Goal: Task Accomplishment & Management: Manage account settings

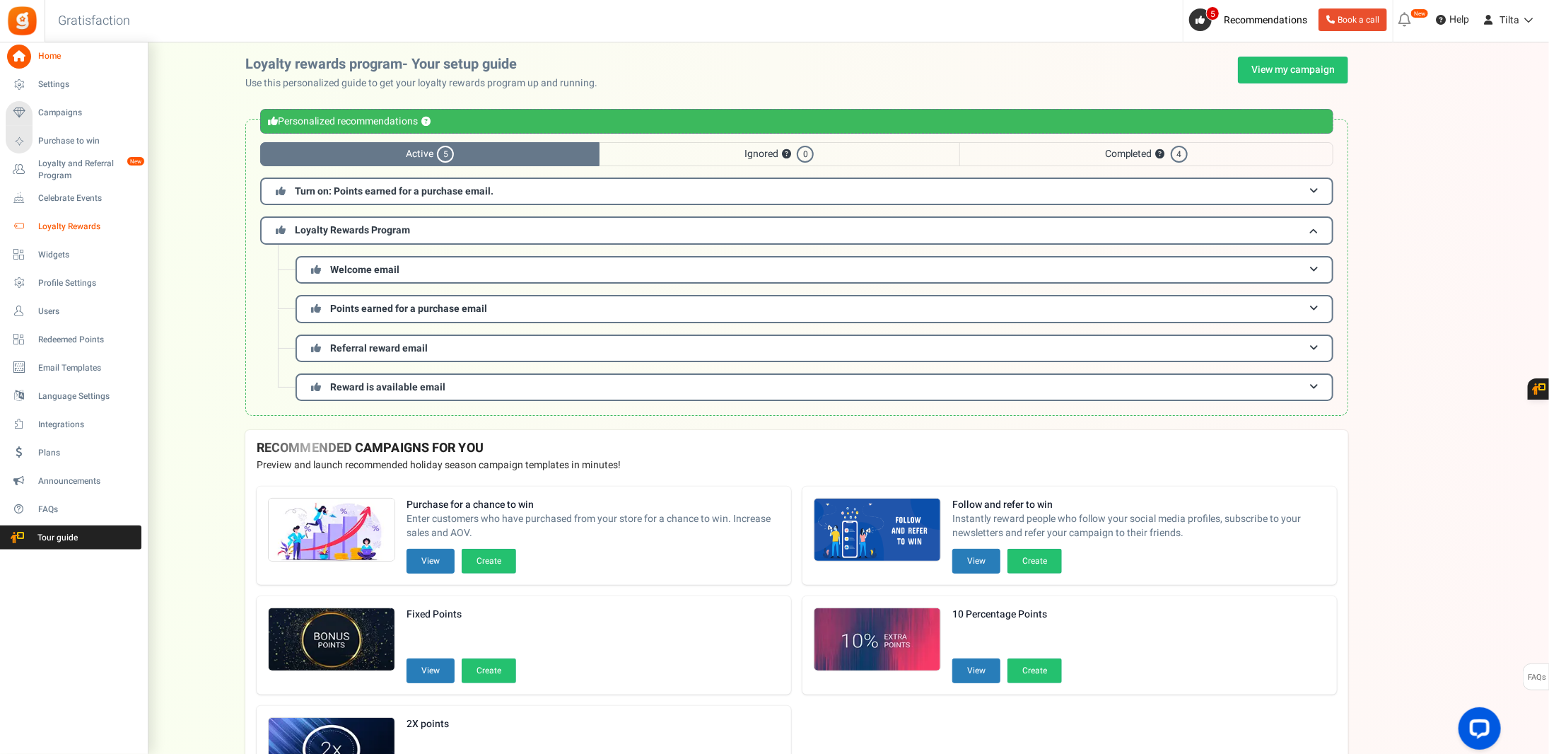
click at [68, 224] on span "Loyalty Rewards" at bounding box center [87, 227] width 99 height 12
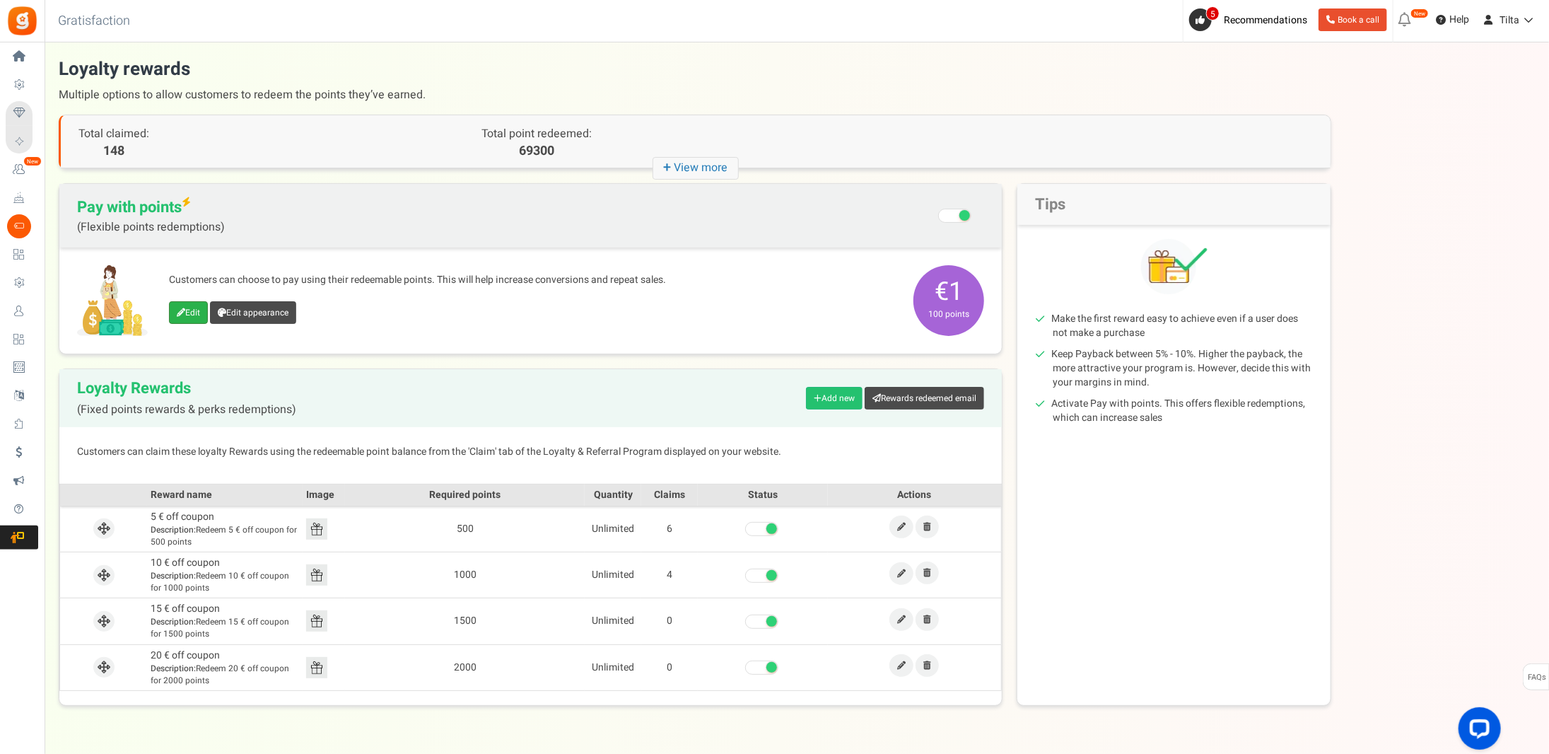
click at [194, 312] on link "Edit" at bounding box center [188, 312] width 39 height 23
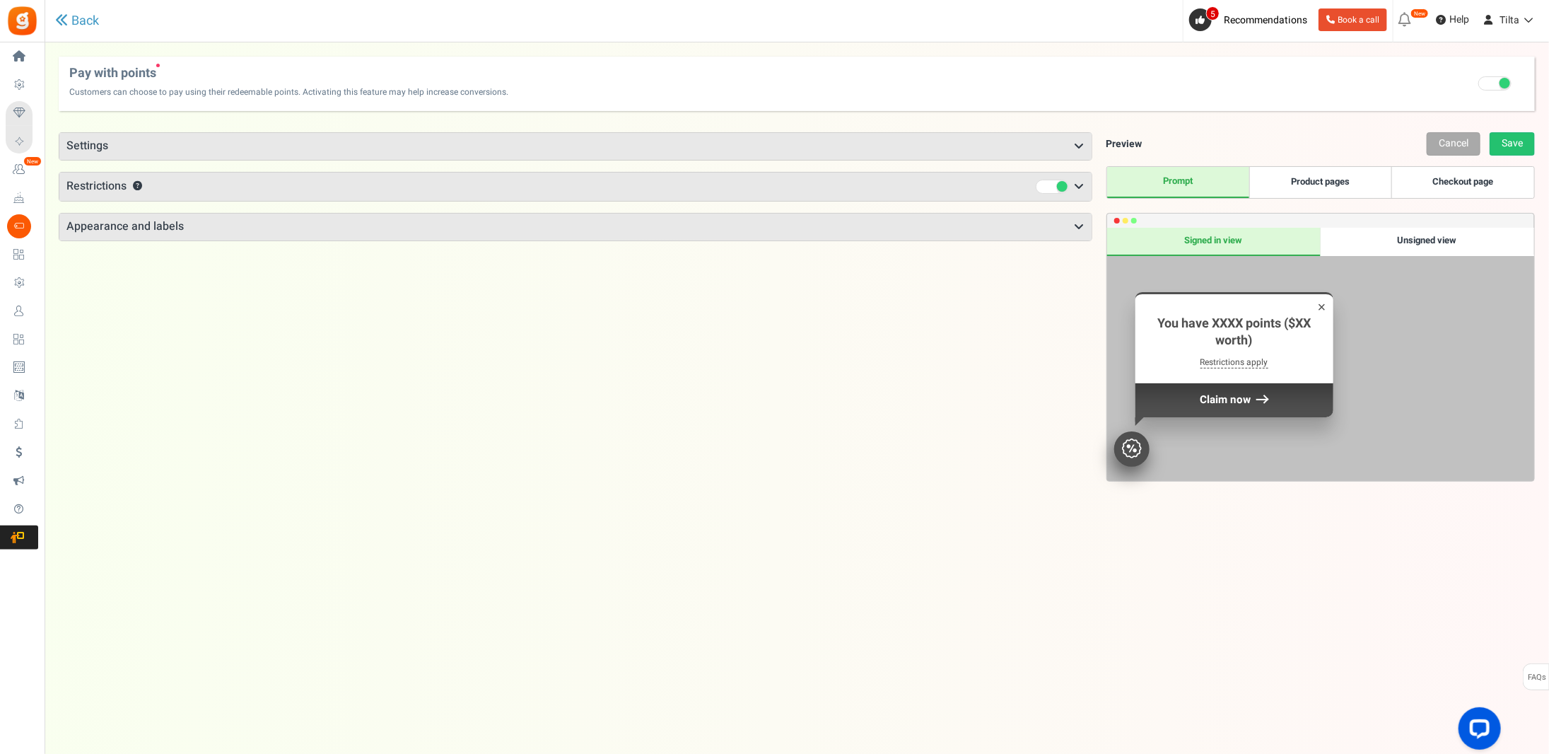
click at [94, 139] on h3 "Settings" at bounding box center [575, 146] width 1032 height 27
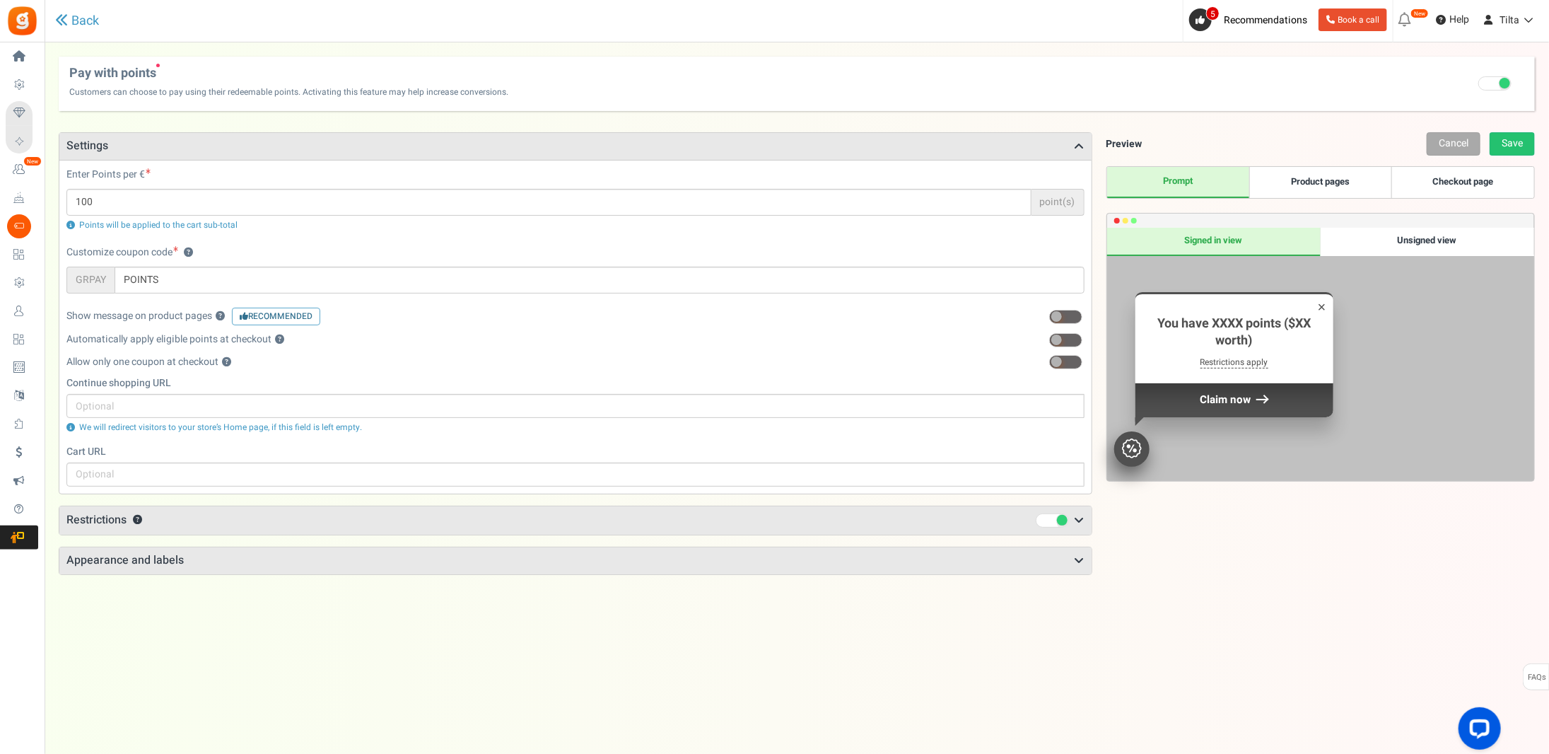
click at [94, 139] on h3 "Settings" at bounding box center [575, 146] width 1032 height 27
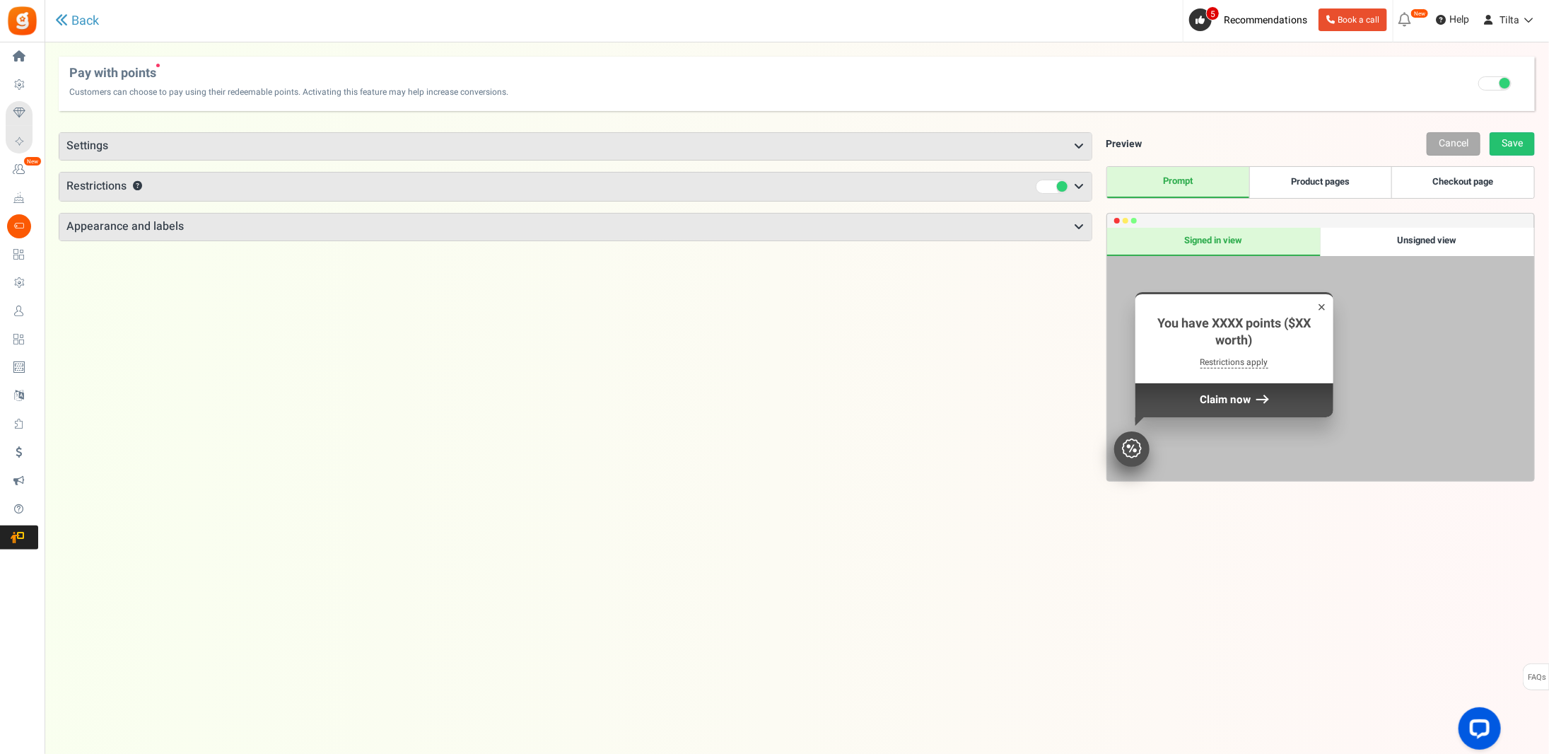
click at [81, 184] on span "Restrictions" at bounding box center [96, 186] width 60 height 17
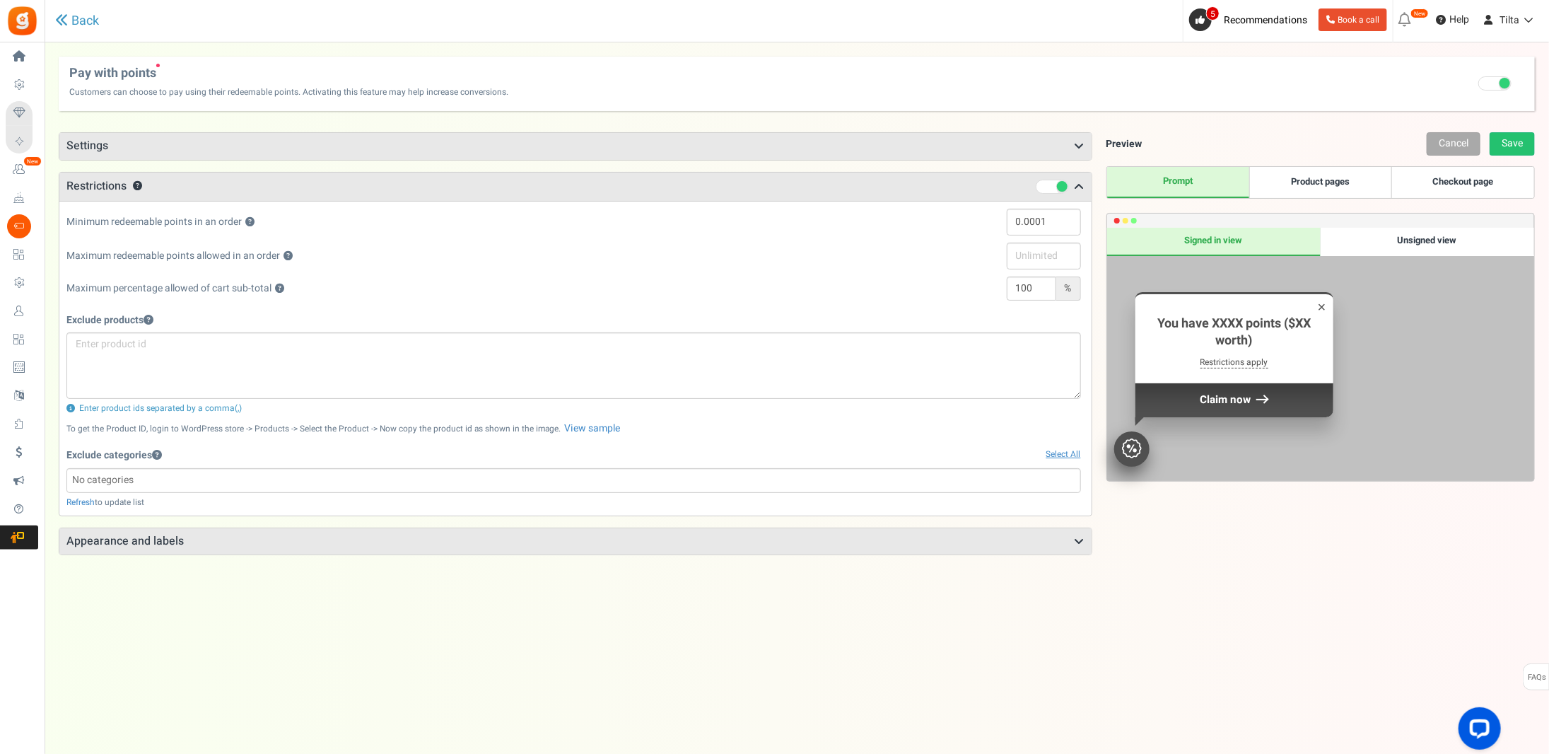
click at [81, 184] on span "Restrictions" at bounding box center [96, 186] width 60 height 17
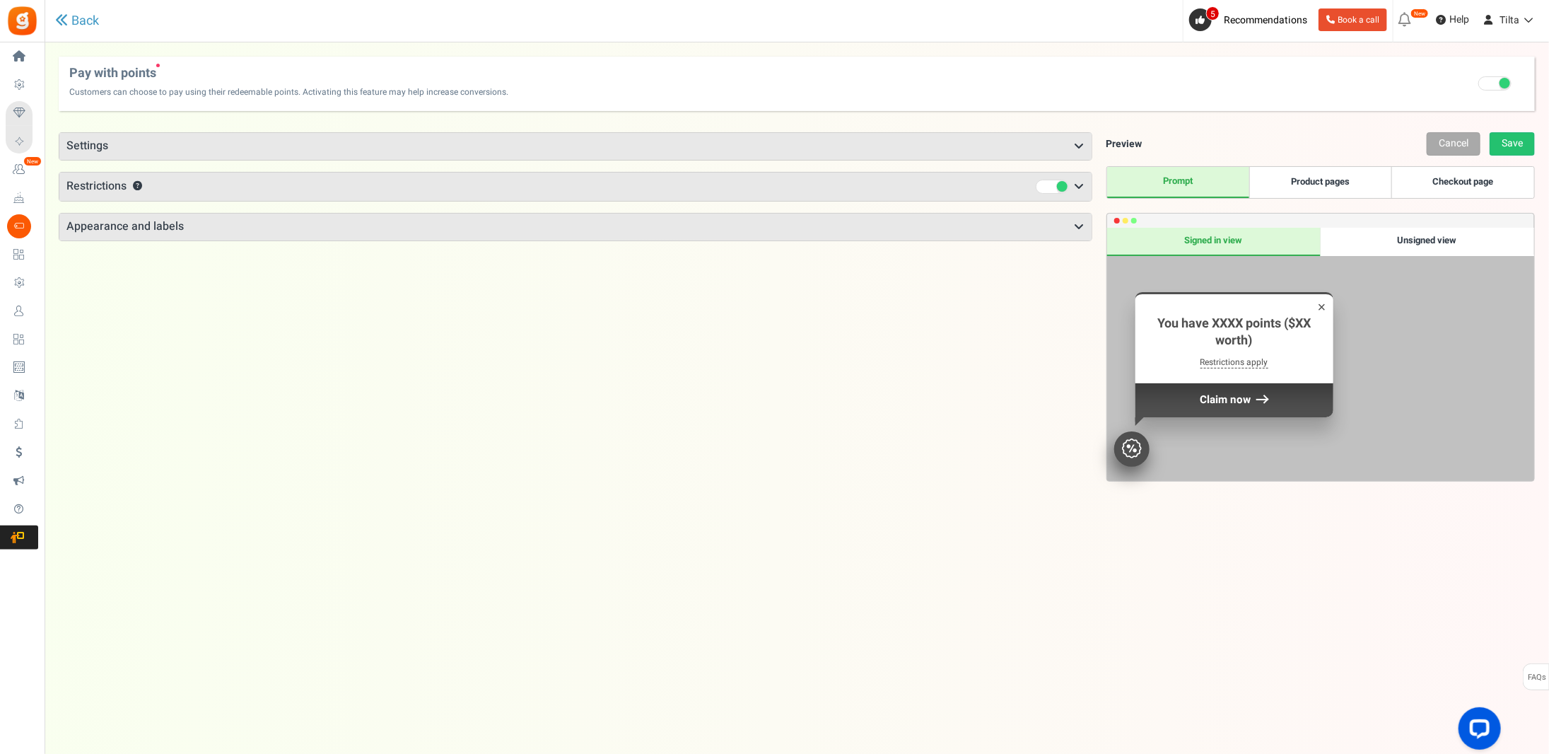
click at [83, 225] on h3 "Appearance and labels" at bounding box center [575, 227] width 1032 height 27
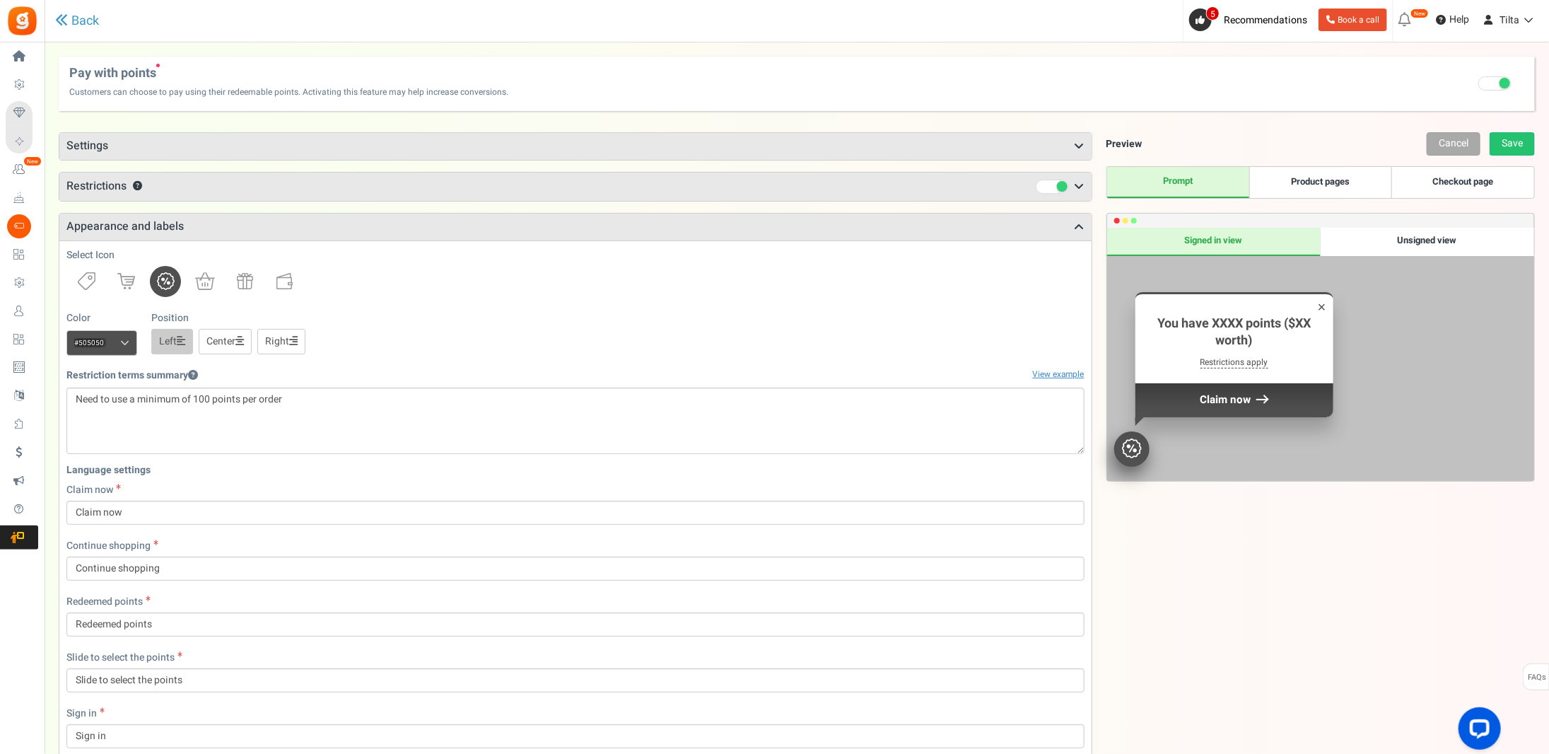
click at [1424, 177] on link "Checkout page" at bounding box center [1463, 182] width 142 height 31
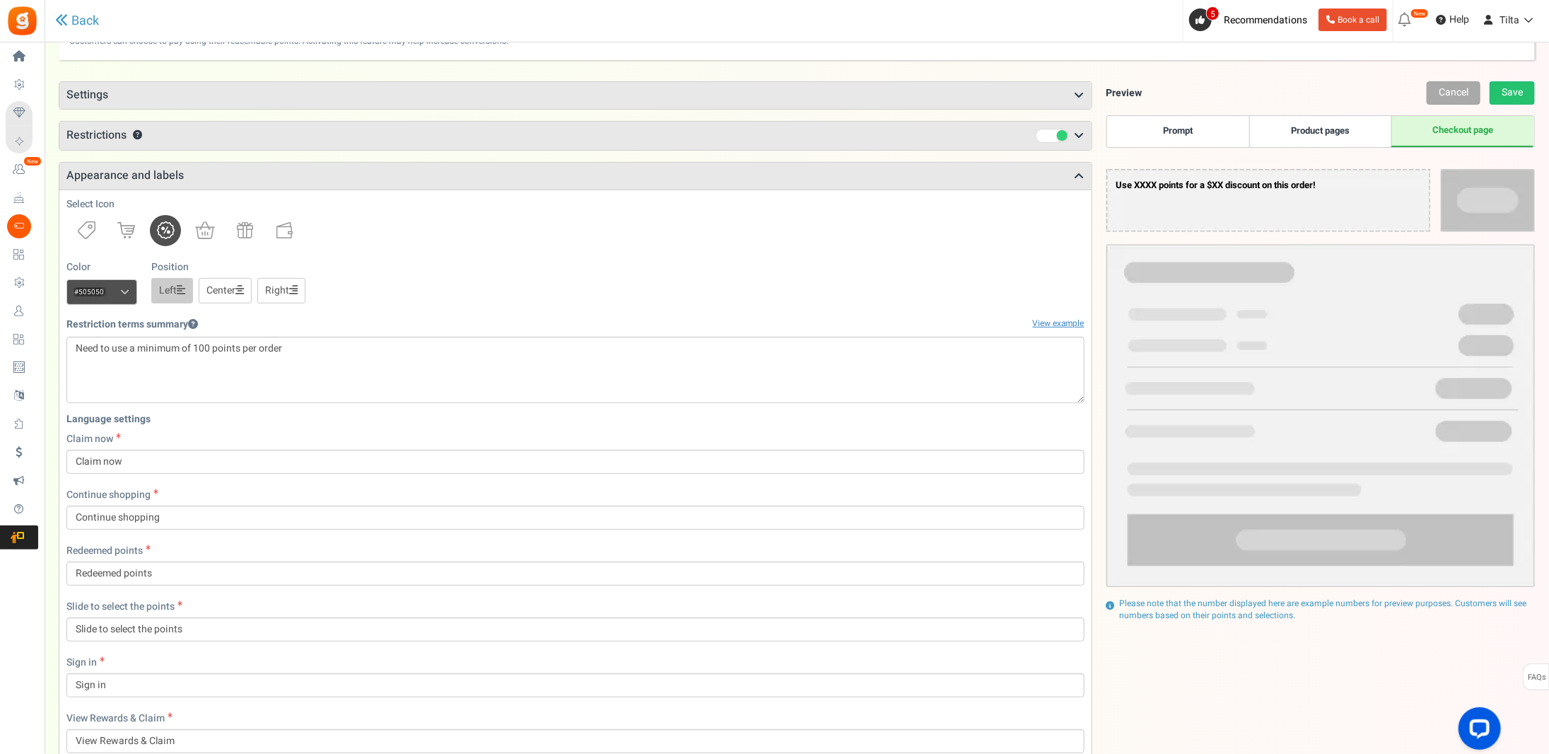
scroll to position [71, 0]
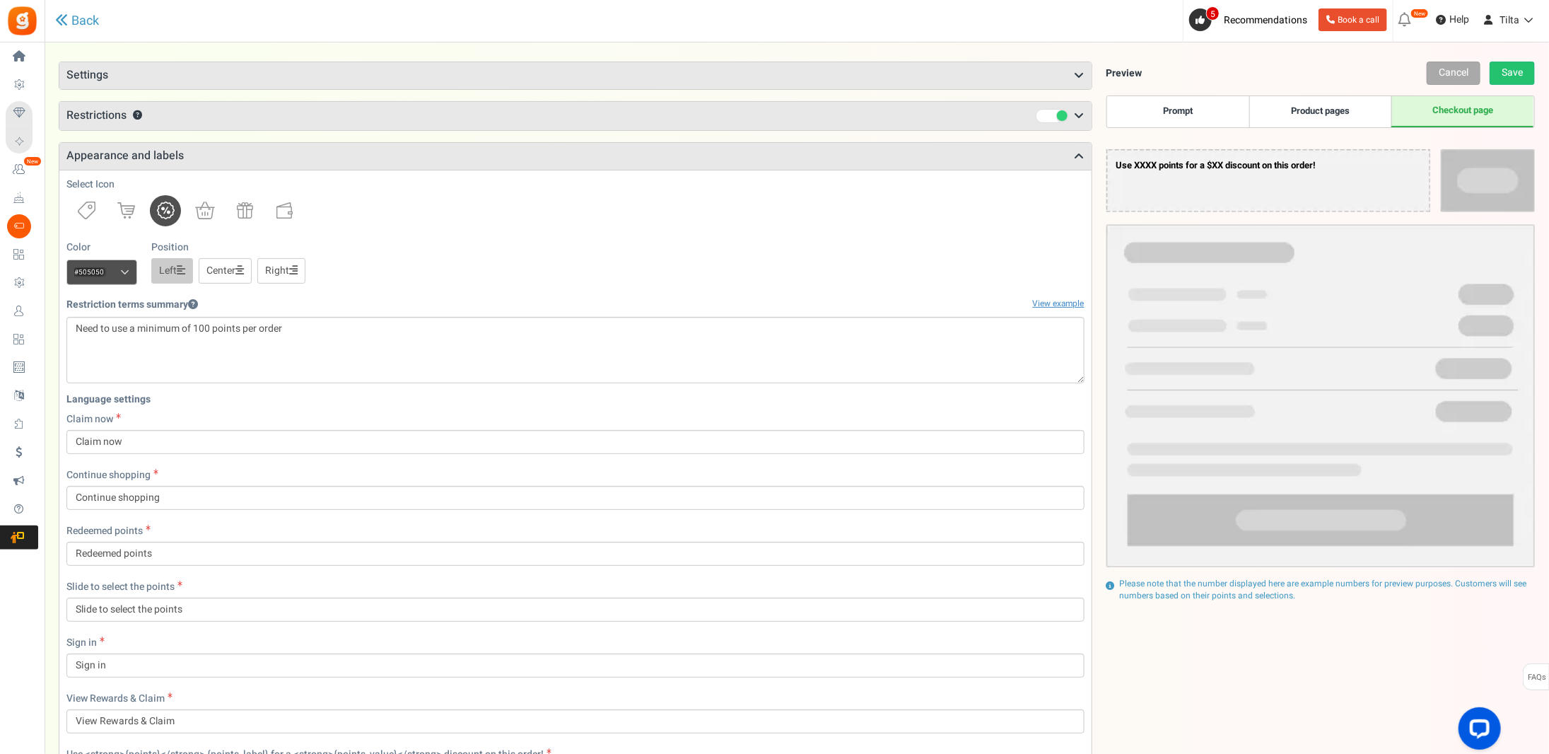
click at [1306, 107] on link "Product pages" at bounding box center [1321, 111] width 142 height 31
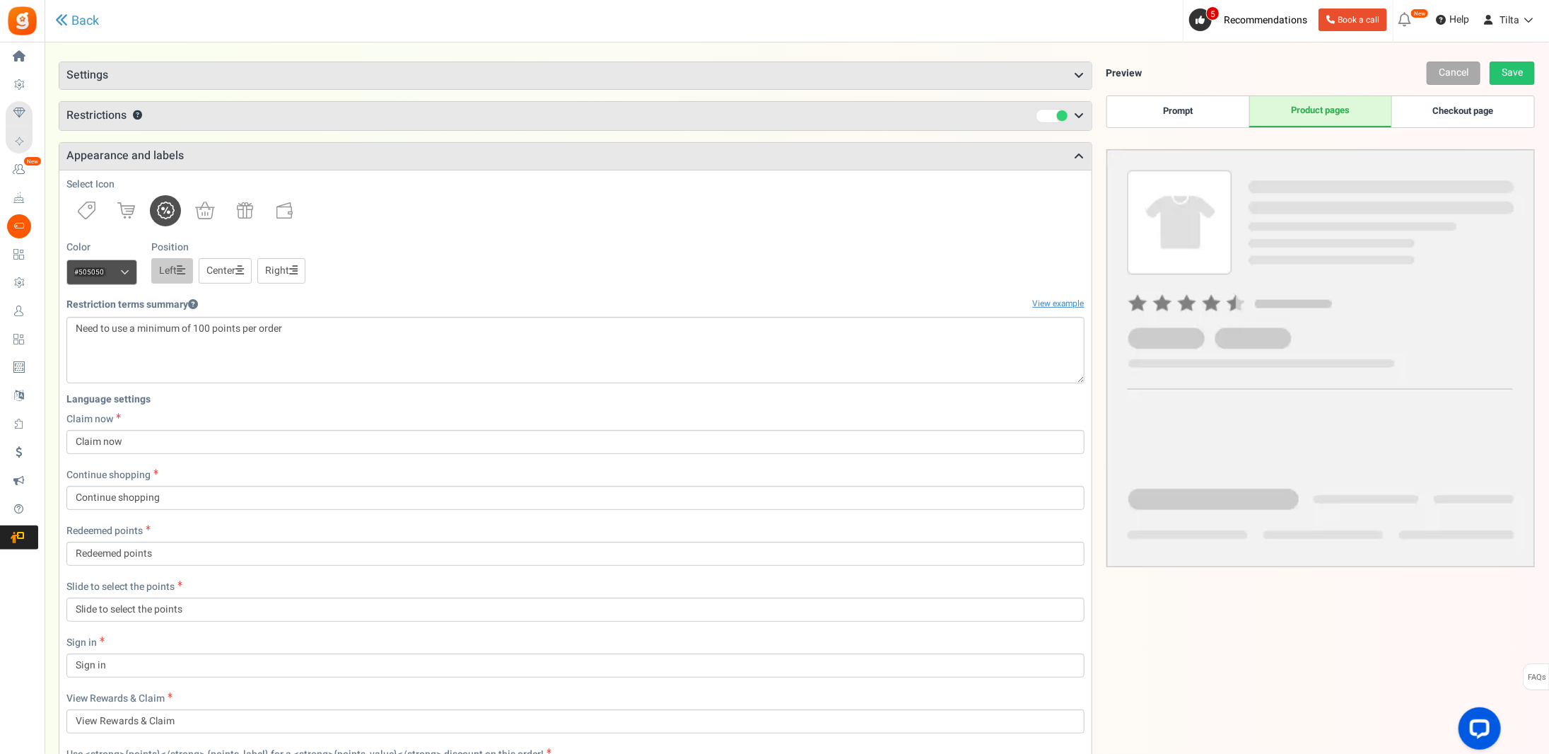
click at [1431, 105] on link "Checkout page" at bounding box center [1463, 111] width 142 height 31
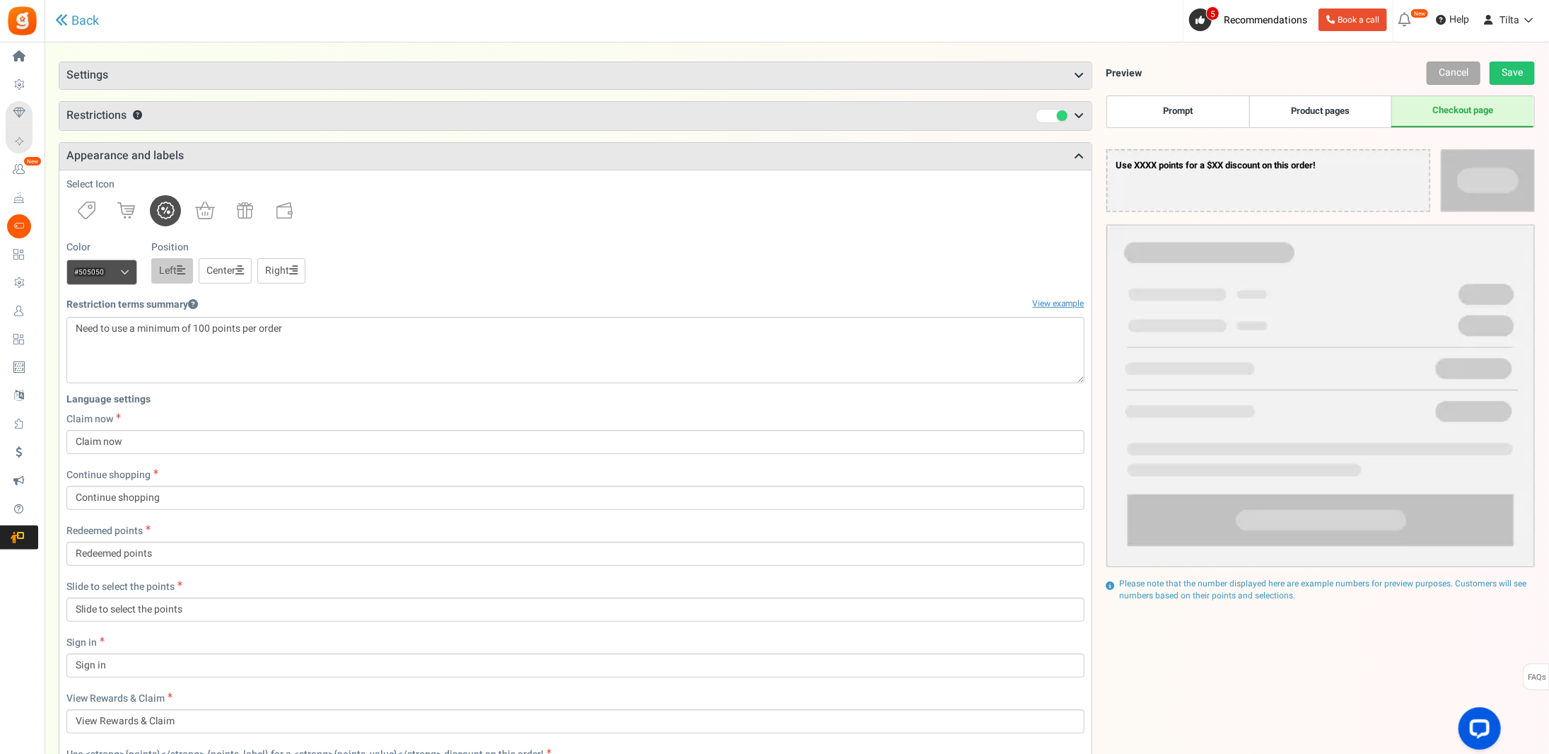
click at [1214, 100] on link "Prompt" at bounding box center [1178, 111] width 142 height 31
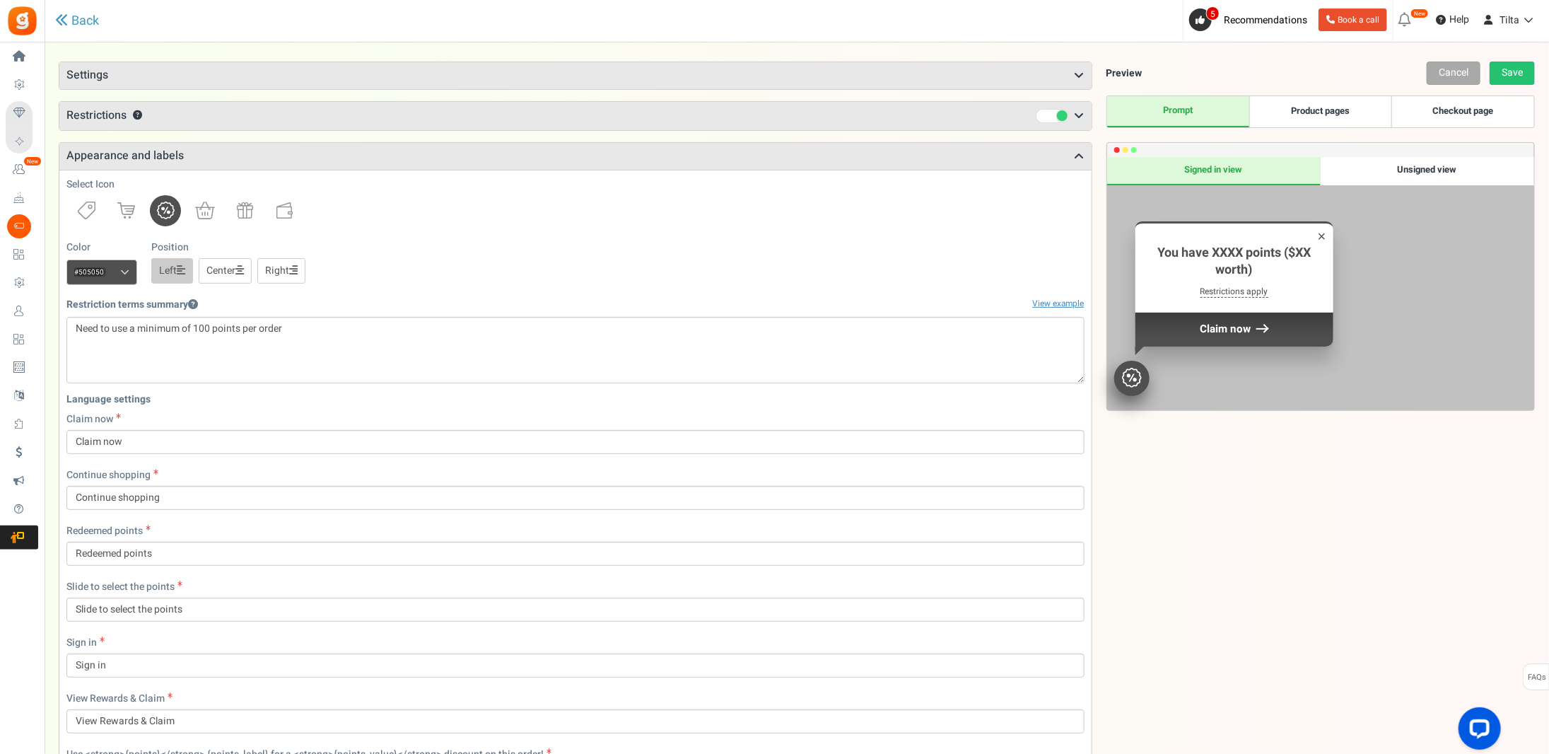
click at [1305, 107] on link "Product pages" at bounding box center [1321, 111] width 142 height 31
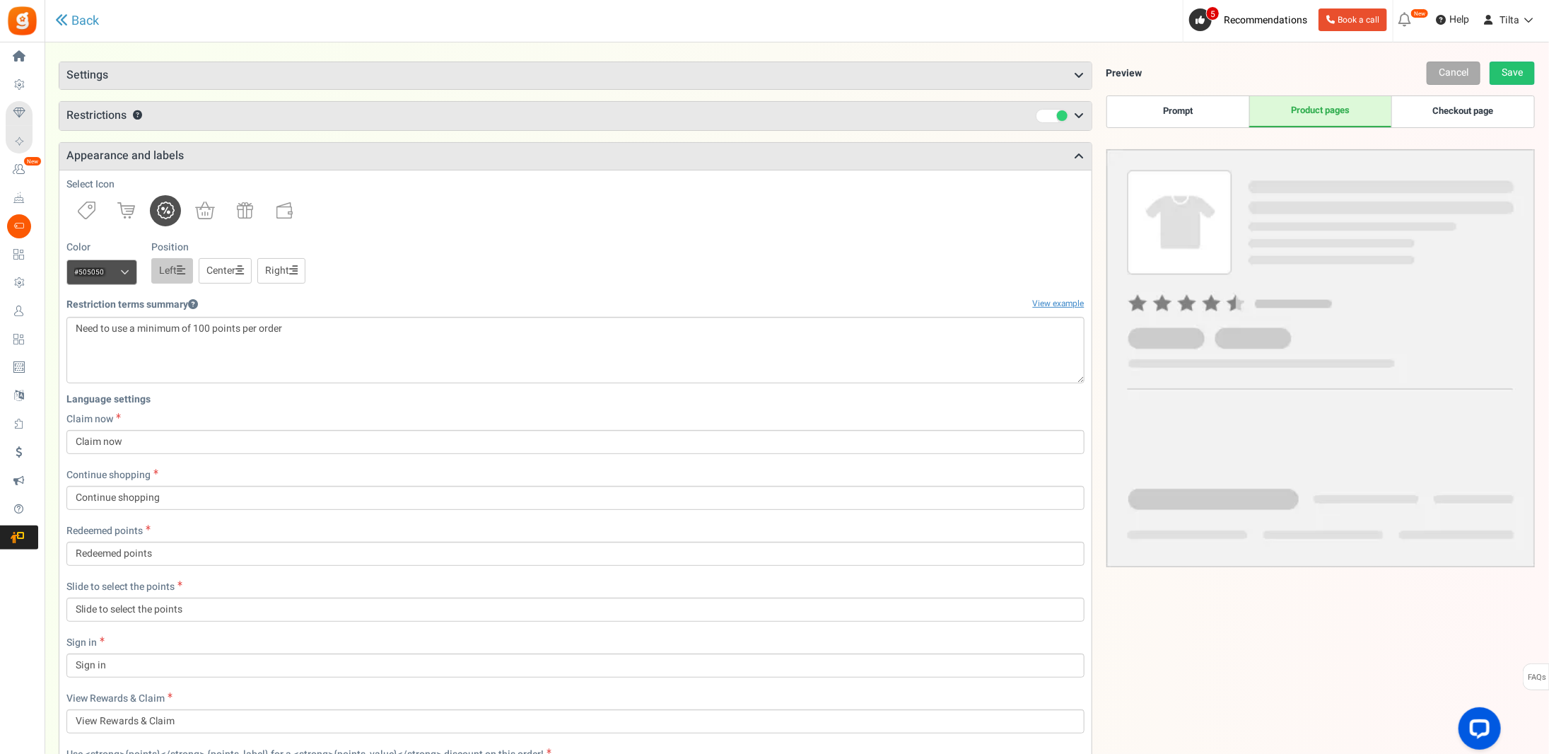
click at [1201, 108] on link "Prompt" at bounding box center [1178, 111] width 142 height 31
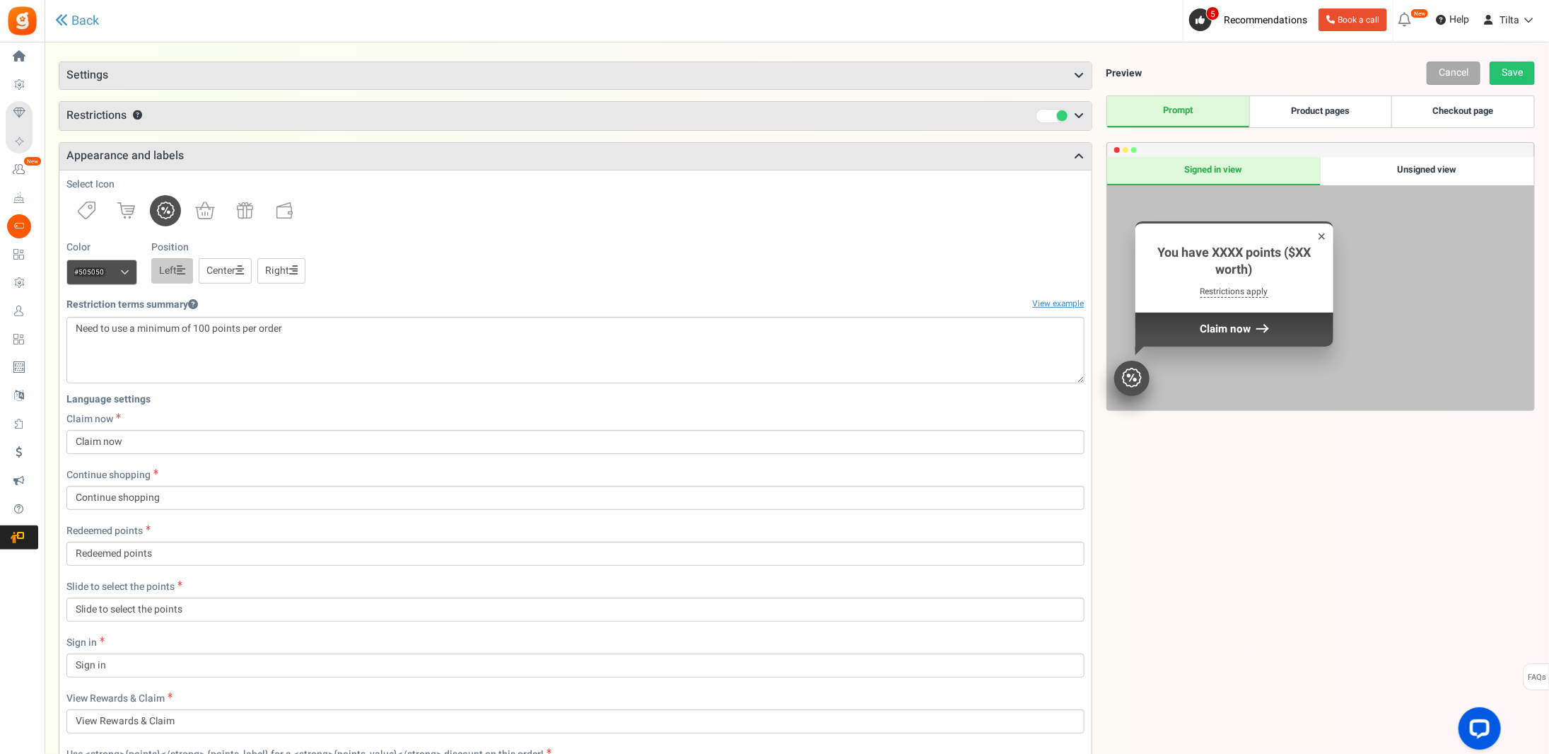
click at [1308, 105] on link "Product pages" at bounding box center [1321, 111] width 142 height 31
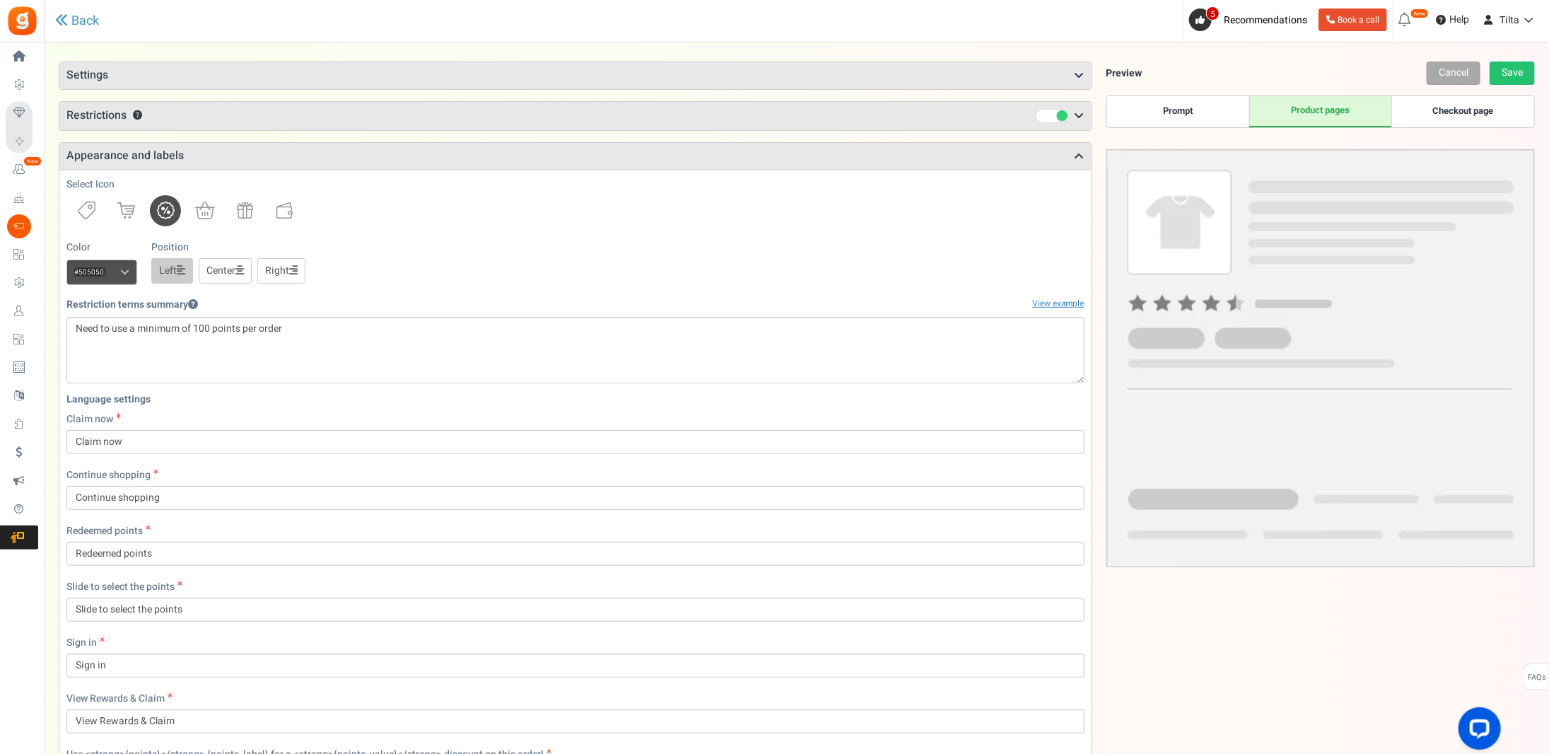
click at [1415, 106] on link "Checkout page" at bounding box center [1463, 111] width 142 height 31
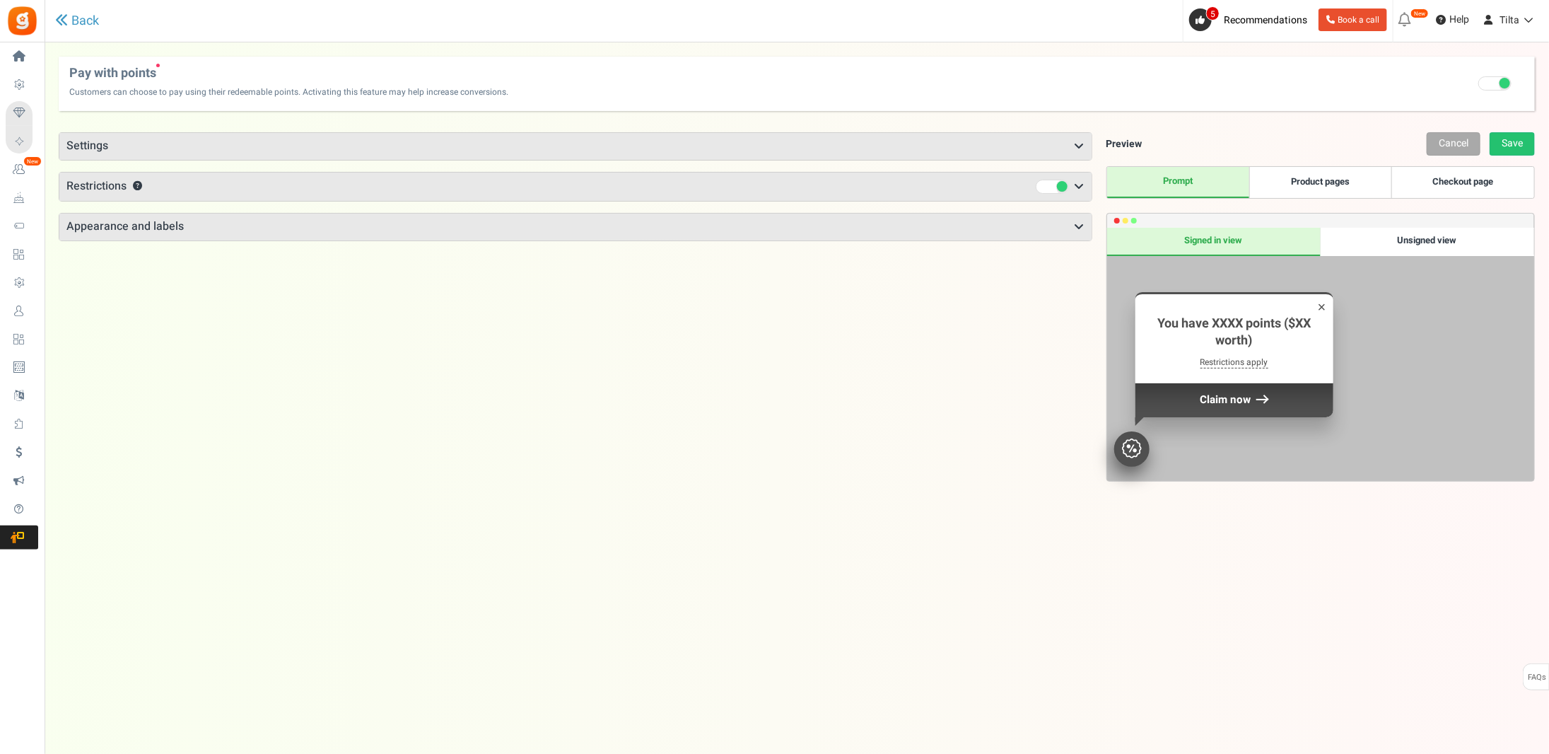
drag, startPoint x: 168, startPoint y: 223, endPoint x: 157, endPoint y: 235, distance: 16.6
click at [168, 221] on h3 "Appearance and labels" at bounding box center [575, 227] width 1032 height 27
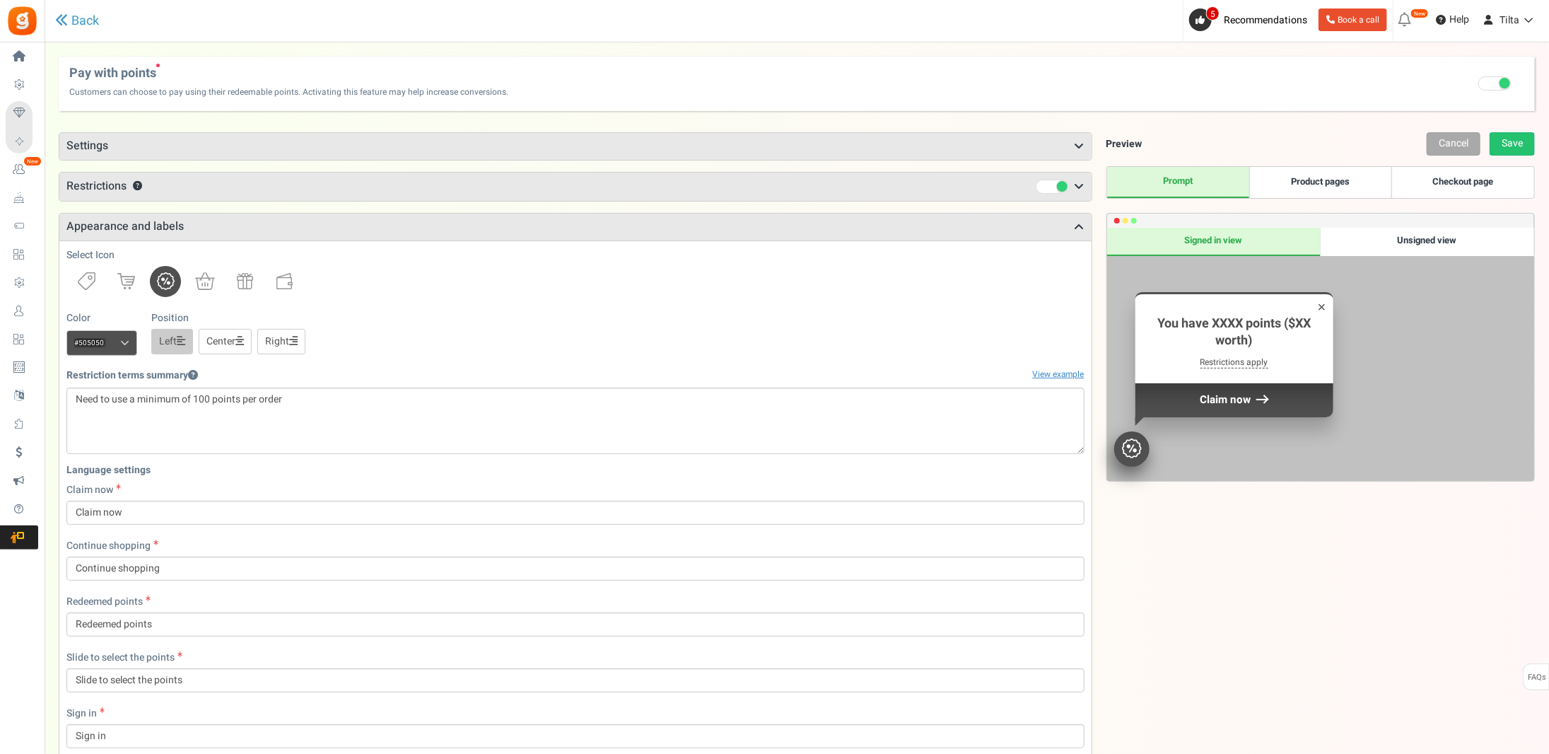
click at [110, 187] on span "Restrictions" at bounding box center [96, 186] width 60 height 17
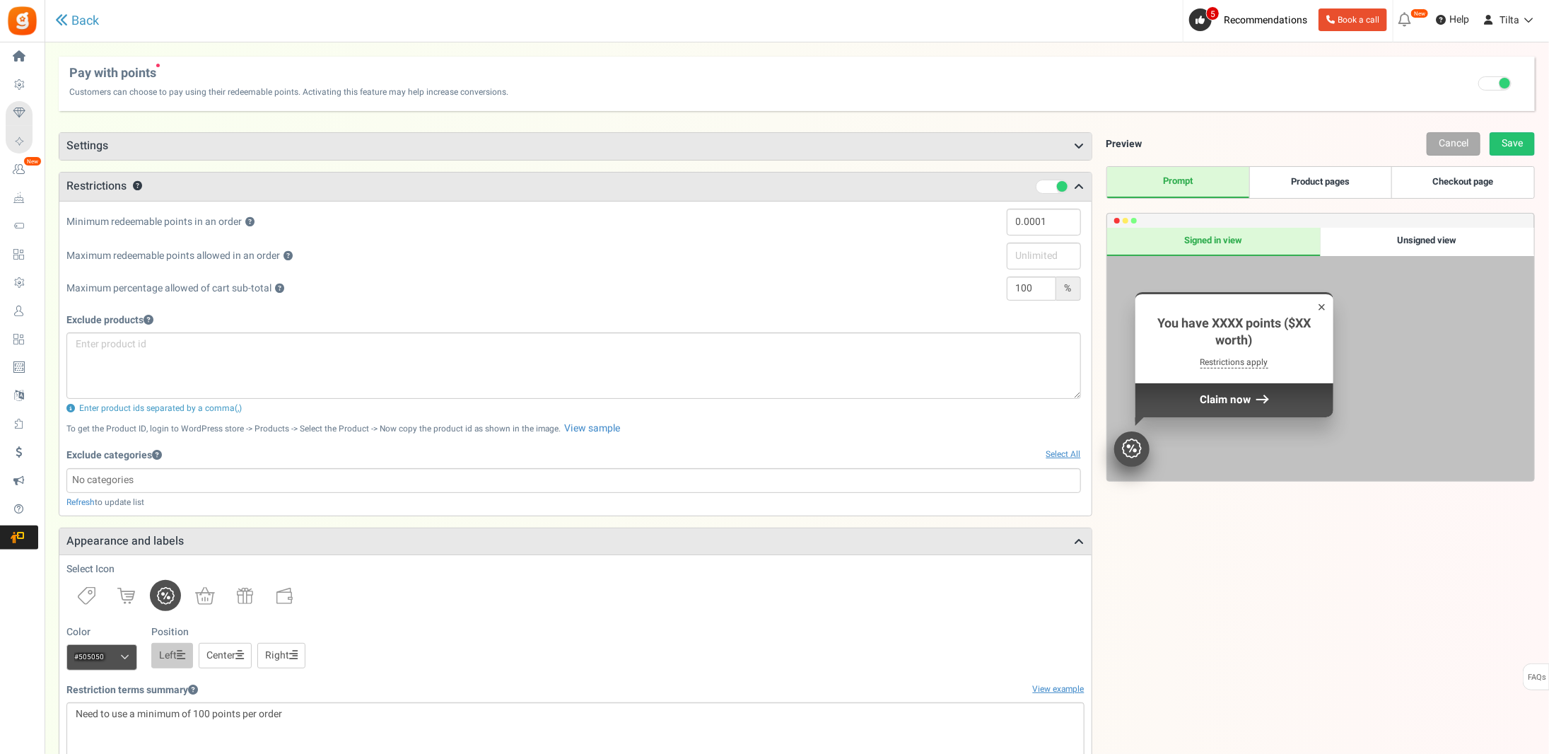
click at [105, 153] on h3 "Settings" at bounding box center [575, 146] width 1032 height 27
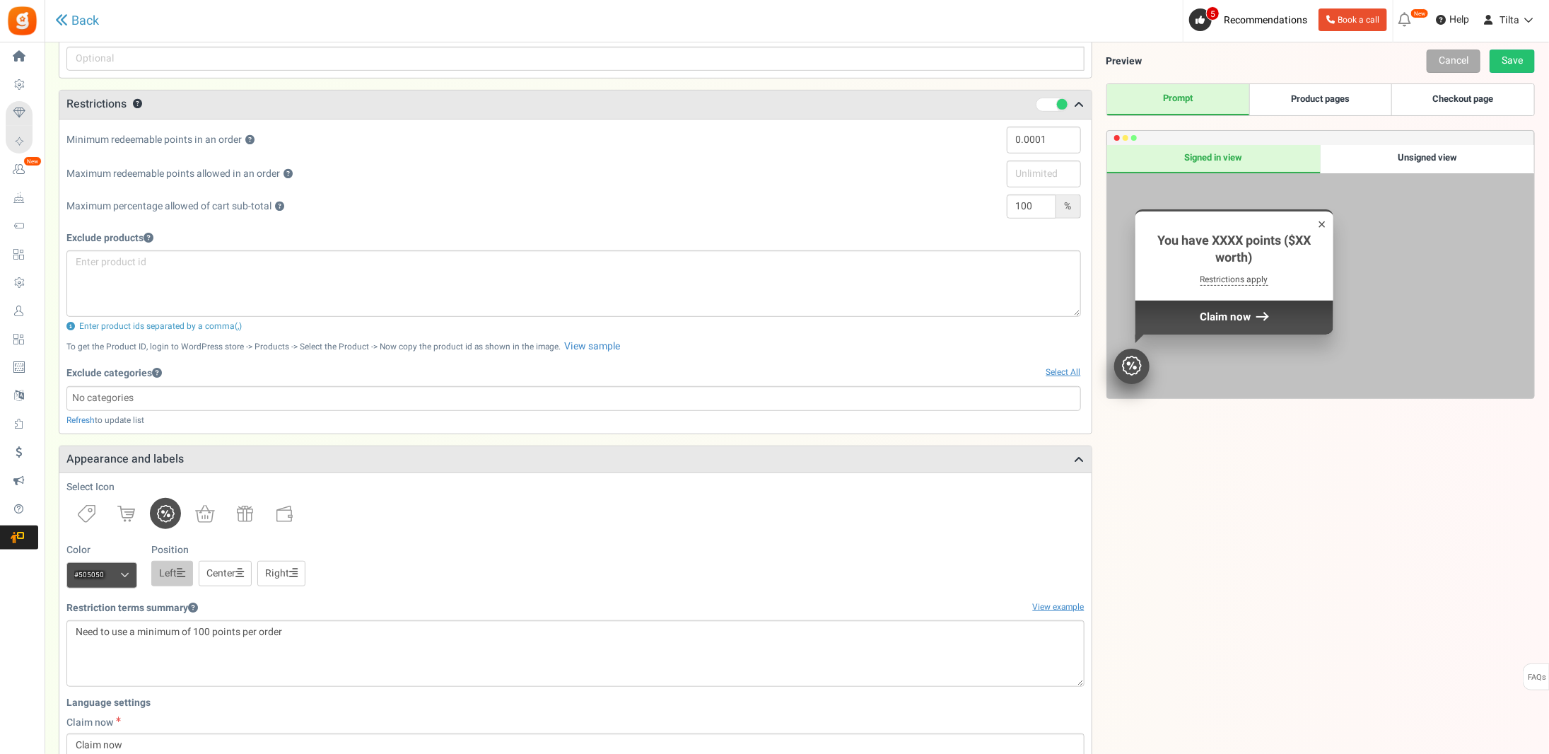
scroll to position [378, 0]
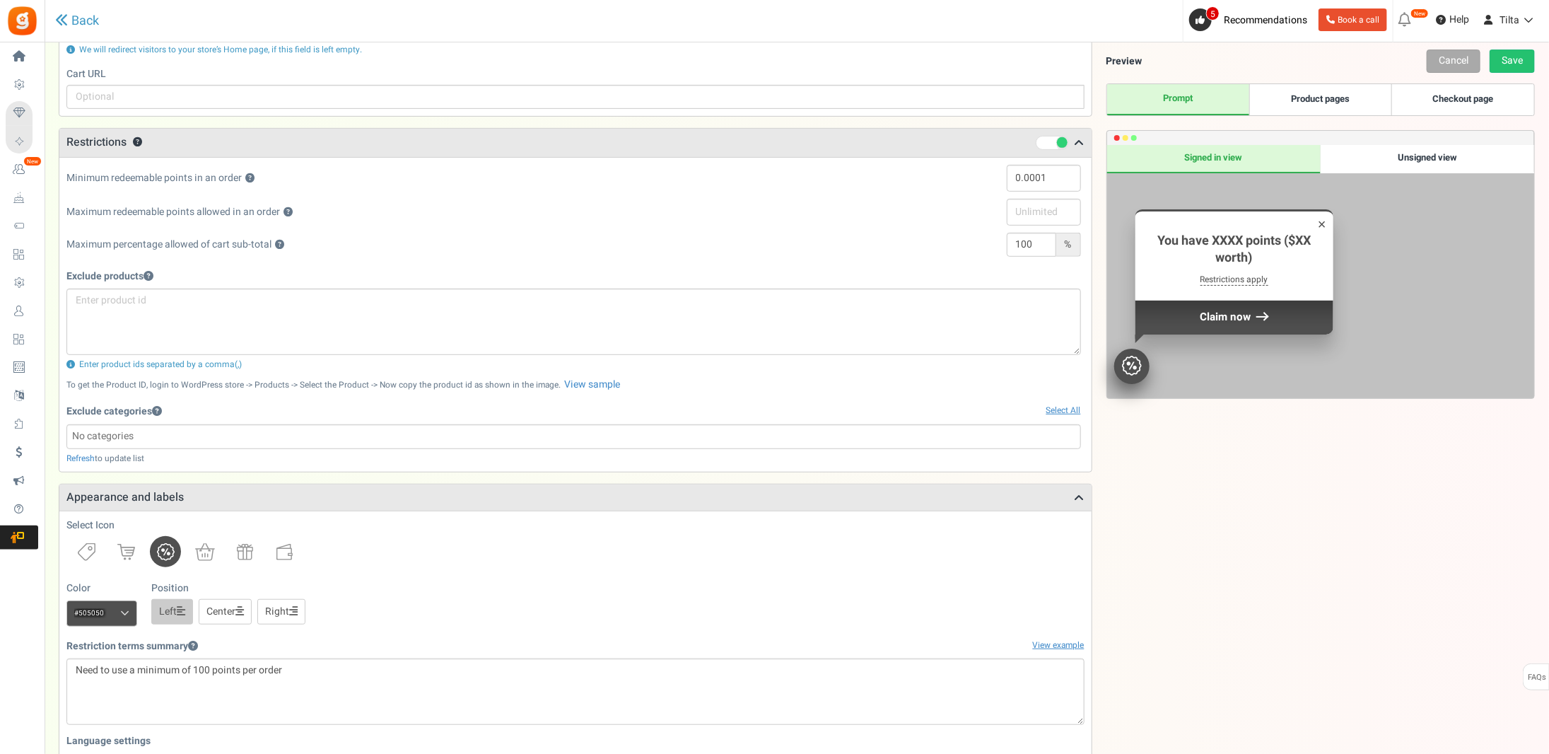
click at [1469, 100] on link "Checkout page" at bounding box center [1463, 99] width 142 height 31
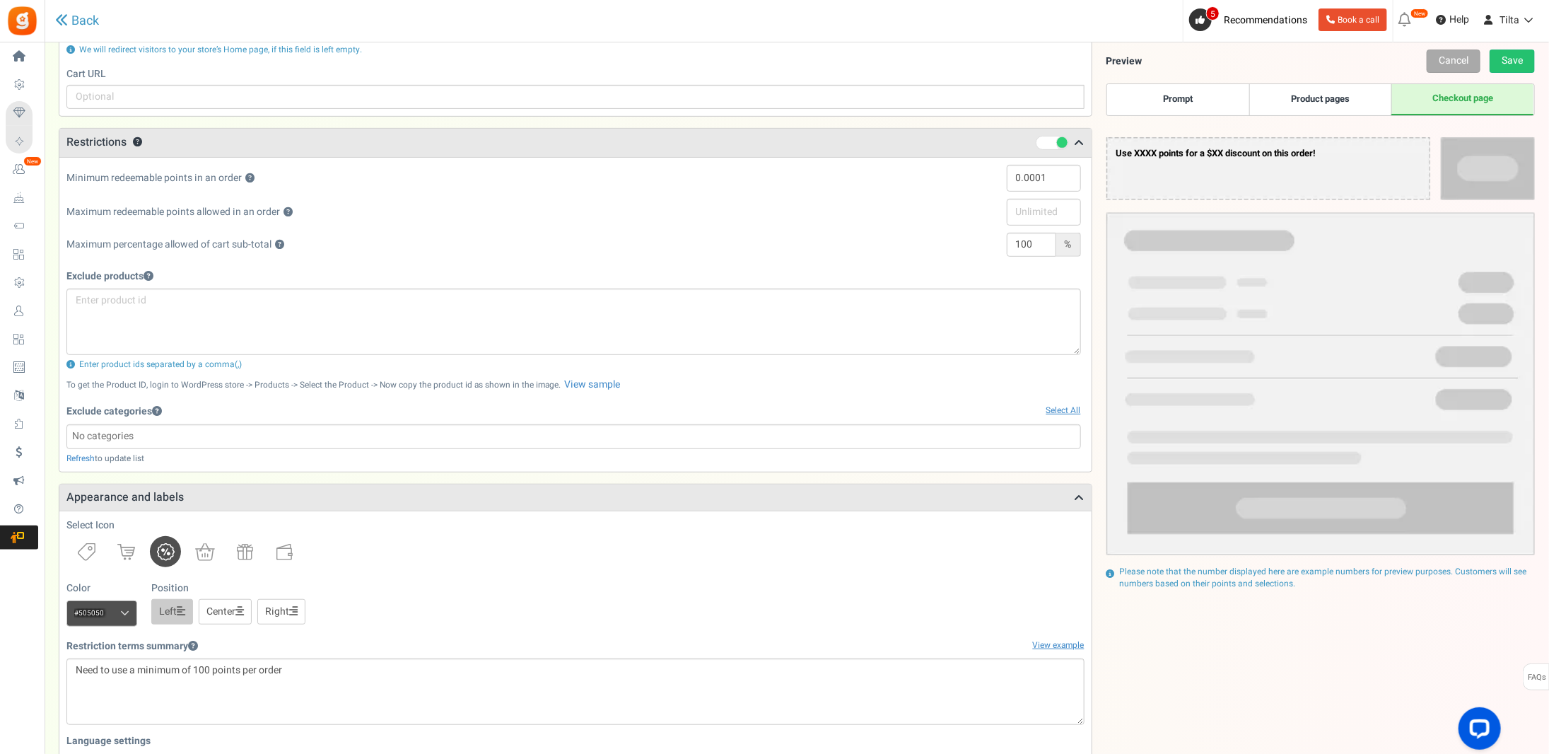
scroll to position [0, 0]
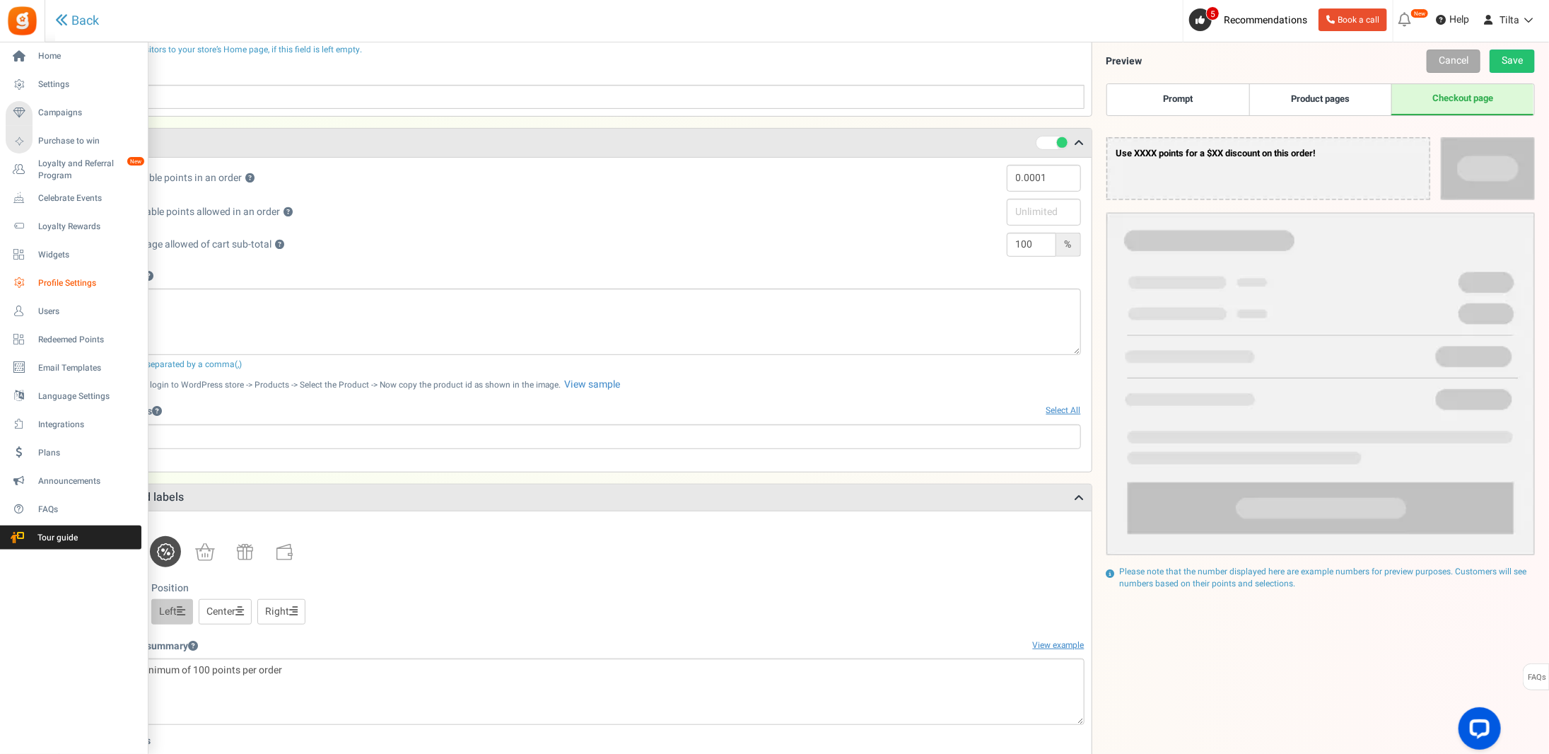
click at [59, 279] on span "Profile Settings" at bounding box center [87, 283] width 99 height 12
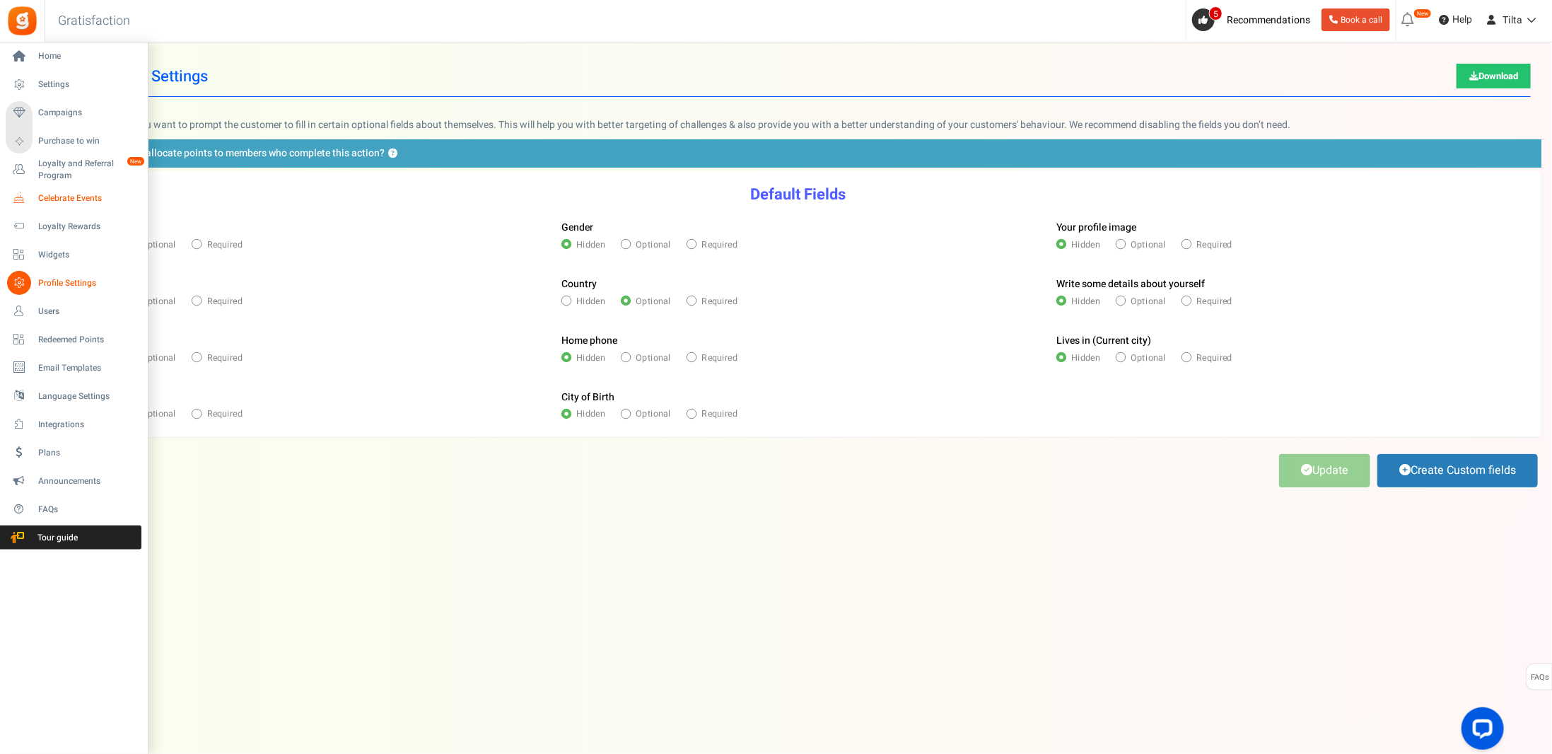
click at [64, 199] on span "Celebrate Events" at bounding box center [87, 198] width 99 height 12
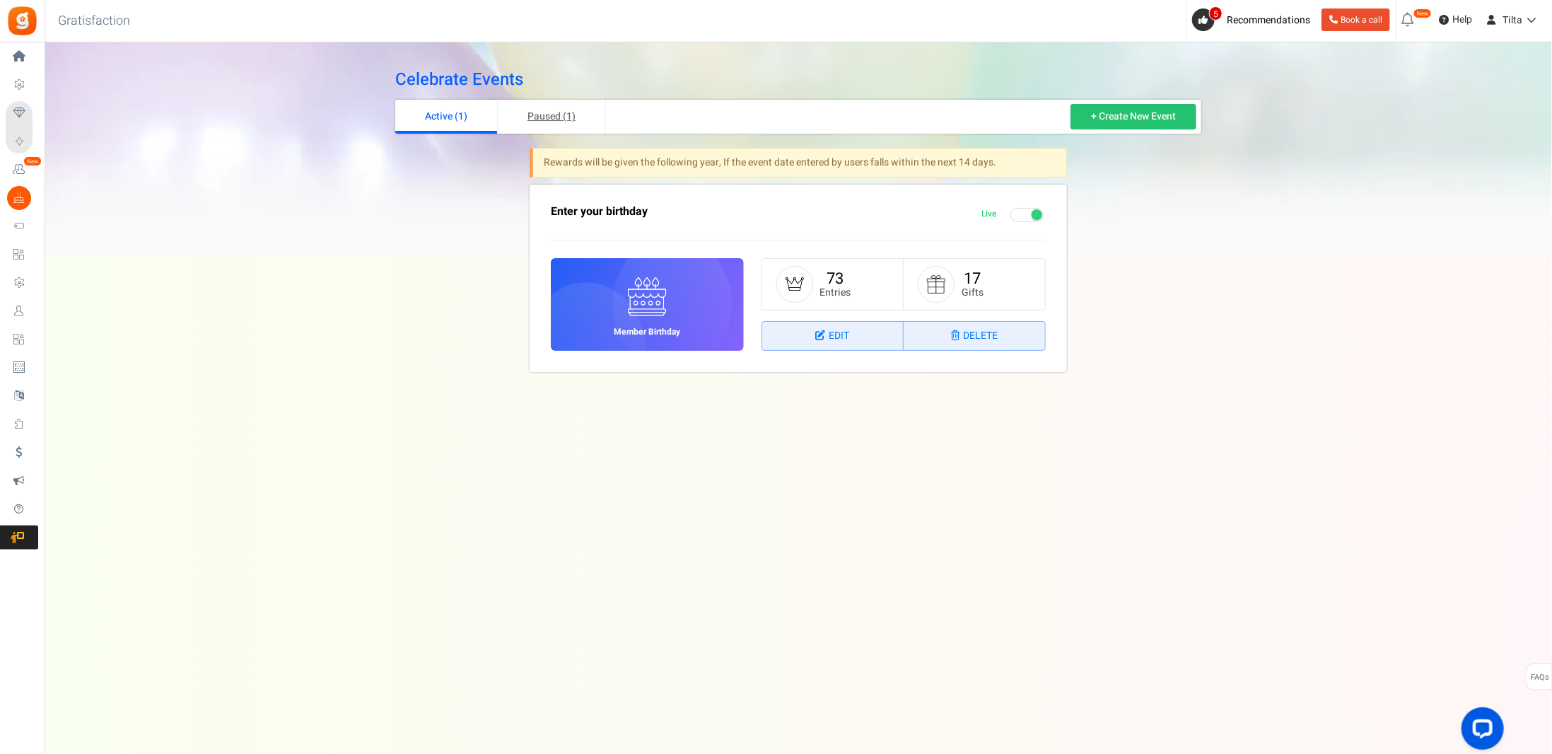
click at [561, 124] on link "Paused (1)" at bounding box center [552, 117] width 108 height 34
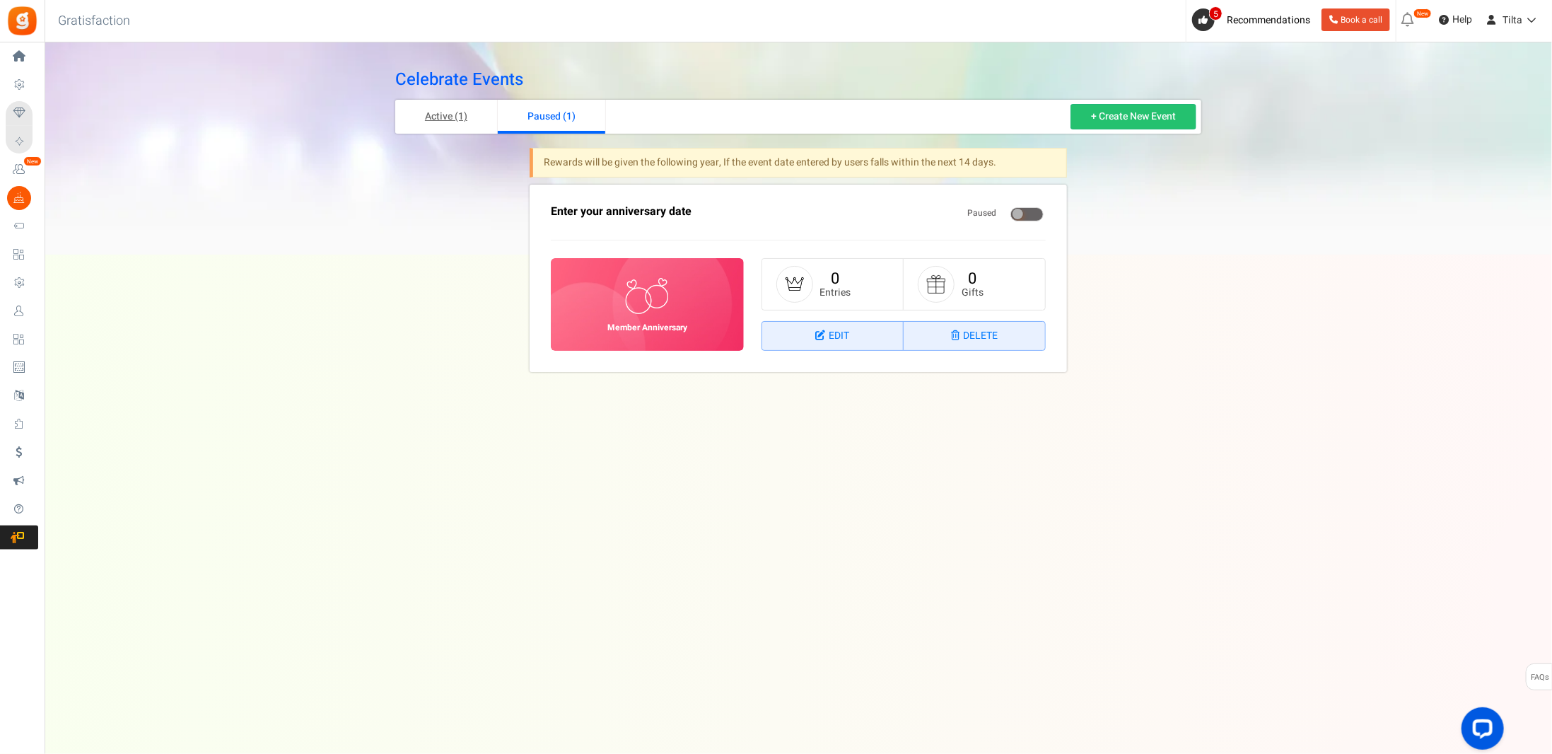
click at [457, 121] on link "Active (1)" at bounding box center [446, 117] width 103 height 34
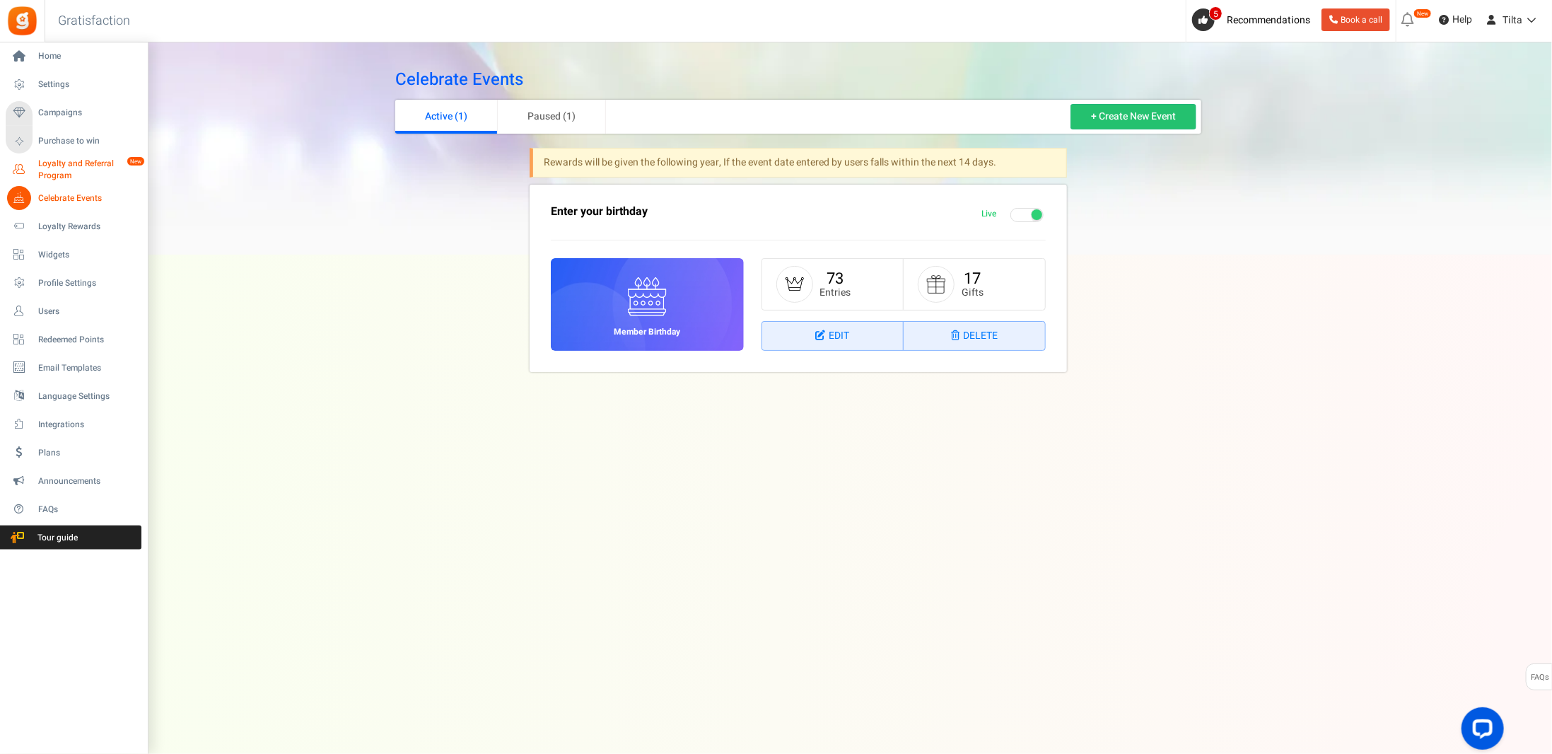
click at [45, 164] on span "Loyalty and Referral Program" at bounding box center [89, 170] width 103 height 24
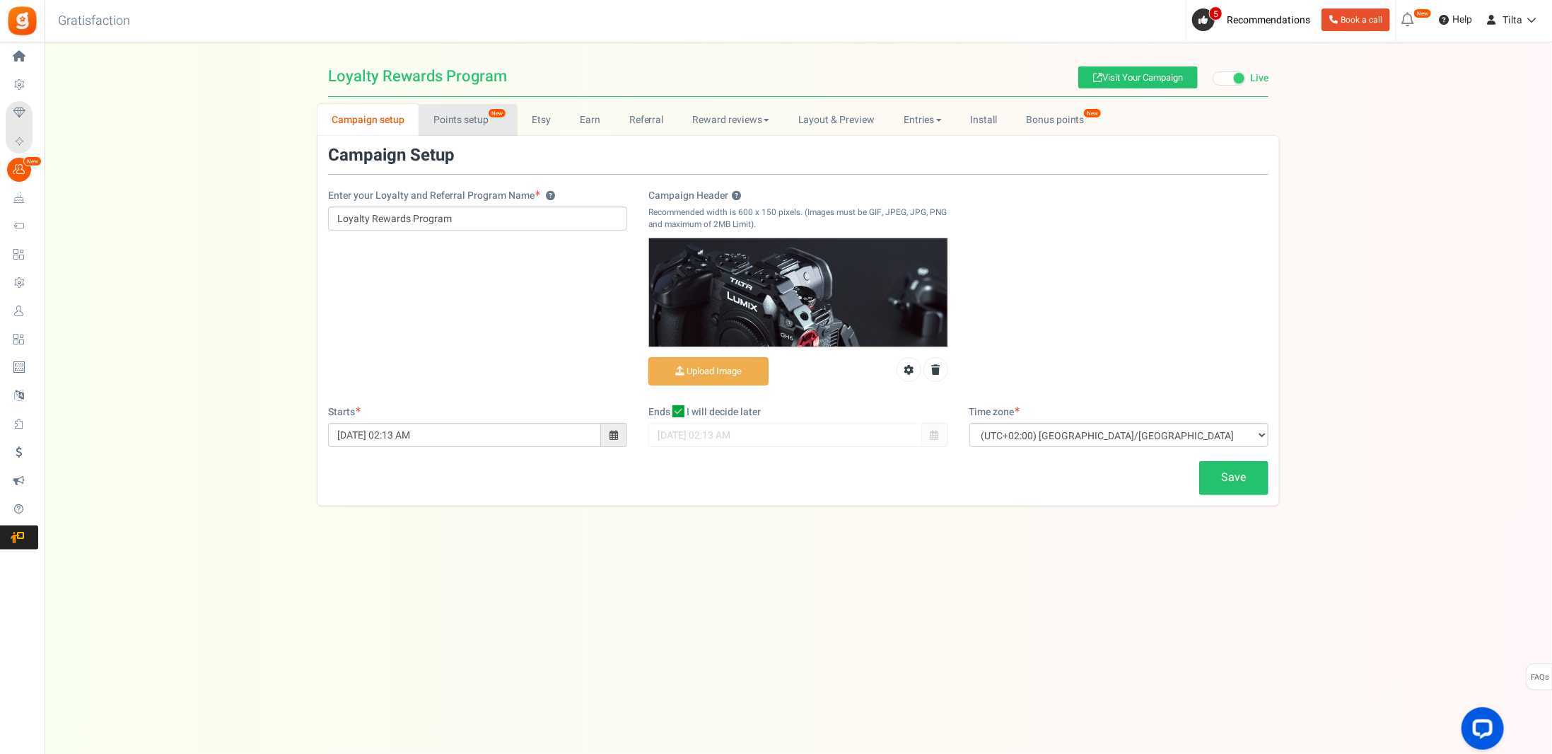
click at [468, 114] on link "Points setup New" at bounding box center [468, 120] width 98 height 32
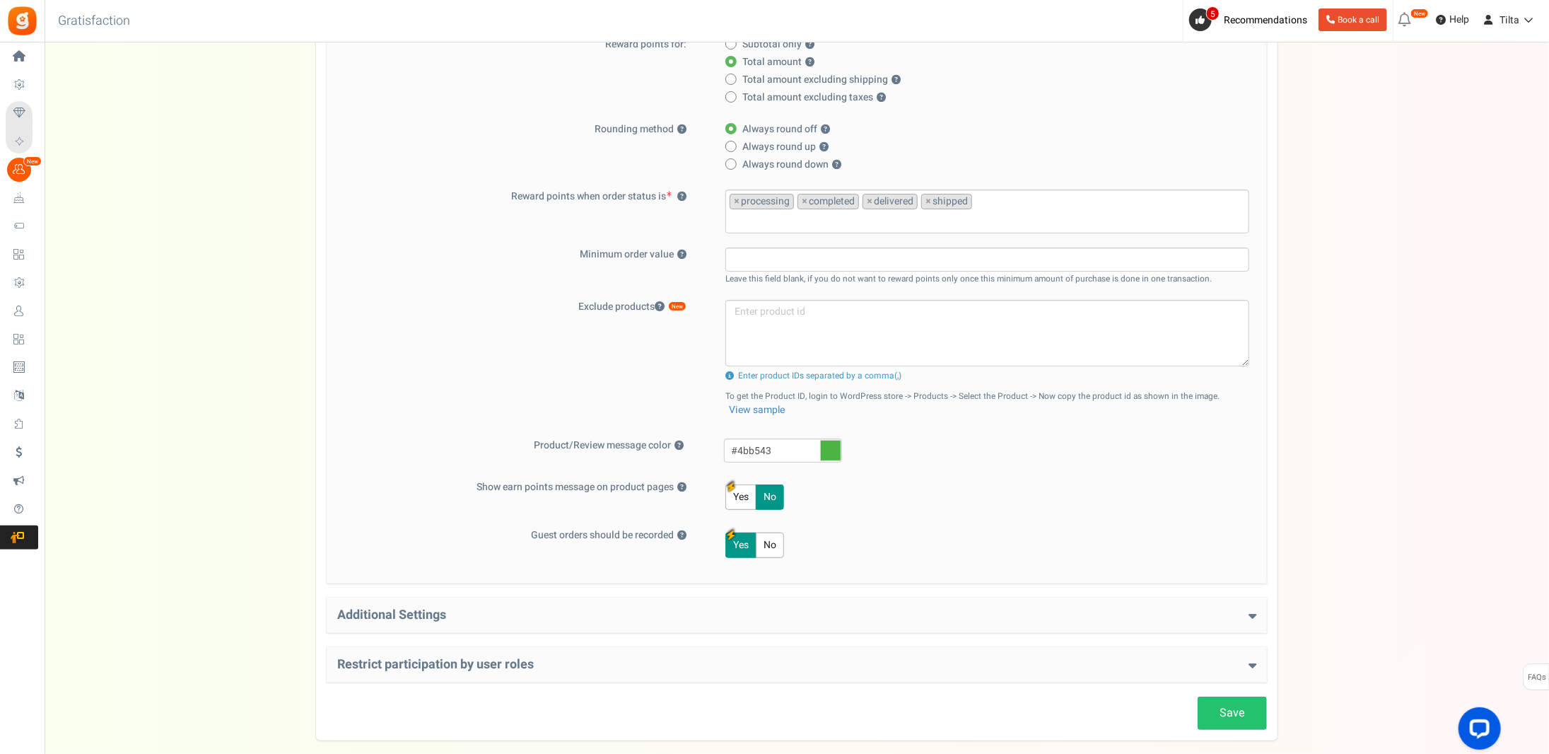
scroll to position [399, 0]
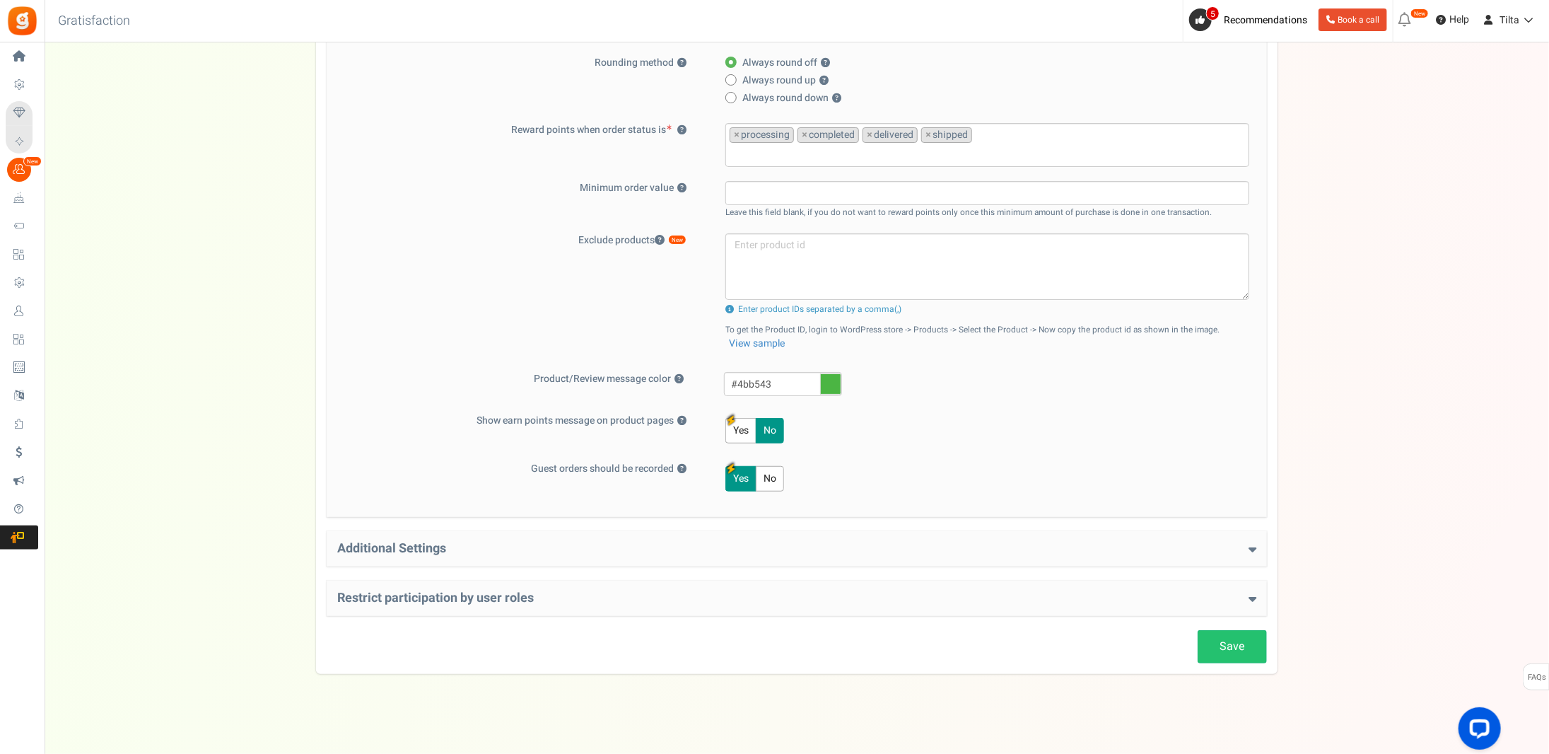
click at [413, 542] on h4 "Additional Settings" at bounding box center [796, 549] width 919 height 14
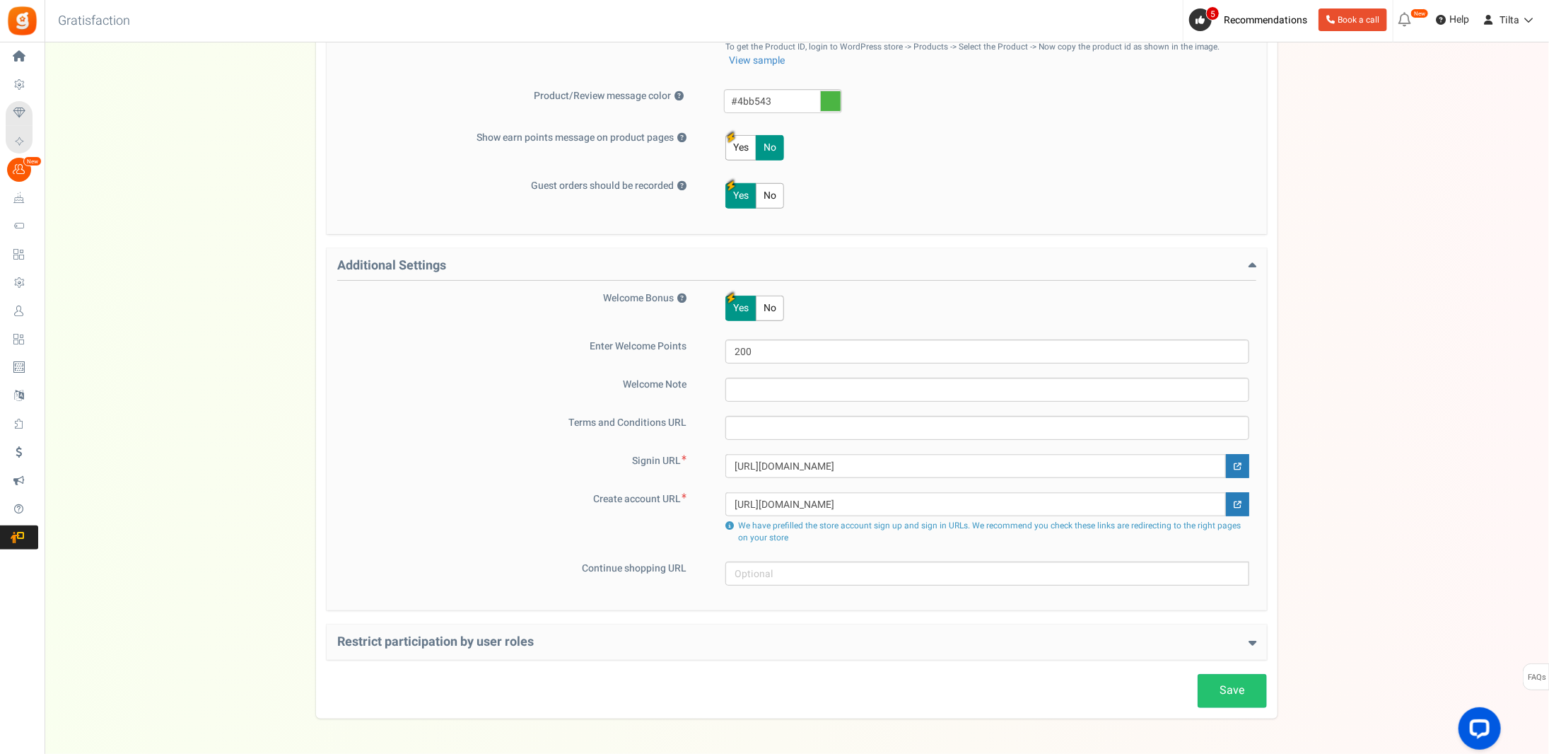
scroll to position [725, 0]
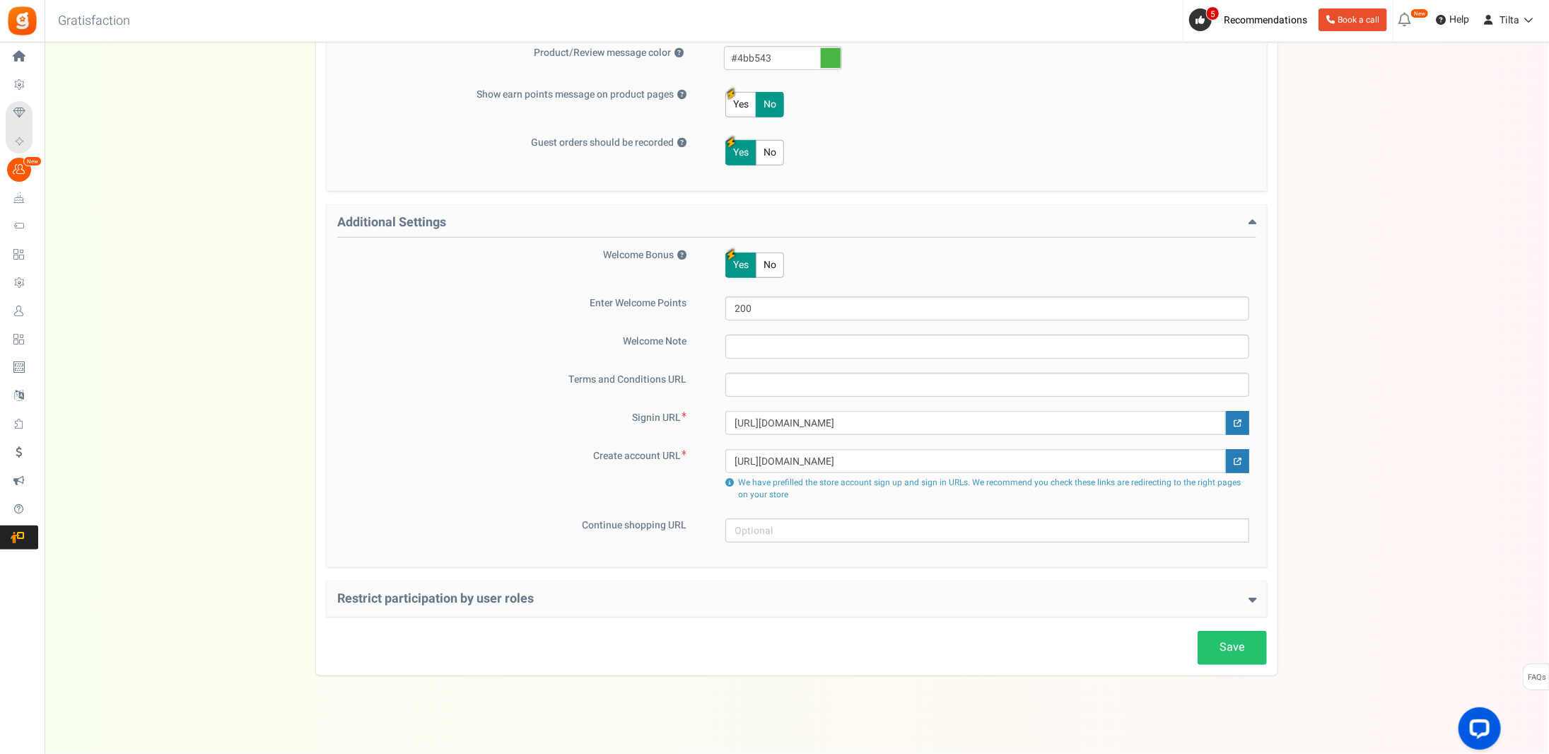
click at [475, 572] on div "Save Loyalty Points Setup Basic Settings Give points on purchases ? Yes No Poin…" at bounding box center [797, 43] width 941 height 1243
click at [471, 581] on div "Restrict participation by user roles Restrict user roles from participating in …" at bounding box center [797, 598] width 941 height 35
click at [460, 583] on div "Restrict participation by user roles Restrict user roles from participating in …" at bounding box center [797, 598] width 941 height 35
click at [448, 592] on h4 "Restrict participation by user roles" at bounding box center [796, 599] width 919 height 14
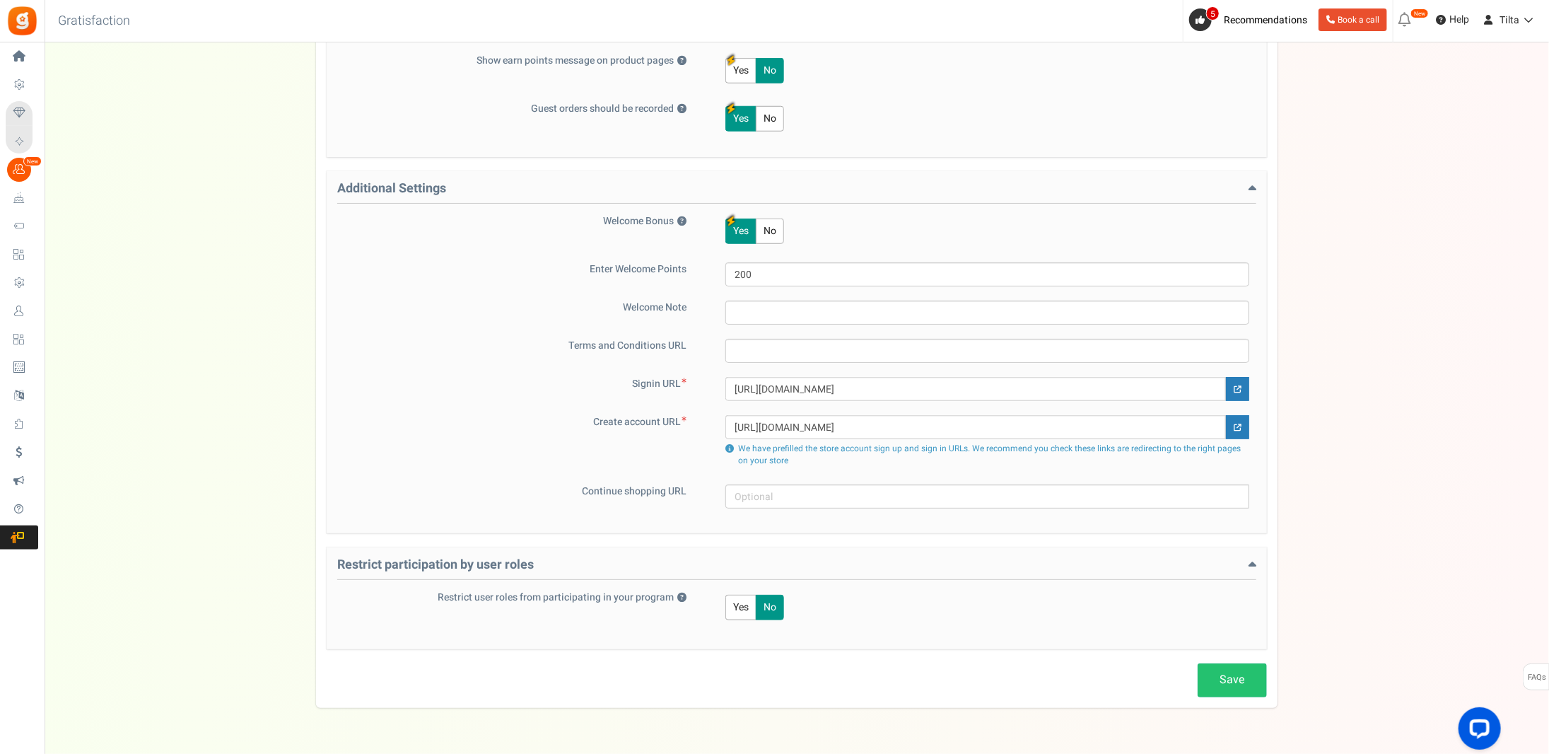
scroll to position [791, 0]
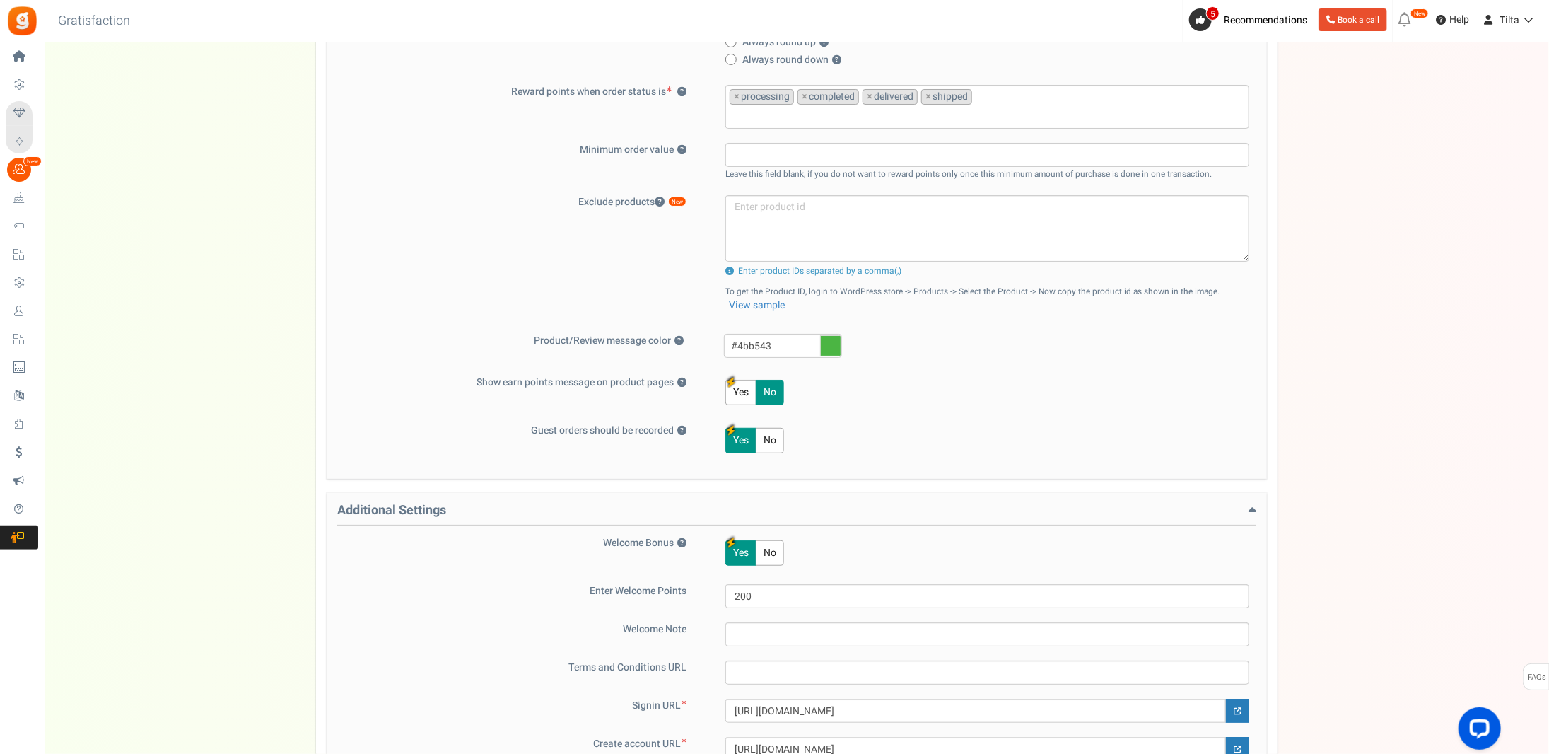
click at [286, 325] on div "Campaign setup Points setup New Etsy Earn Referral Reward reviews WOO LOOX [DOM…" at bounding box center [797, 348] width 1505 height 1363
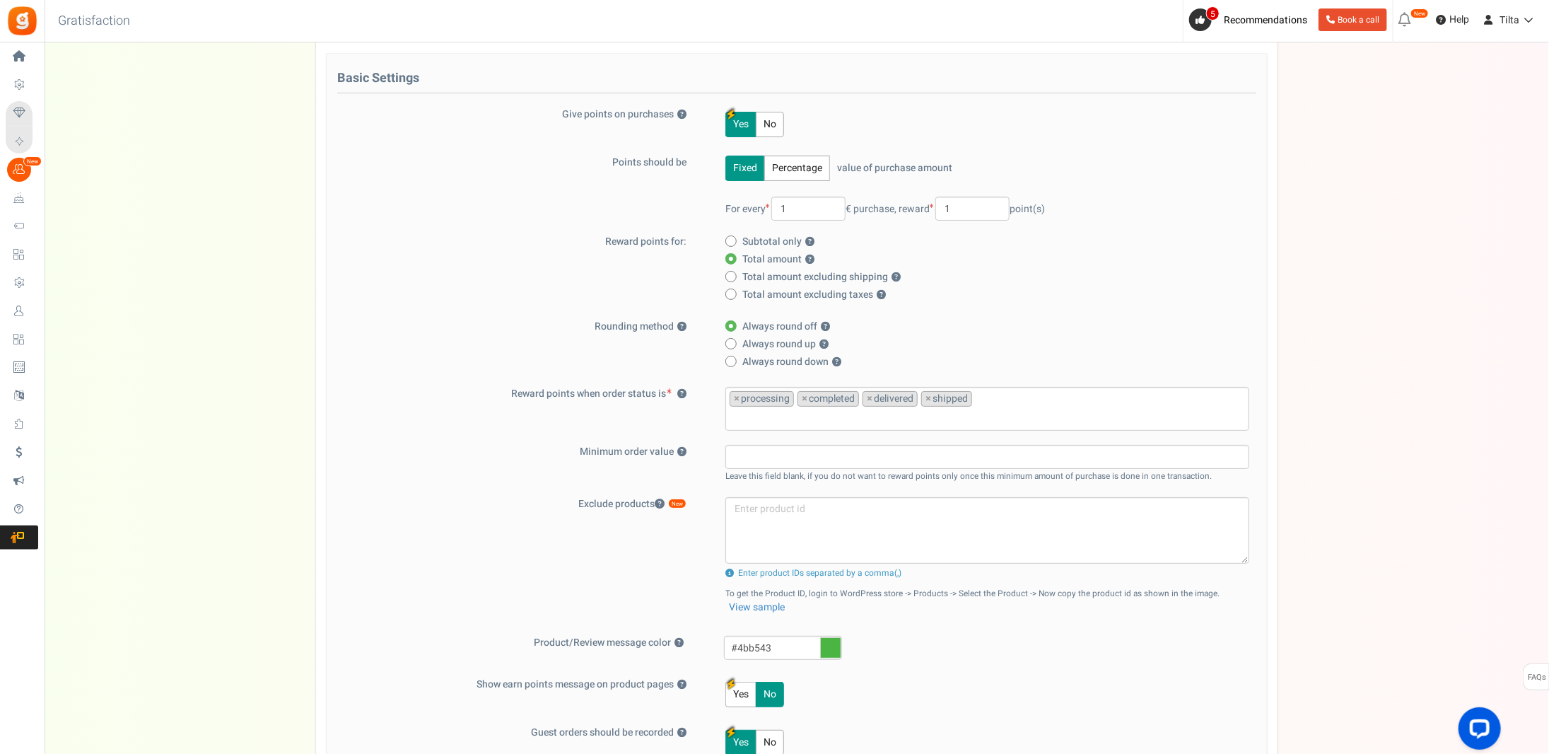
scroll to position [141, 0]
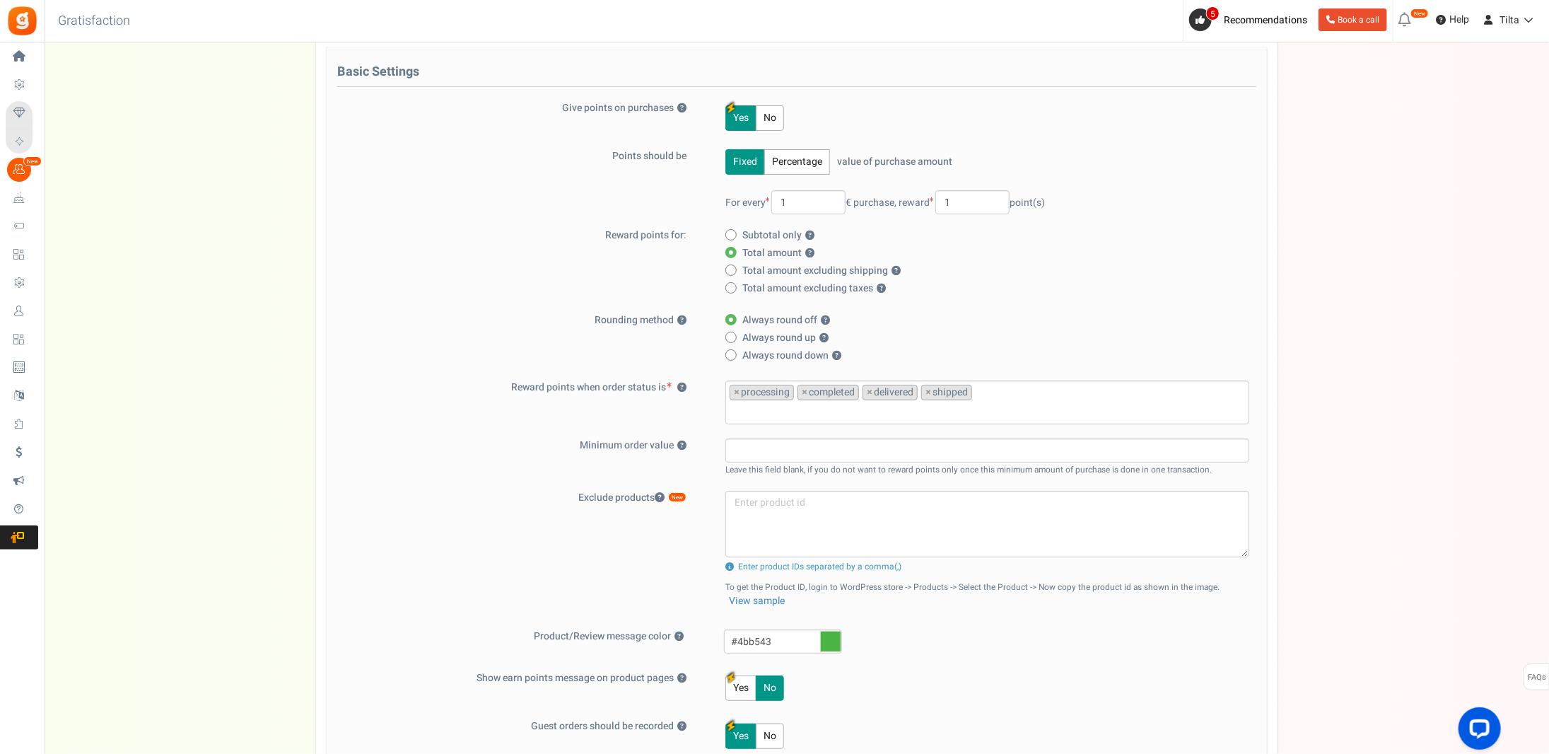
click at [754, 234] on span "Subtotal only ?" at bounding box center [779, 235] width 72 height 14
click at [735, 234] on input "Subtotal only ?" at bounding box center [730, 235] width 9 height 9
radio input "true"
click at [731, 248] on span at bounding box center [731, 252] width 11 height 11
click at [731, 249] on input "Total amount ?" at bounding box center [730, 253] width 9 height 9
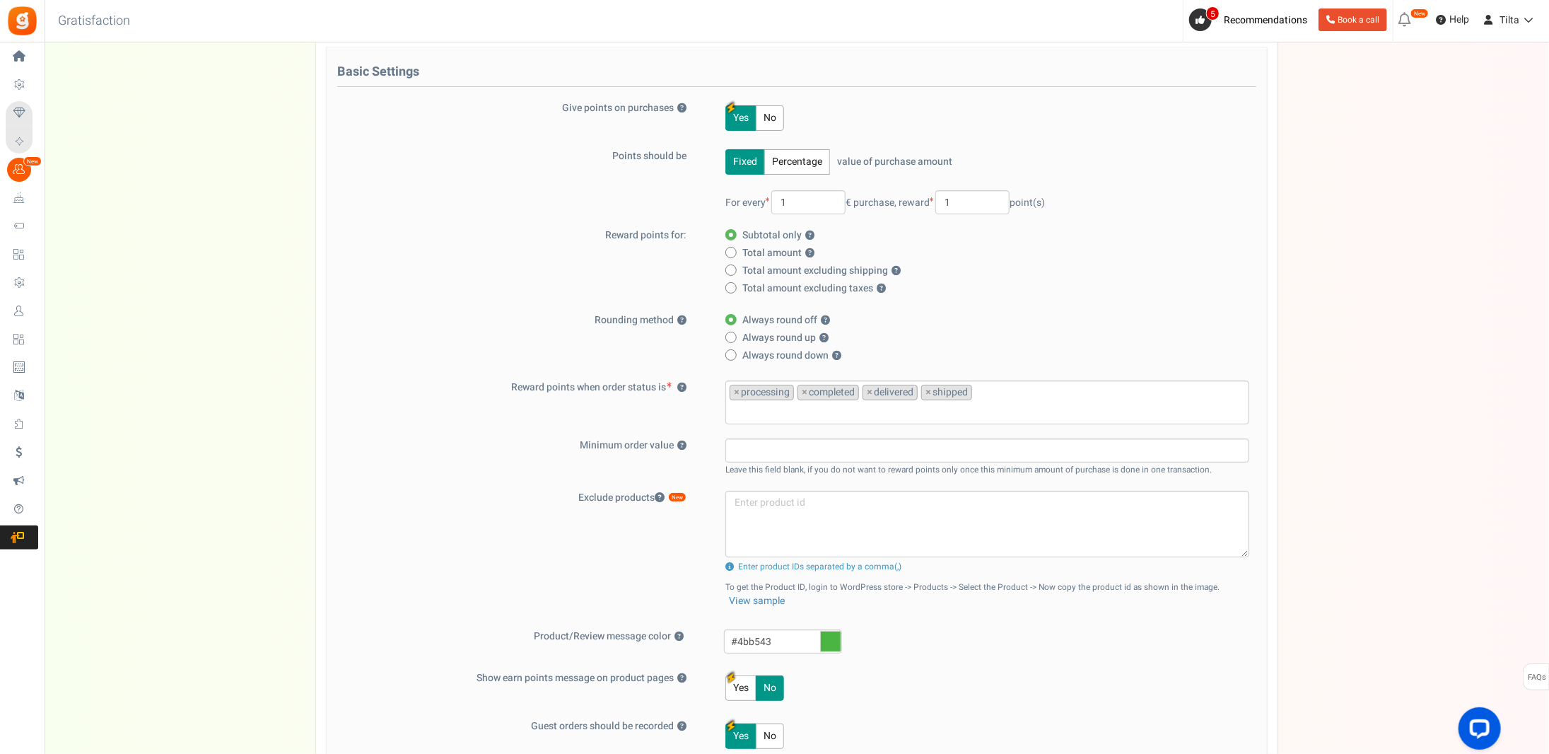
radio input "true"
radio input "false"
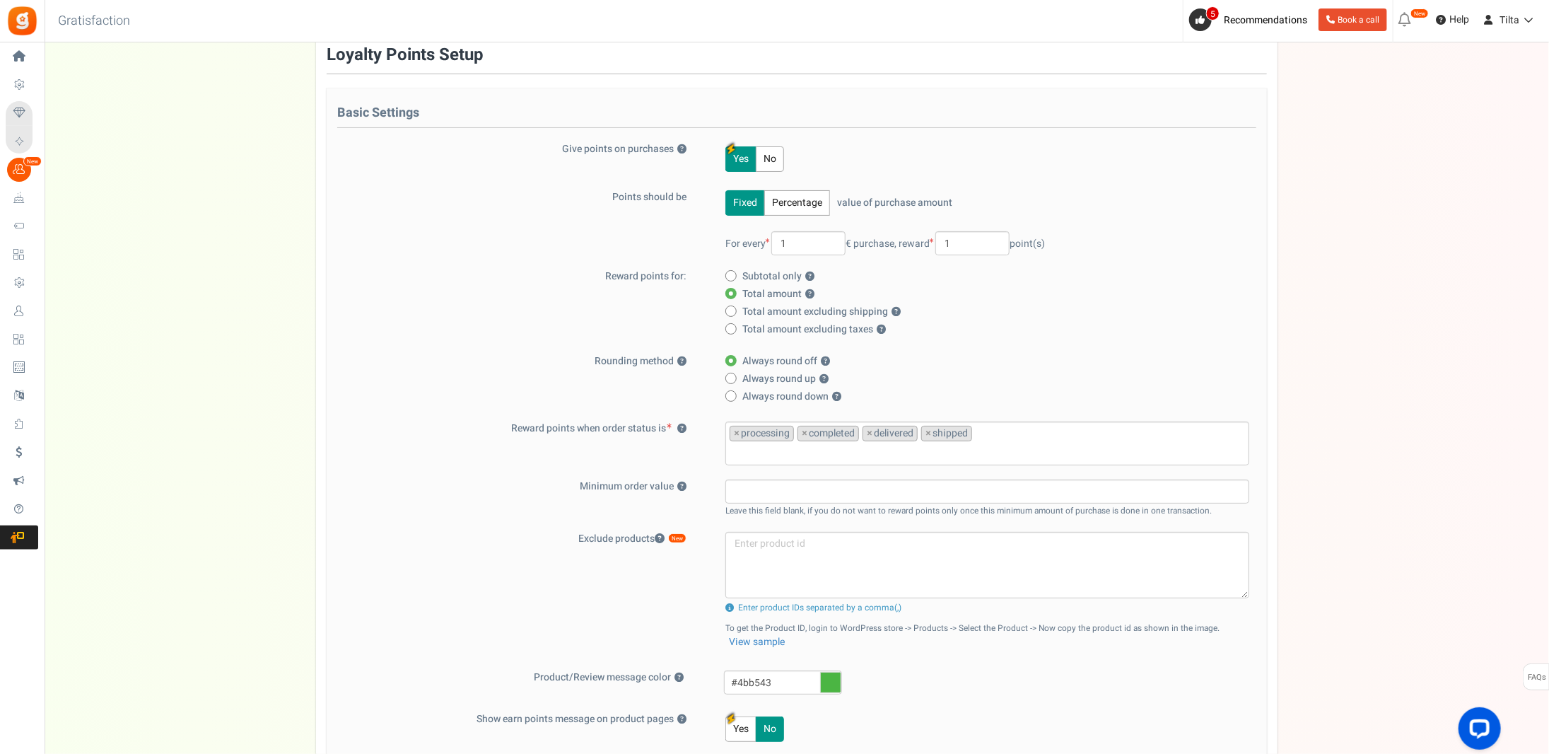
scroll to position [0, 0]
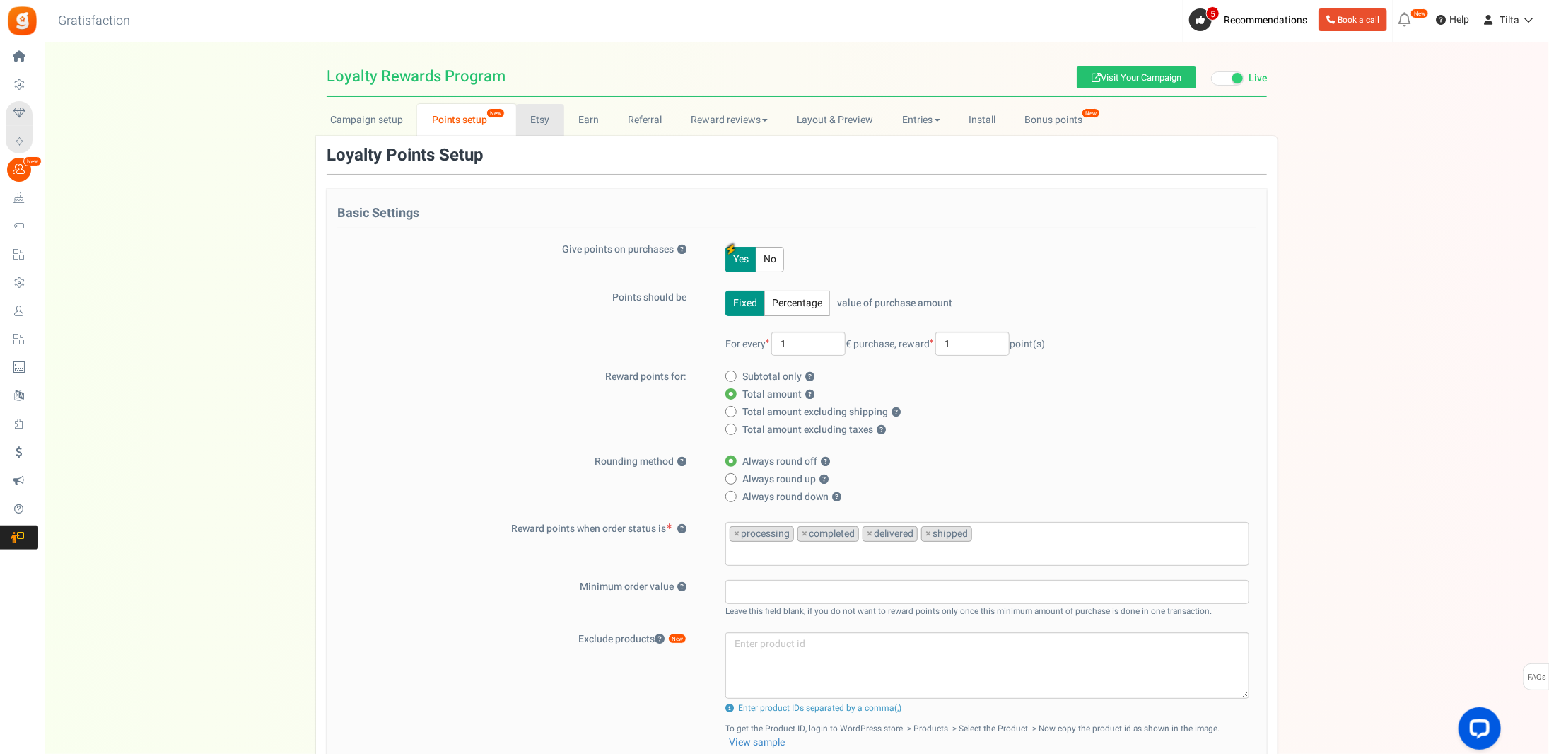
click at [543, 117] on link "Etsy" at bounding box center [540, 120] width 48 height 32
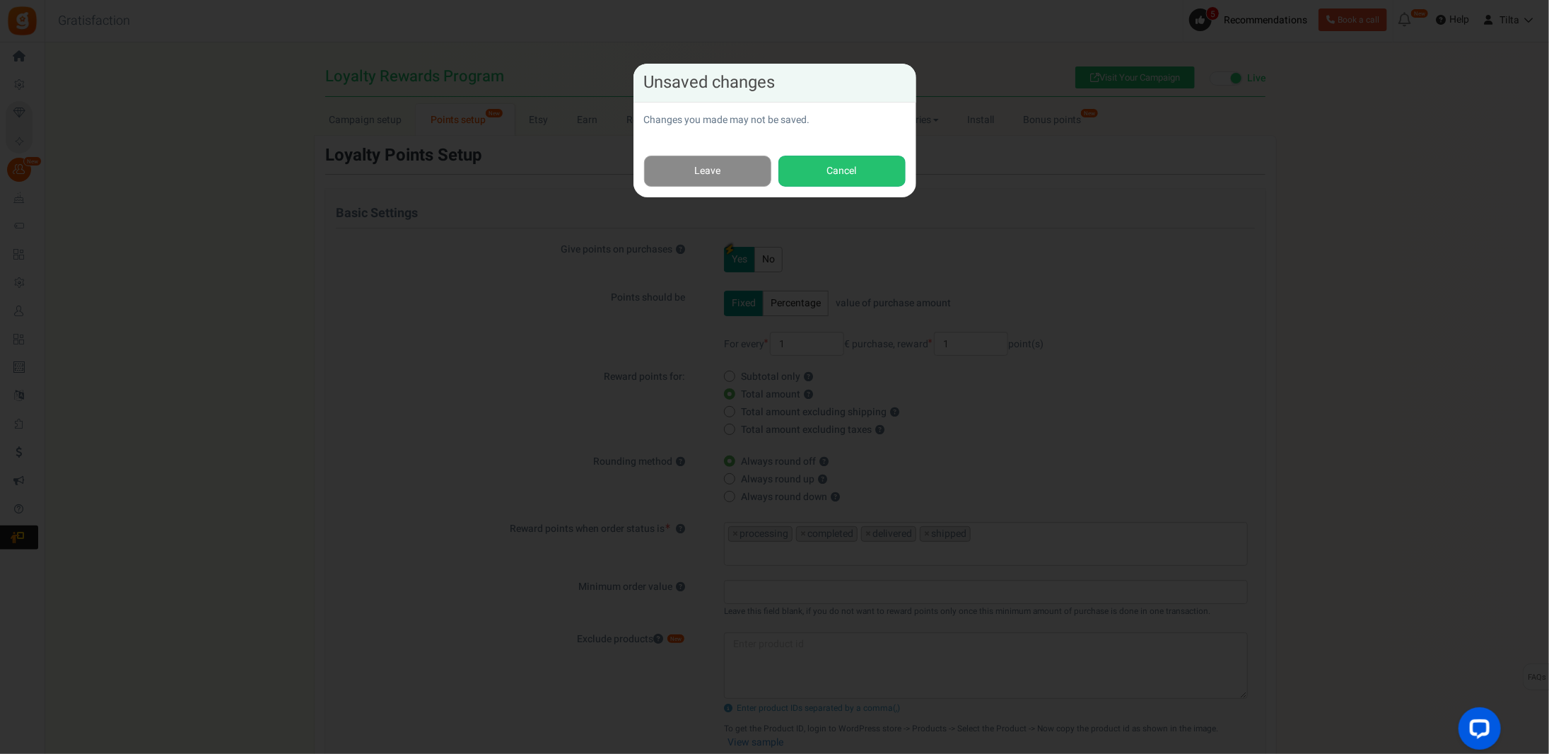
click at [714, 165] on link "Leave" at bounding box center [707, 172] width 127 height 32
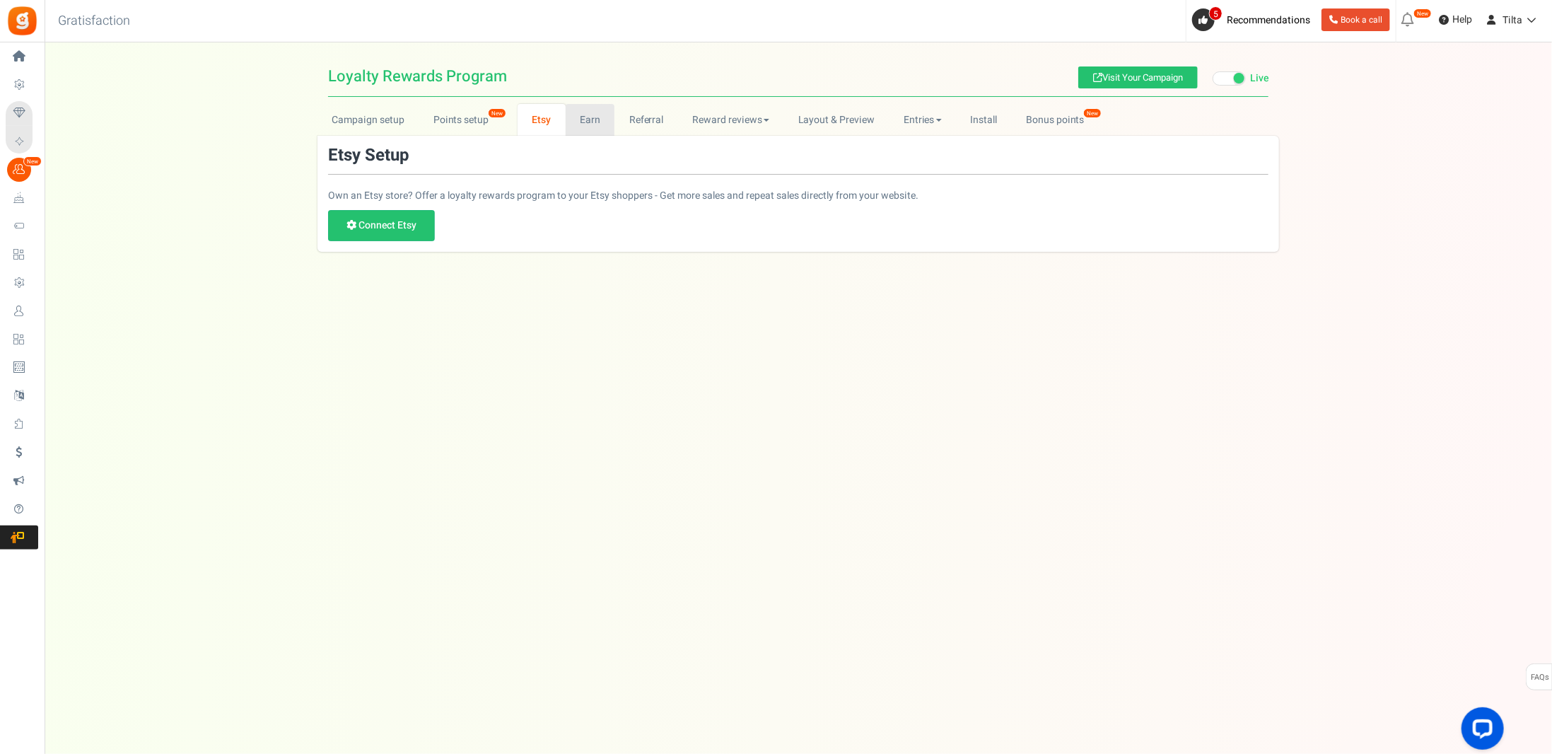
click at [589, 124] on link "Earn" at bounding box center [591, 120] width 50 height 32
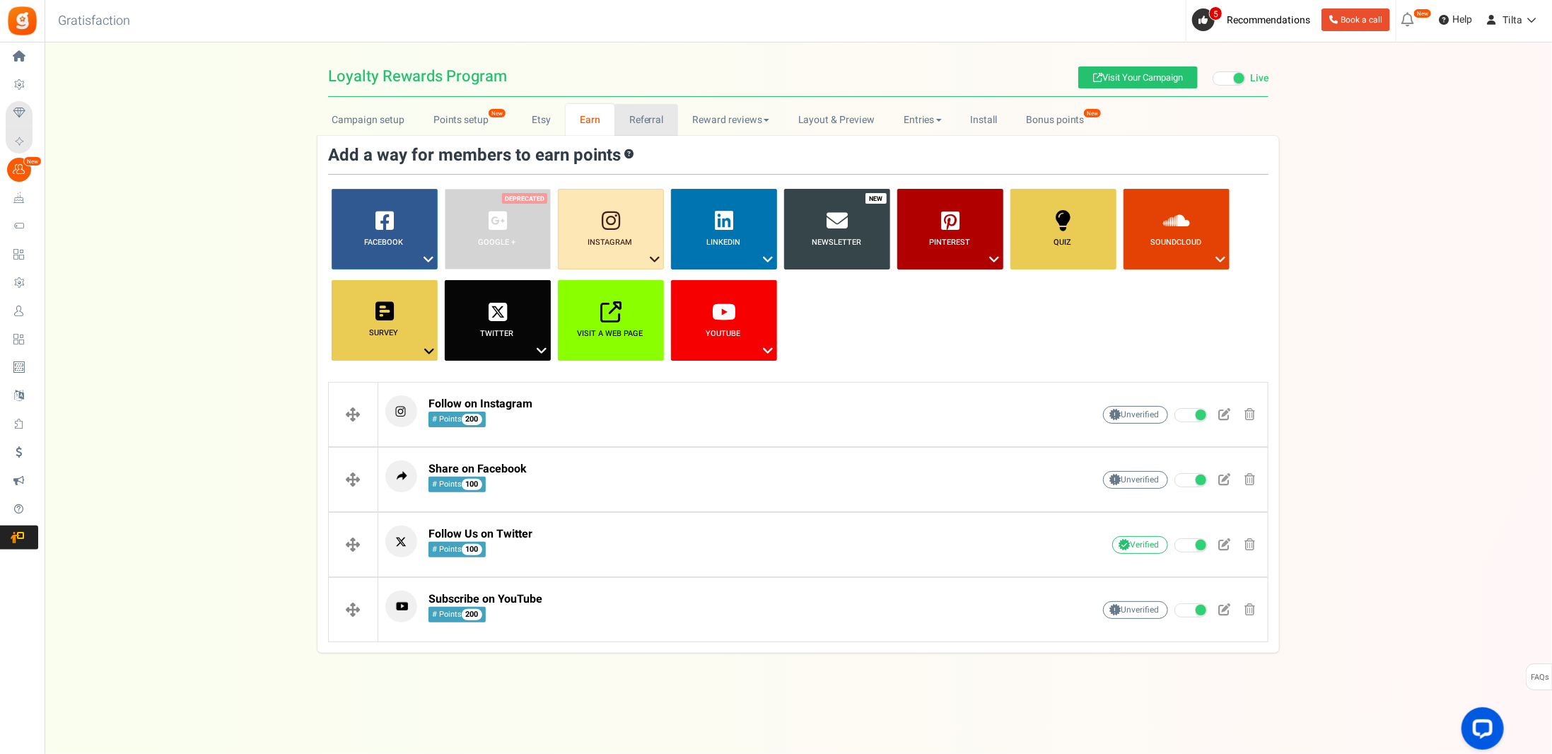
click at [644, 120] on link "Referral" at bounding box center [647, 120] width 64 height 32
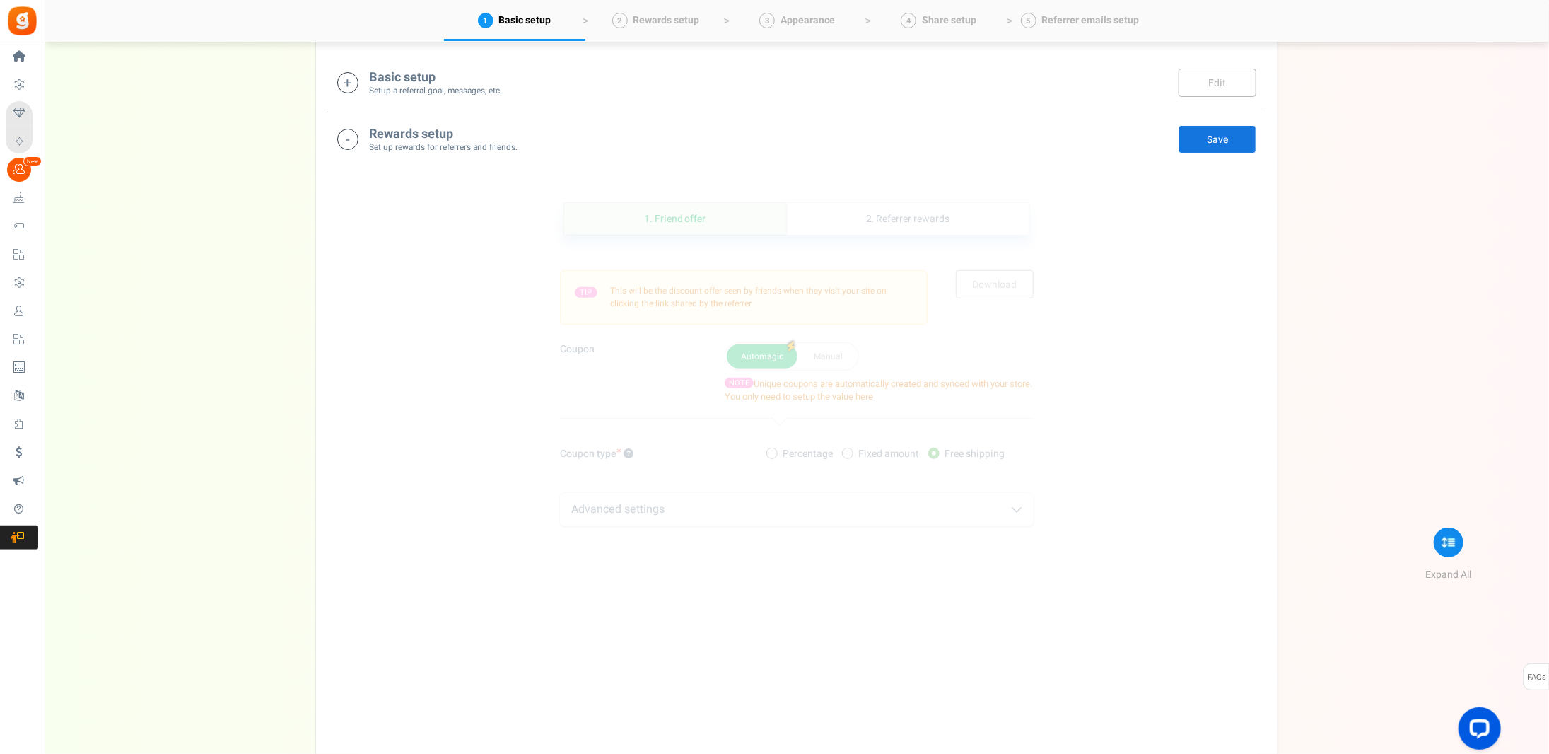
scroll to position [424, 0]
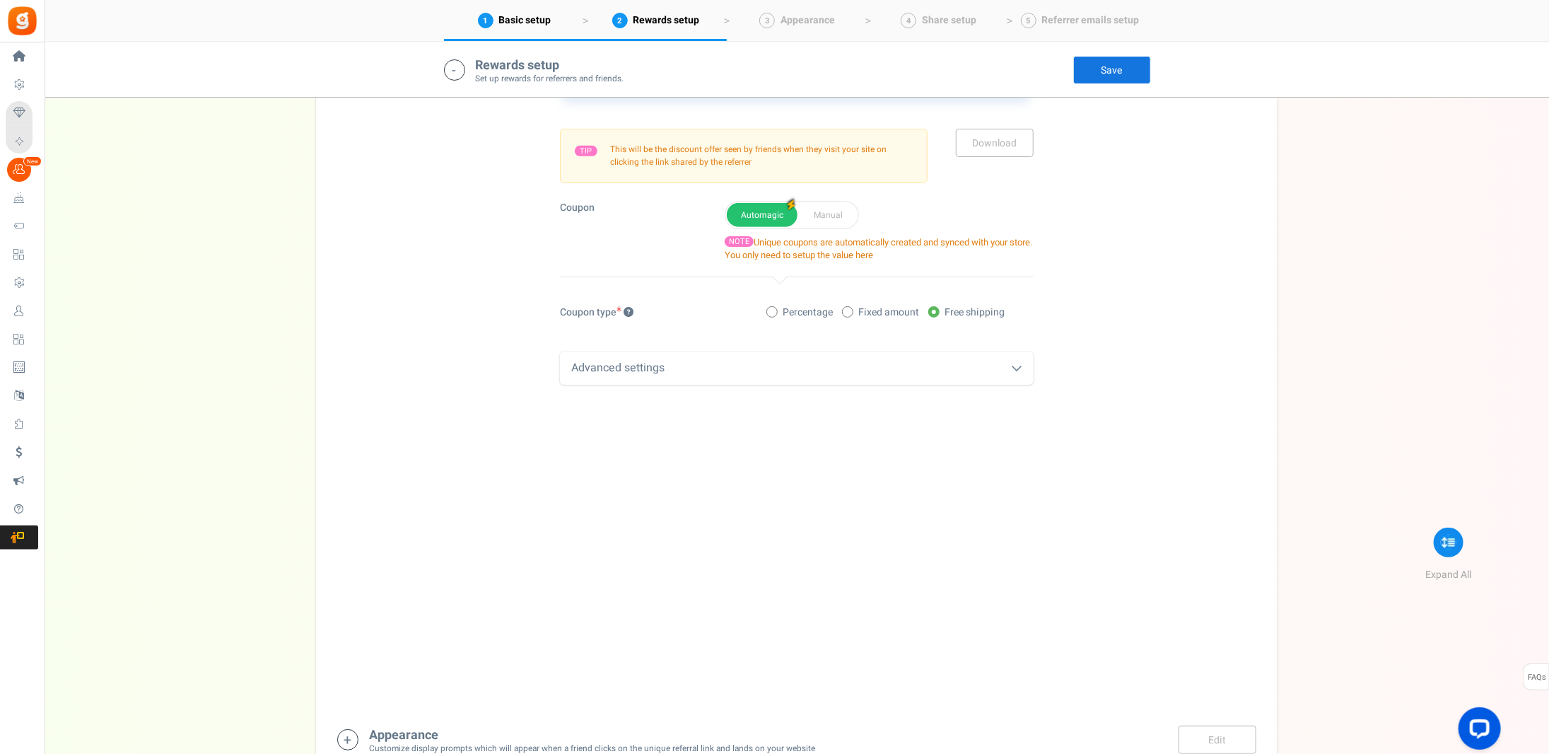
click at [621, 363] on div "Advanced settings" at bounding box center [797, 367] width 474 height 33
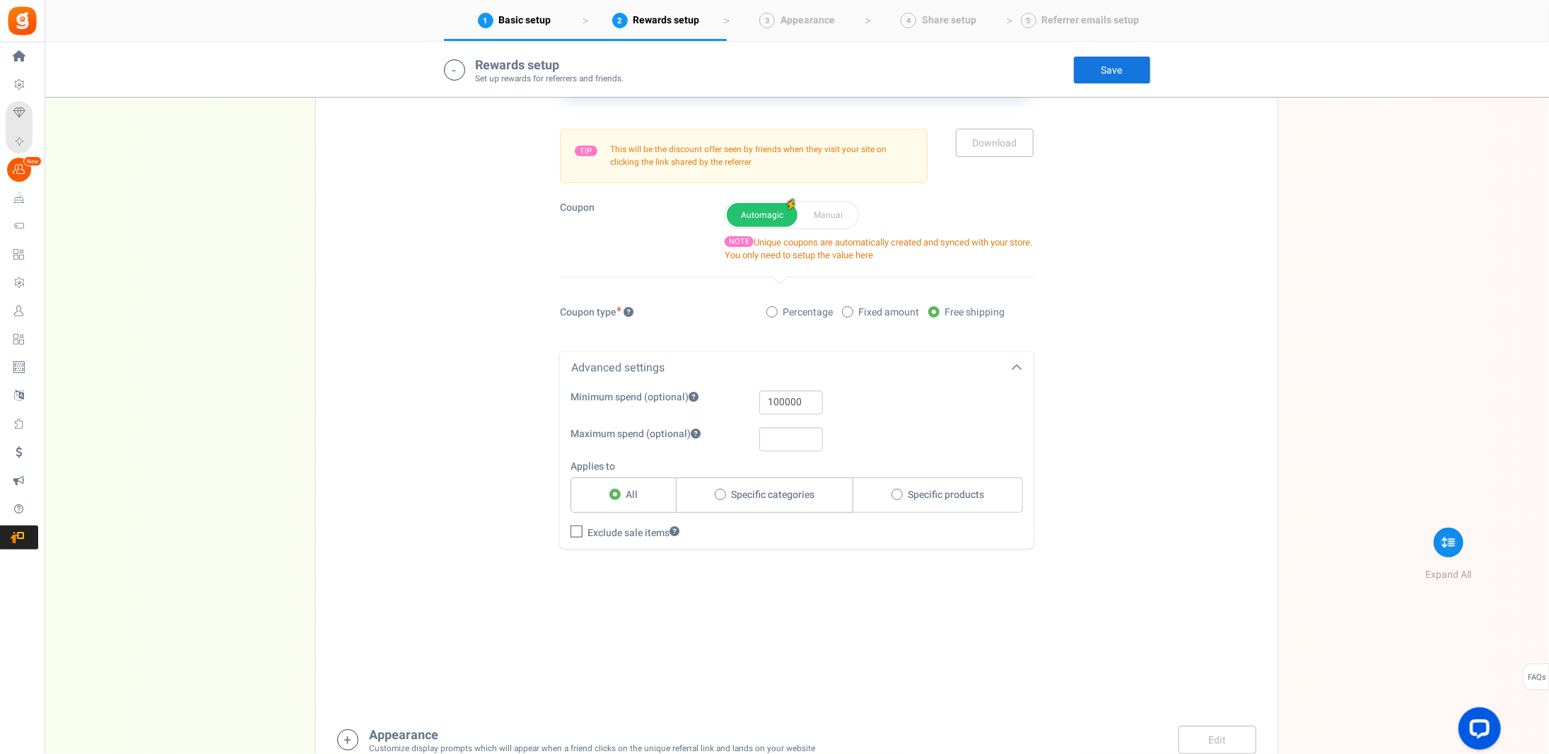
click at [621, 363] on div "Advanced settings" at bounding box center [797, 367] width 474 height 33
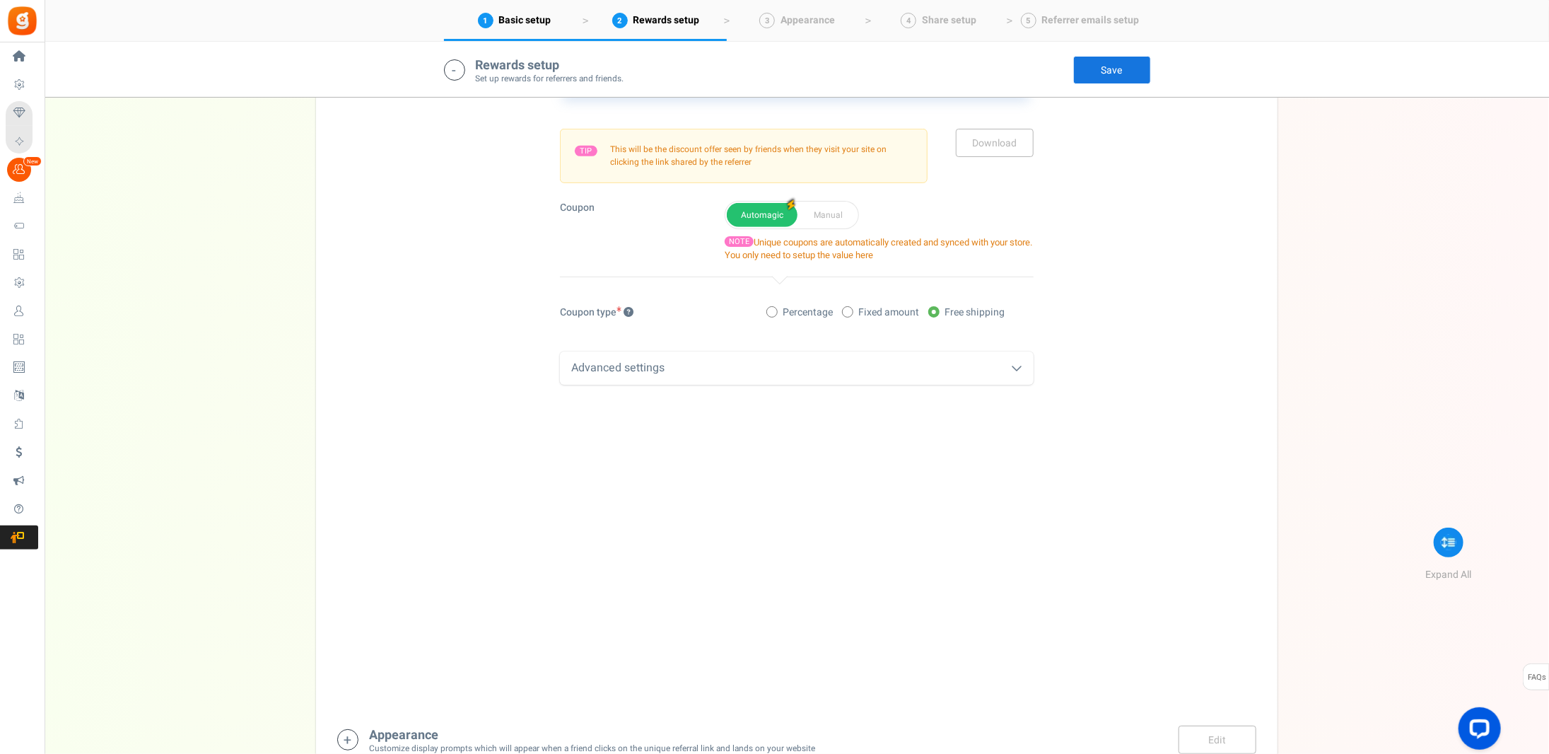
click at [621, 363] on div "Advanced settings" at bounding box center [797, 367] width 474 height 33
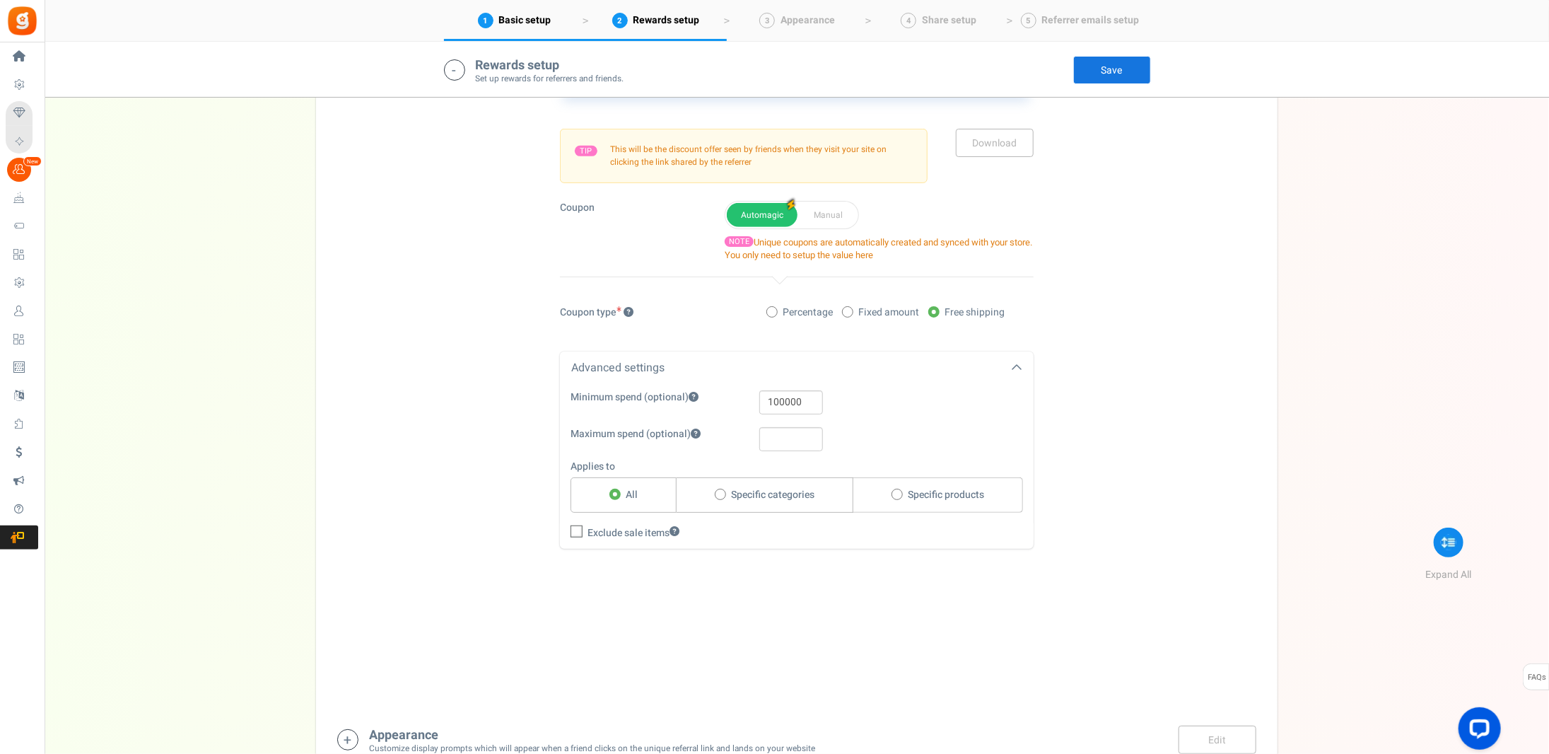
click at [621, 363] on div "Advanced settings" at bounding box center [797, 367] width 474 height 33
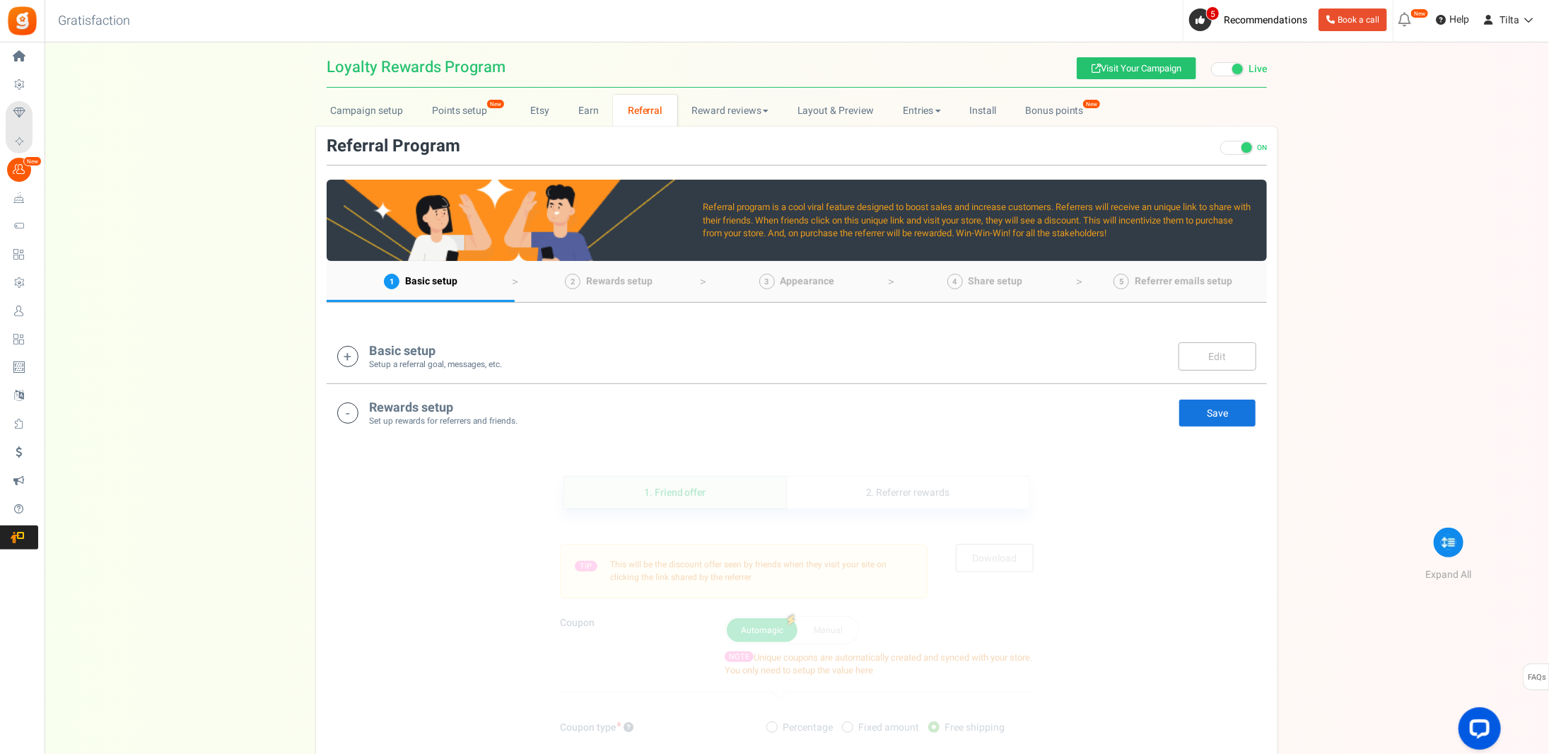
scroll to position [0, 0]
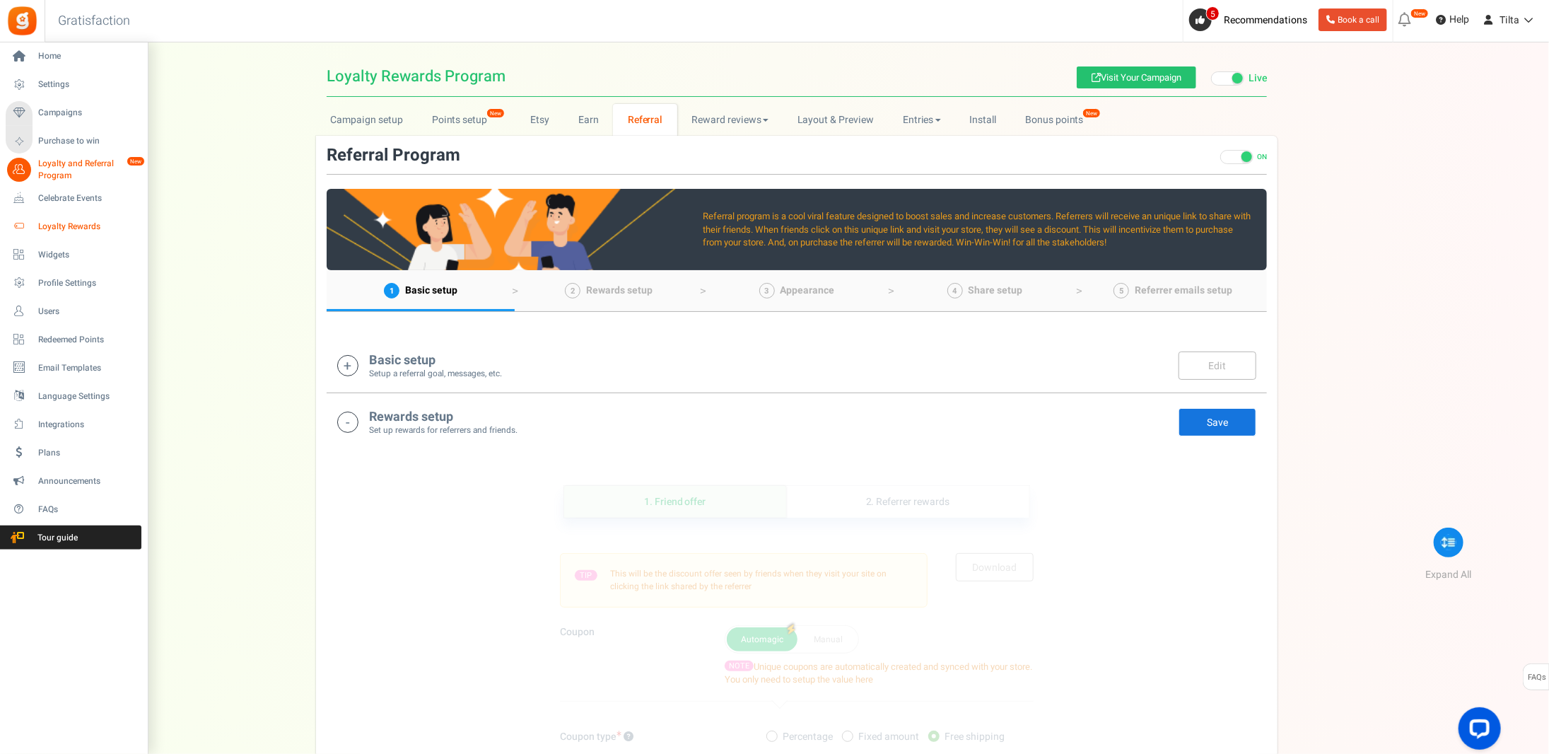
click at [64, 221] on span "Loyalty Rewards" at bounding box center [87, 227] width 99 height 12
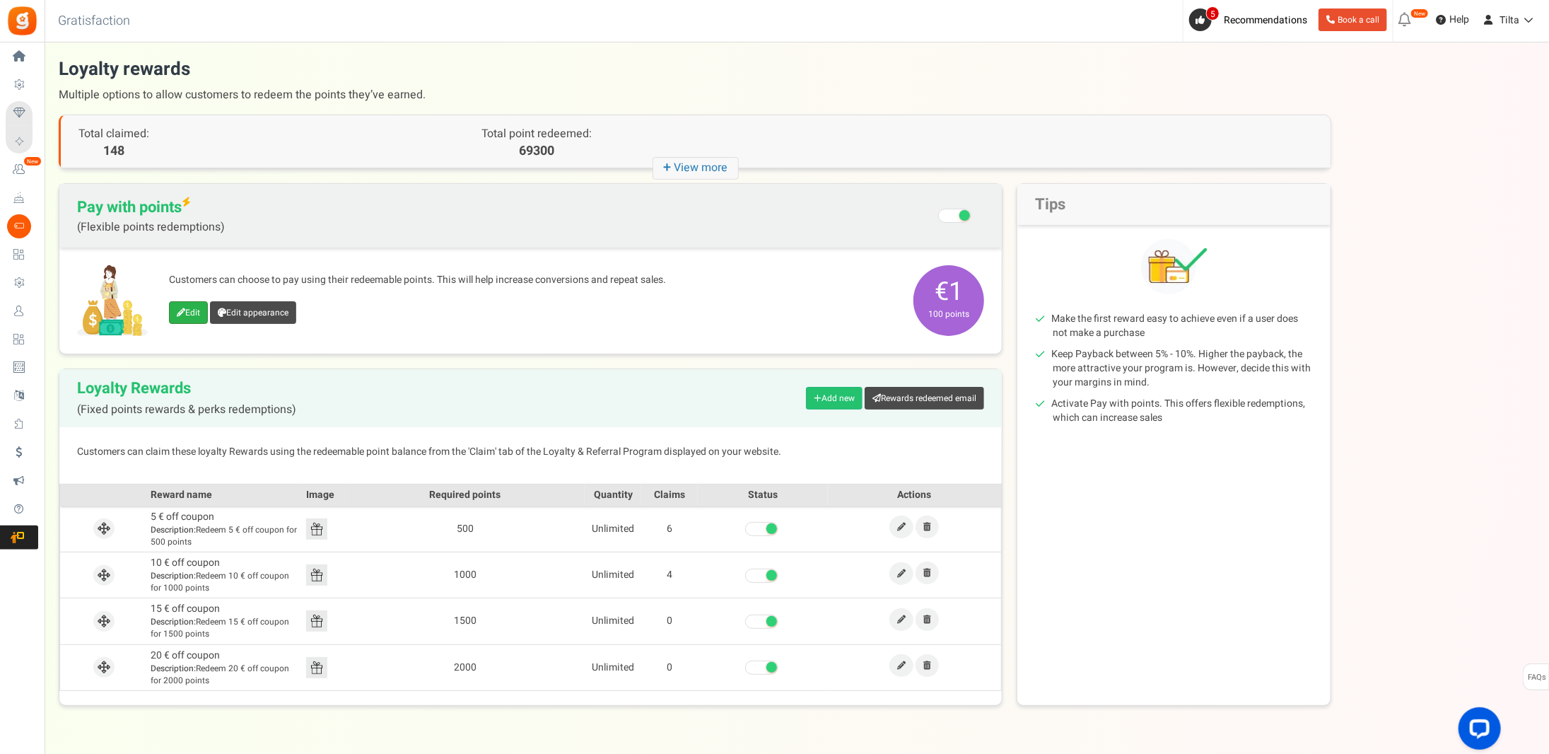
click at [177, 308] on icon at bounding box center [181, 312] width 8 height 8
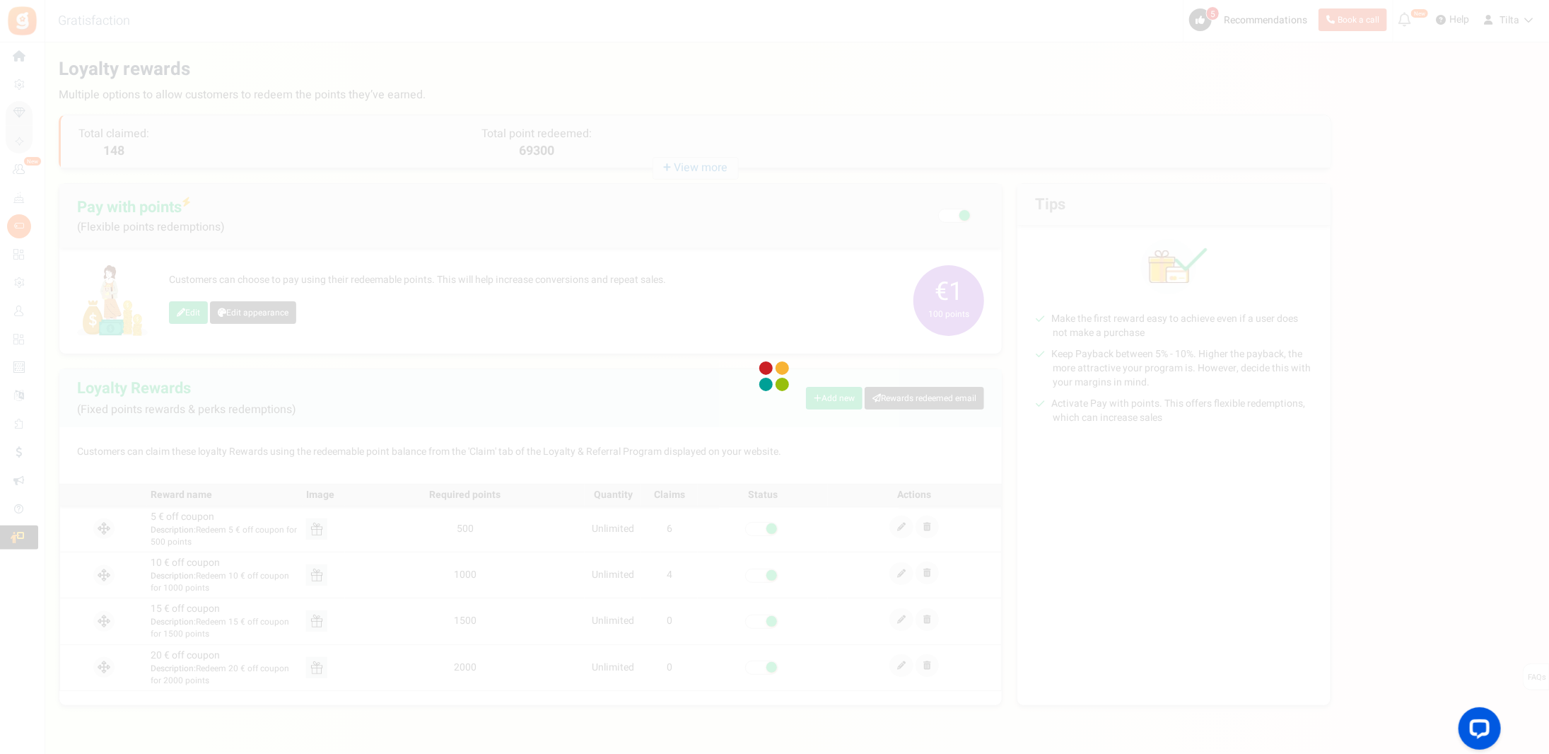
select select
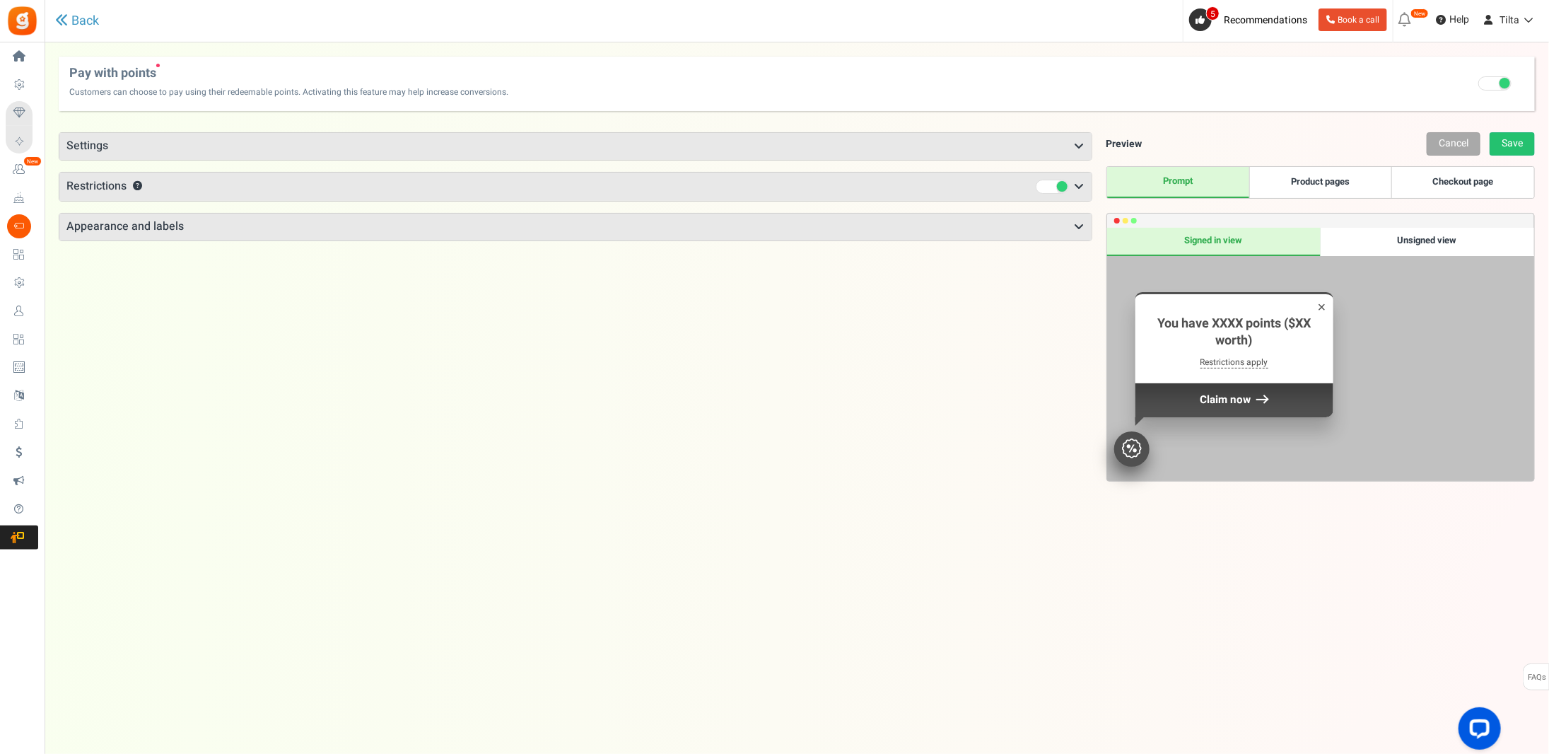
click at [101, 178] on span "Restrictions" at bounding box center [96, 186] width 60 height 17
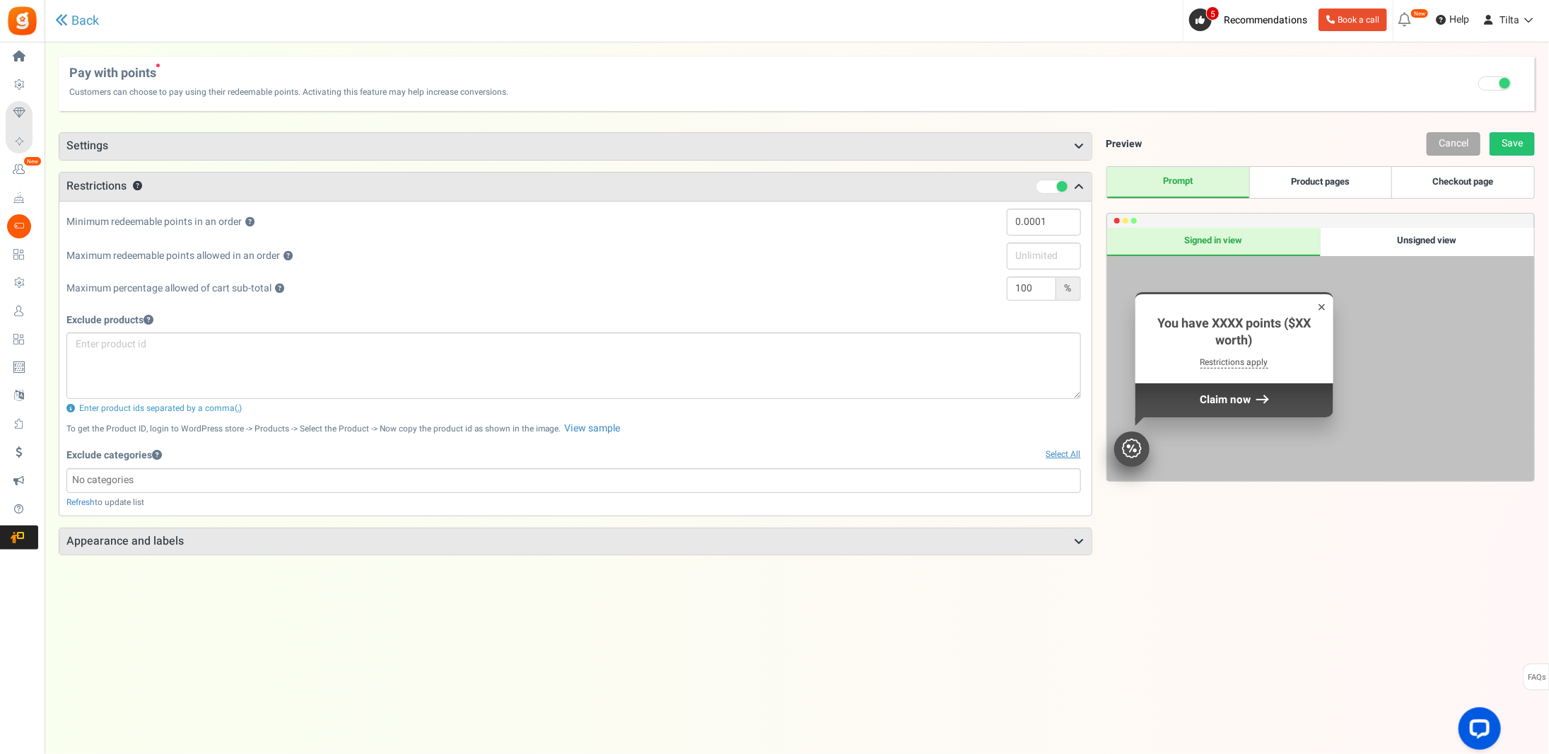
click at [88, 185] on span "Restrictions" at bounding box center [96, 186] width 60 height 17
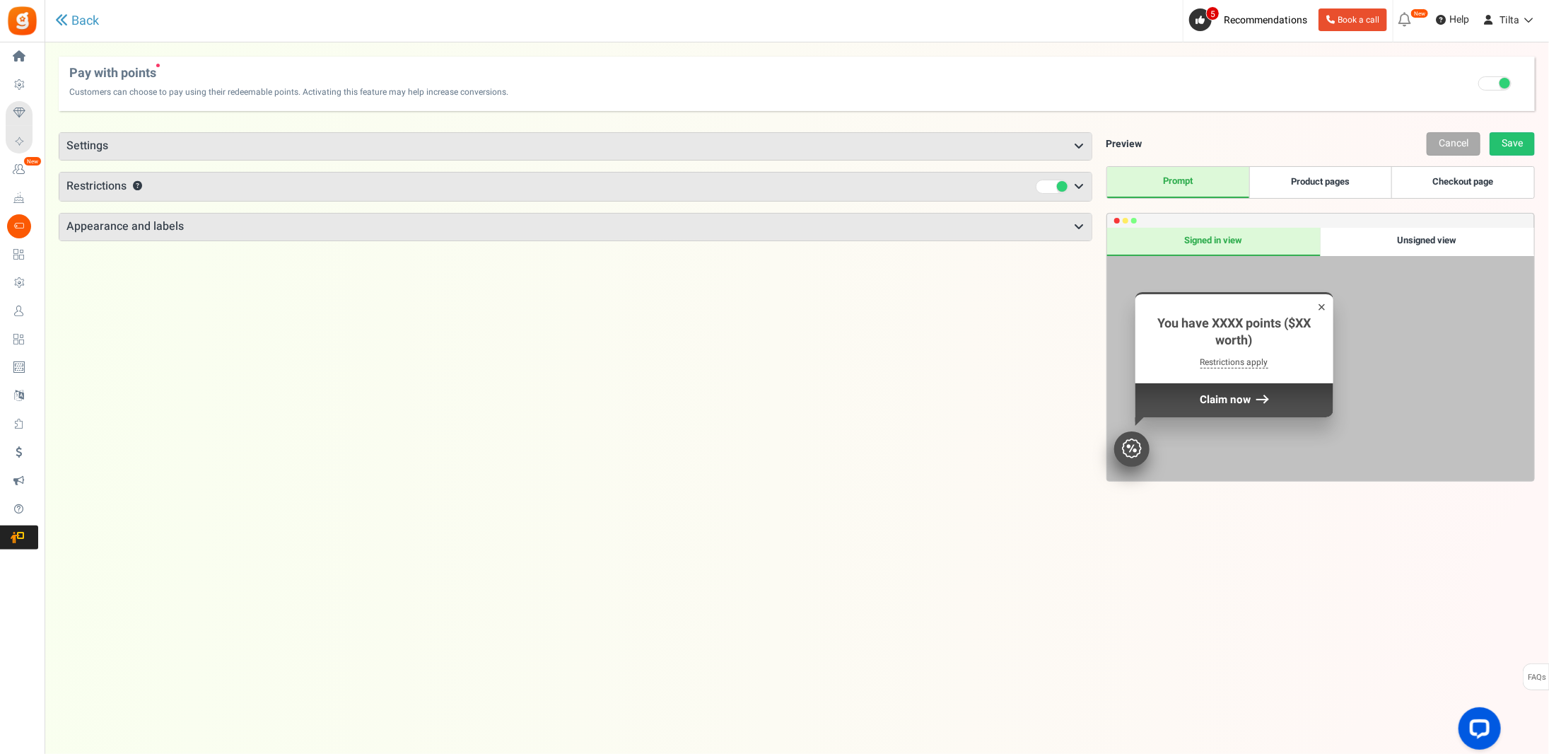
click at [1455, 180] on link "Checkout page" at bounding box center [1463, 182] width 142 height 31
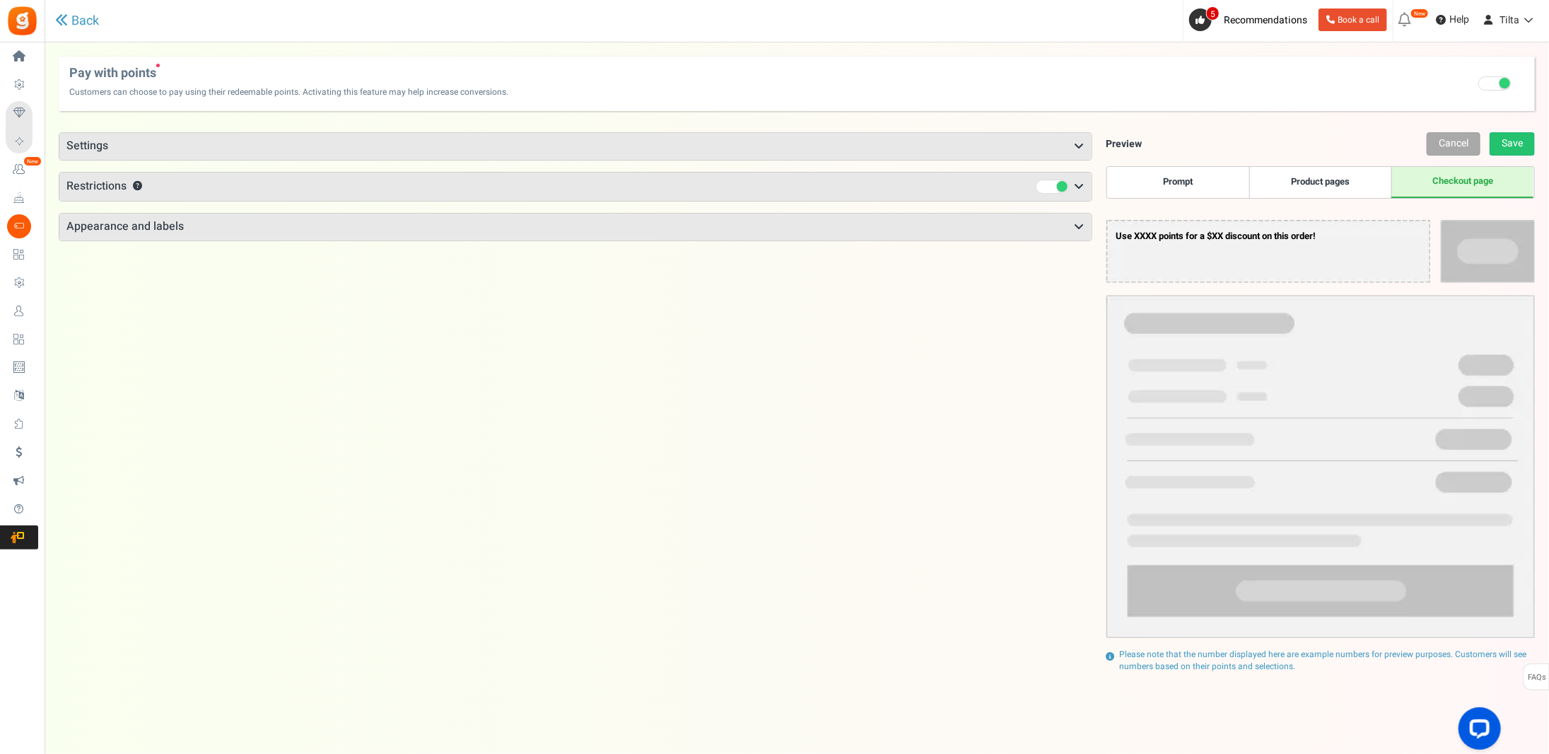
click at [142, 224] on h3 "Appearance and labels" at bounding box center [575, 227] width 1032 height 27
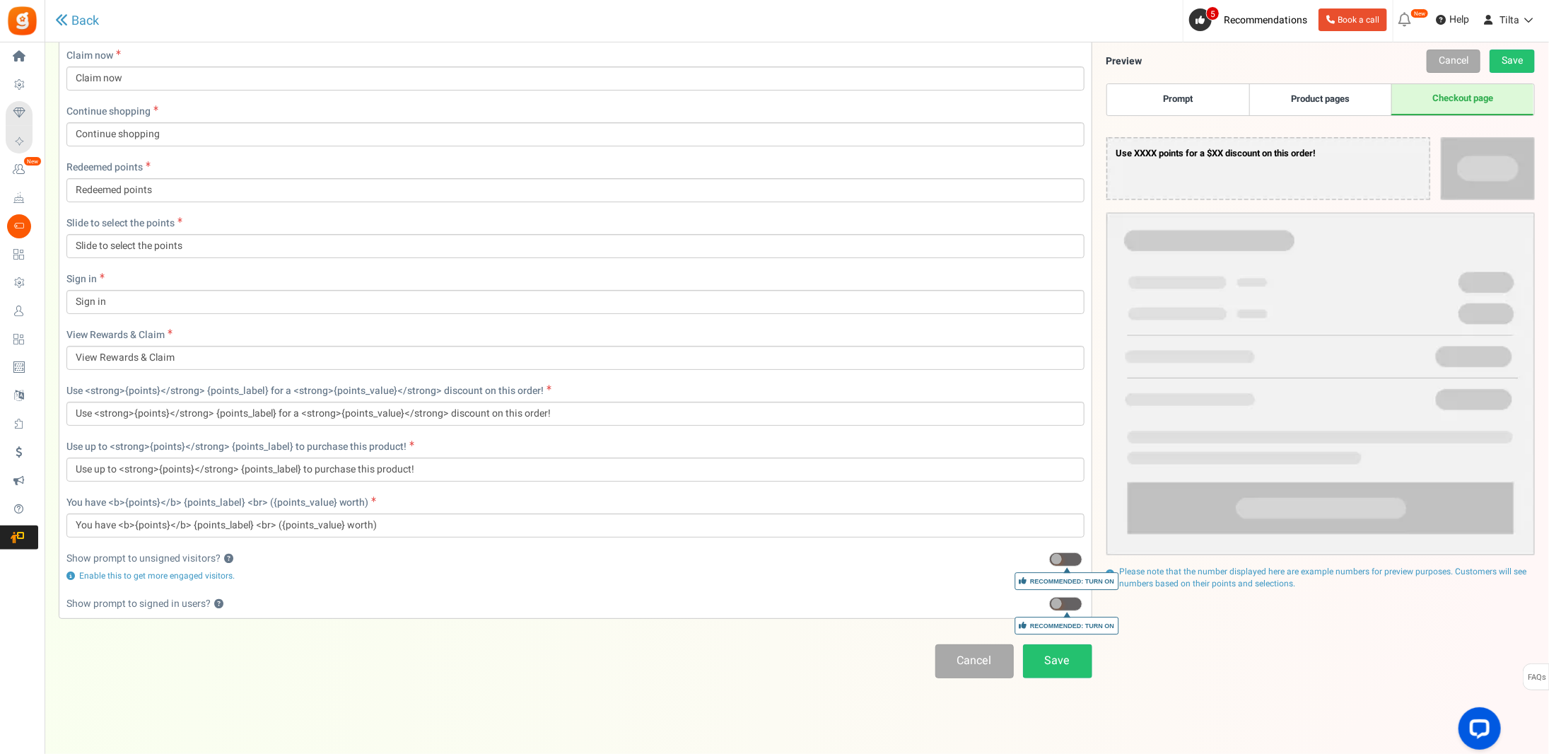
scroll to position [440, 0]
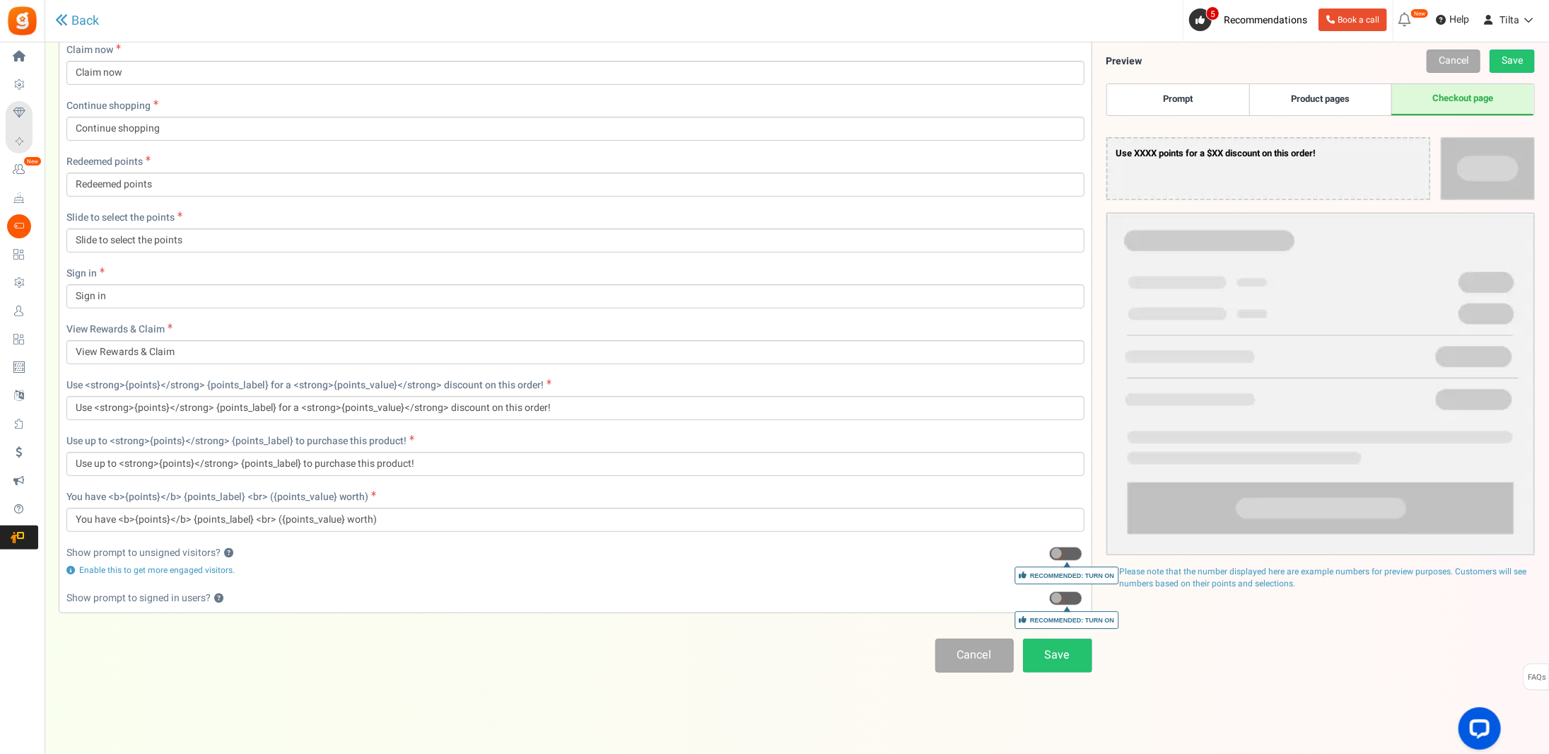
click at [1073, 548] on span at bounding box center [1065, 554] width 33 height 14
click at [1049, 549] on input "Recommended: Turn On" at bounding box center [1049, 553] width 0 height 9
click at [1063, 548] on span at bounding box center [1065, 554] width 33 height 14
click at [1049, 549] on input "Recommended: Turn On" at bounding box center [1049, 553] width 0 height 9
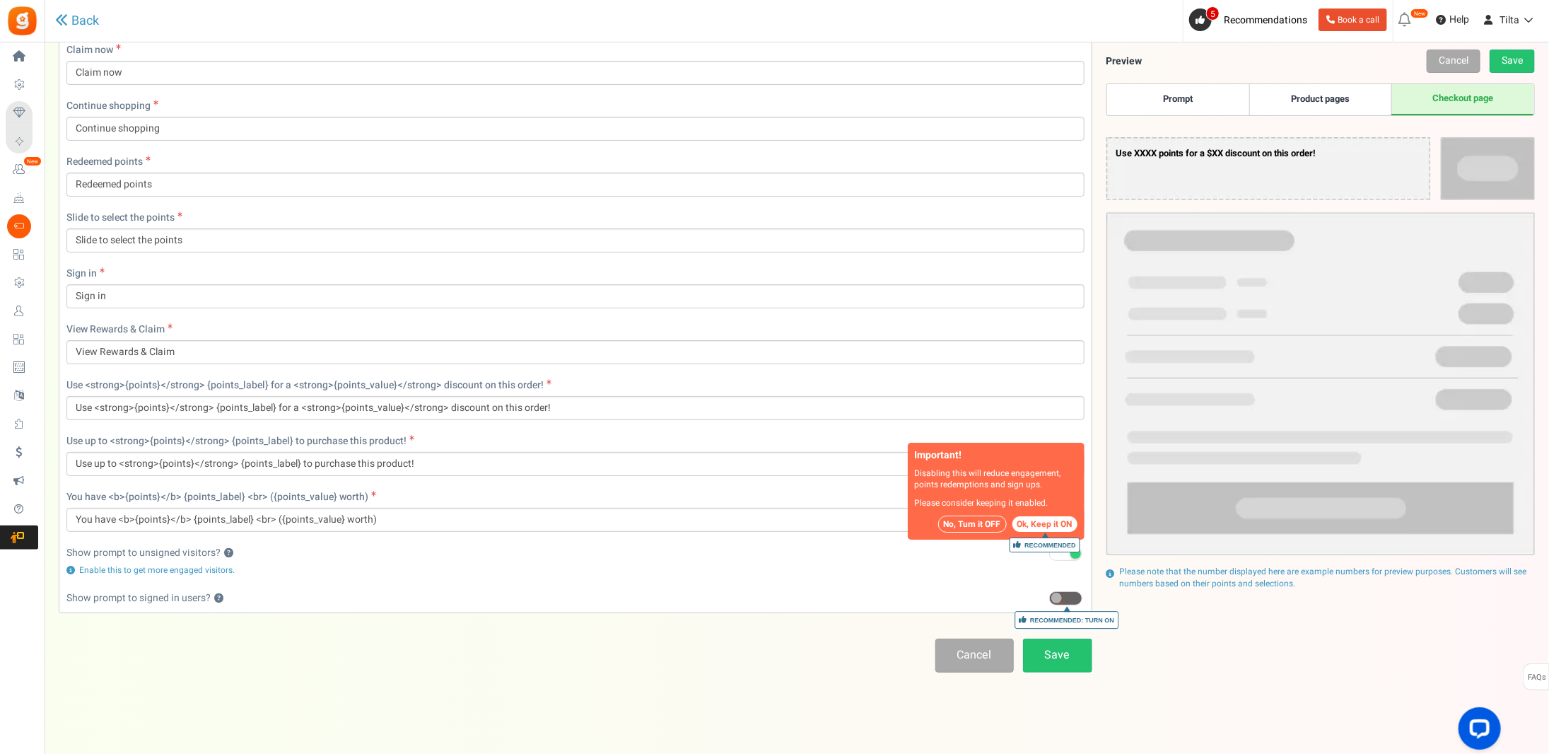
click at [1063, 551] on span at bounding box center [1065, 554] width 33 height 14
click at [1049, 551] on input "Recommended: Turn On" at bounding box center [1049, 553] width 0 height 9
click at [985, 524] on button "No, Turn it OFF" at bounding box center [972, 524] width 69 height 17
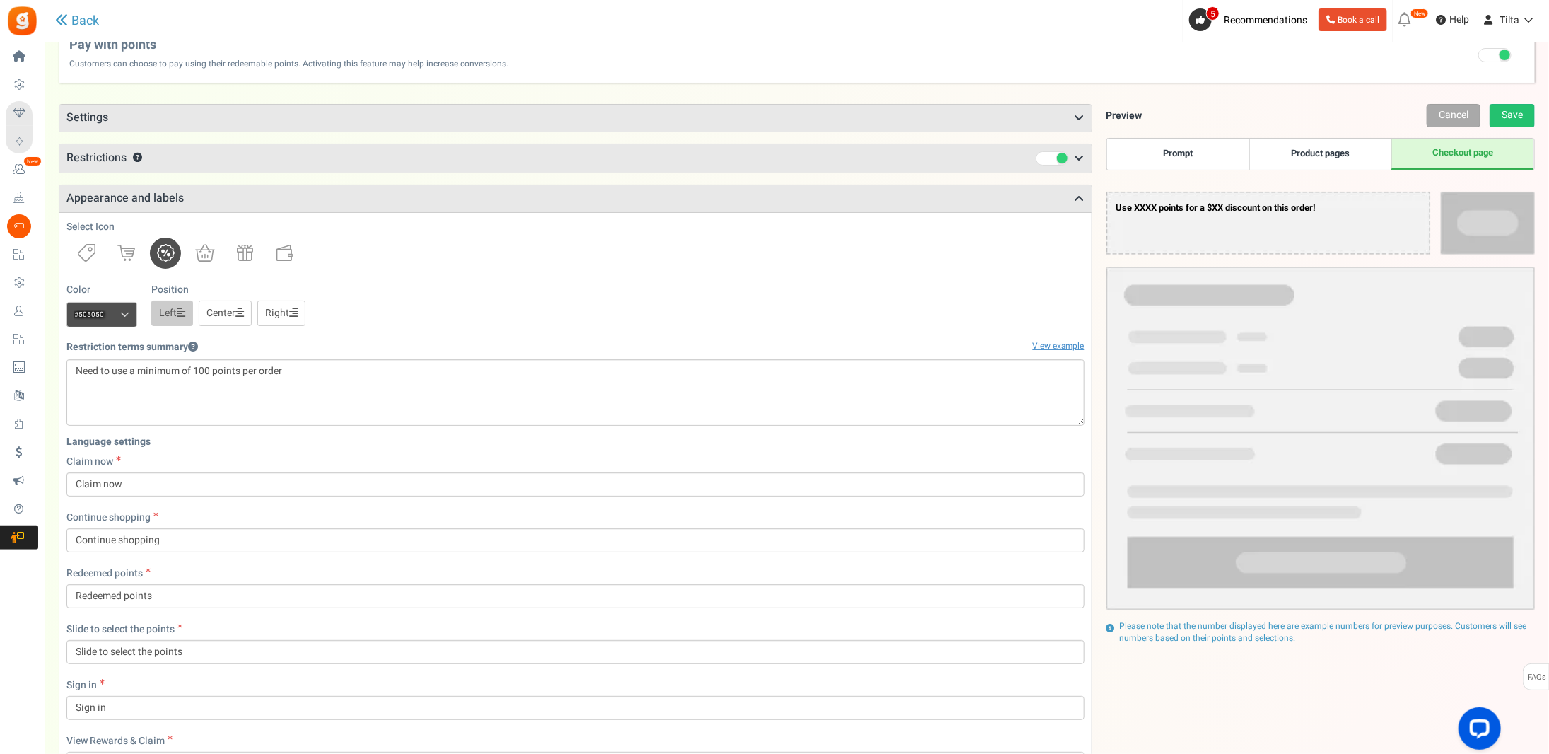
scroll to position [0, 0]
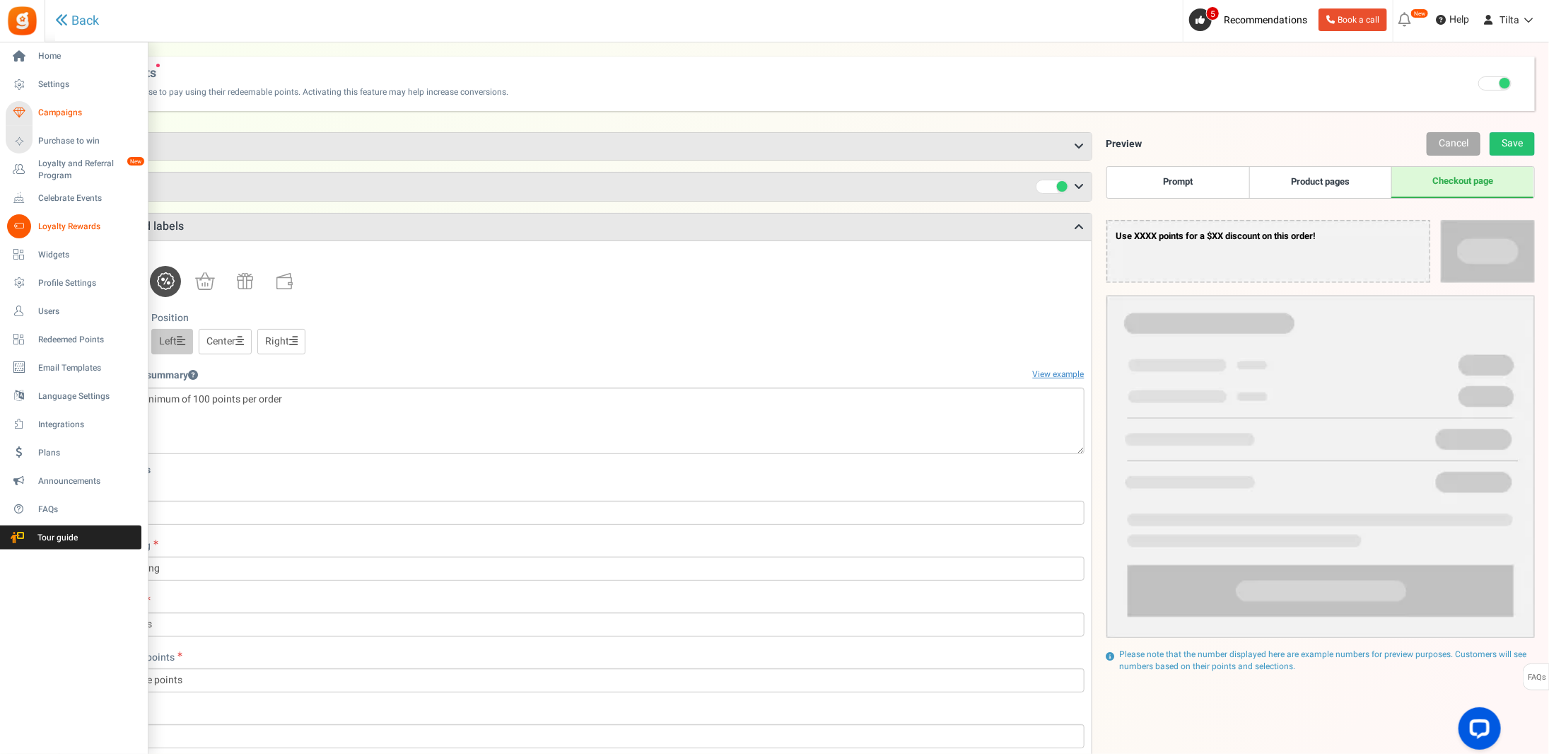
click at [43, 108] on span "Campaigns" at bounding box center [87, 113] width 99 height 12
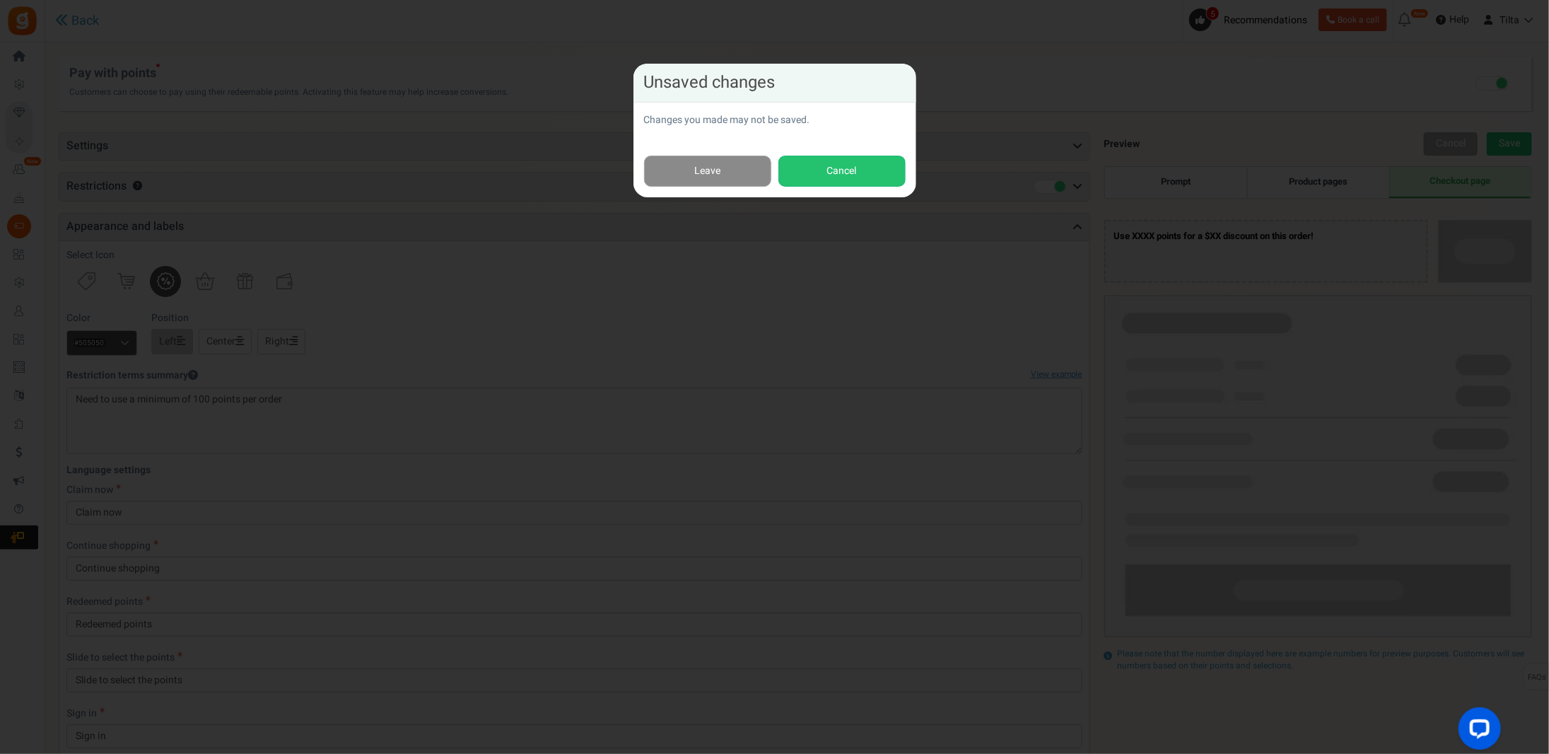
click at [685, 171] on link "Leave" at bounding box center [707, 172] width 127 height 32
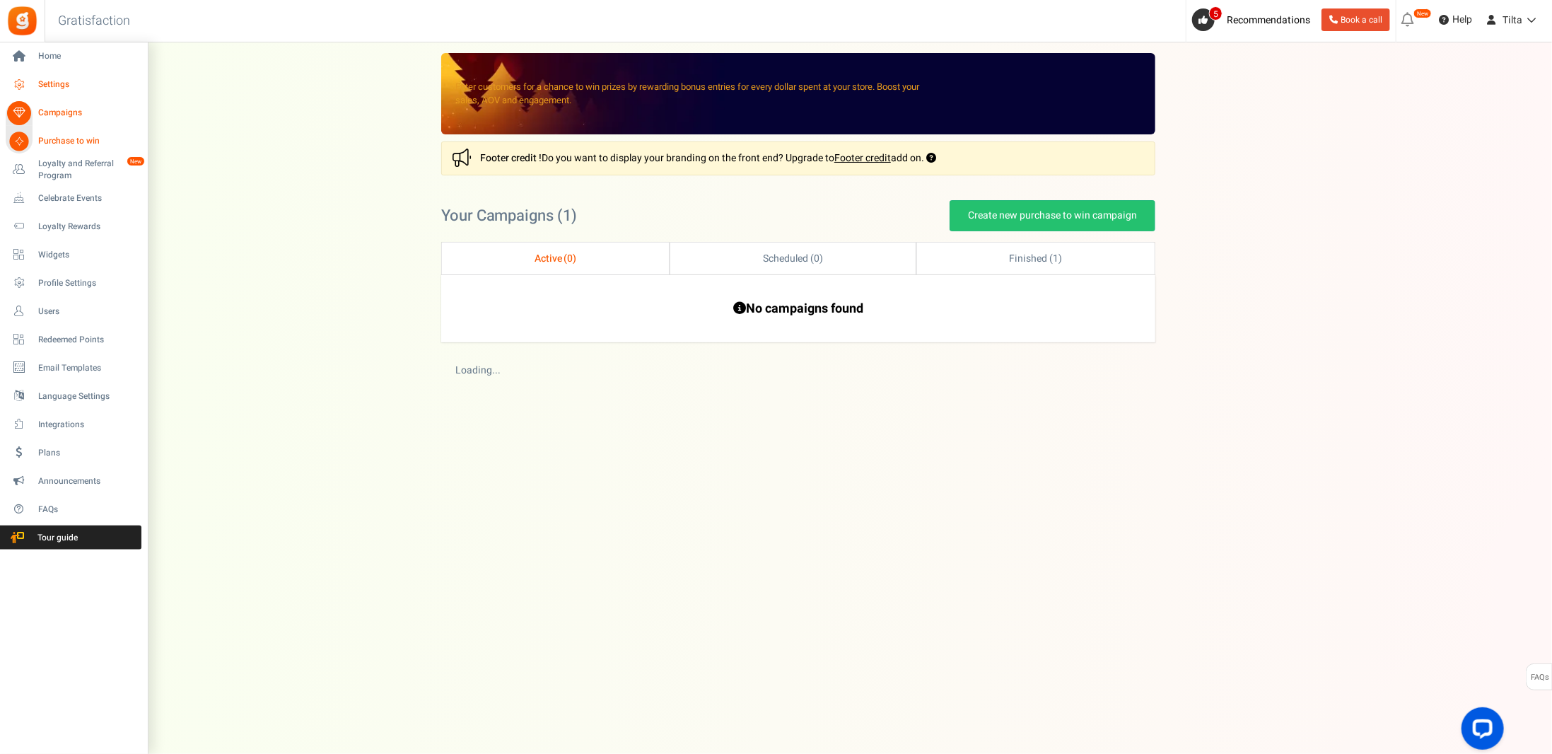
click at [62, 74] on link "Settings" at bounding box center [74, 85] width 136 height 24
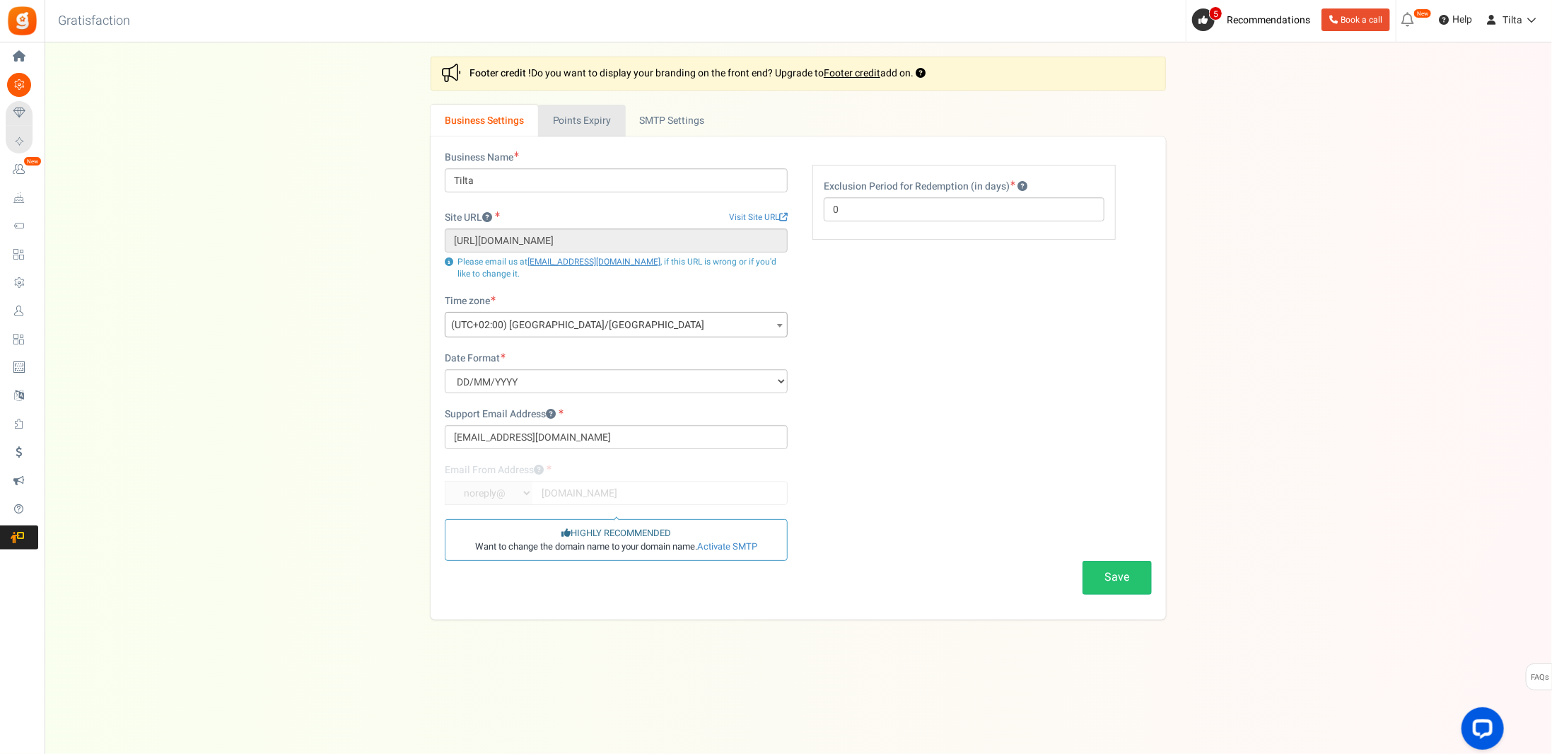
click at [566, 120] on link "Points Expiry" at bounding box center [581, 121] width 87 height 32
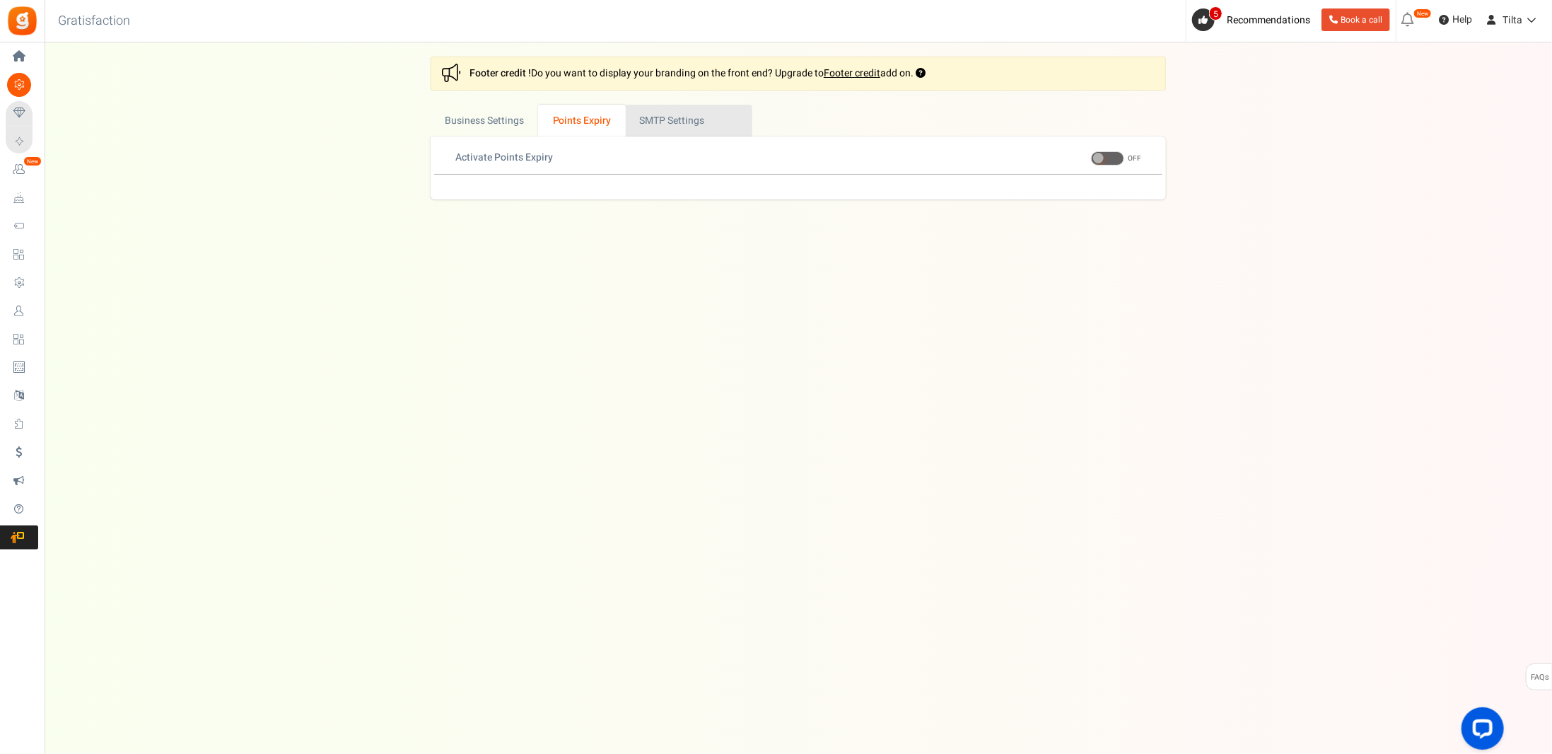
click at [703, 125] on link "Active SMTP Settings" at bounding box center [689, 121] width 127 height 32
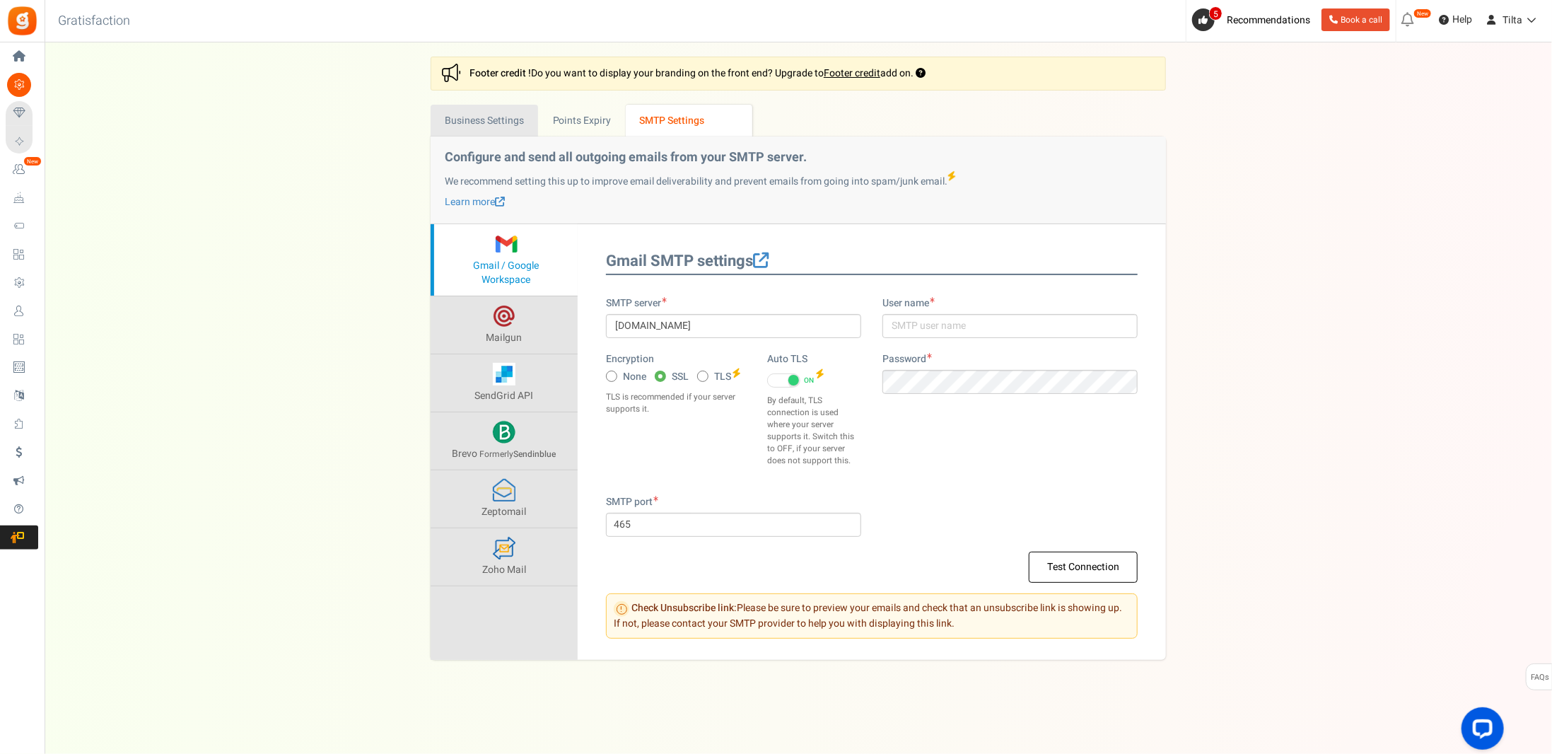
click at [502, 125] on link "Business Settings" at bounding box center [484, 121] width 107 height 32
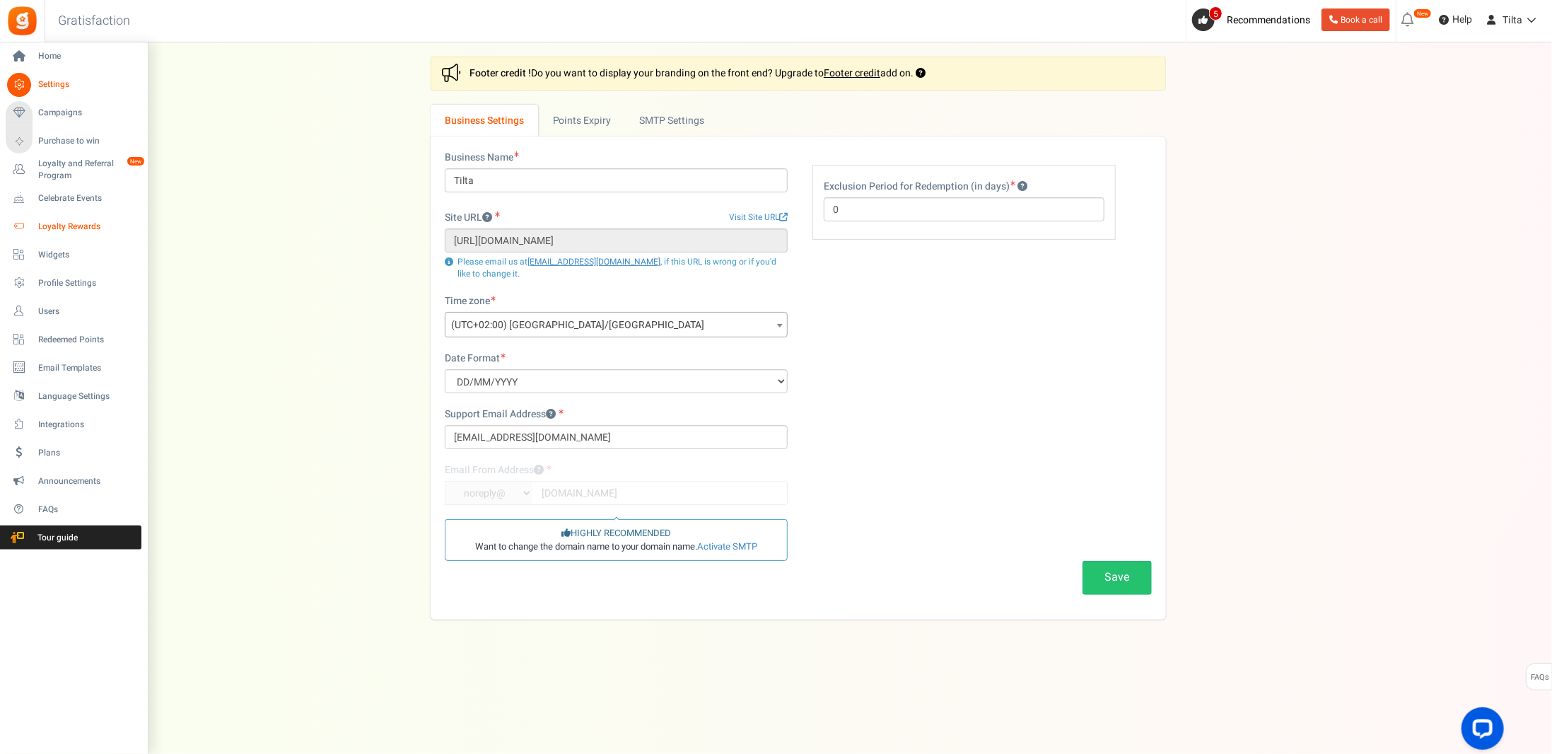
click at [60, 226] on span "Loyalty Rewards" at bounding box center [87, 227] width 99 height 12
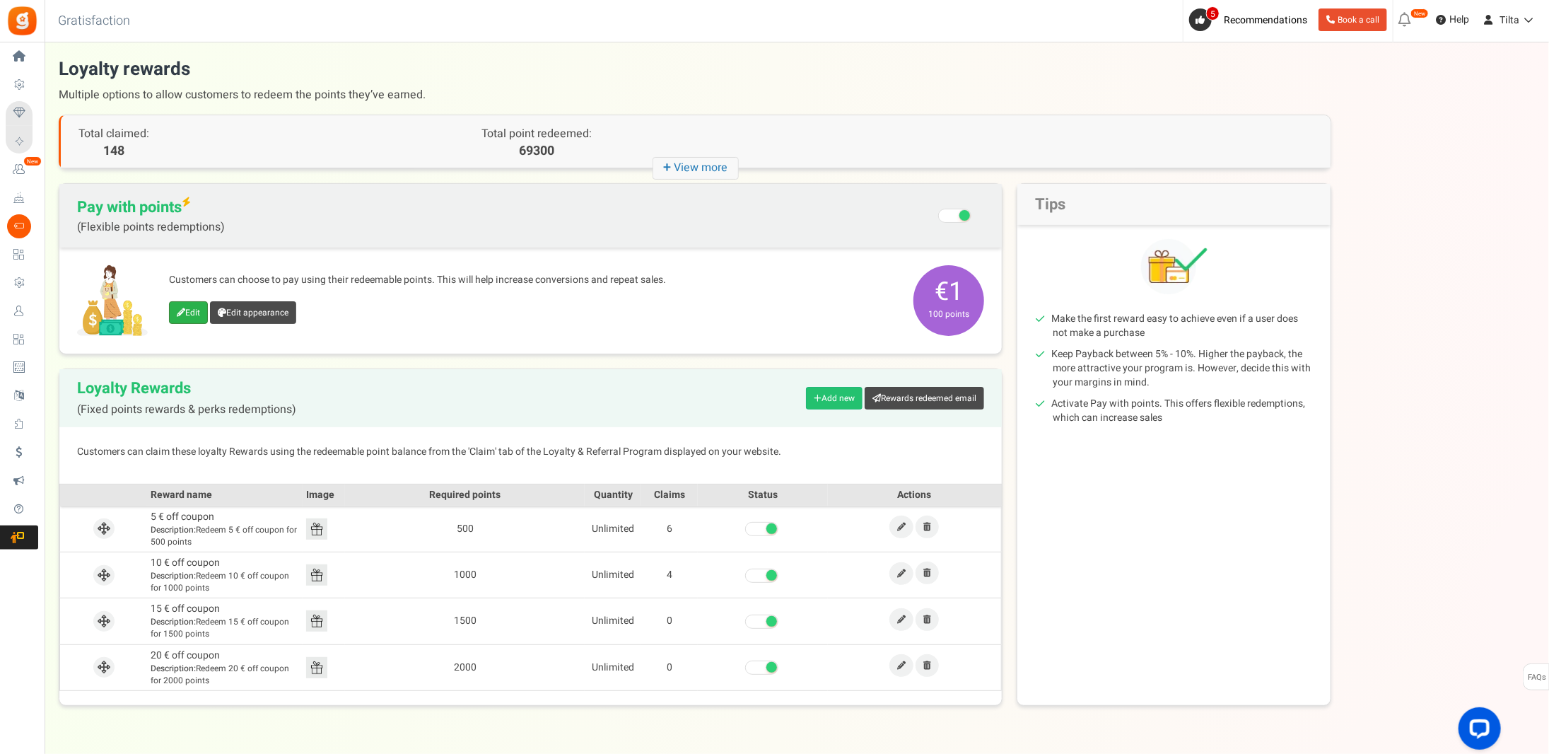
click at [193, 306] on link "Edit" at bounding box center [188, 312] width 39 height 23
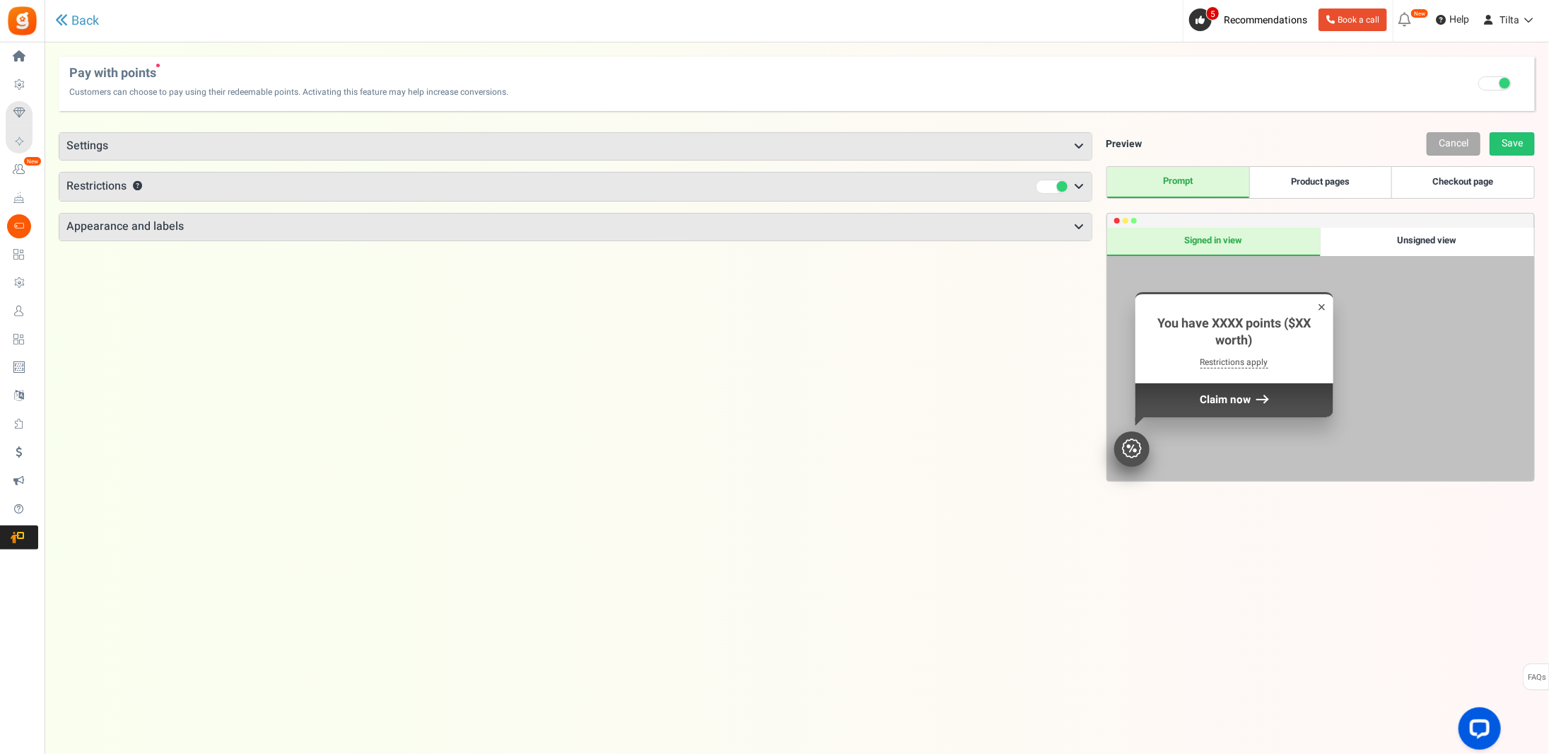
click at [1330, 190] on link "Product pages" at bounding box center [1321, 182] width 142 height 31
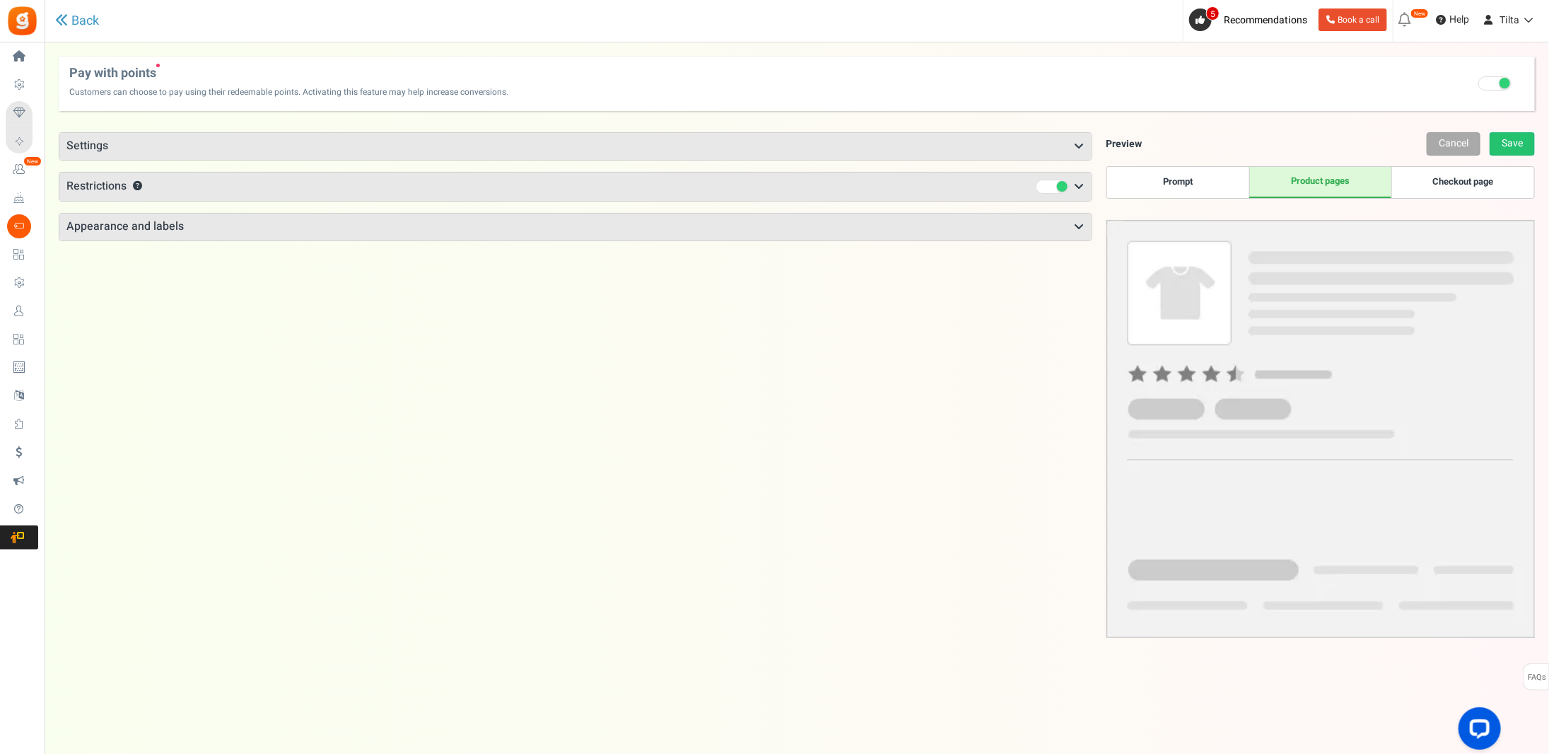
click at [1436, 183] on link "Checkout page" at bounding box center [1463, 182] width 142 height 31
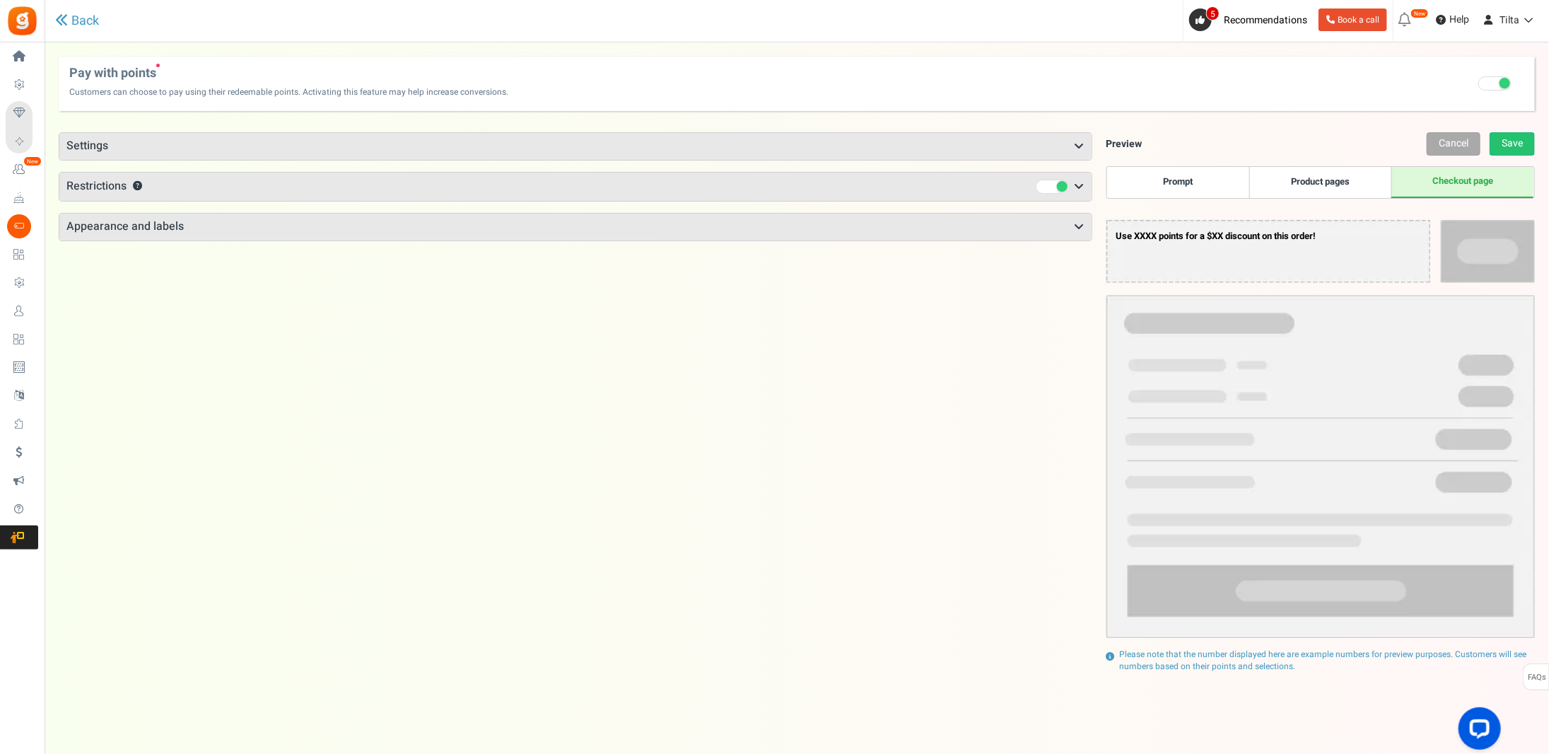
click at [139, 230] on h3 "Appearance and labels" at bounding box center [575, 227] width 1032 height 27
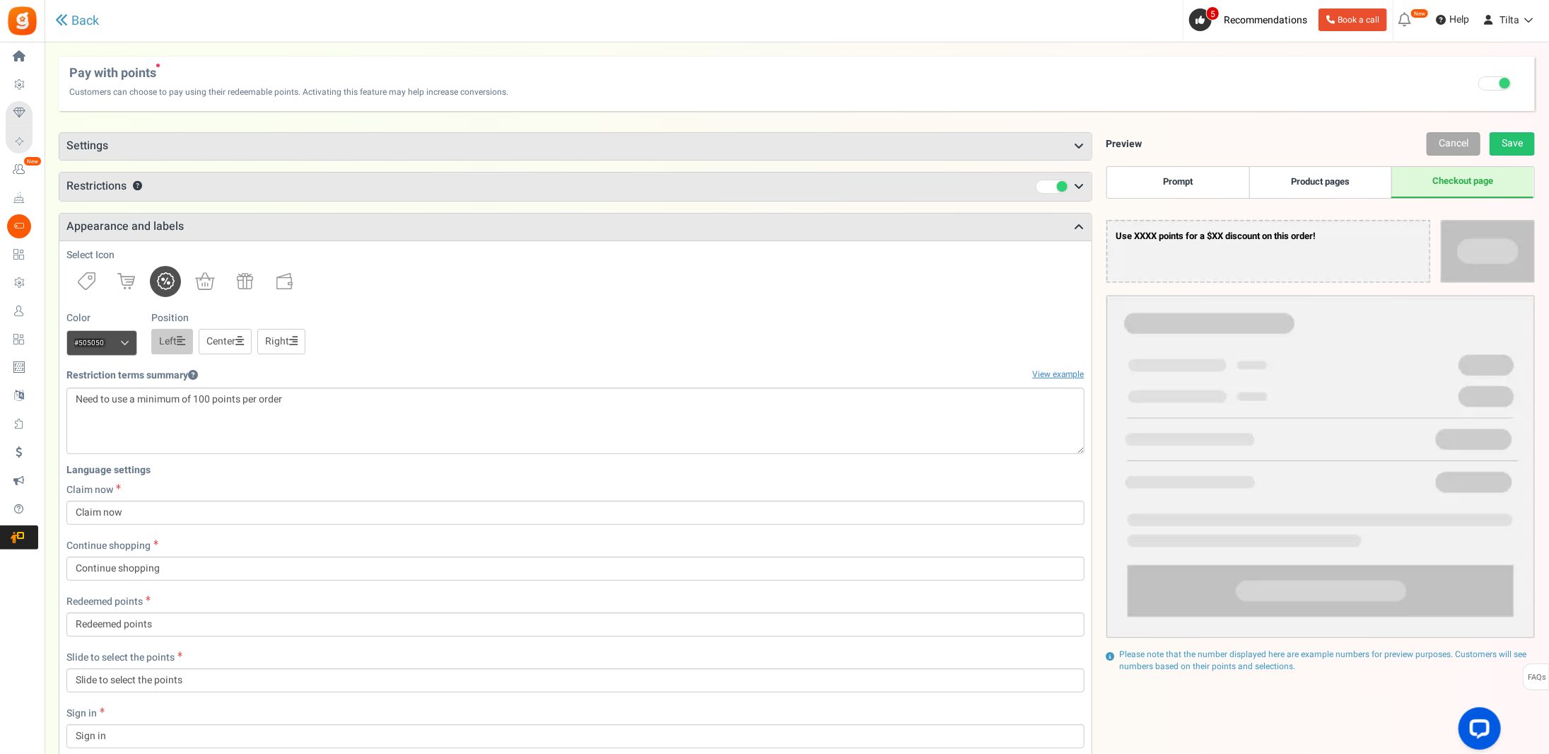
click at [139, 230] on h3 "Appearance and labels" at bounding box center [575, 227] width 1032 height 27
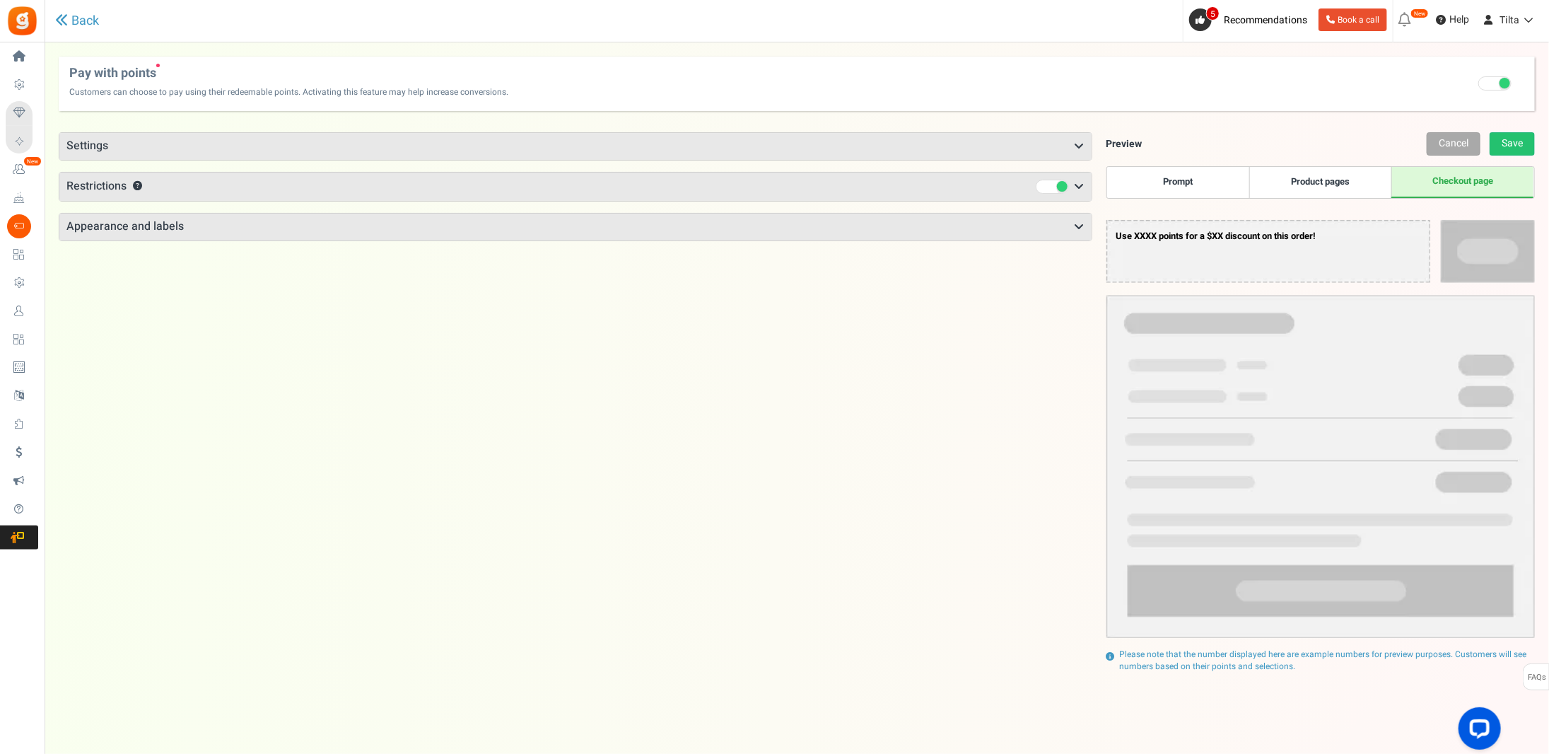
click at [111, 187] on span "Restrictions" at bounding box center [96, 186] width 60 height 17
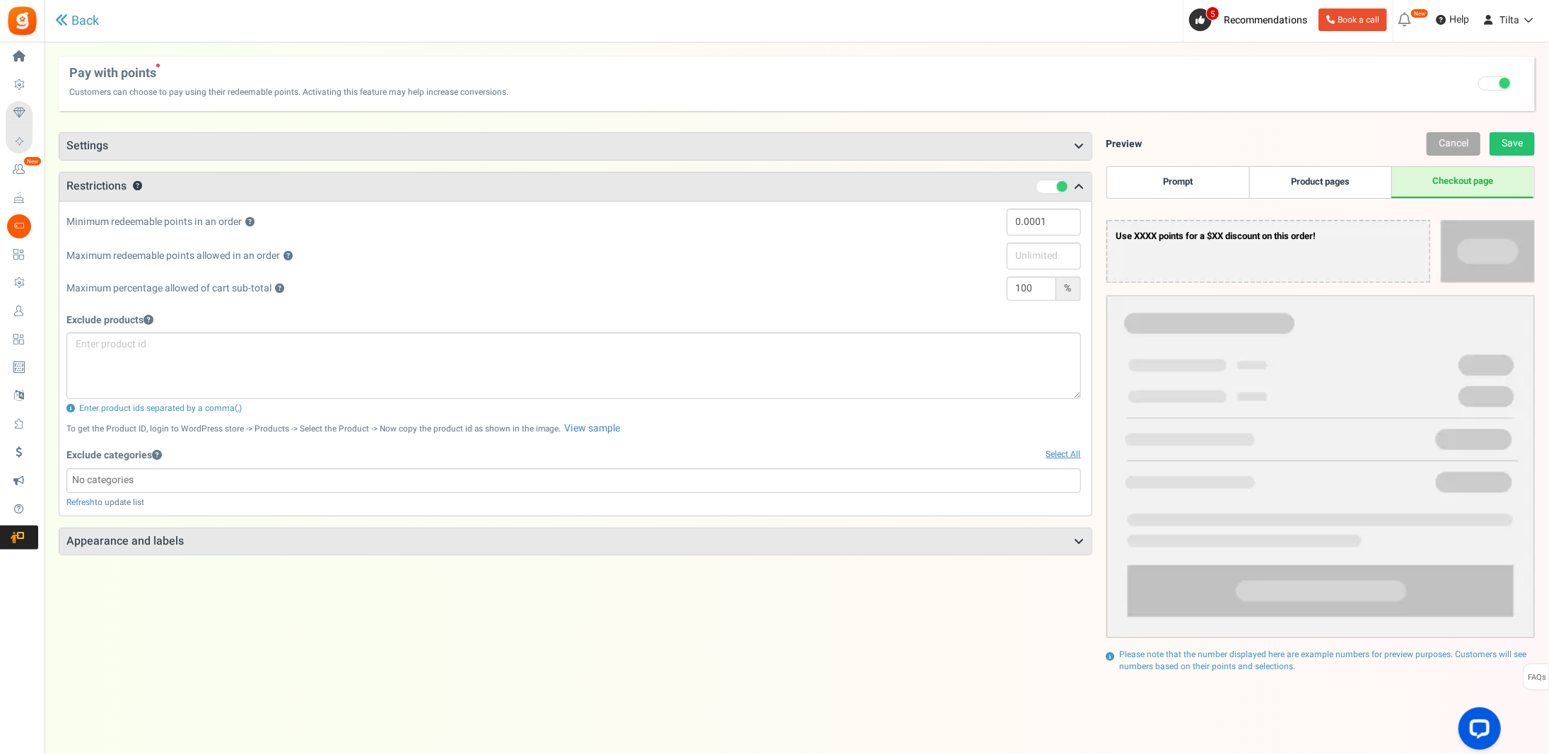
click at [156, 474] on input "search" at bounding box center [574, 480] width 1006 height 16
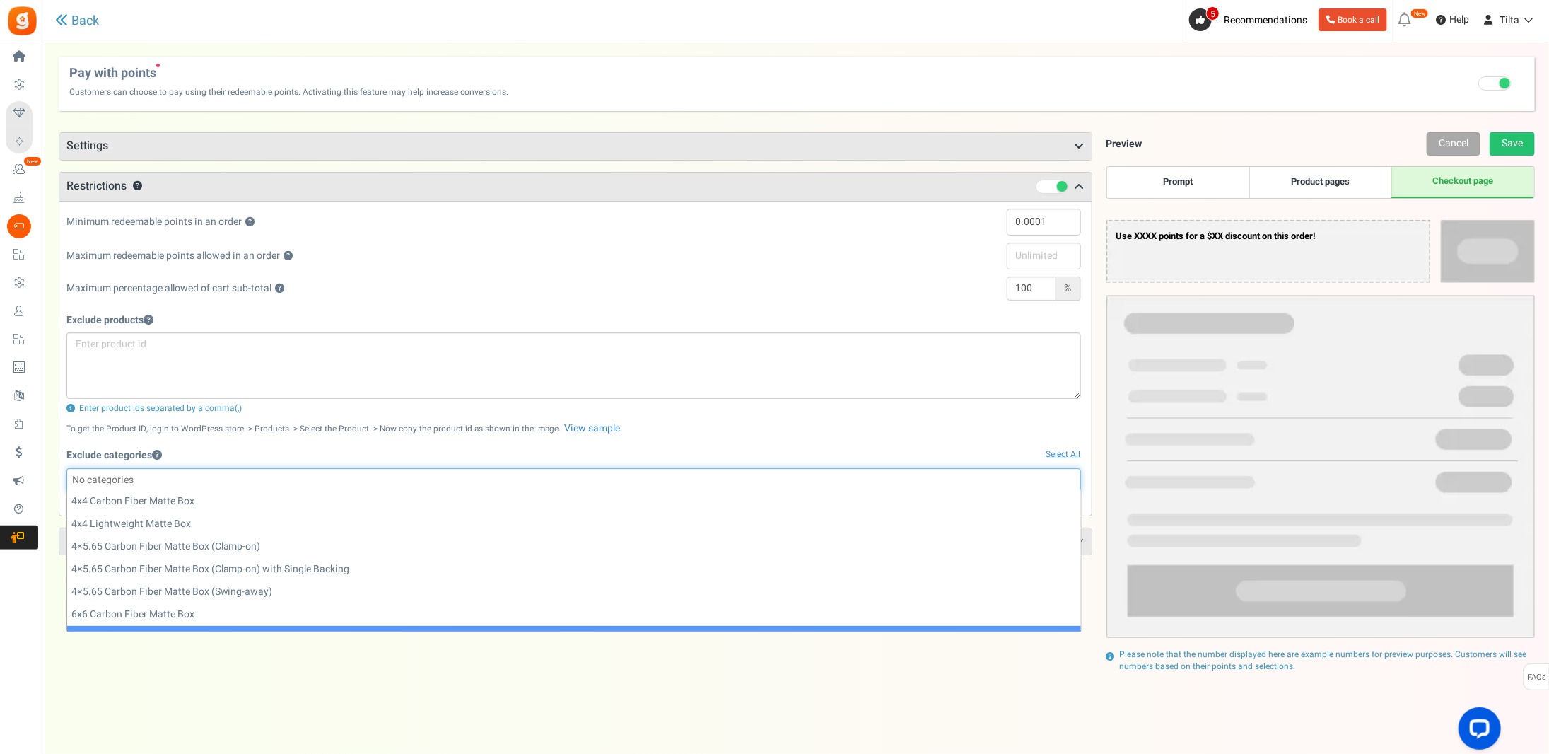
click at [512, 708] on div "Points mode Recommended Selecting this may reduce participation Allow customers…" at bounding box center [576, 445] width 1034 height 627
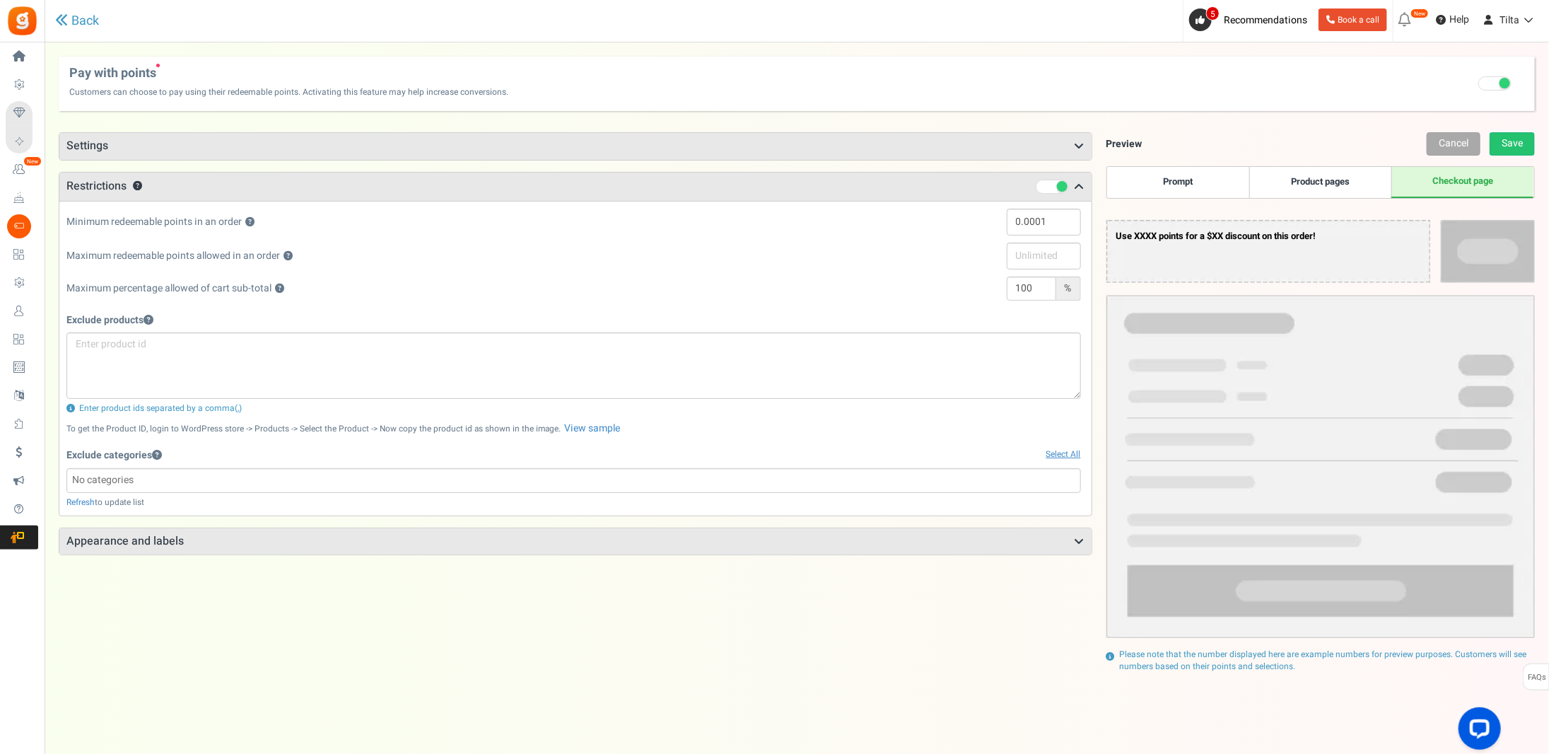
select select
click at [312, 681] on div "Points mode Recommended Selecting this may reduce participation Allow customers…" at bounding box center [576, 445] width 1034 height 627
click at [114, 139] on h3 "Settings" at bounding box center [575, 146] width 1032 height 27
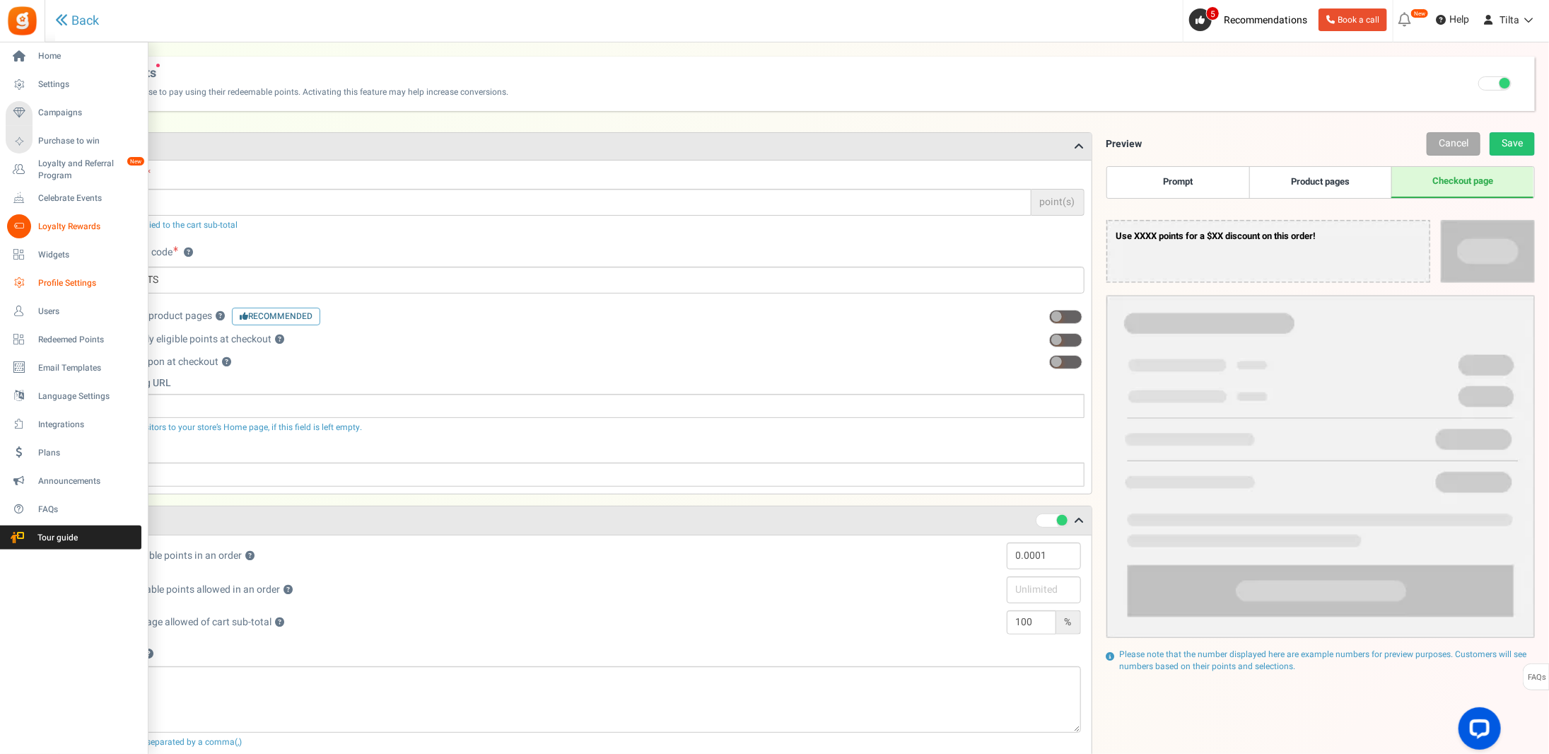
click at [49, 280] on span "Profile Settings" at bounding box center [87, 283] width 99 height 12
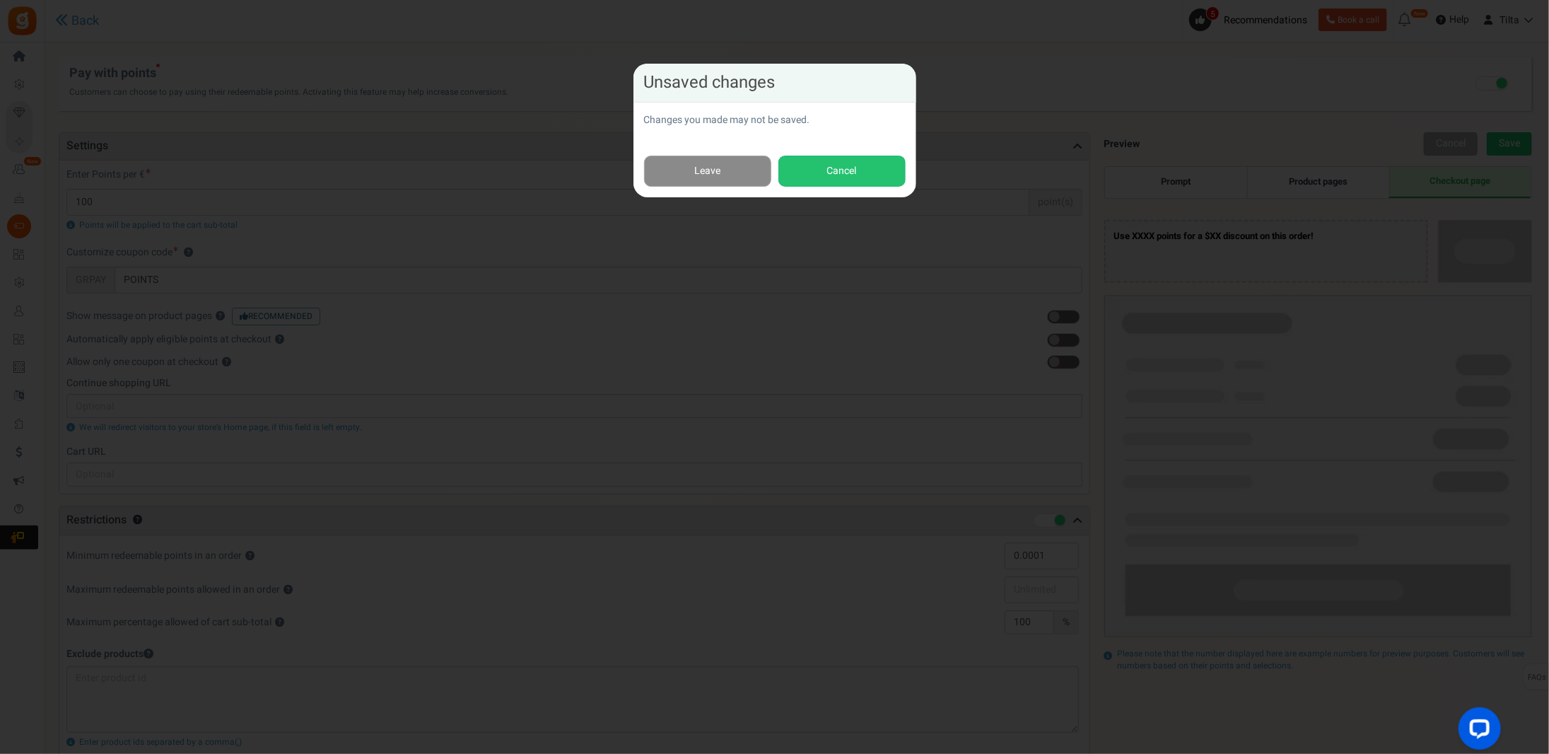
click at [738, 175] on link "Leave" at bounding box center [707, 172] width 127 height 32
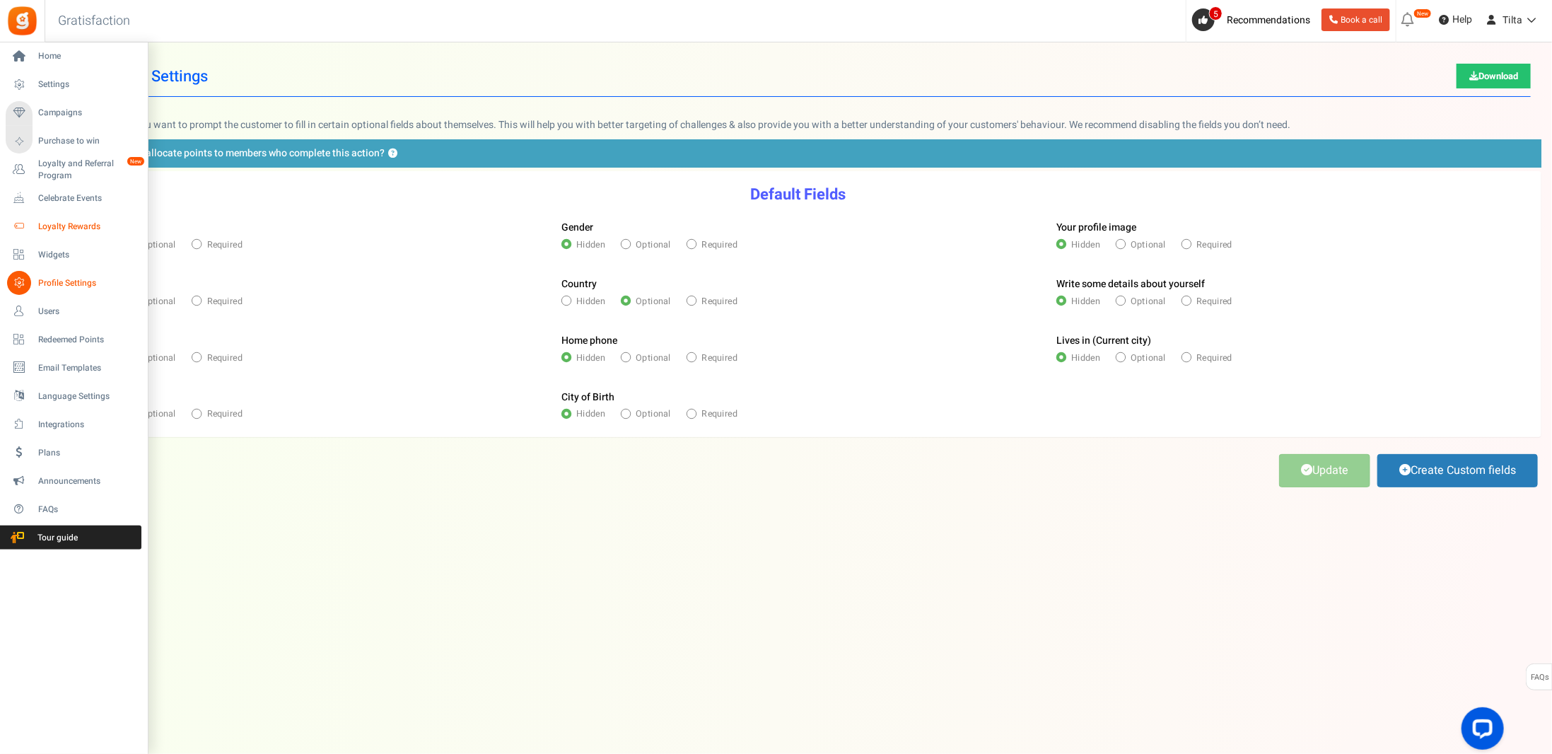
click at [71, 226] on span "Loyalty Rewards" at bounding box center [87, 227] width 99 height 12
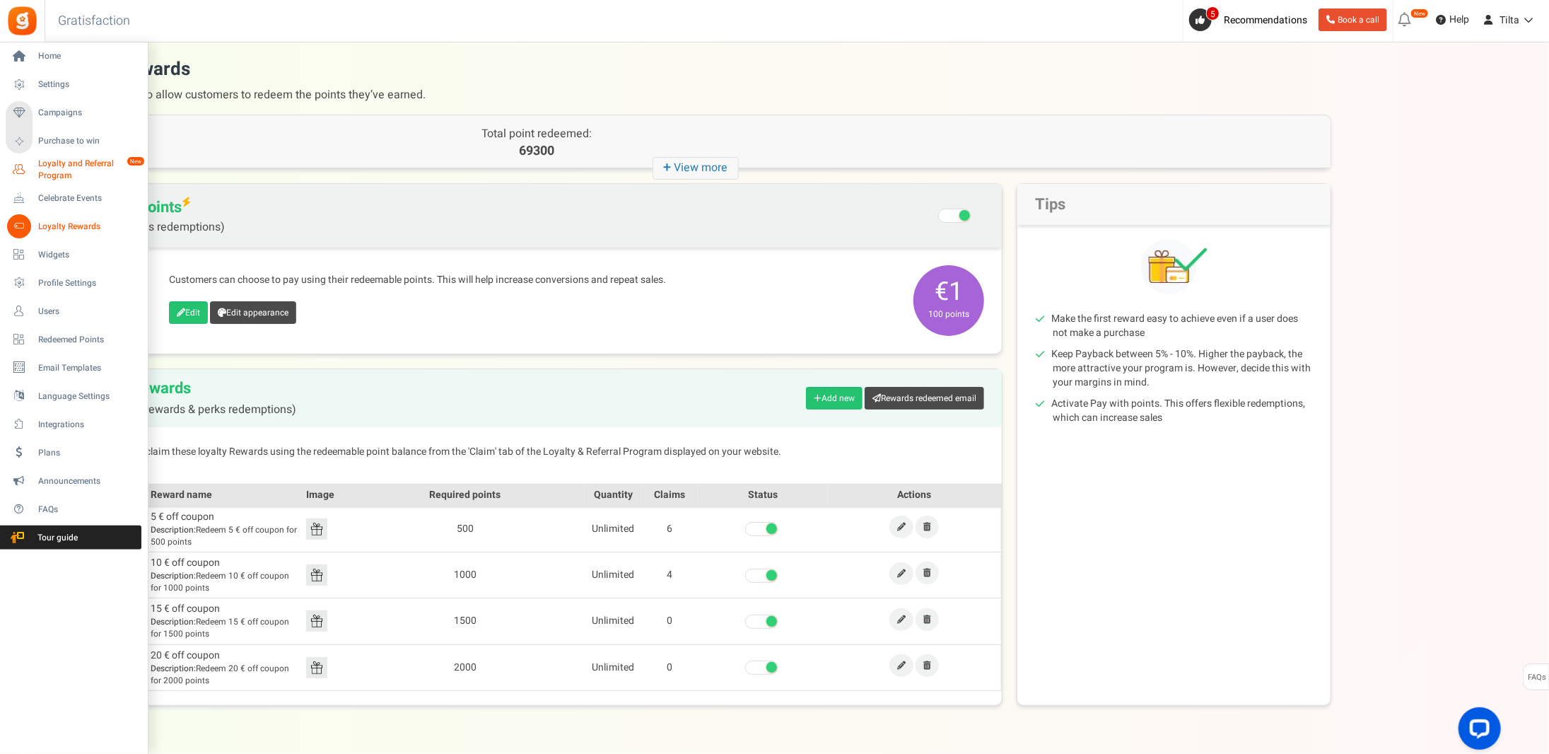
click at [71, 168] on span "Loyalty and Referral Program" at bounding box center [89, 170] width 103 height 24
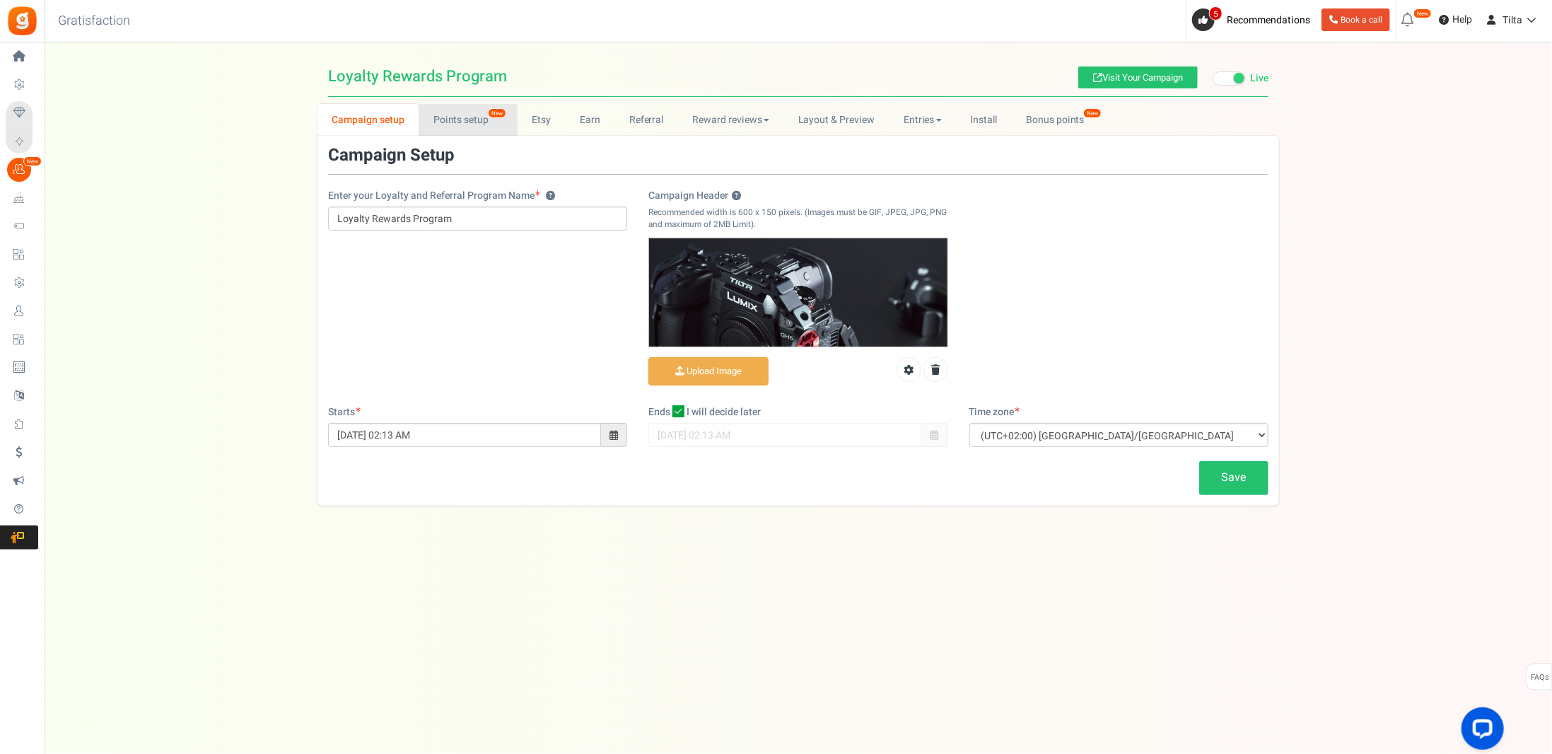
click at [464, 120] on link "Points setup New" at bounding box center [468, 120] width 98 height 32
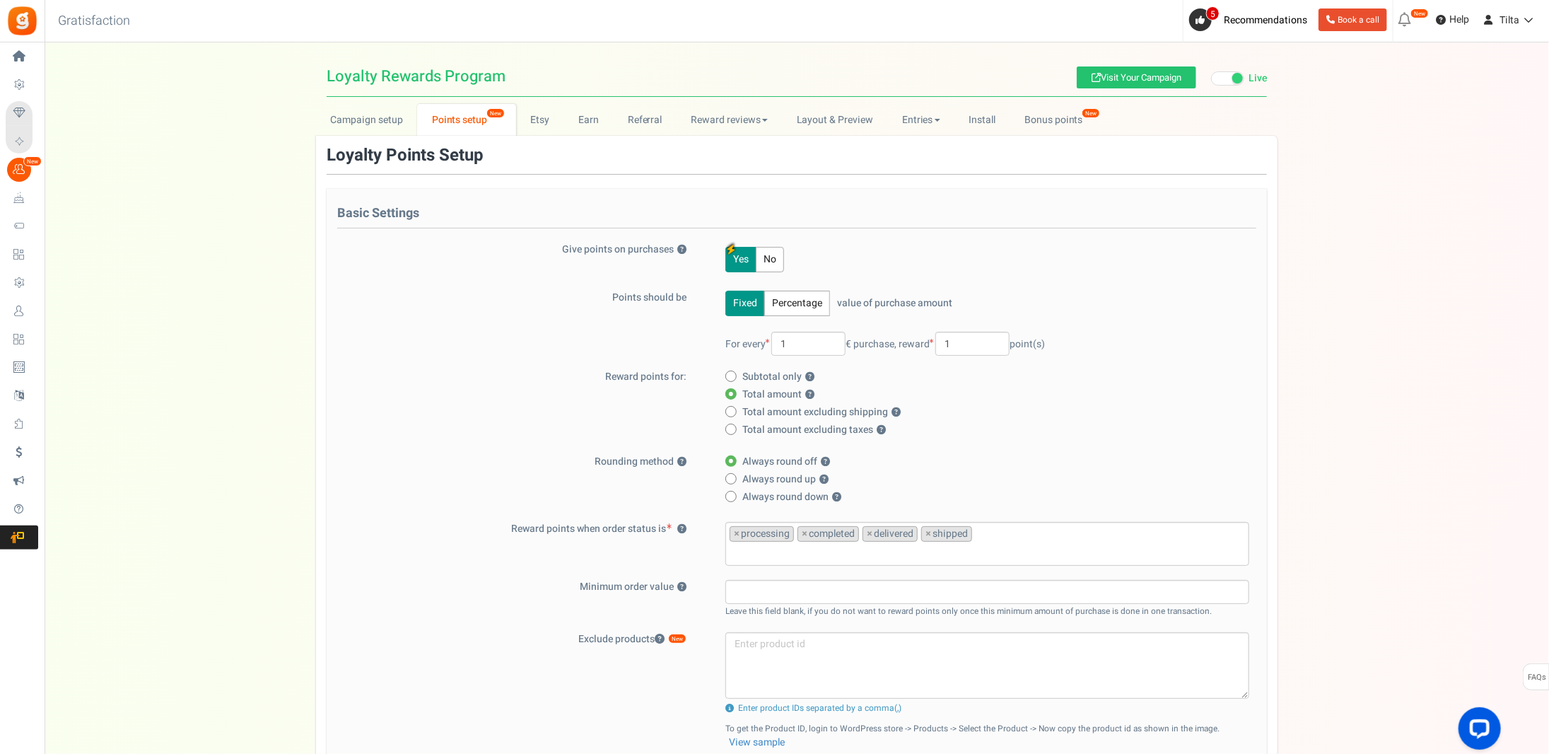
click at [730, 375] on icon at bounding box center [732, 377] width 4 height 4
click at [730, 375] on input "Subtotal only ?" at bounding box center [730, 377] width 9 height 9
radio input "true"
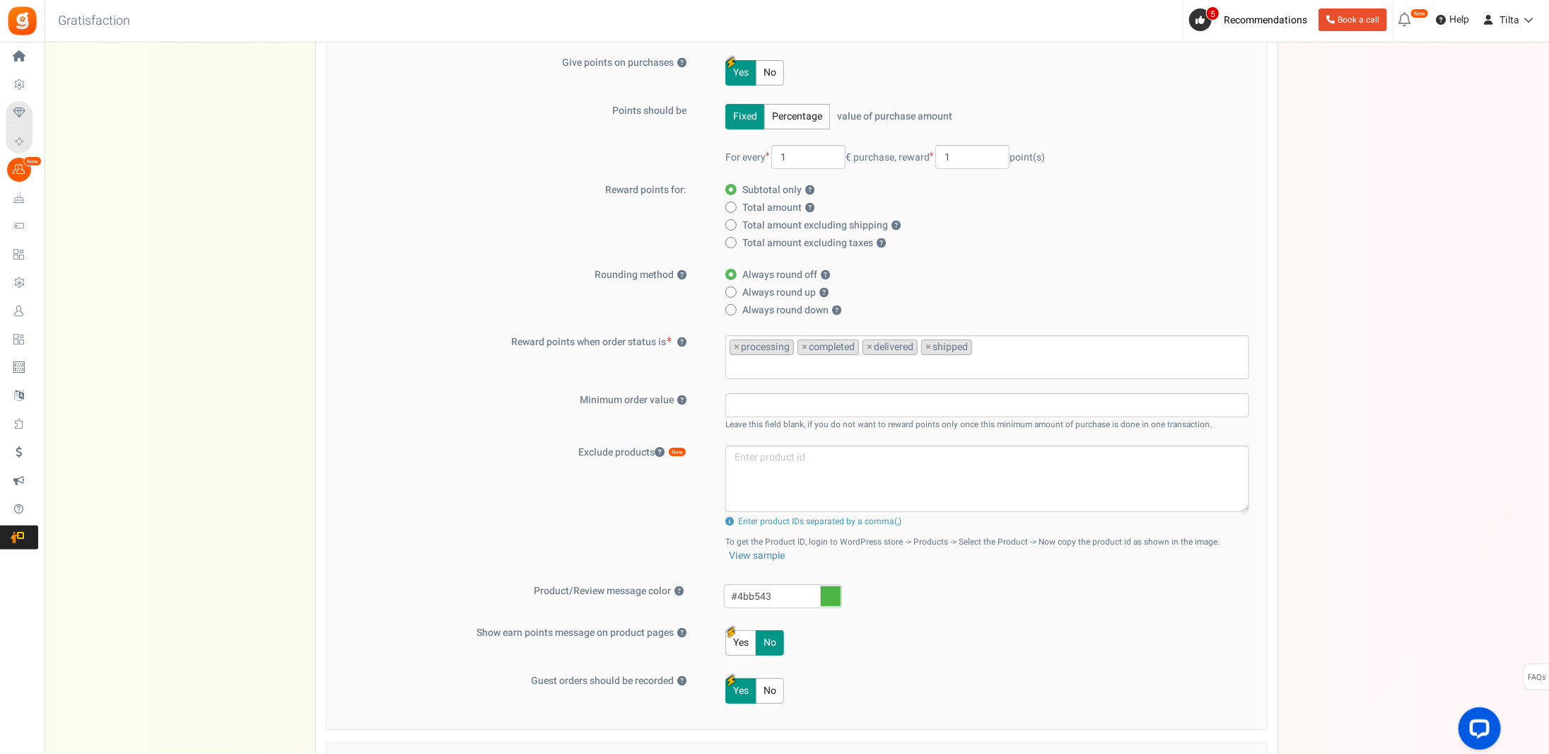
scroll to position [399, 0]
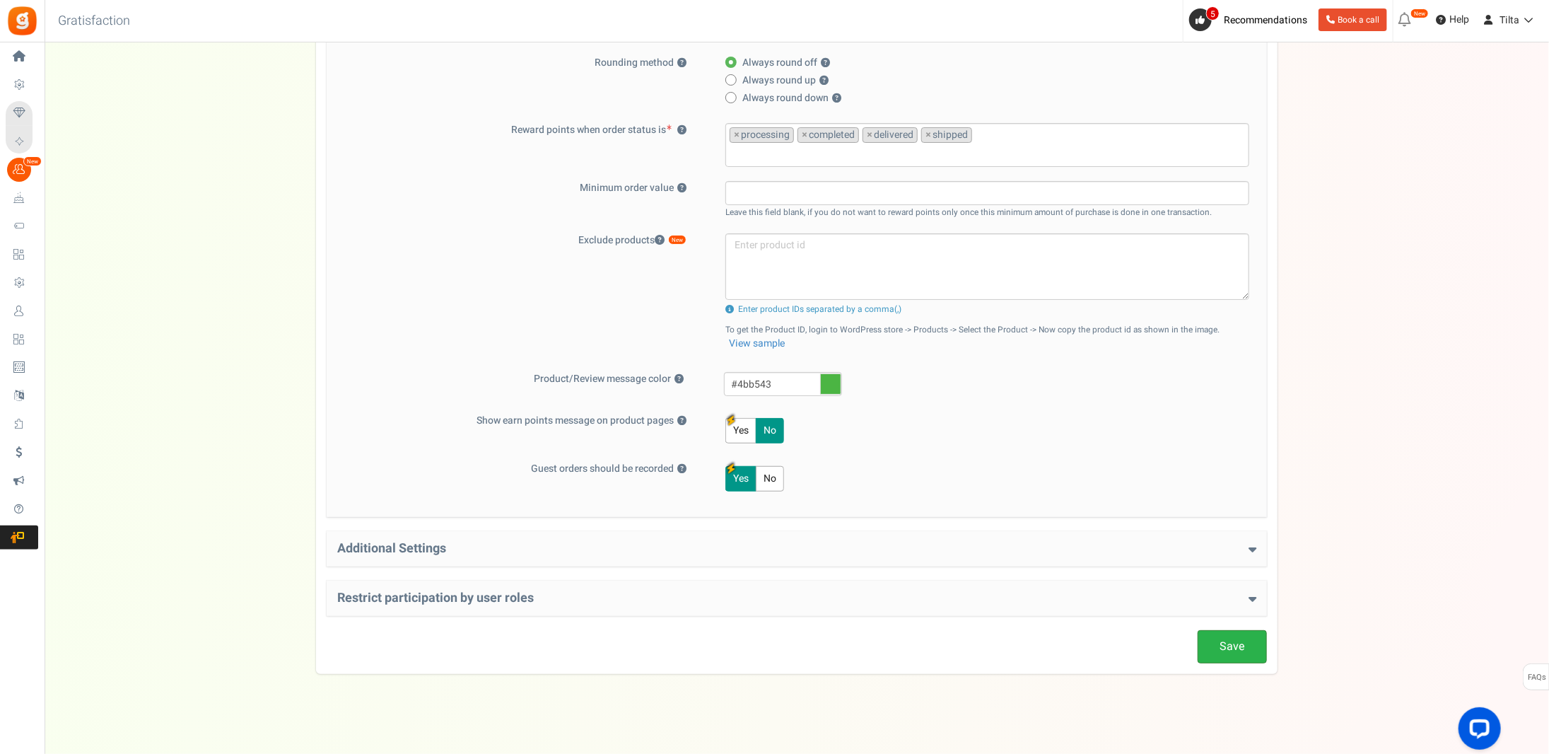
click at [1250, 649] on link "Save" at bounding box center [1232, 646] width 69 height 33
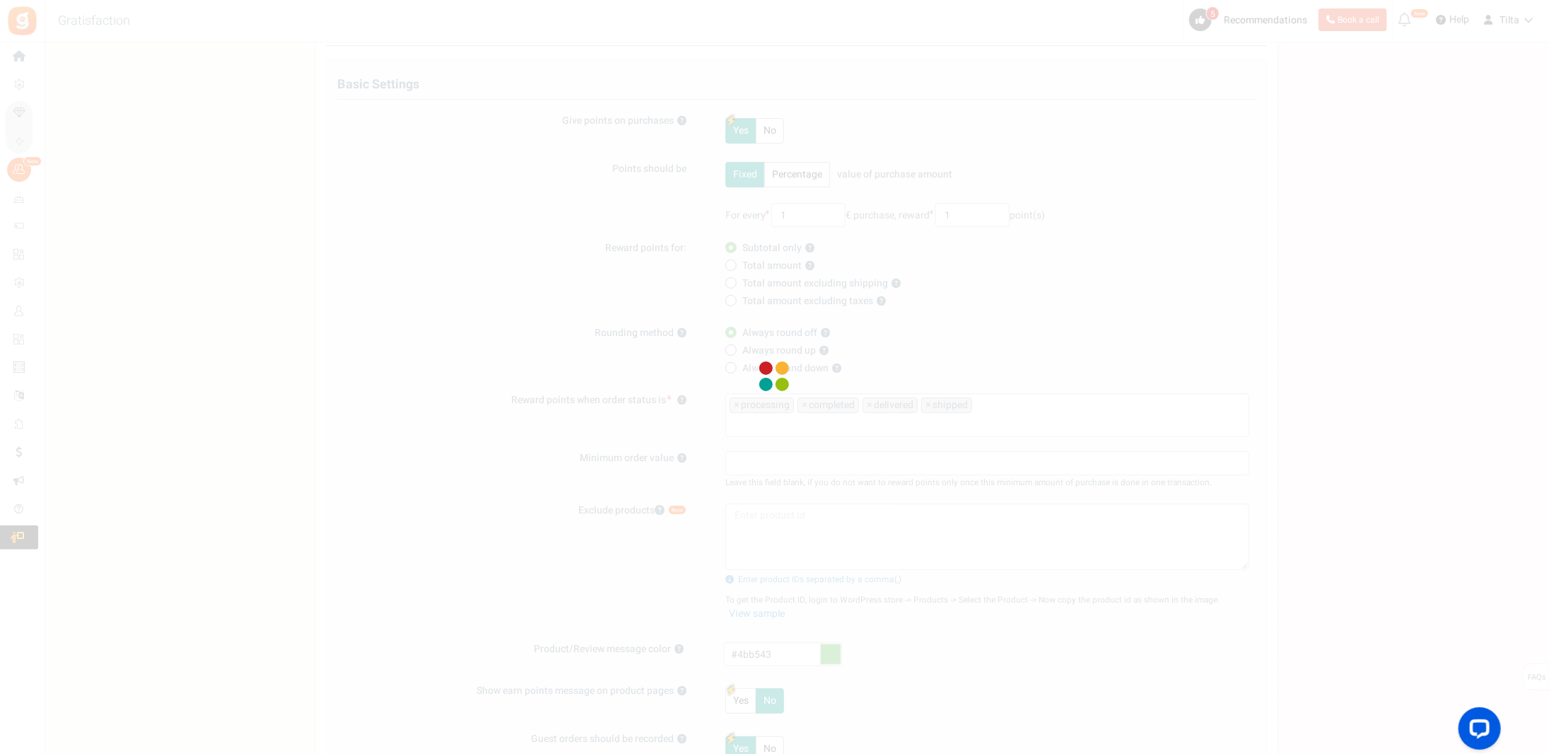
scroll to position [116, 0]
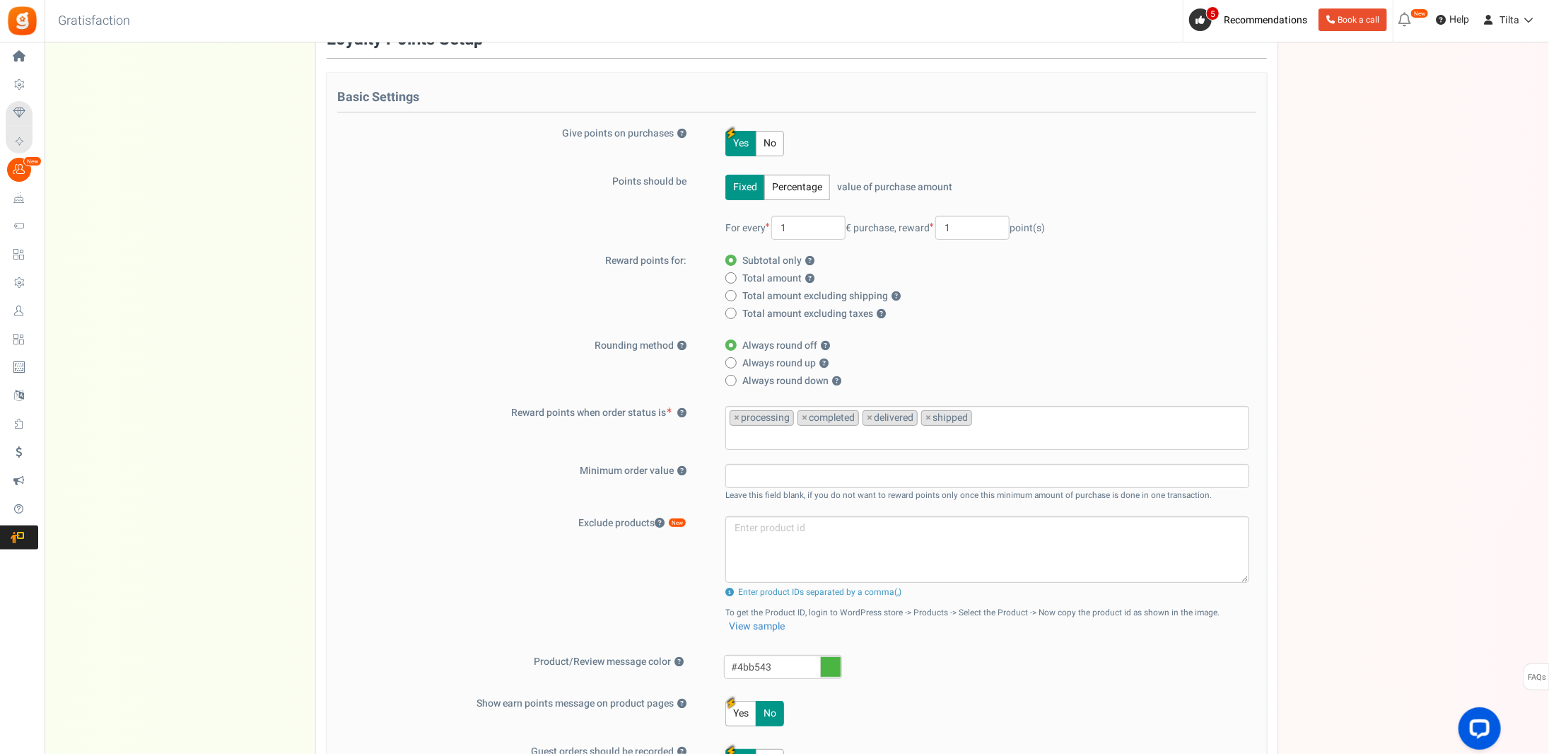
click at [774, 278] on span "Total amount ?" at bounding box center [779, 279] width 72 height 14
click at [735, 278] on input "Total amount ?" at bounding box center [730, 278] width 9 height 9
radio input "true"
radio input "false"
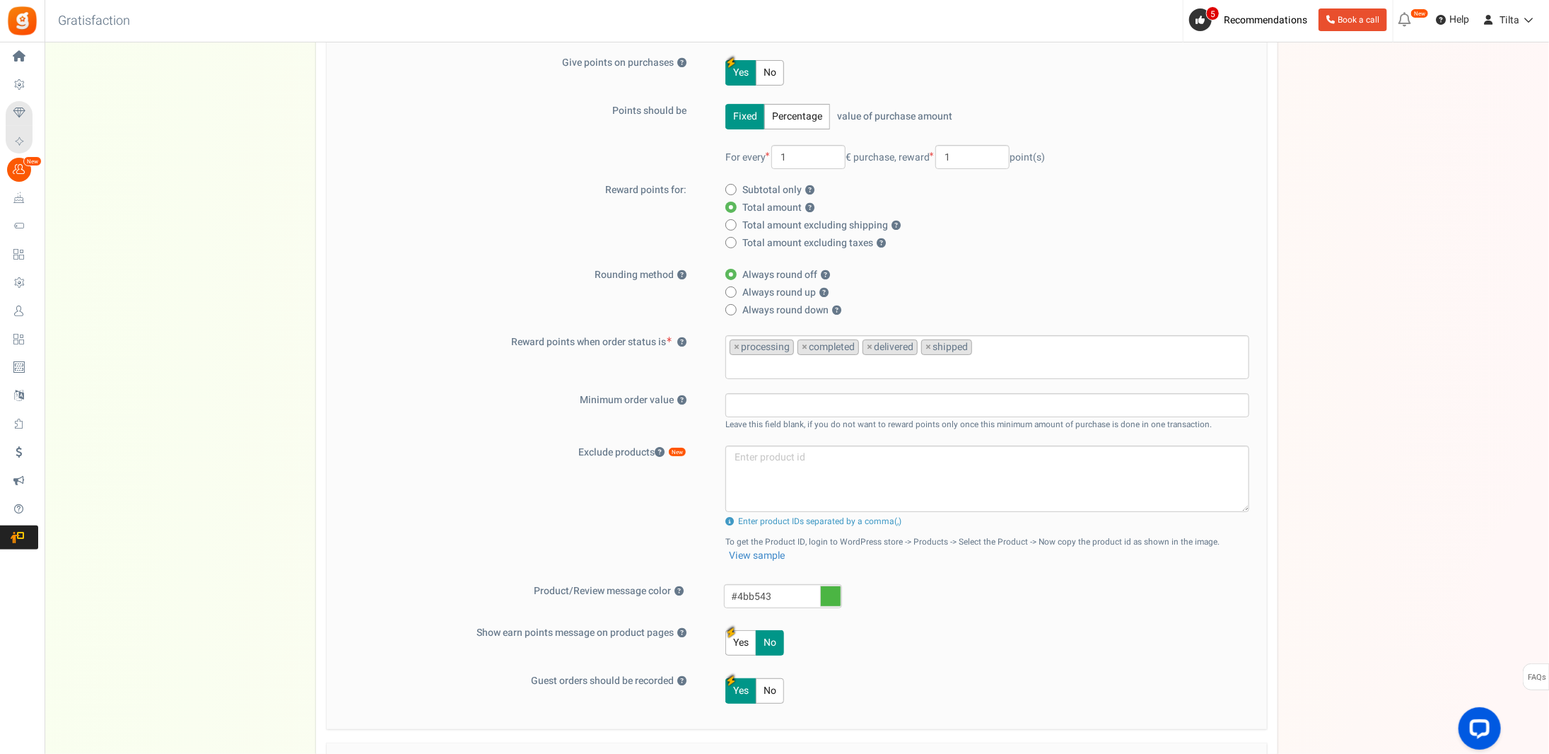
scroll to position [399, 0]
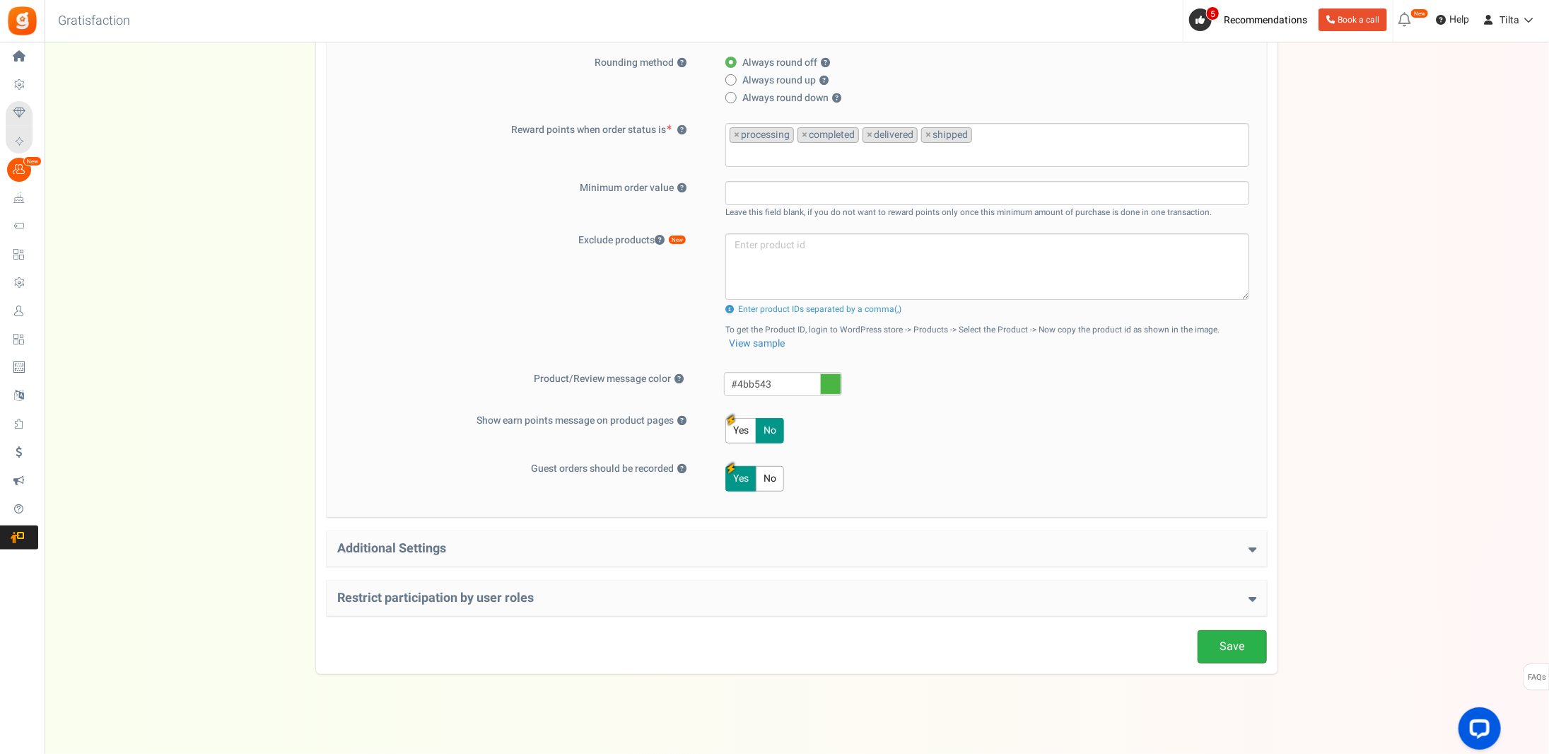
click at [1228, 639] on link "Save" at bounding box center [1232, 646] width 69 height 33
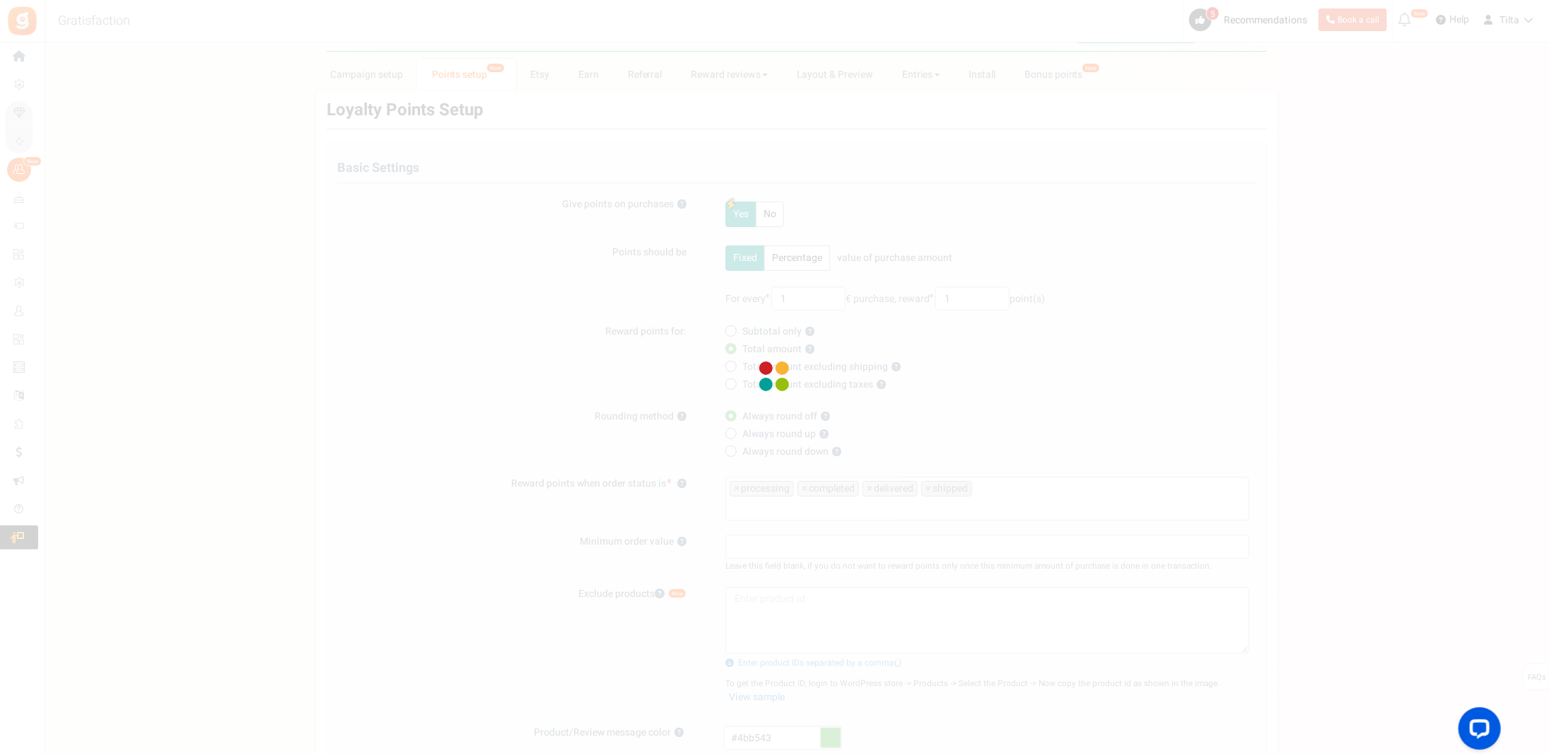
scroll to position [0, 0]
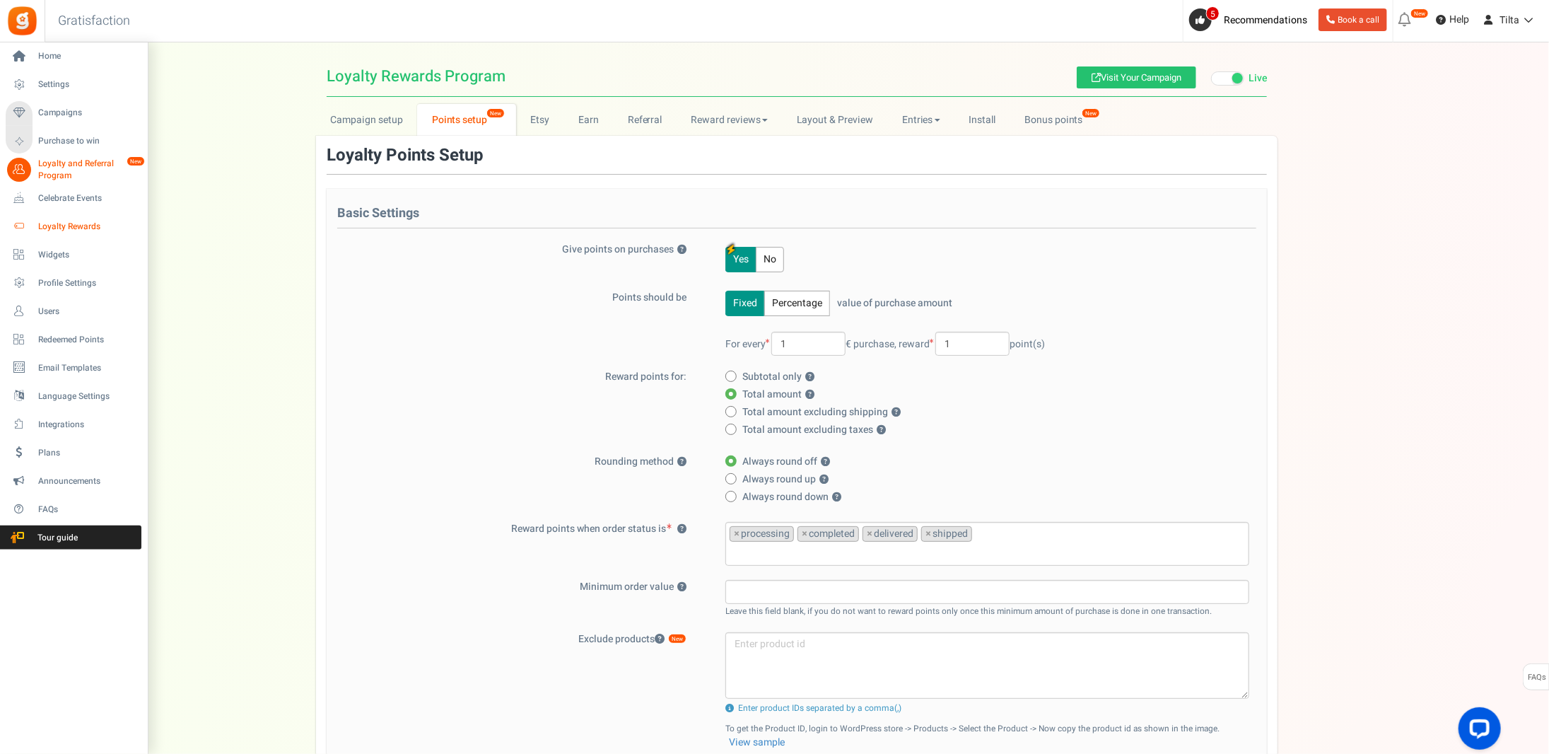
click at [78, 223] on span "Loyalty Rewards" at bounding box center [87, 227] width 99 height 12
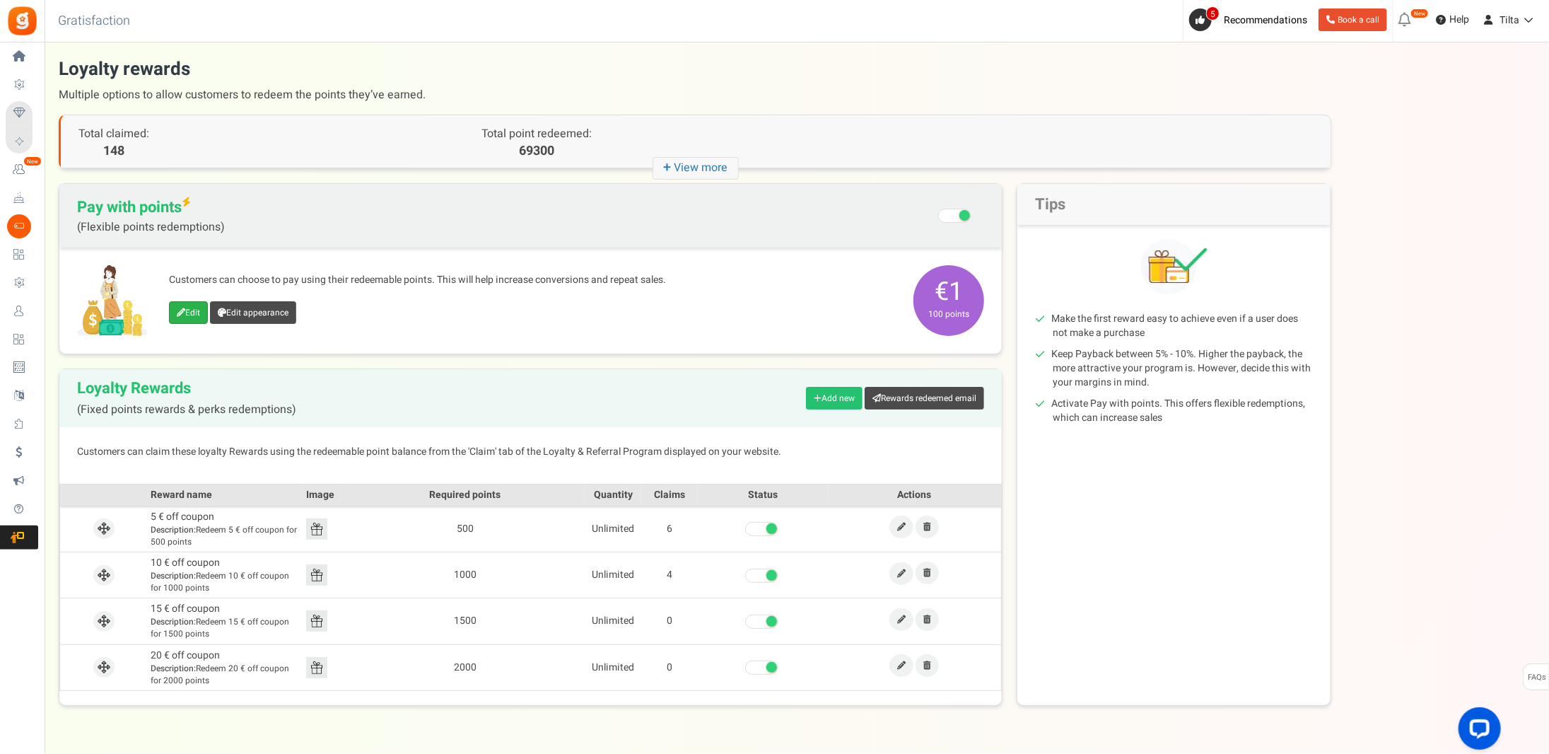
click at [182, 312] on icon at bounding box center [181, 312] width 8 height 8
click at [257, 316] on link "Edit appearance" at bounding box center [253, 312] width 86 height 23
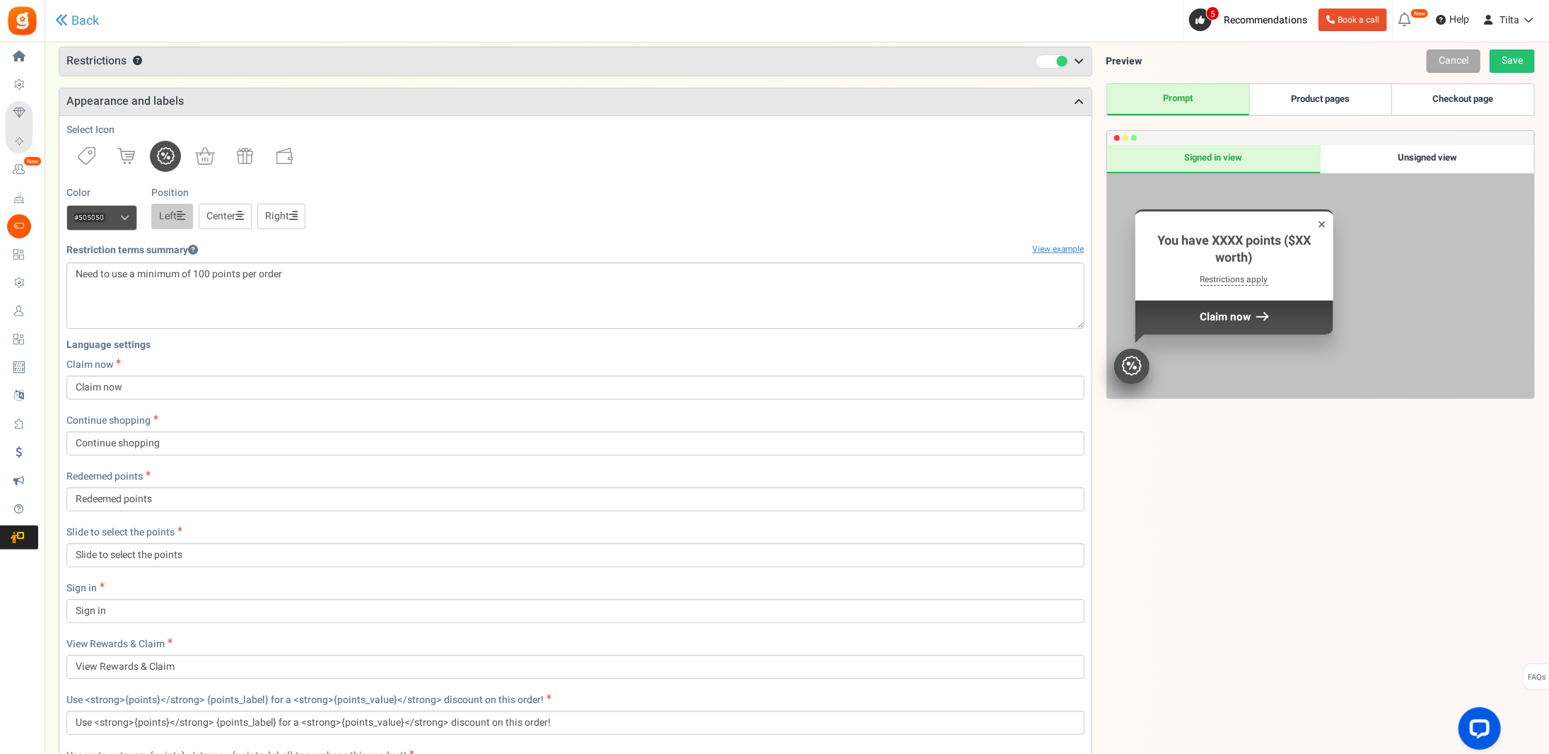
scroll to position [124, 0]
click at [1454, 84] on link "Checkout page" at bounding box center [1463, 99] width 142 height 31
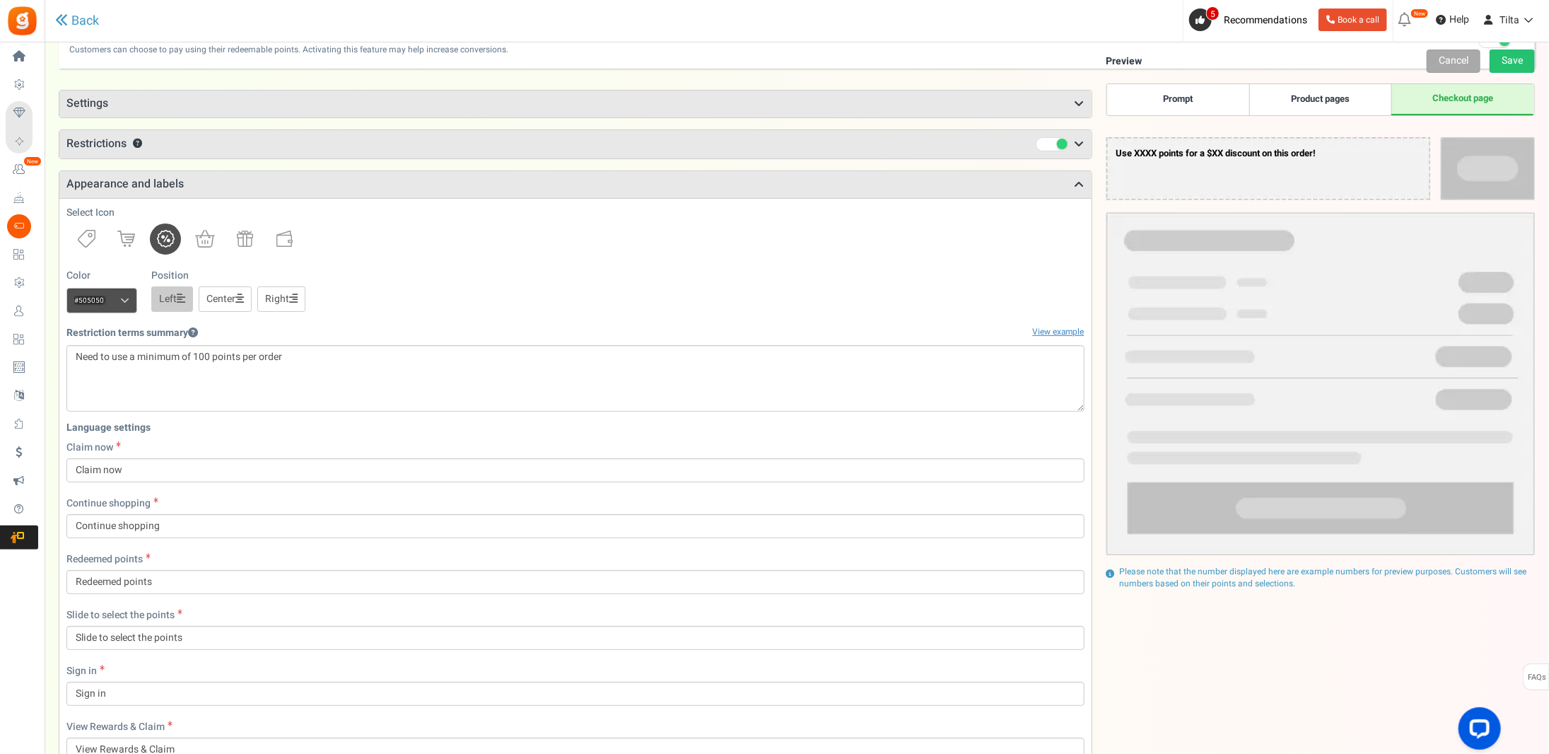
scroll to position [0, 0]
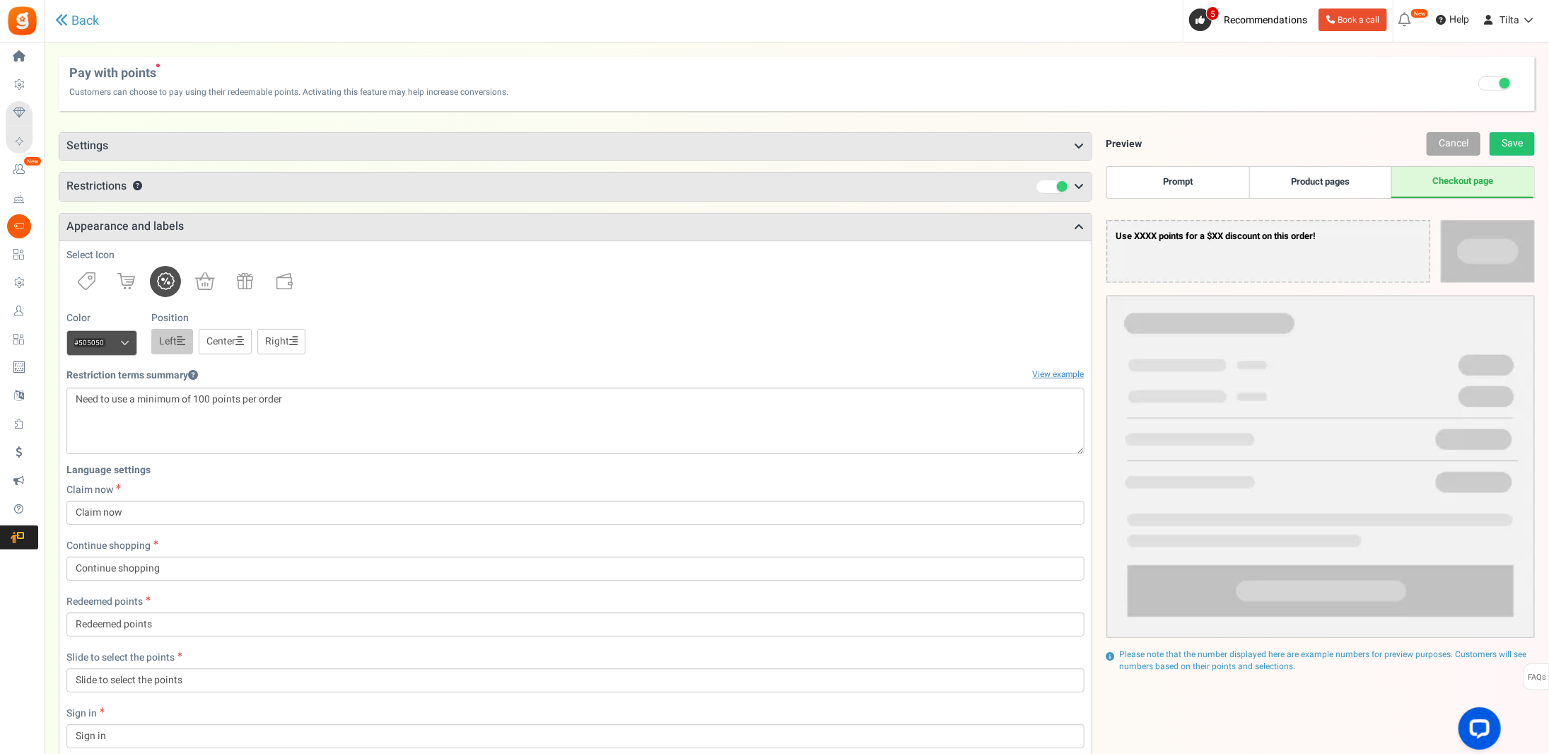
click at [125, 191] on span "Restrictions" at bounding box center [96, 186] width 60 height 17
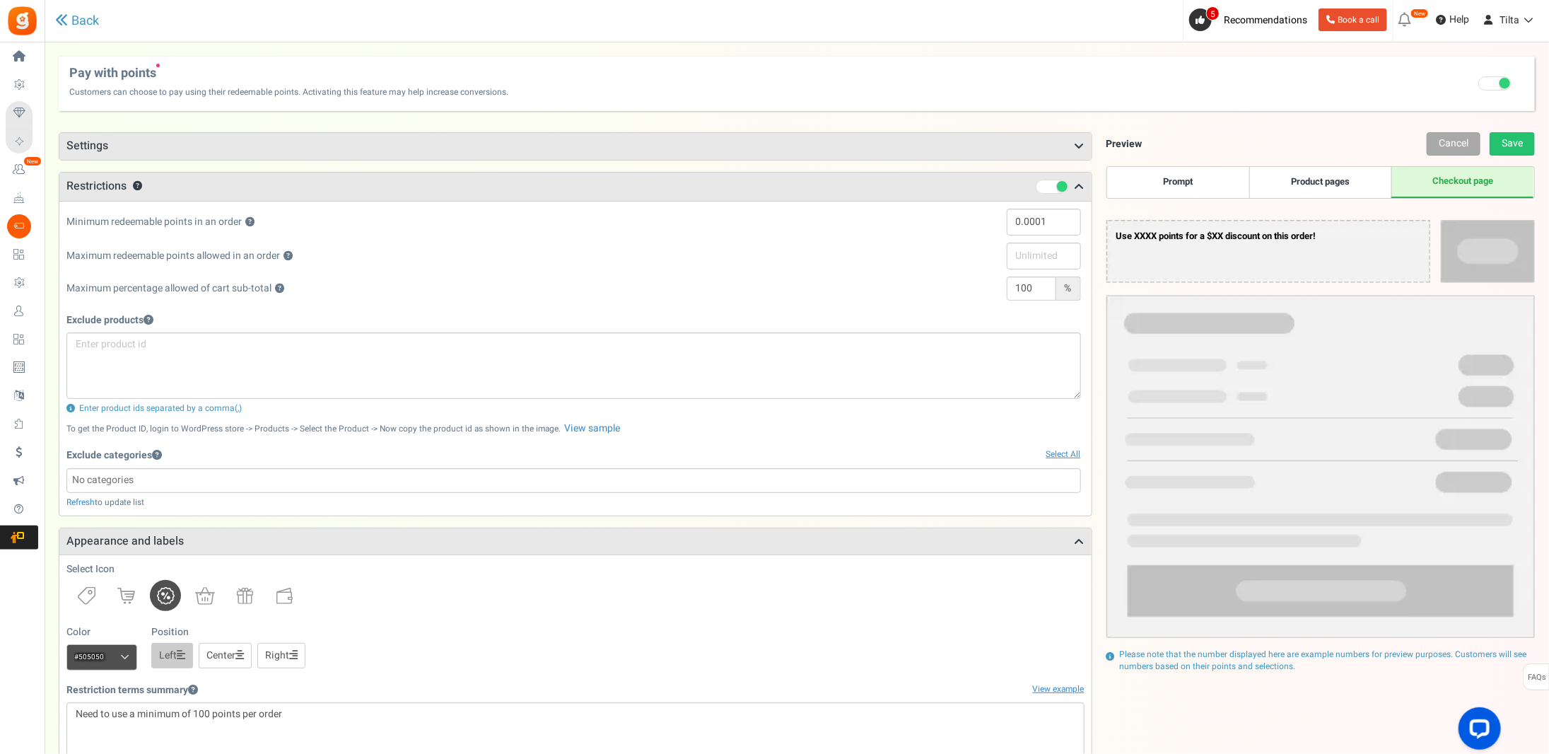
click at [90, 146] on h3 "Settings" at bounding box center [575, 146] width 1032 height 27
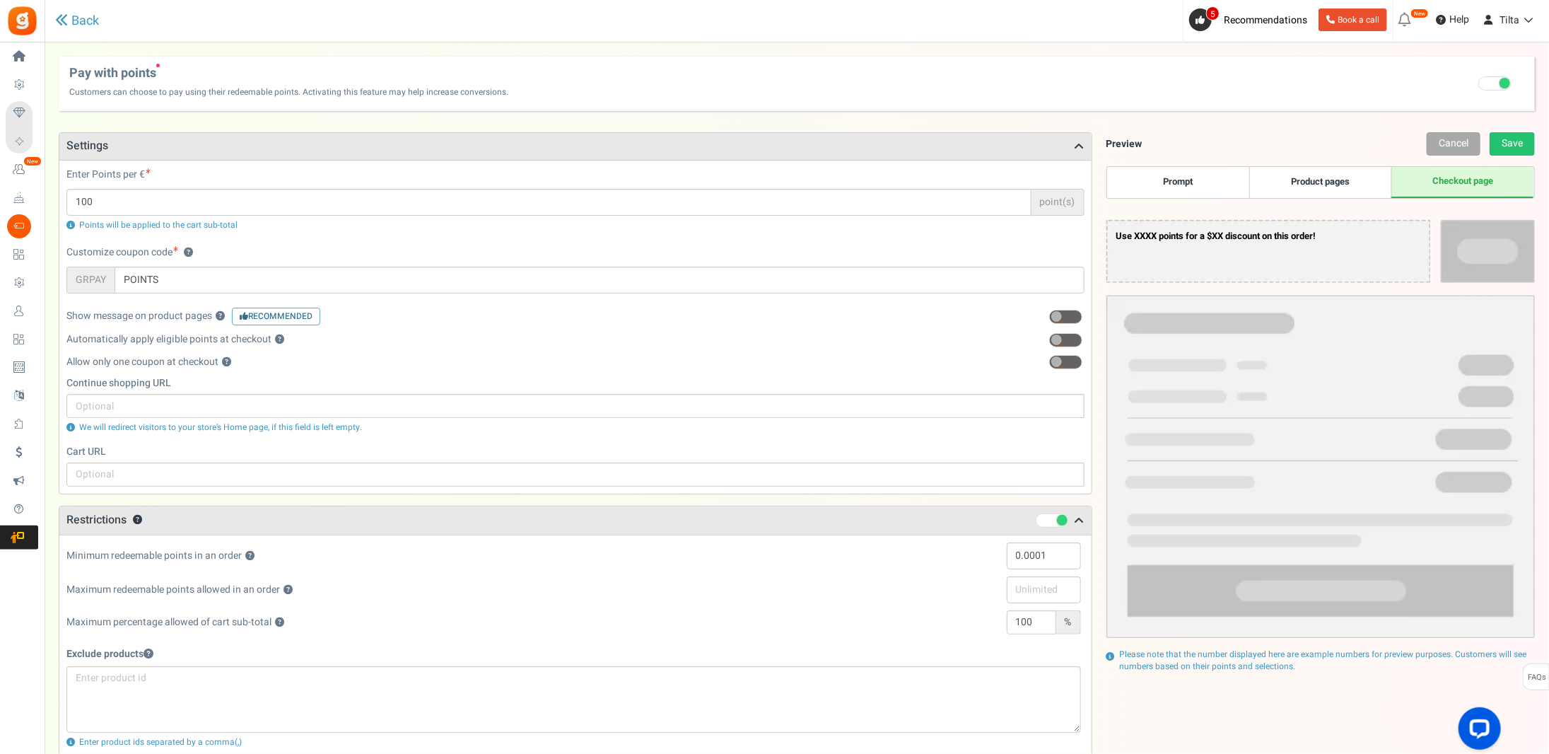
click at [133, 144] on h3 "Settings" at bounding box center [575, 146] width 1032 height 27
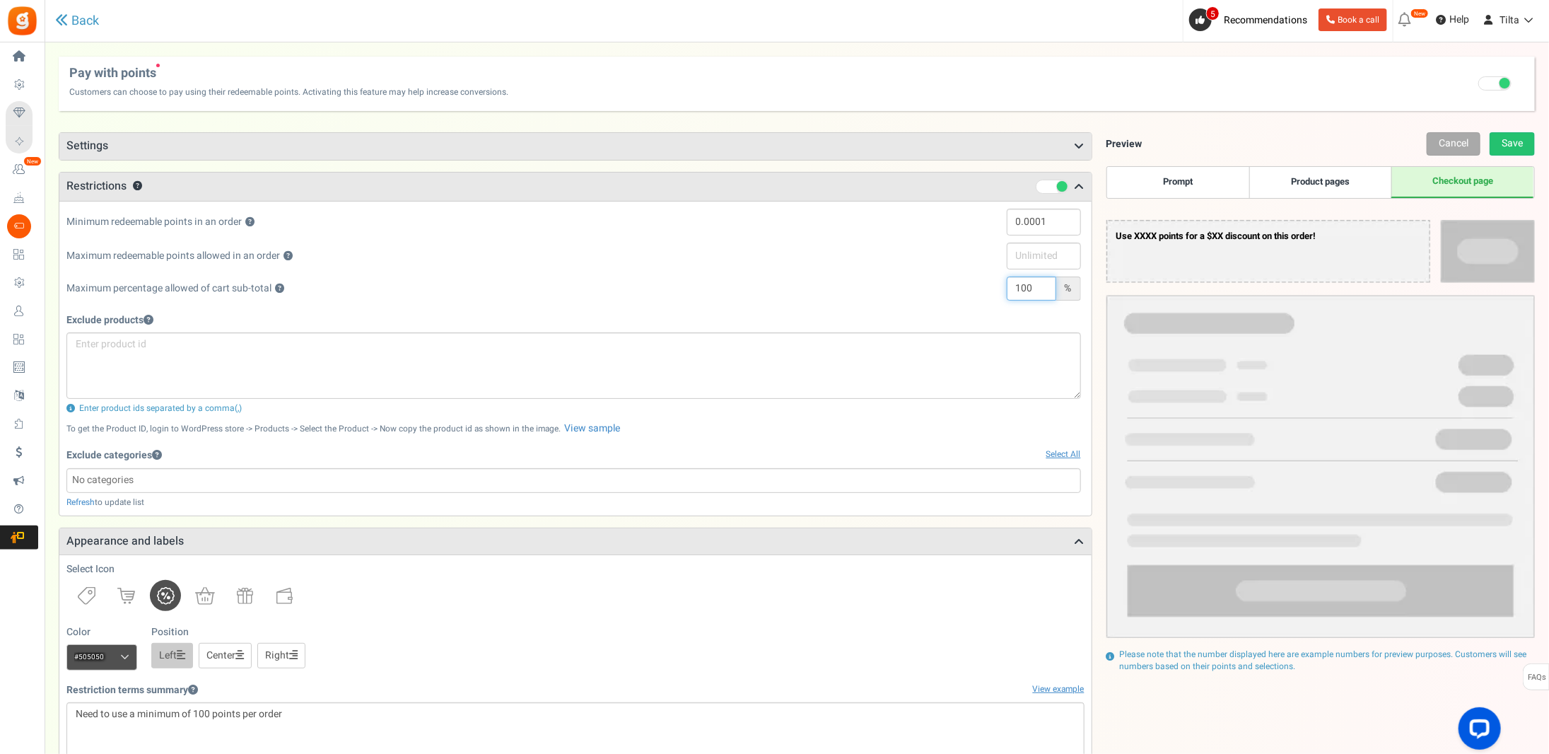
click at [1023, 292] on input "100" at bounding box center [1032, 289] width 50 height 24
type input "80"
click at [1169, 127] on div "Points mode Recommended Selecting this may reduce participation Allow customers…" at bounding box center [797, 755] width 1477 height 1275
click at [1522, 138] on link "Save" at bounding box center [1512, 143] width 45 height 23
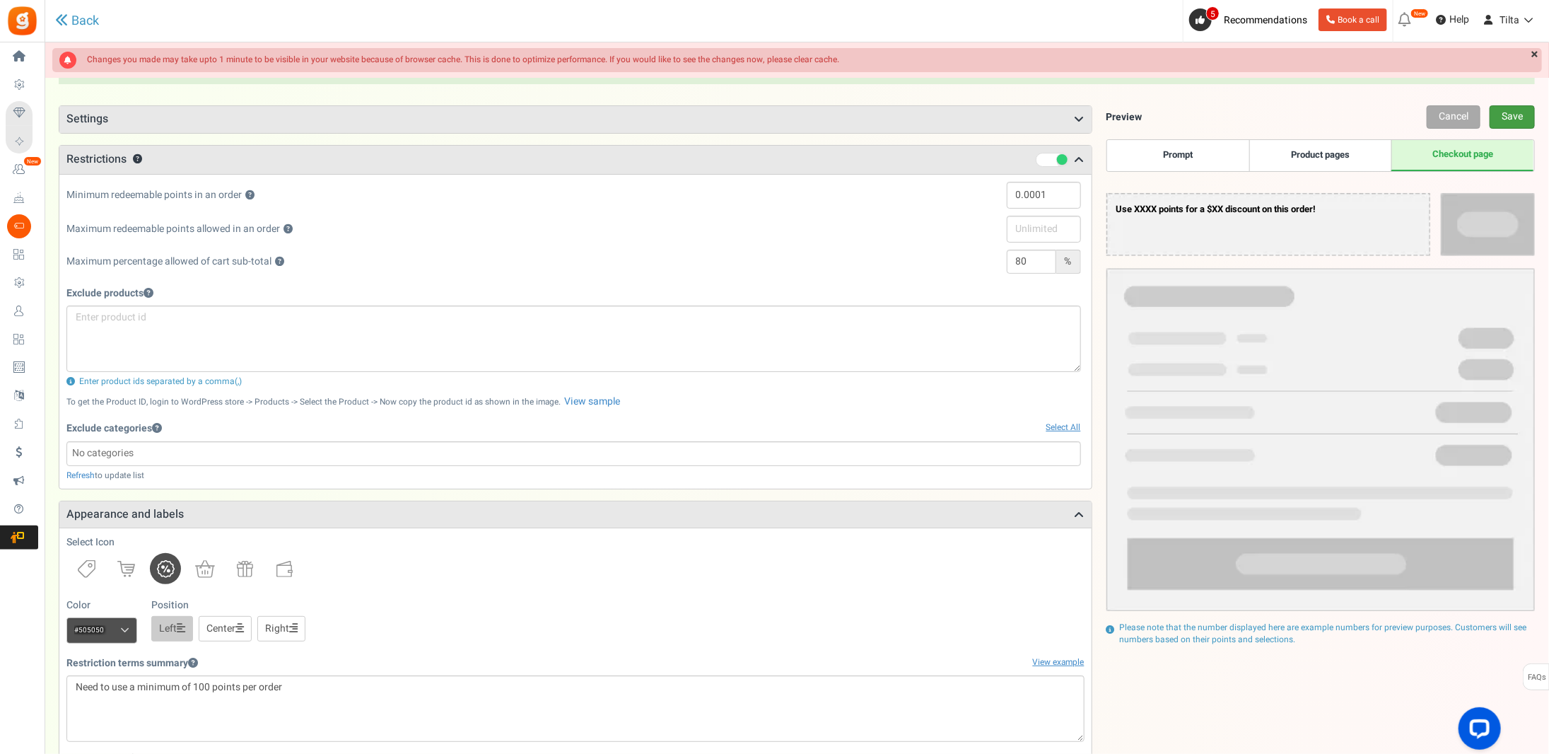
scroll to position [47, 0]
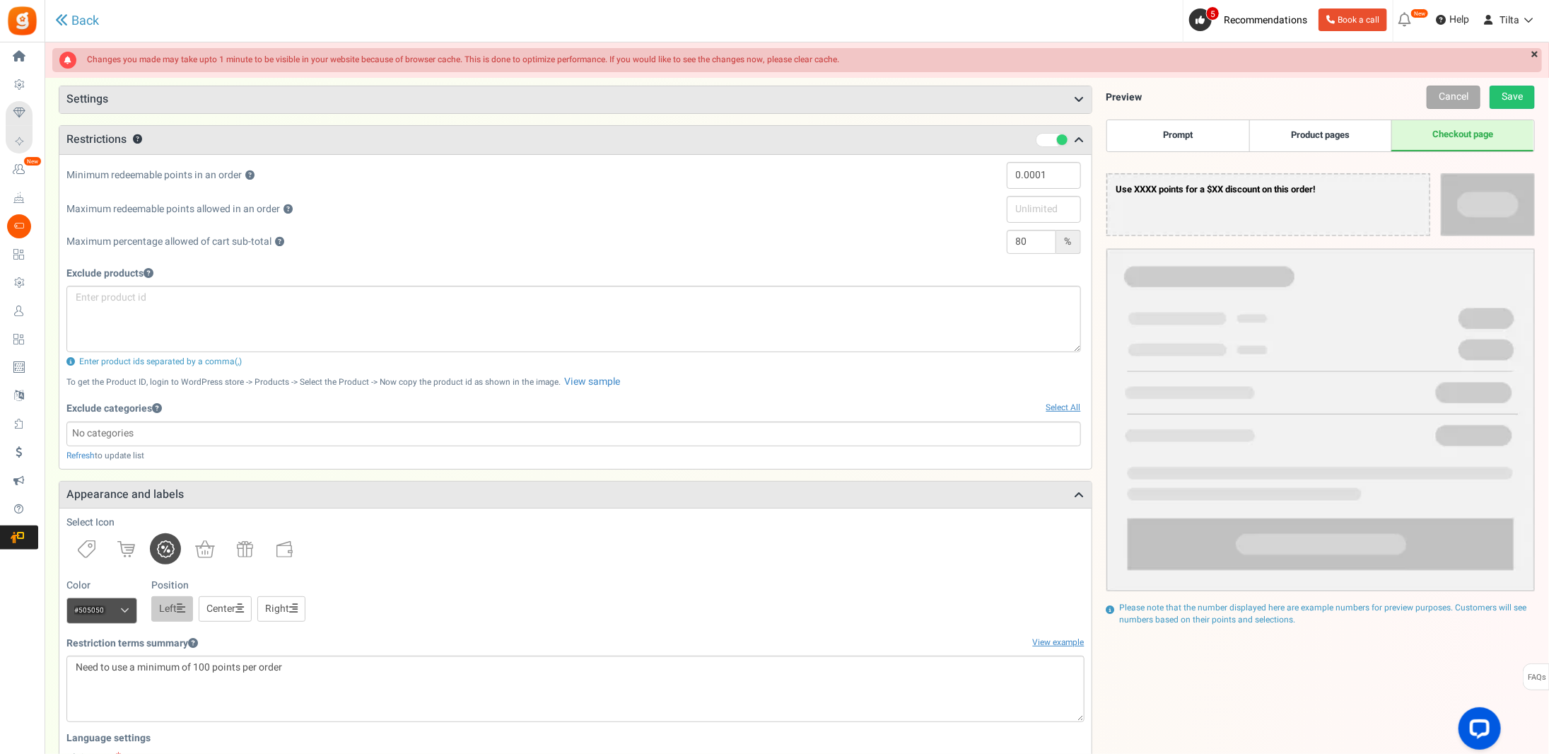
click at [868, 23] on div "Back to Home Back to program setup Gratisfaction 0 WARNING 5 Recommendations Bo…" at bounding box center [795, 21] width 1507 height 42
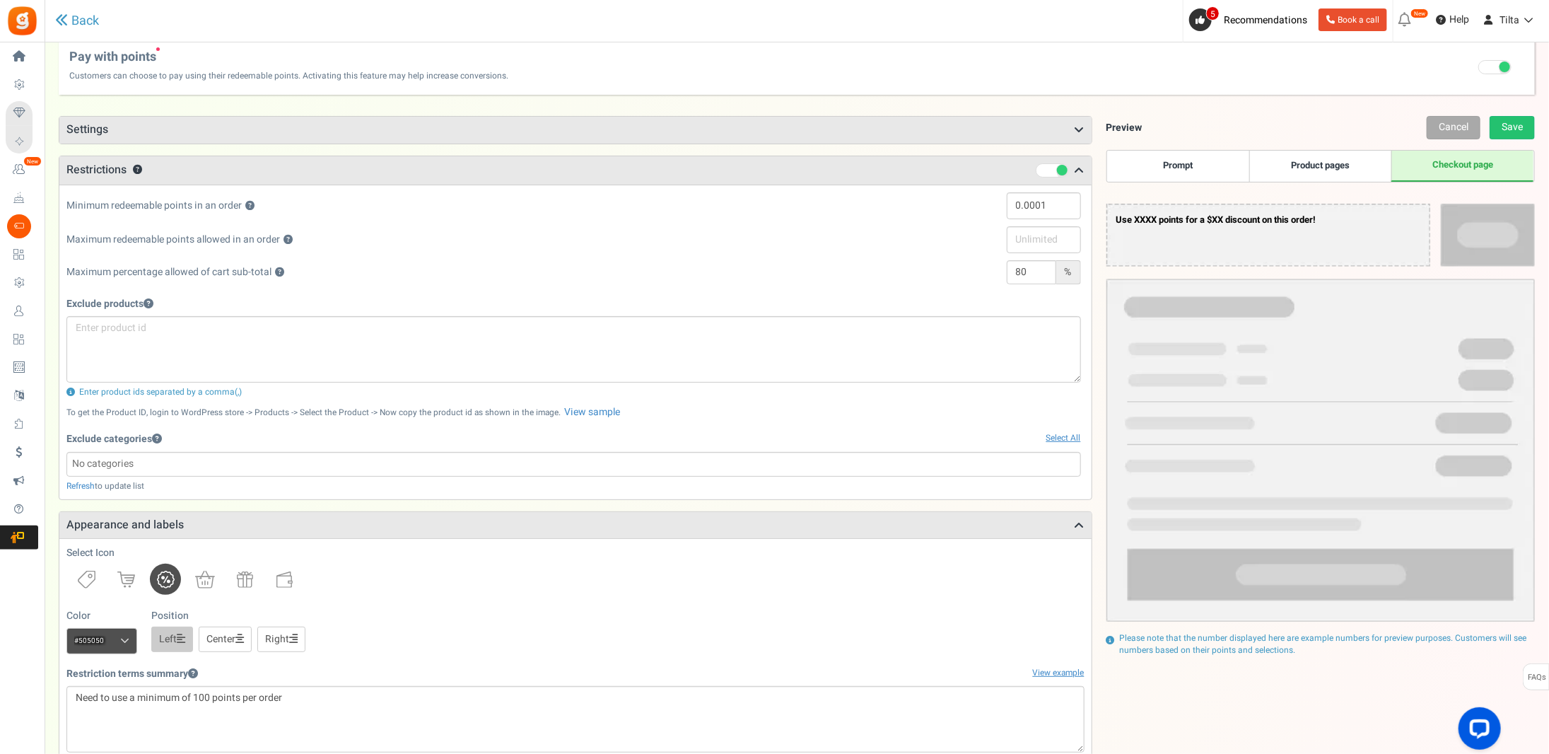
scroll to position [0, 0]
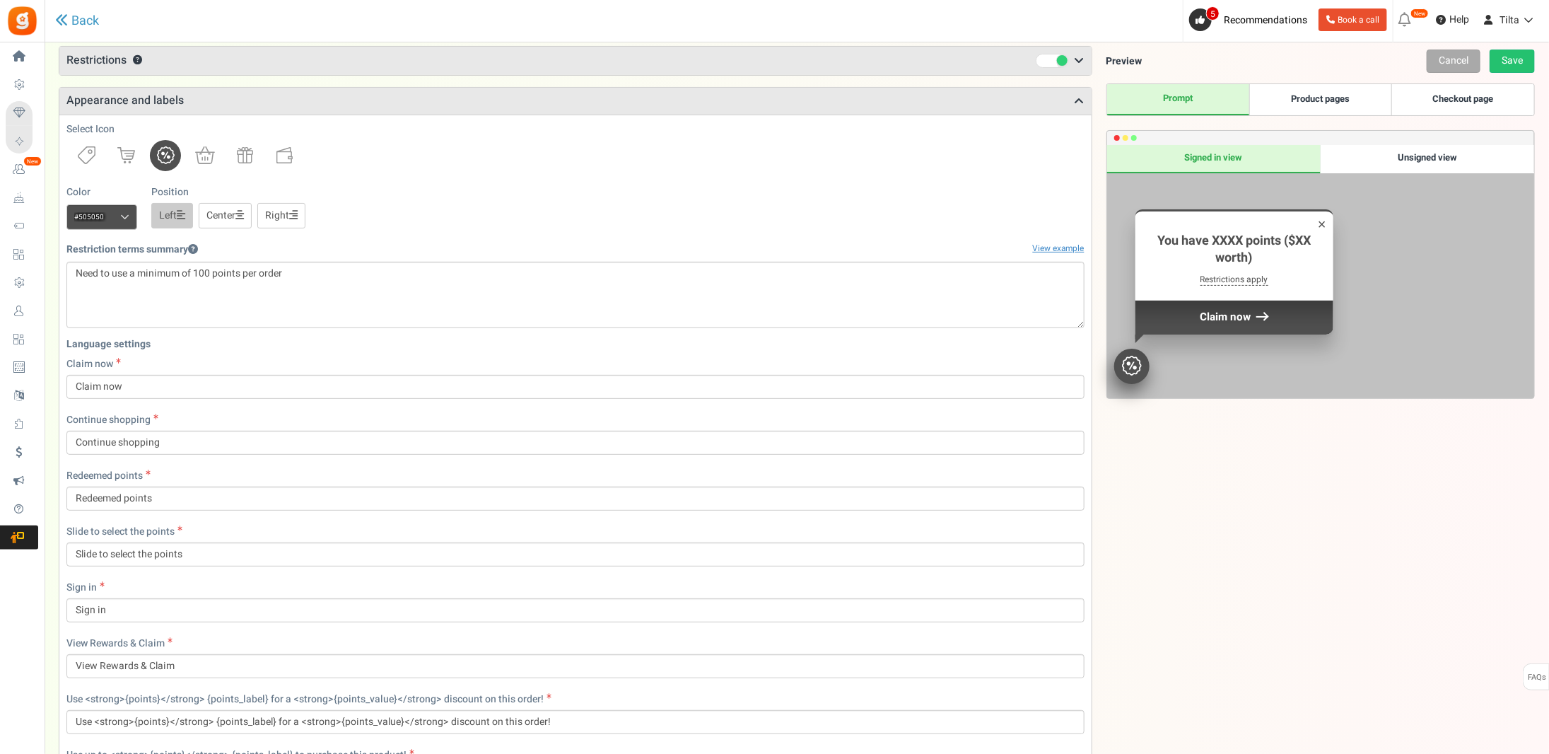
scroll to position [124, 0]
click at [159, 98] on h3 "Appearance and labels" at bounding box center [575, 102] width 1032 height 27
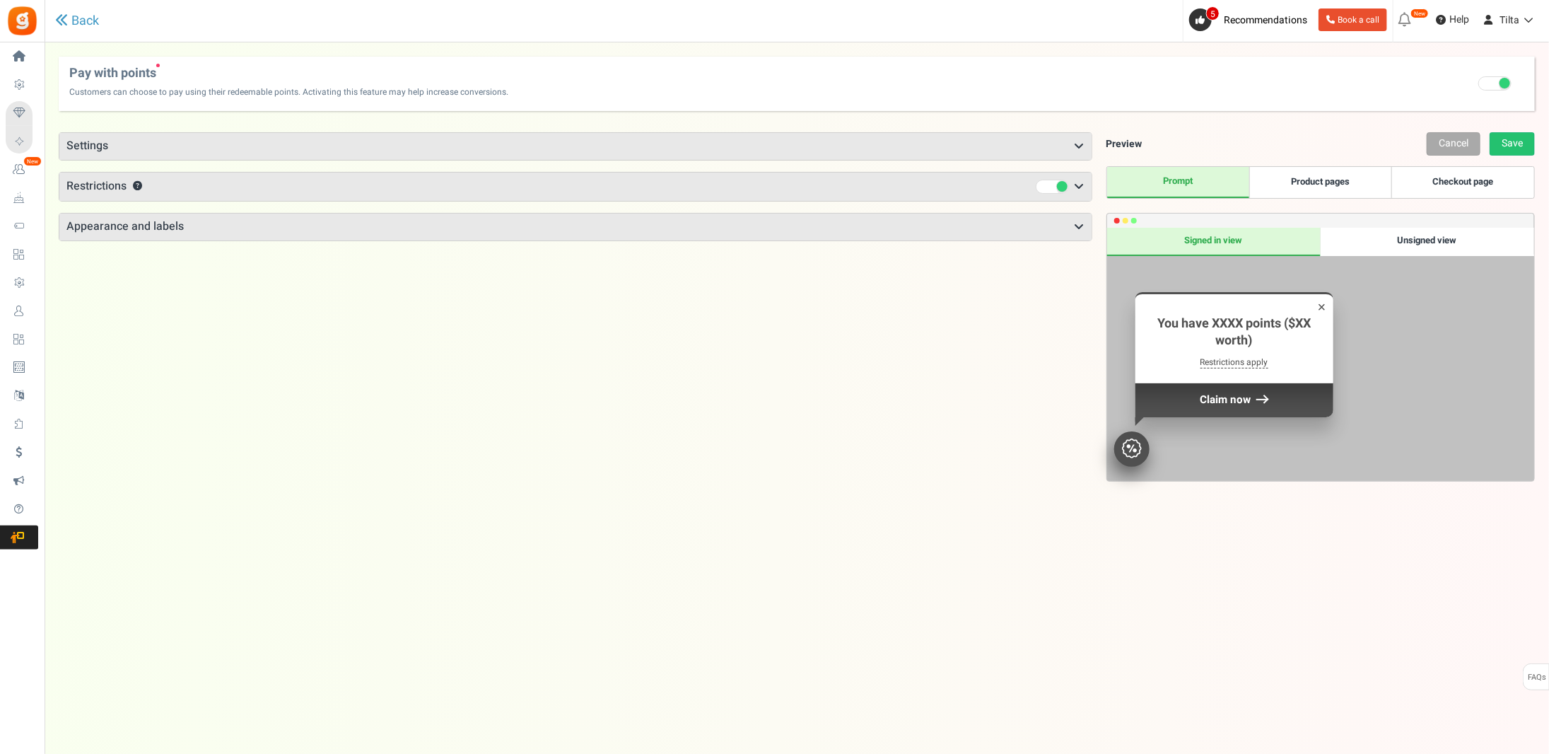
click at [120, 183] on span "Restrictions" at bounding box center [96, 186] width 60 height 17
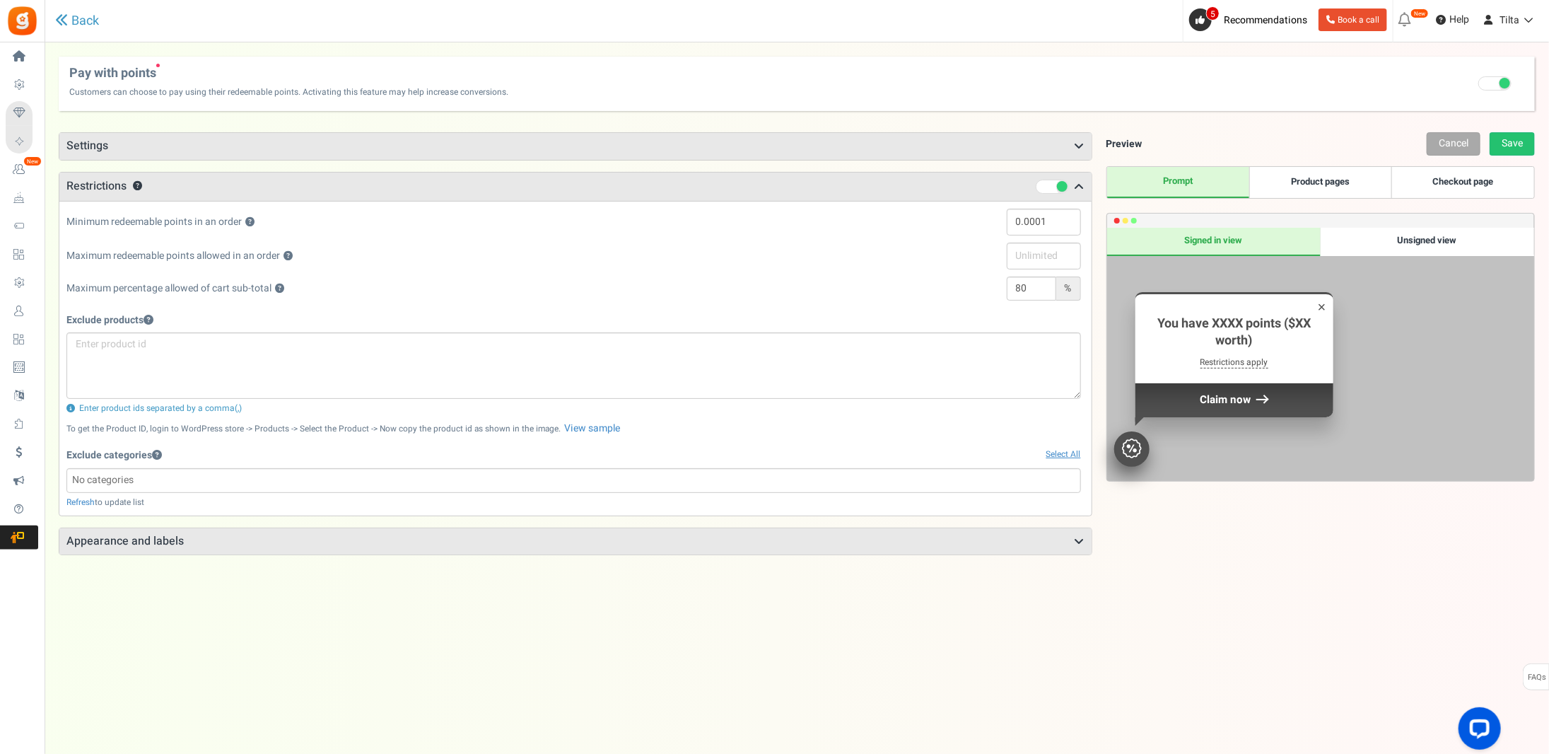
click at [92, 143] on h3 "Settings" at bounding box center [575, 146] width 1032 height 27
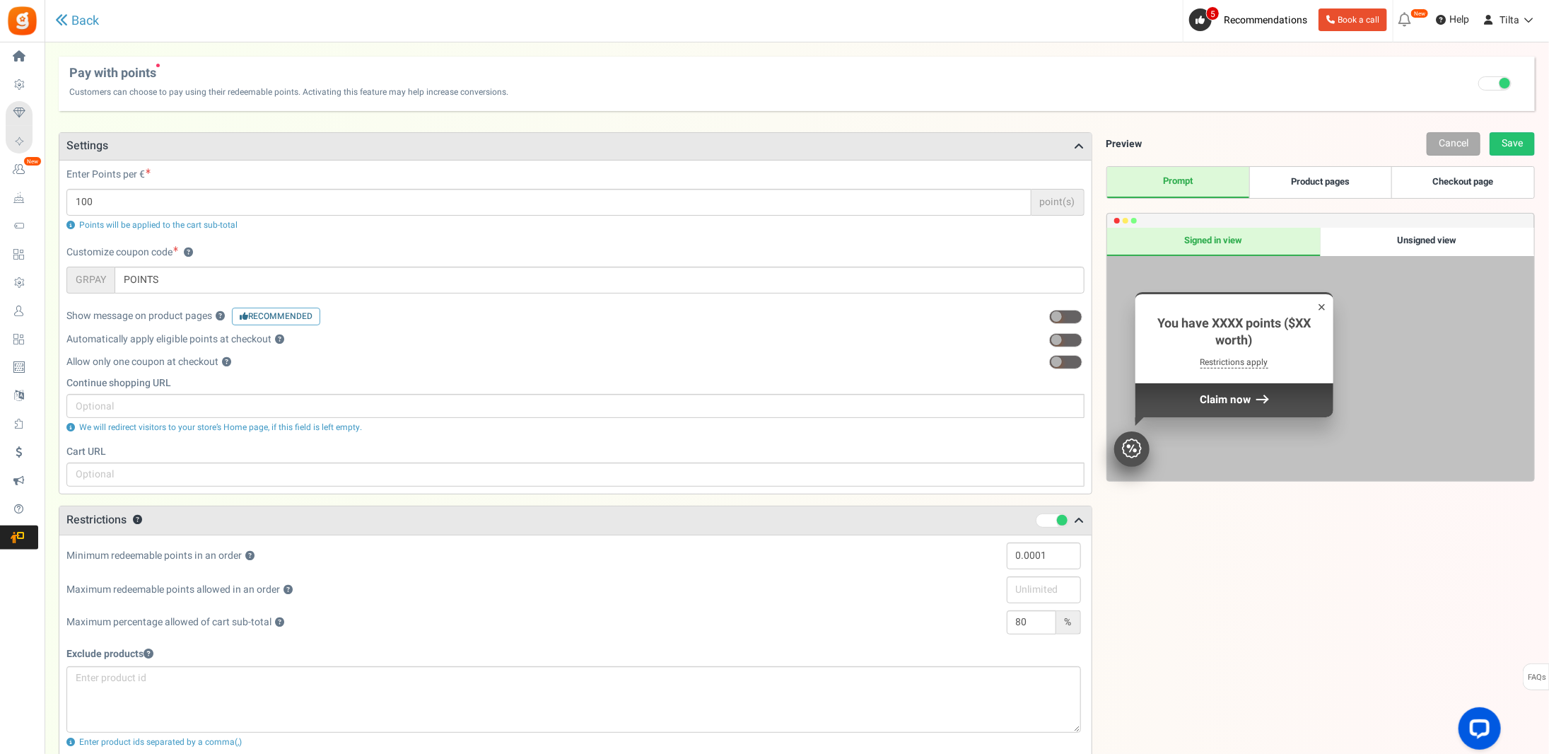
click at [92, 143] on h3 "Settings" at bounding box center [575, 146] width 1032 height 27
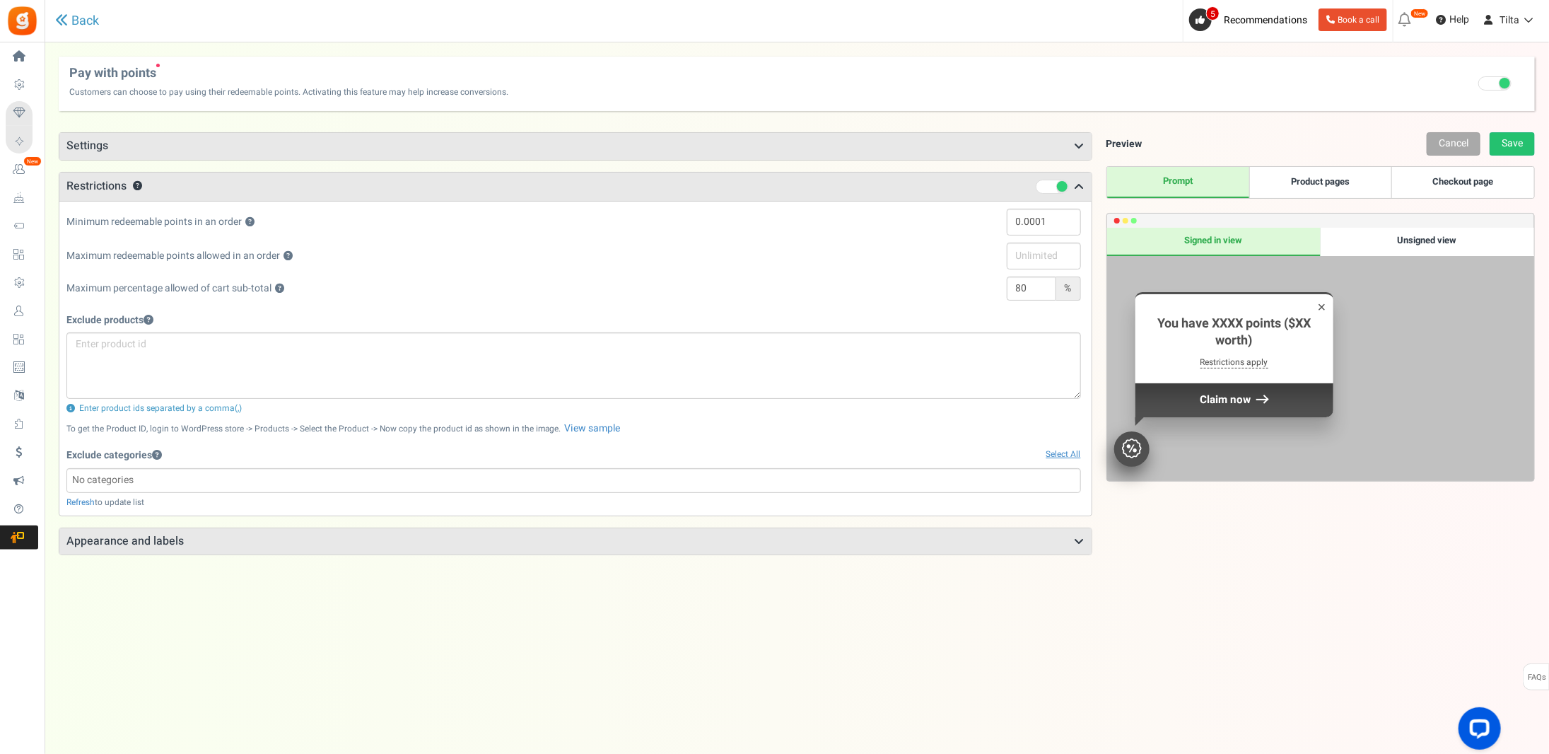
click at [409, 612] on div "Points mode Recommended Selecting this may reduce participation Allow customers…" at bounding box center [576, 445] width 1034 height 627
click at [1436, 236] on div "Unsigned view" at bounding box center [1428, 242] width 214 height 28
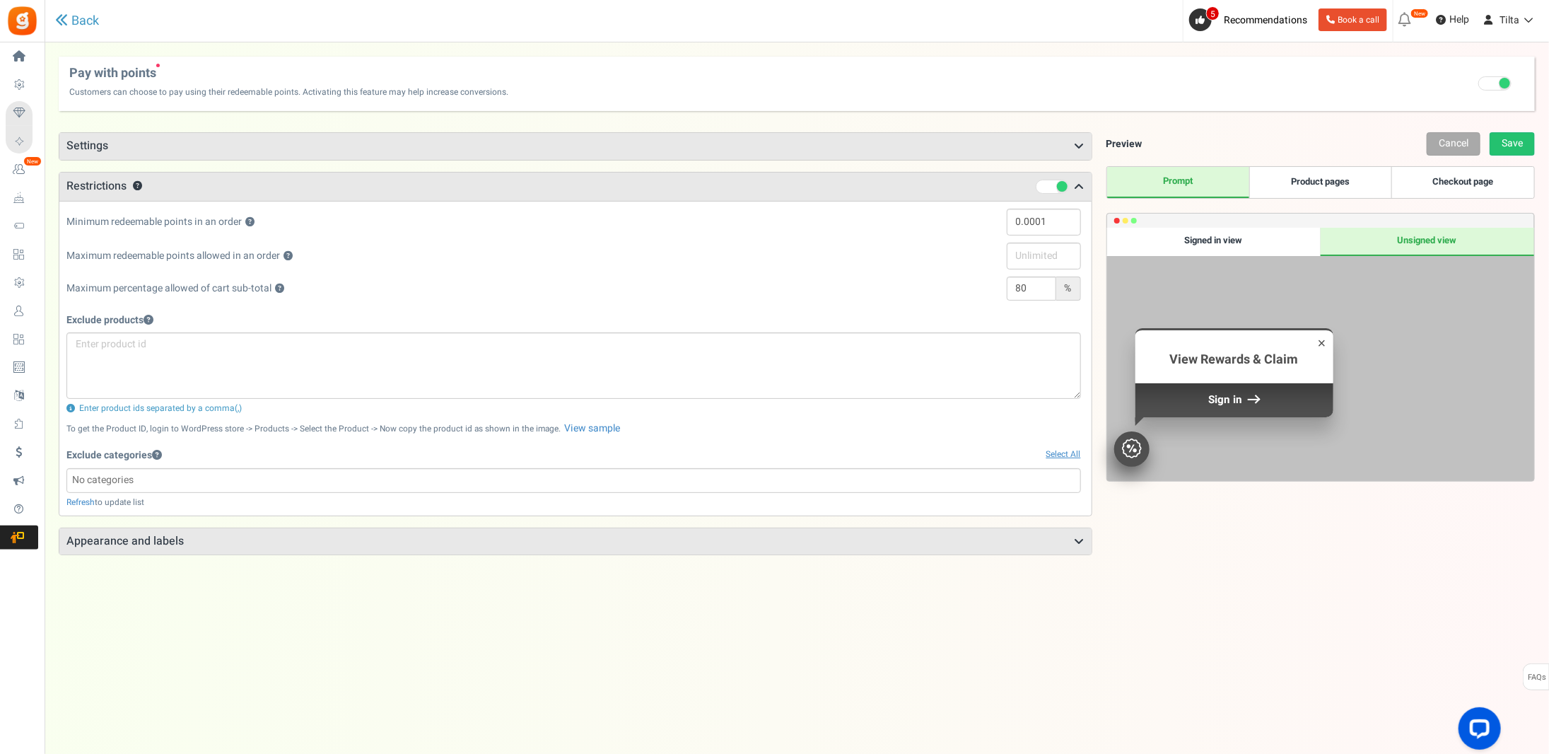
click at [1249, 236] on div "Signed in view" at bounding box center [1214, 242] width 214 height 28
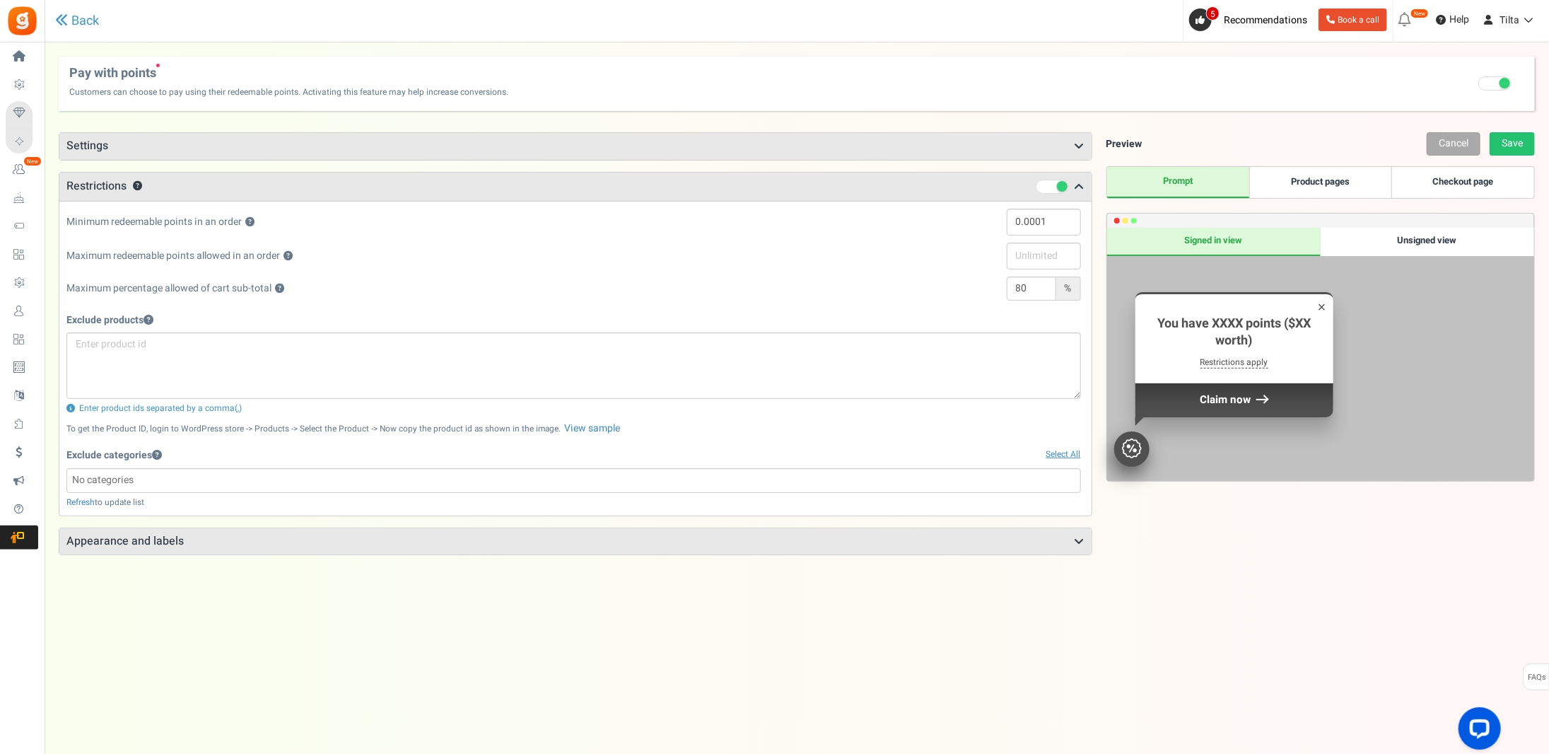
click at [1447, 184] on link "Checkout page" at bounding box center [1463, 182] width 142 height 31
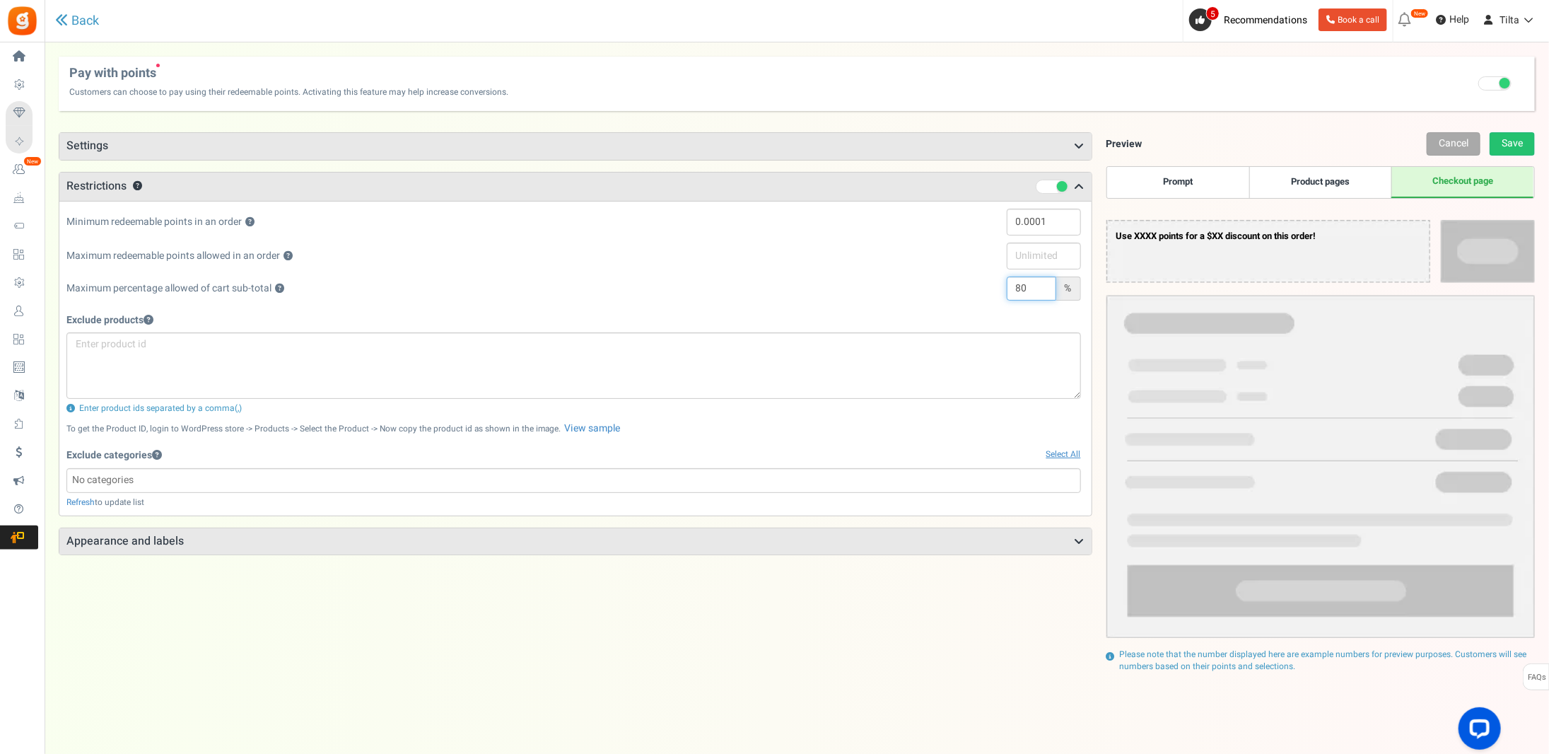
click at [1019, 286] on input "80" at bounding box center [1032, 289] width 50 height 24
type input "100"
click at [1509, 144] on link "Save" at bounding box center [1512, 143] width 45 height 23
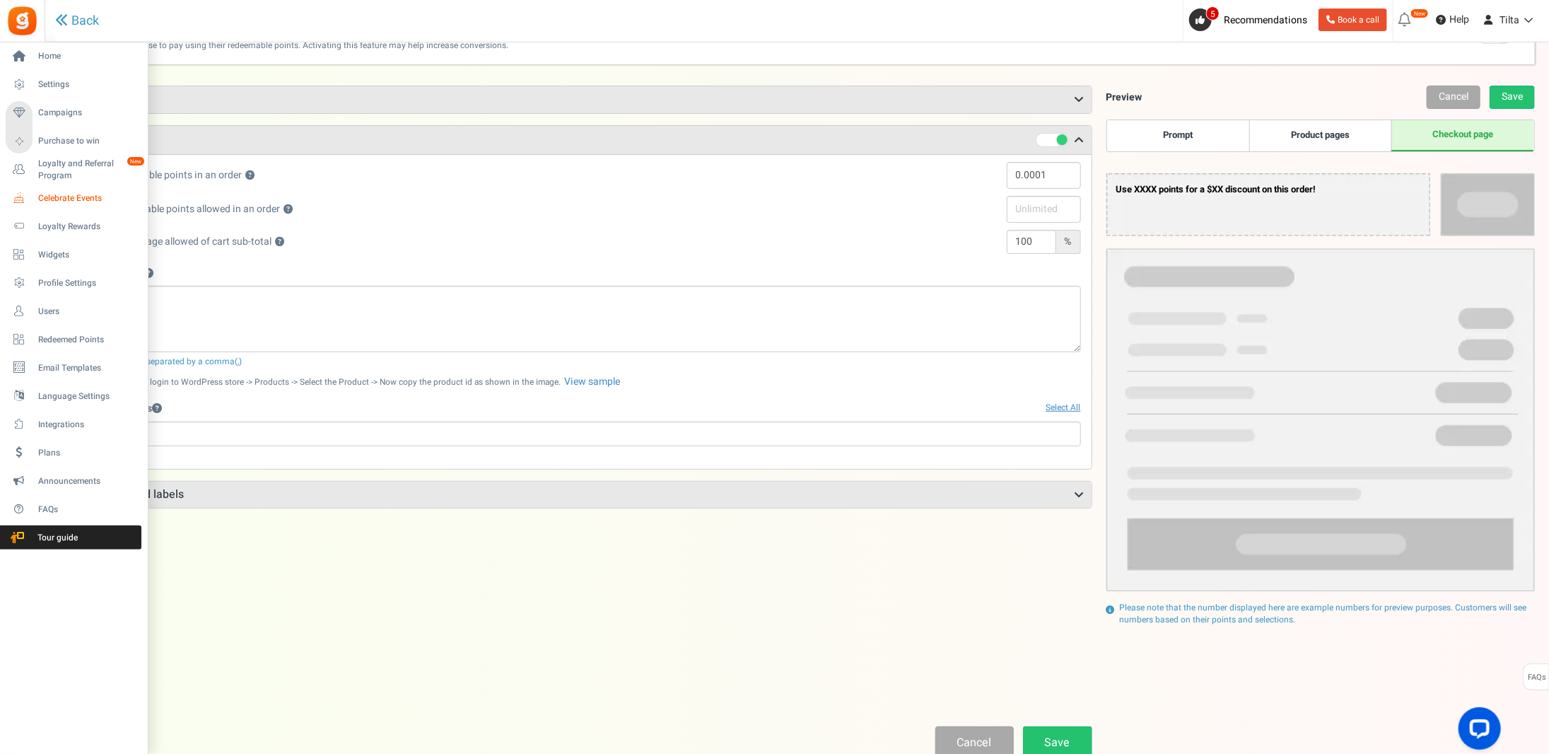
click at [74, 199] on span "Celebrate Events" at bounding box center [87, 198] width 99 height 12
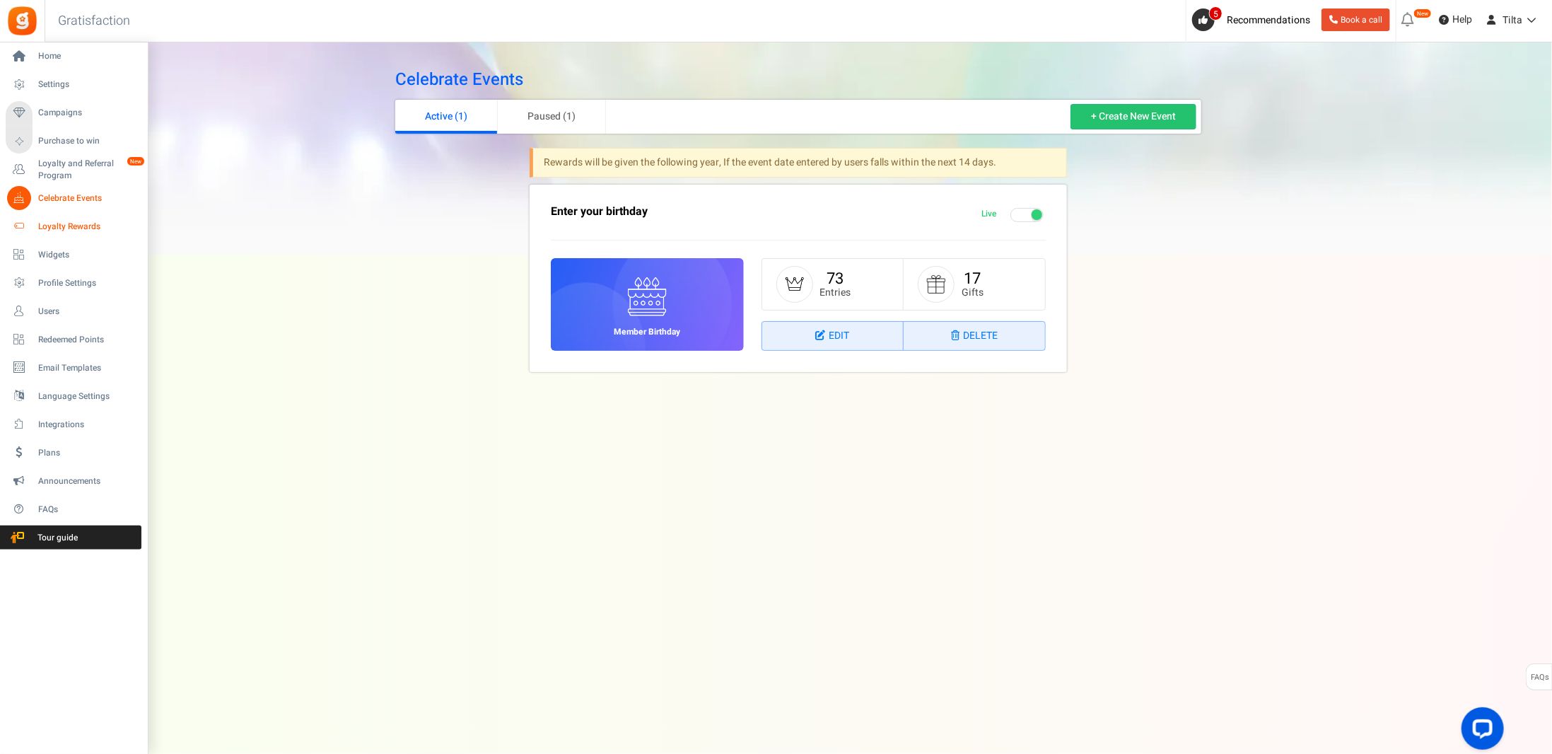
click at [58, 221] on span "Loyalty Rewards" at bounding box center [87, 227] width 99 height 12
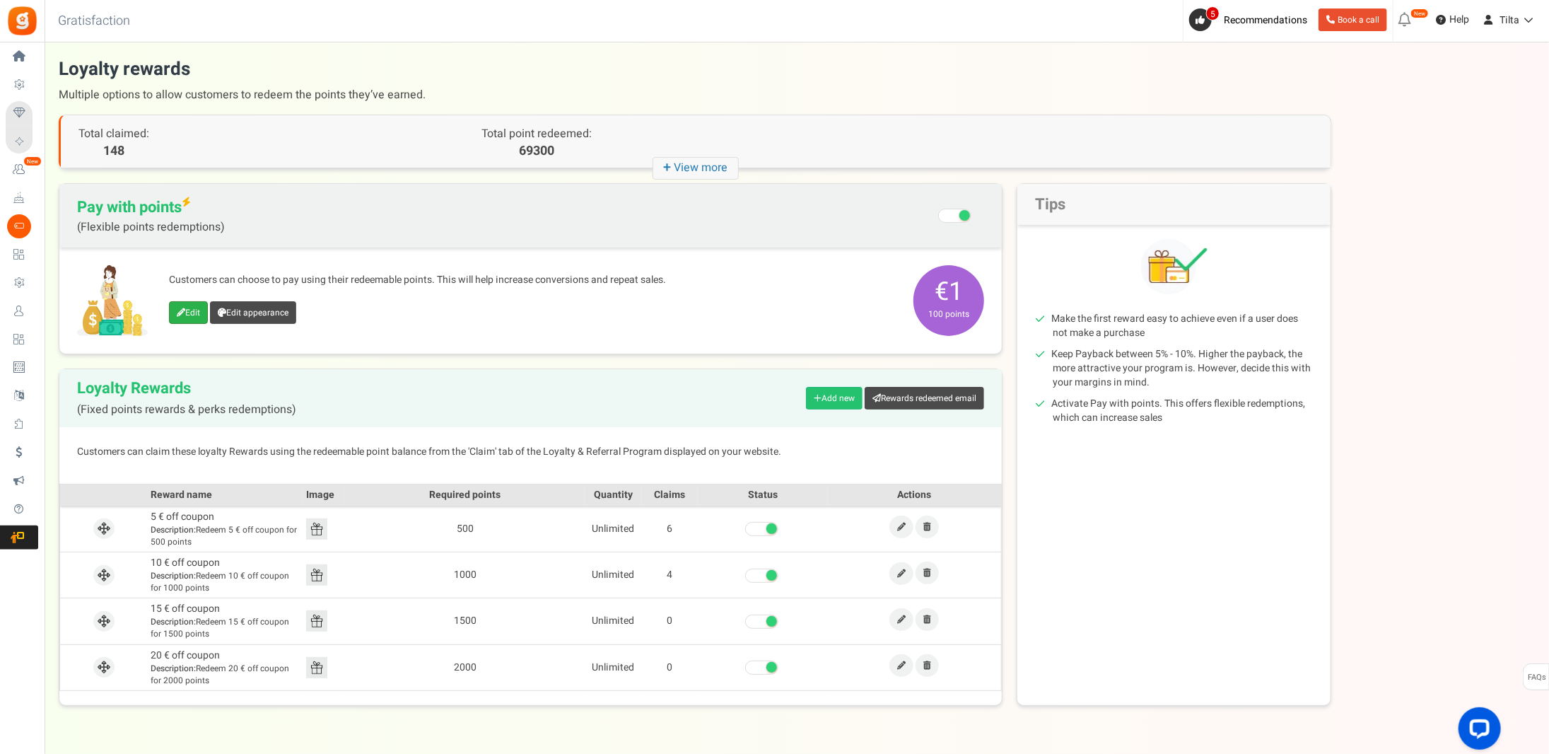
click at [190, 312] on link "Edit" at bounding box center [188, 312] width 39 height 23
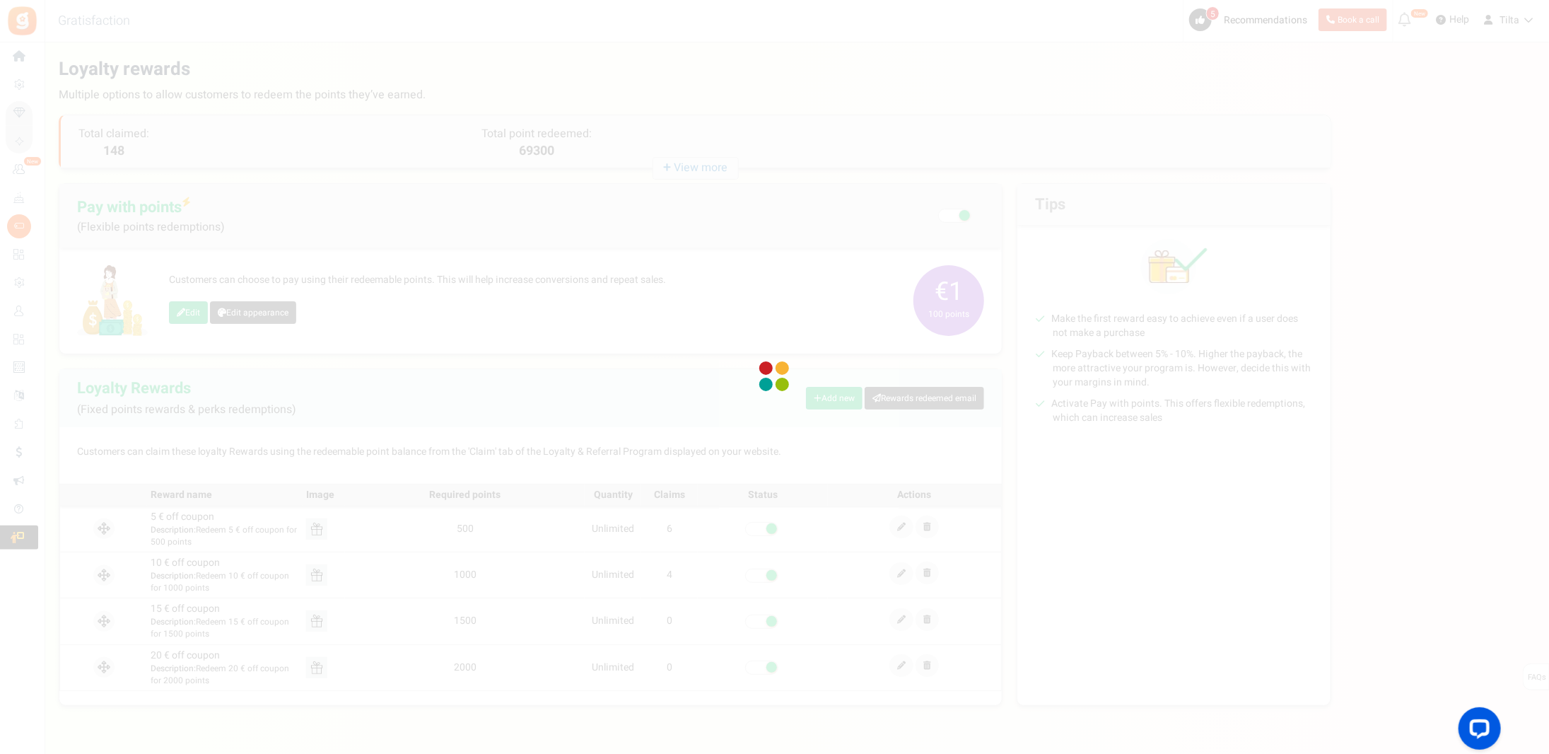
select select
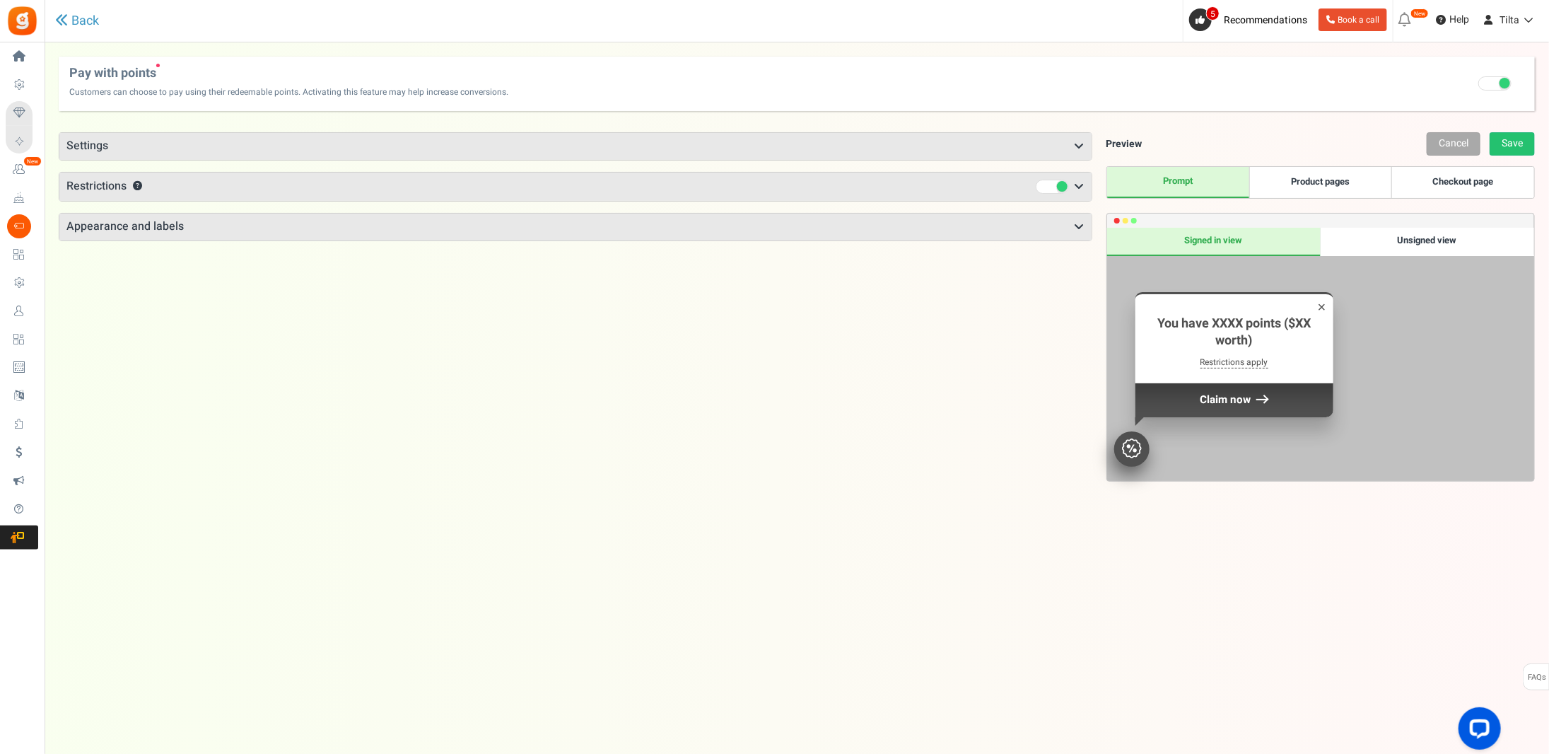
click at [83, 181] on span "Restrictions" at bounding box center [96, 186] width 60 height 17
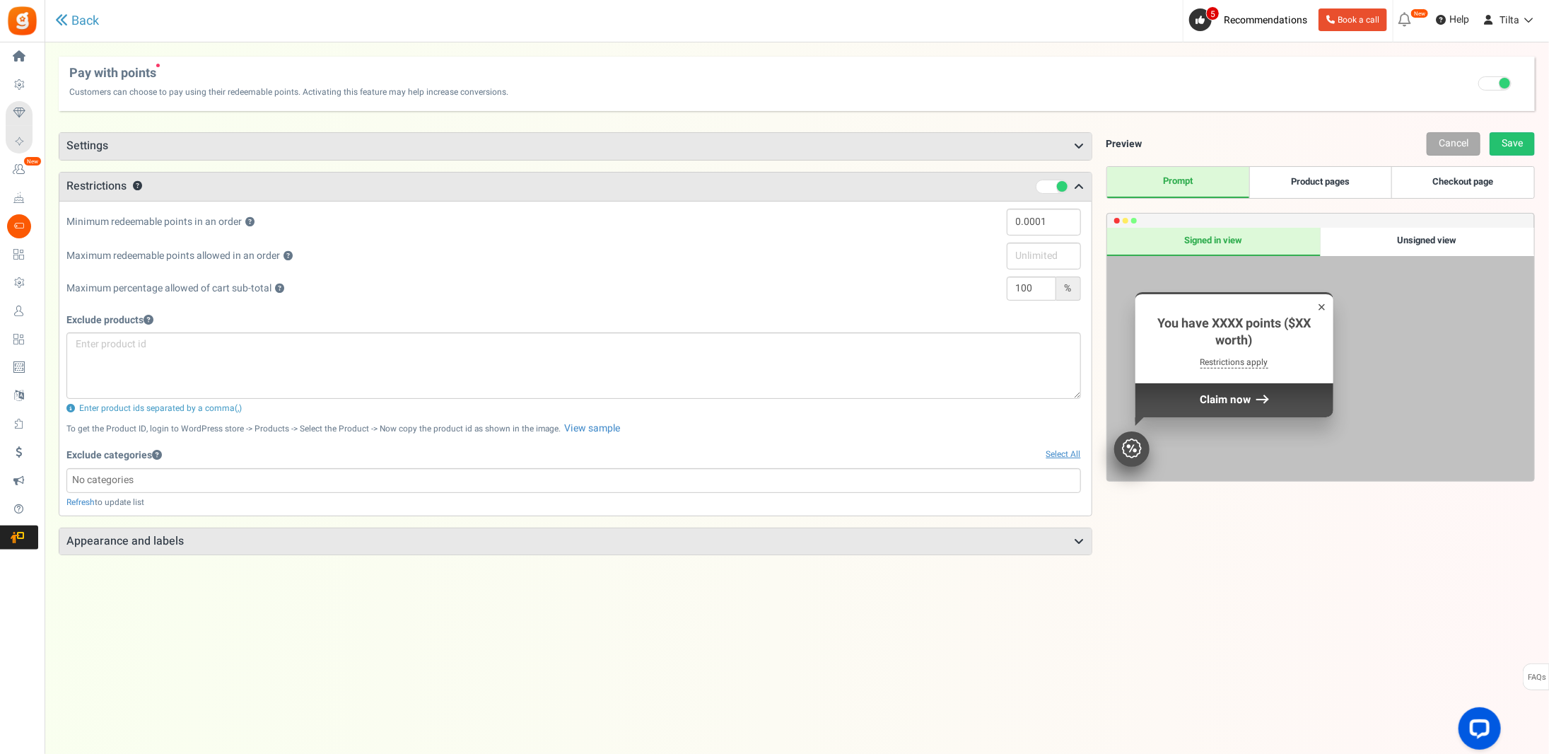
click at [93, 148] on h3 "Settings" at bounding box center [575, 146] width 1032 height 27
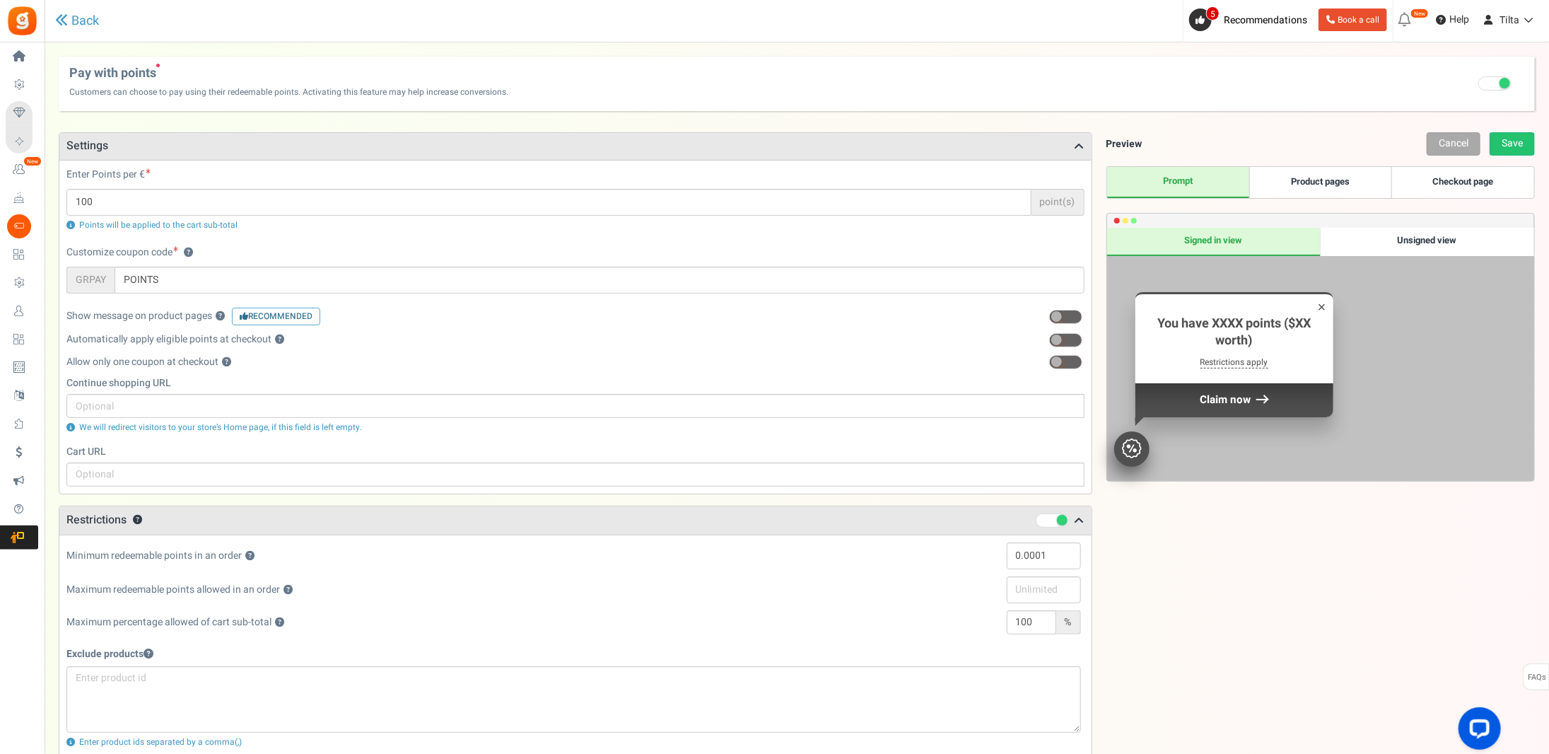
click at [93, 148] on h3 "Settings" at bounding box center [575, 146] width 1032 height 27
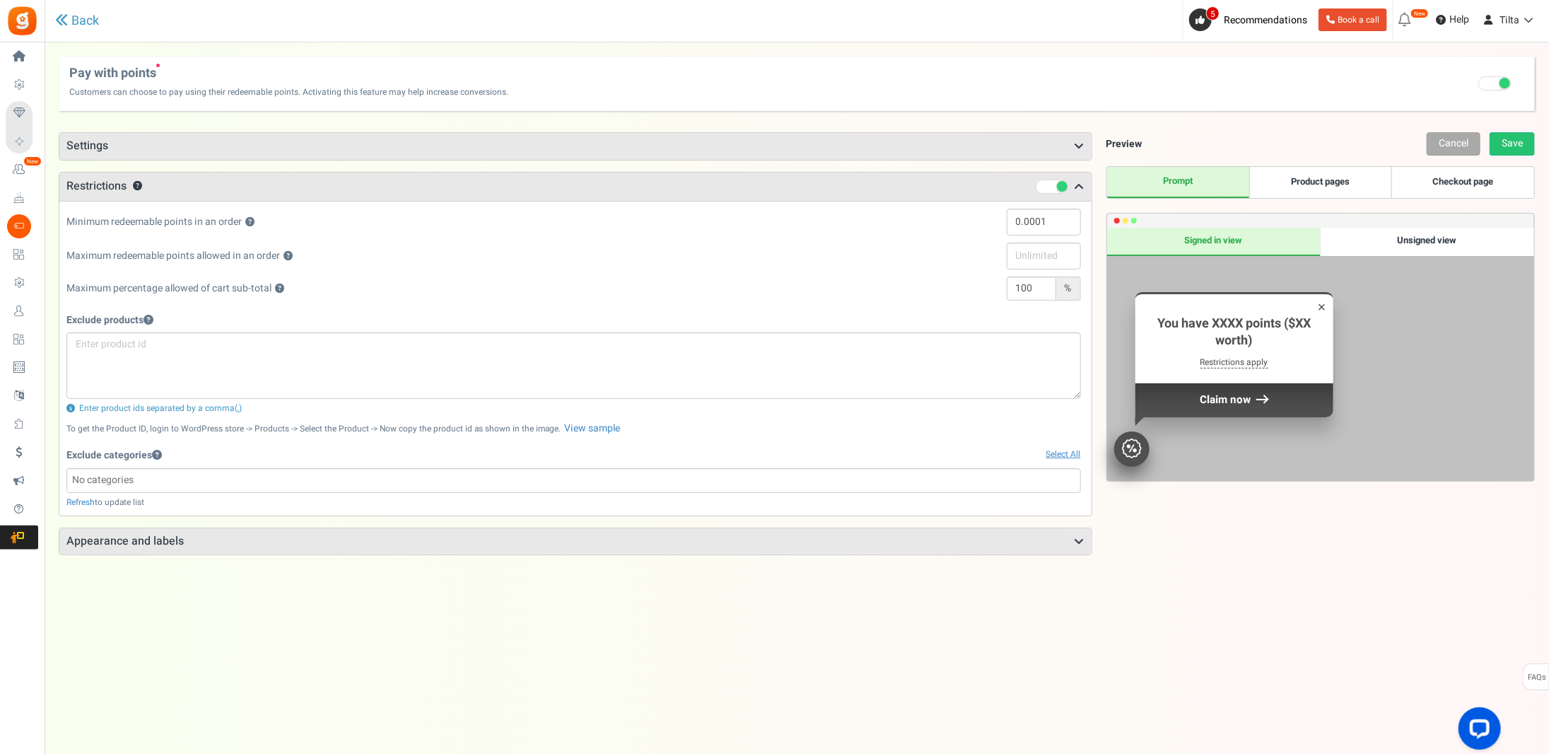
click at [1047, 185] on span at bounding box center [1052, 187] width 33 height 14
click at [1036, 185] on input "checkbox" at bounding box center [1036, 186] width 0 height 9
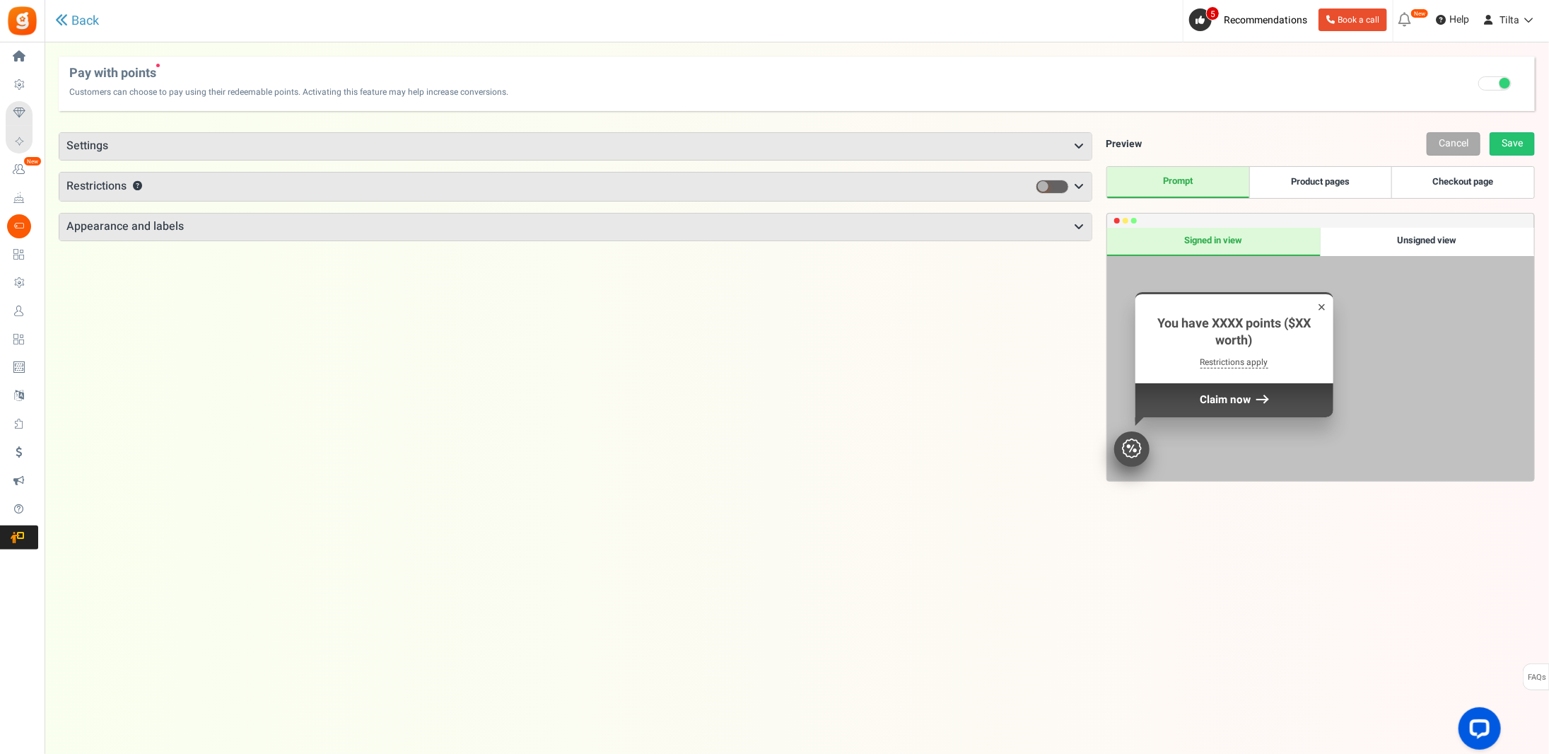
click at [1053, 184] on span at bounding box center [1052, 187] width 33 height 14
click at [1036, 184] on input "checkbox" at bounding box center [1036, 186] width 0 height 9
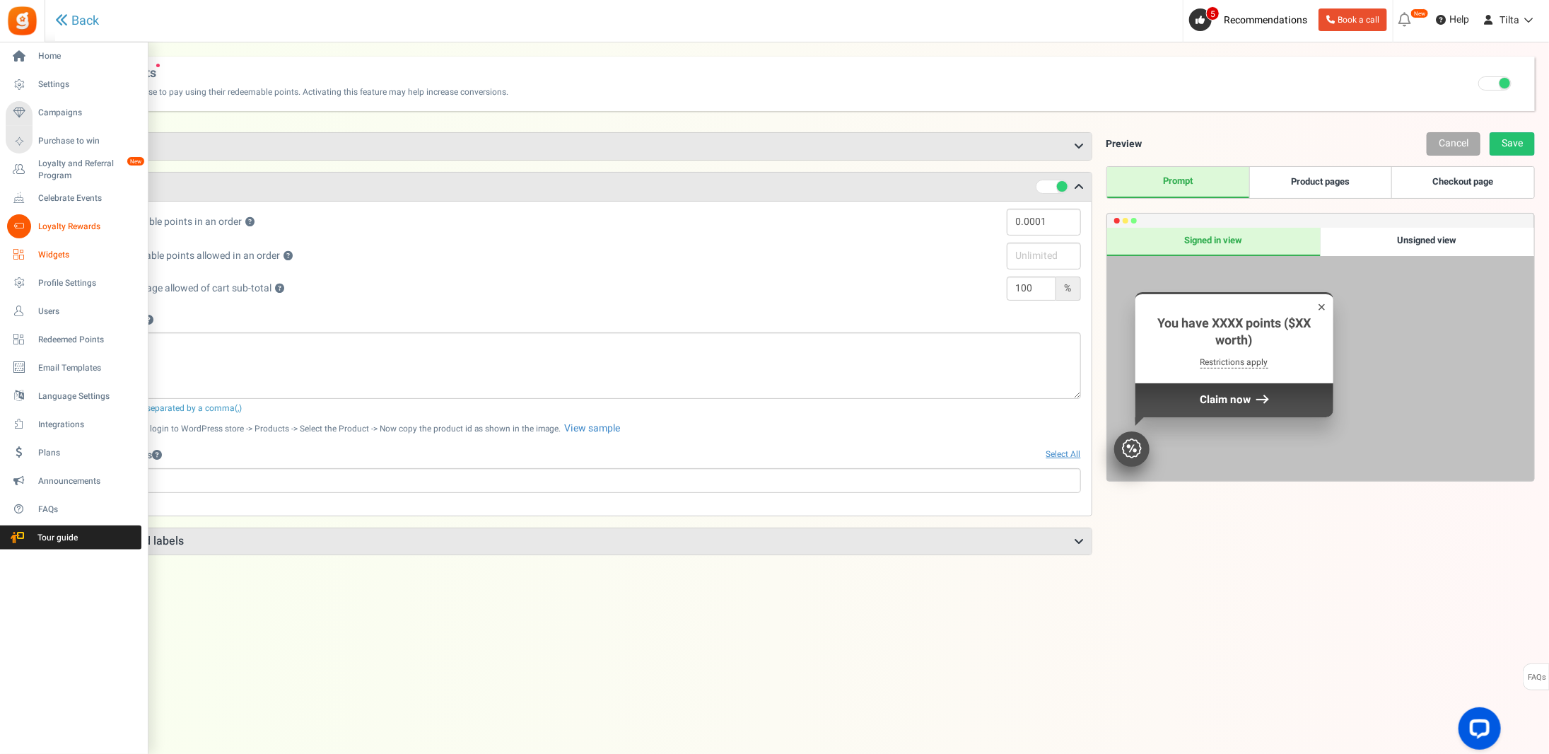
click at [62, 255] on span "Widgets" at bounding box center [87, 255] width 99 height 12
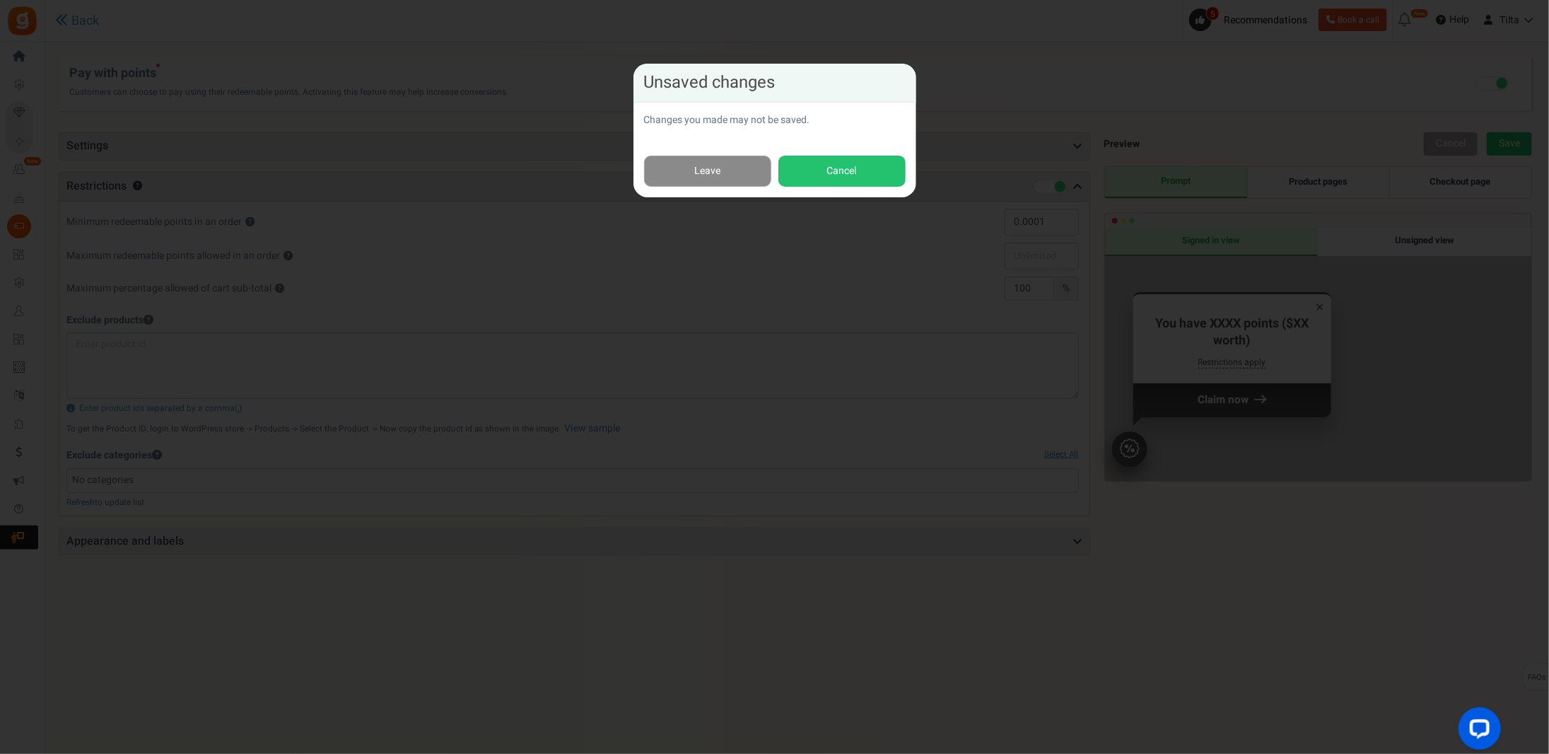
click at [694, 168] on link "Leave" at bounding box center [707, 172] width 127 height 32
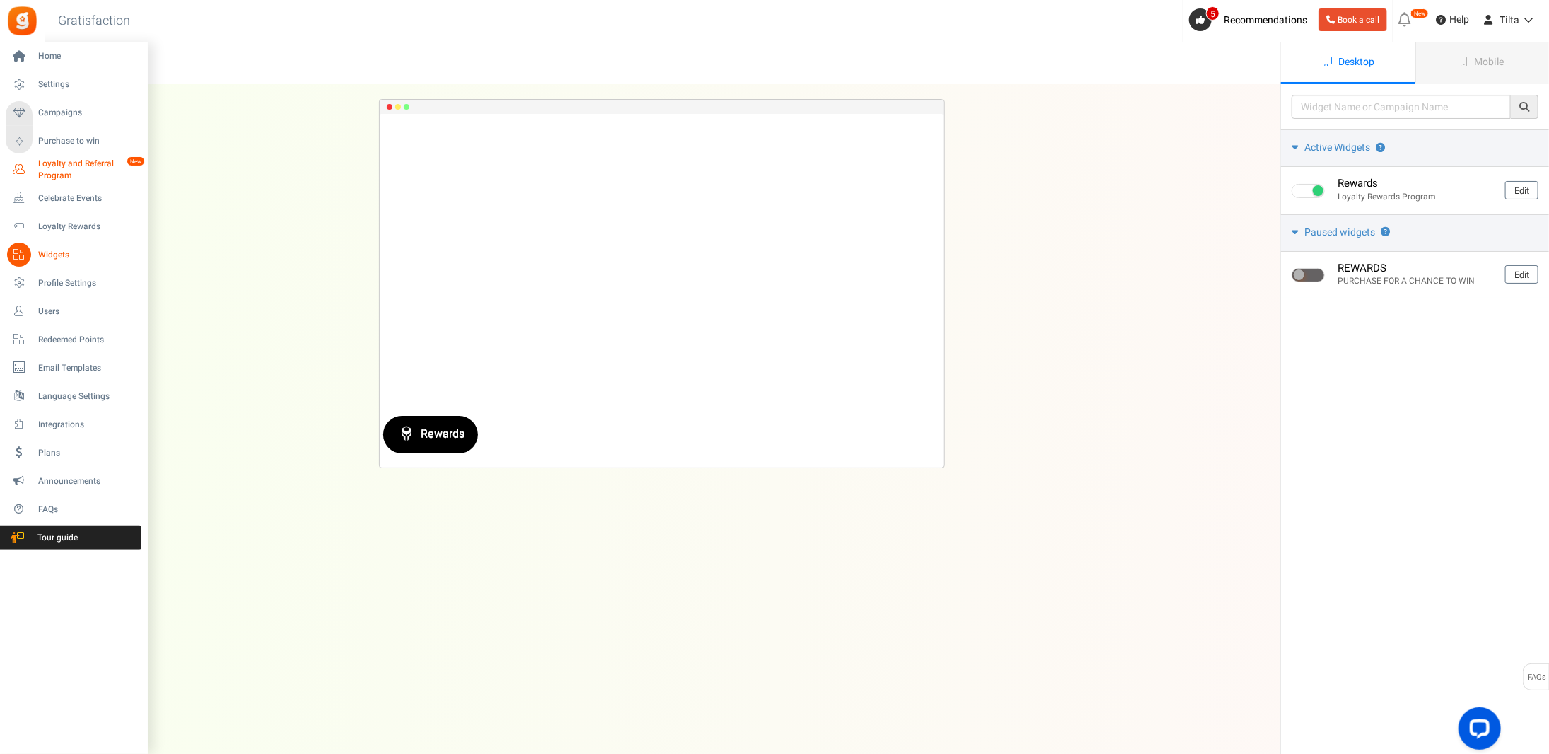
click at [79, 172] on span "Loyalty and Referral Program" at bounding box center [89, 170] width 103 height 24
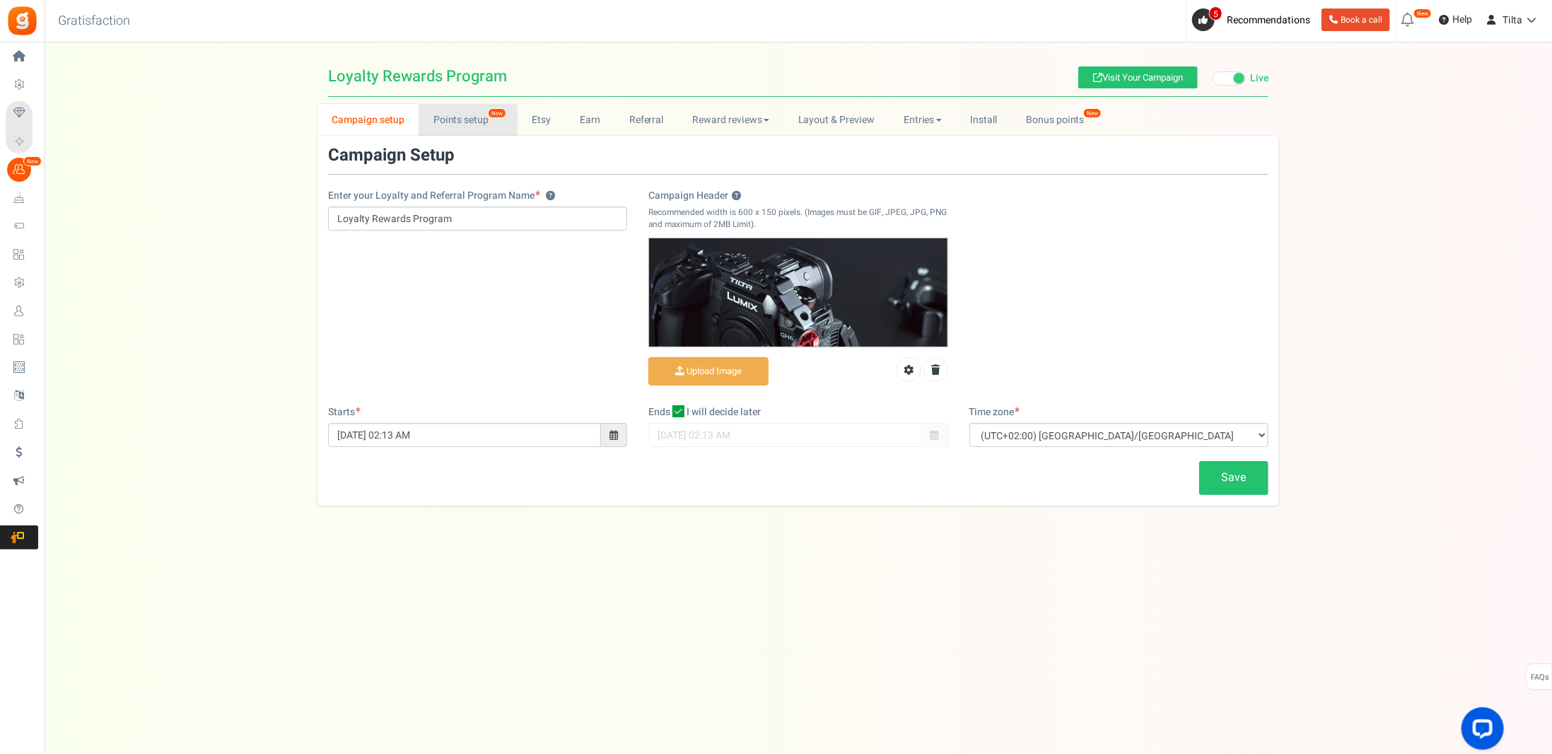
click at [476, 134] on link "Points setup New" at bounding box center [468, 120] width 98 height 32
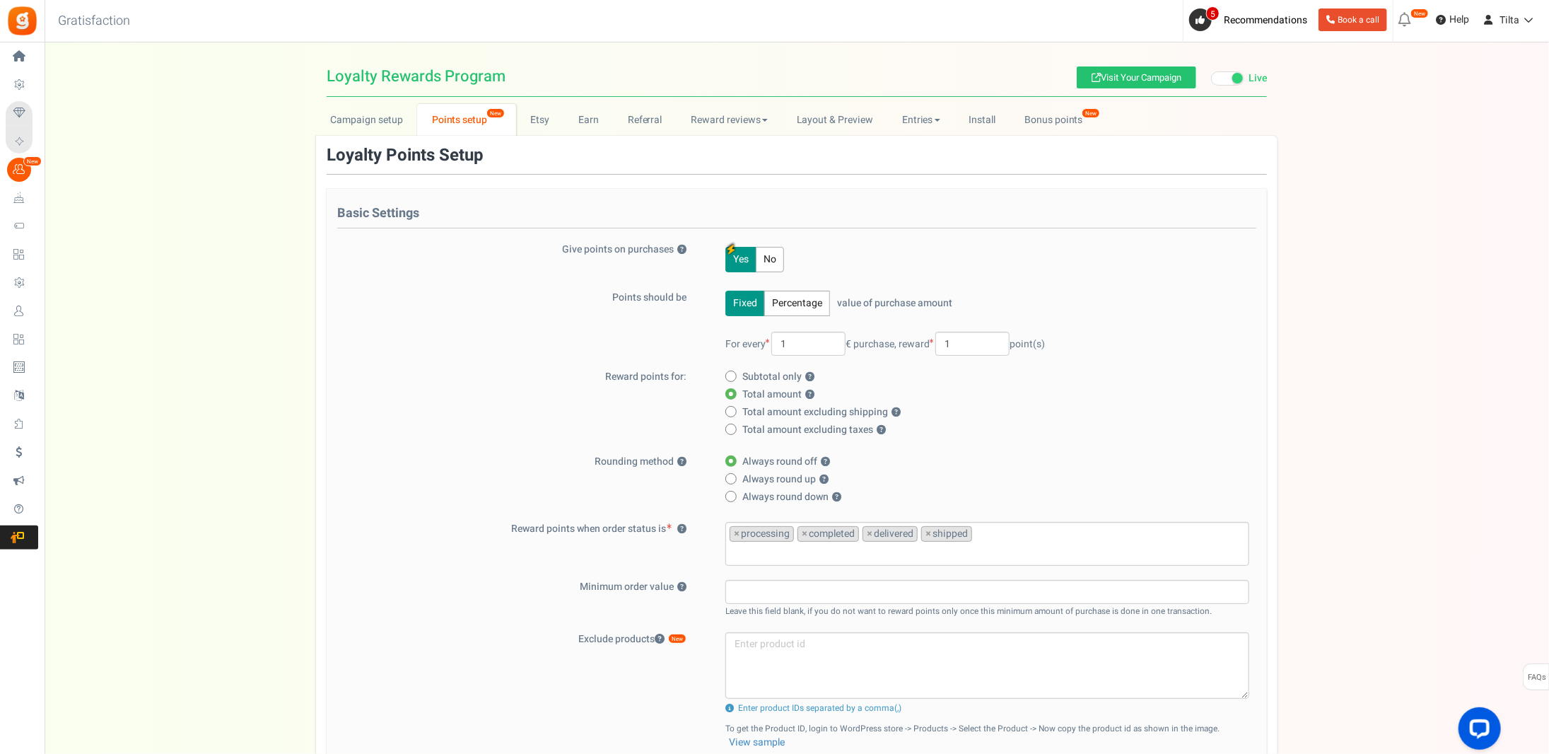
click at [776, 376] on span "Subtotal only ?" at bounding box center [779, 377] width 72 height 14
click at [735, 376] on input "Subtotal only ?" at bounding box center [730, 377] width 9 height 9
radio input "true"
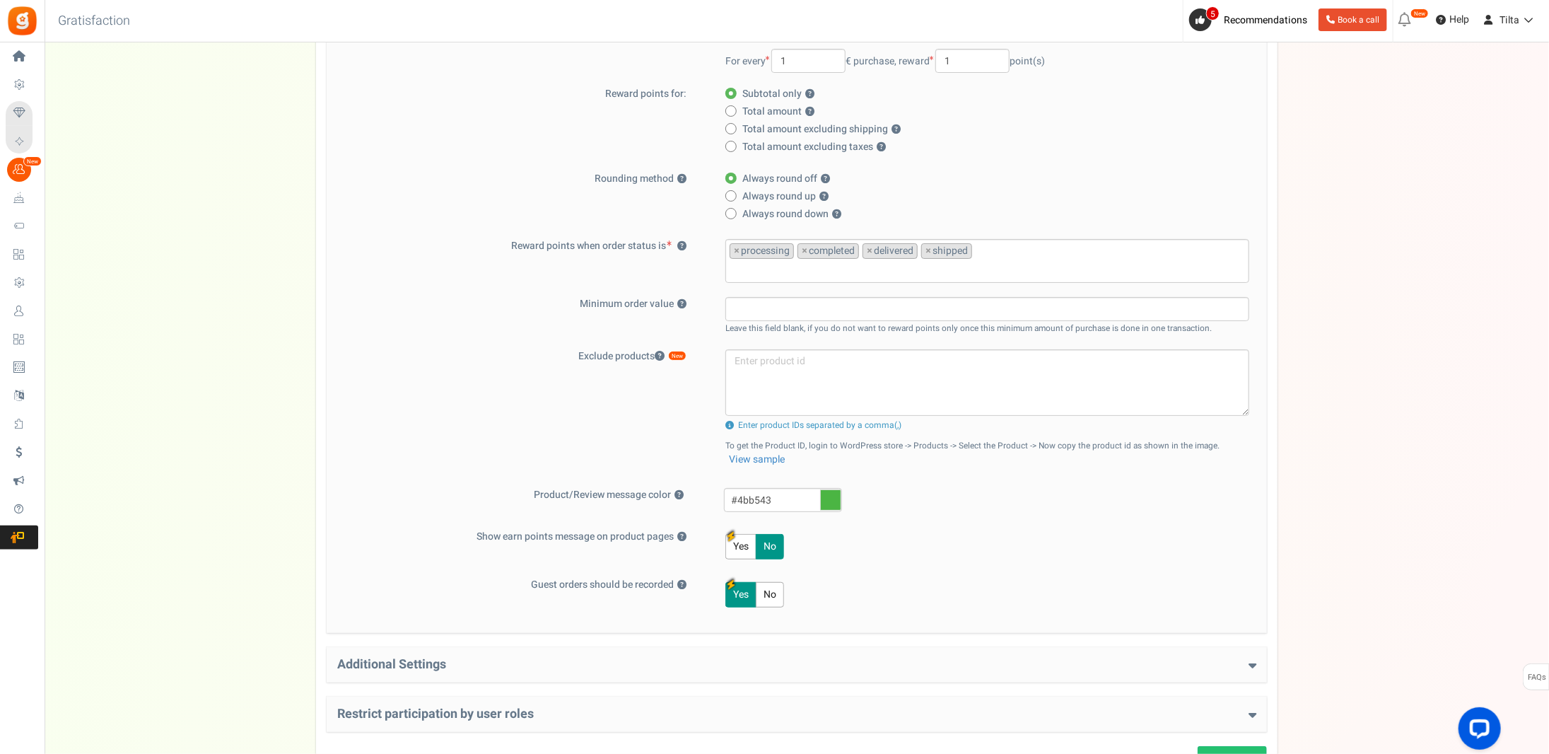
scroll to position [399, 0]
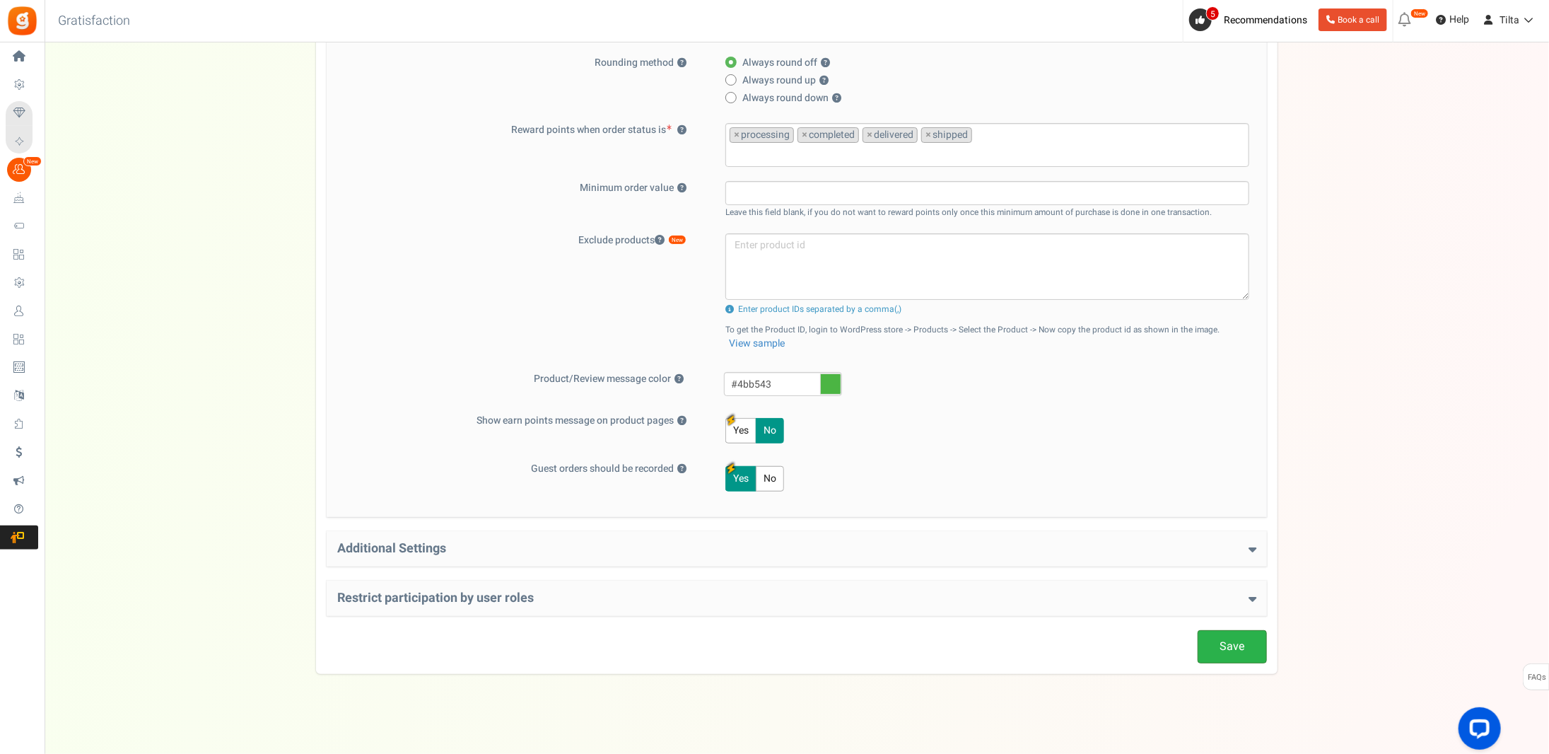
click at [1240, 641] on link "Save" at bounding box center [1232, 646] width 69 height 33
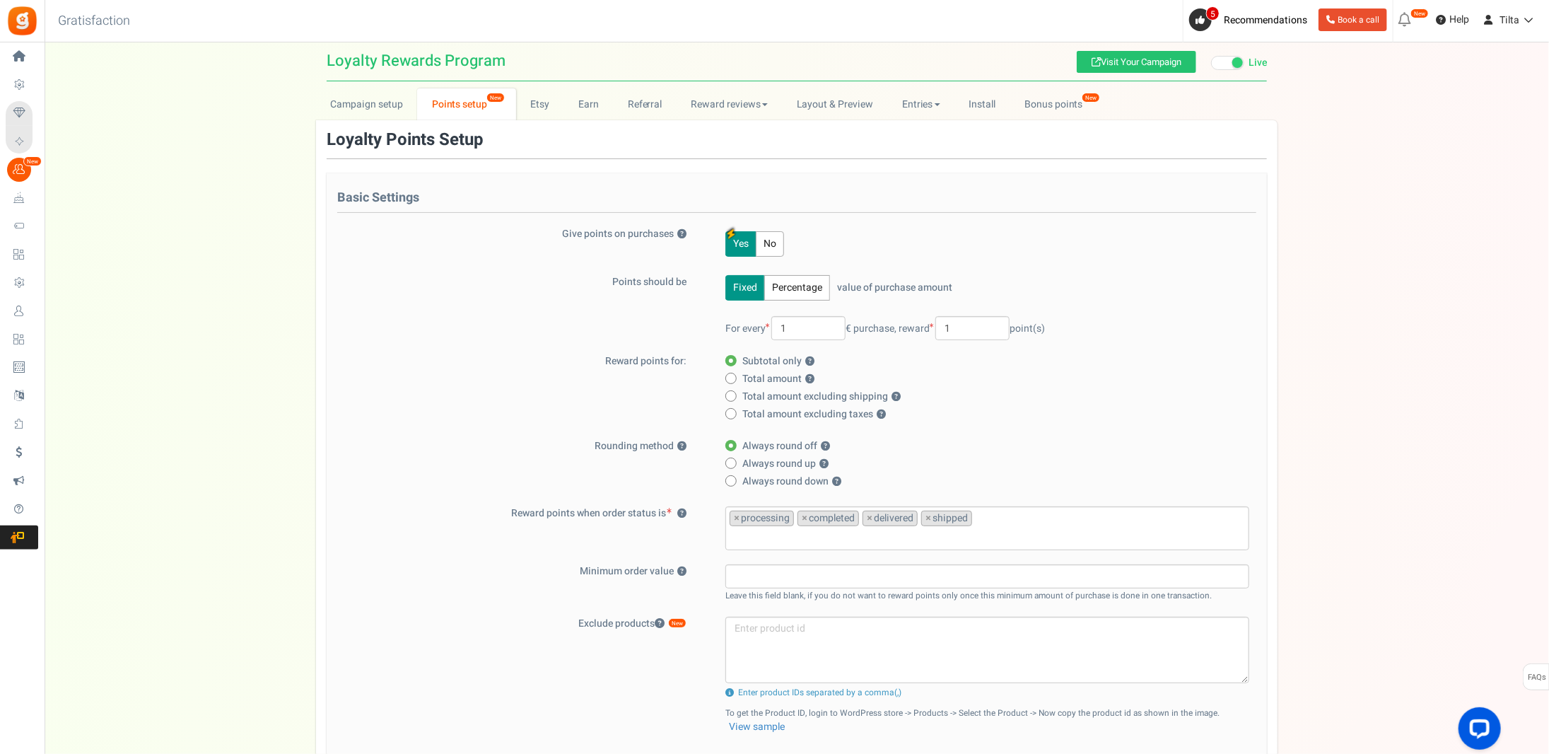
scroll to position [0, 0]
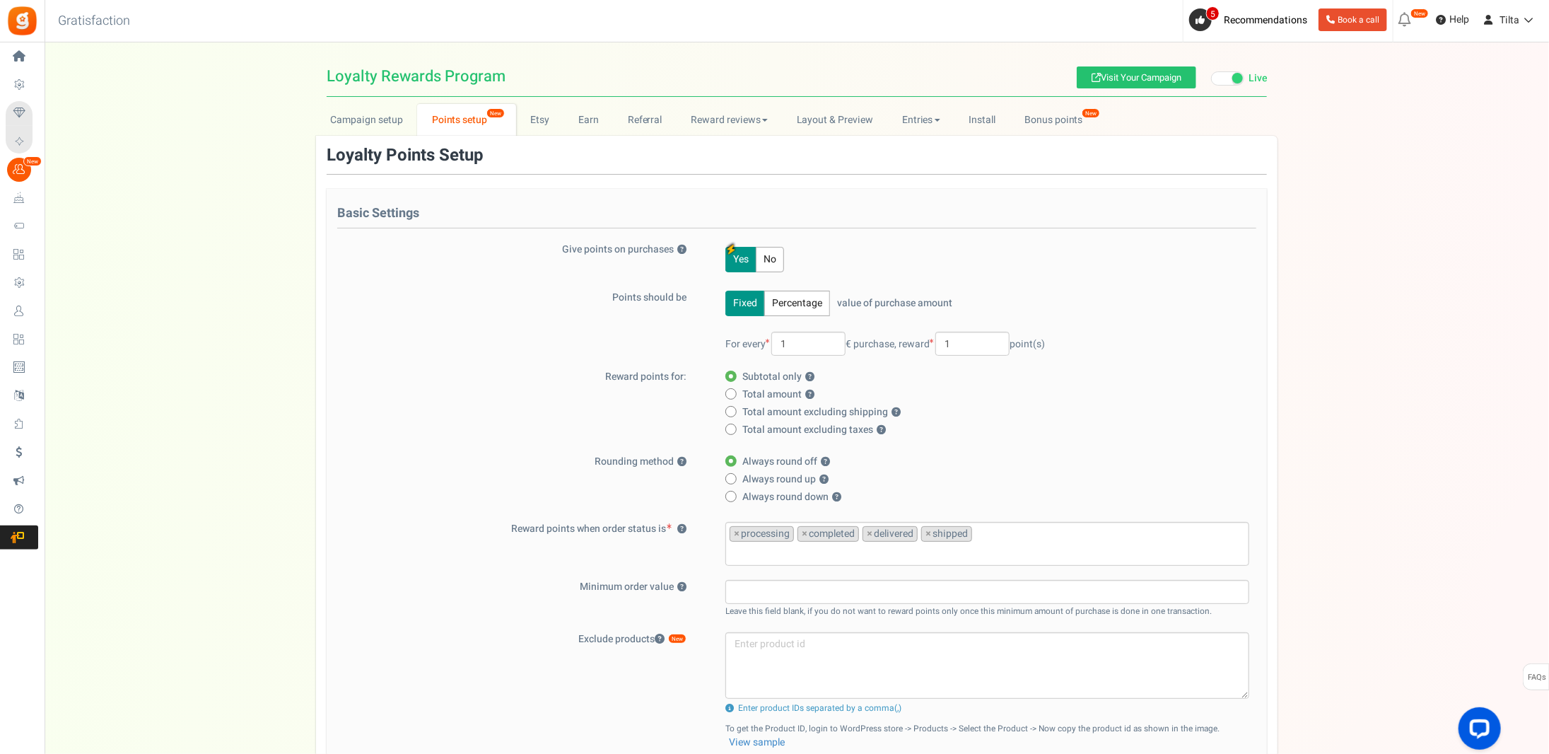
click at [749, 388] on span "Total amount ?" at bounding box center [779, 395] width 72 height 14
click at [735, 390] on input "Total amount ?" at bounding box center [730, 394] width 9 height 9
radio input "true"
radio input "false"
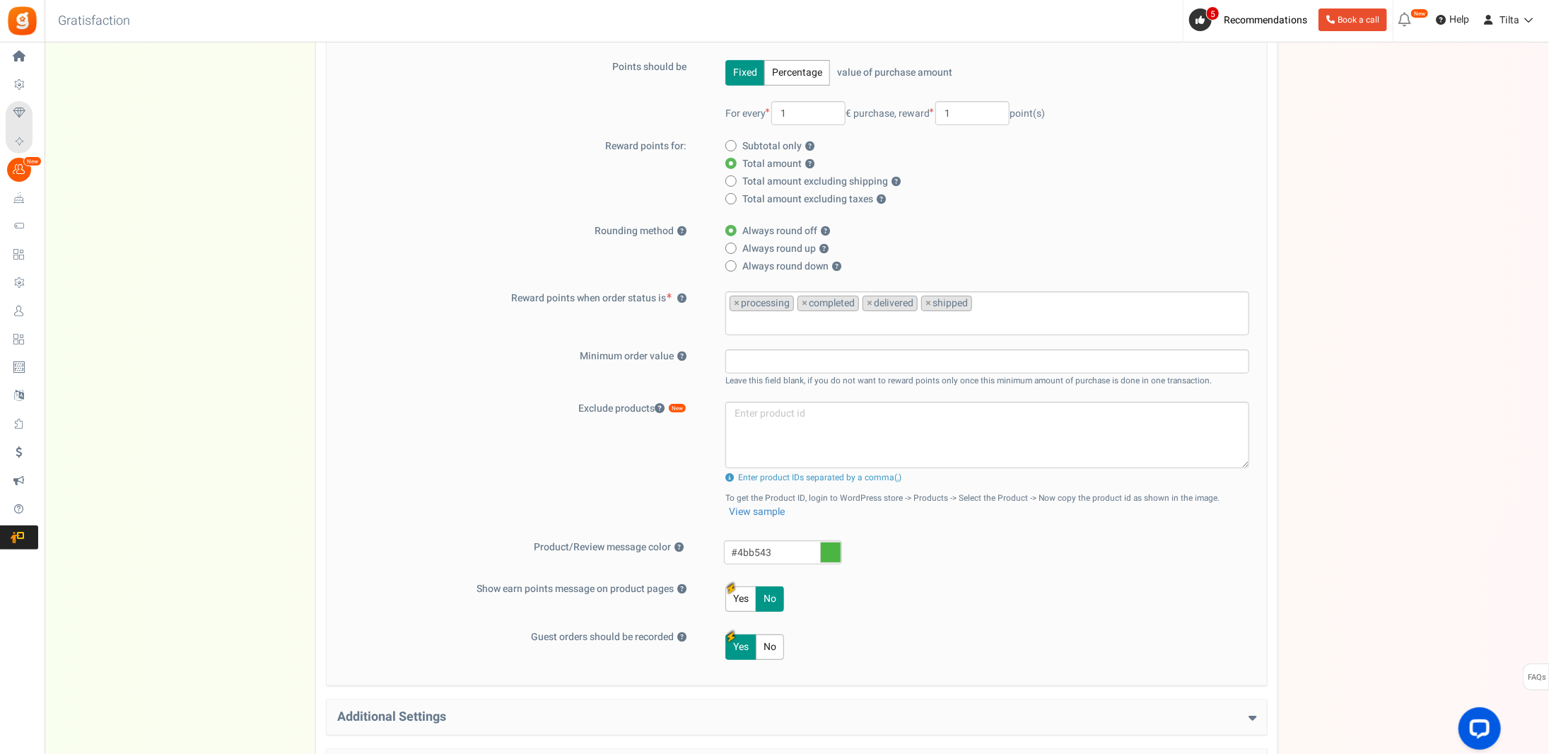
scroll to position [399, 0]
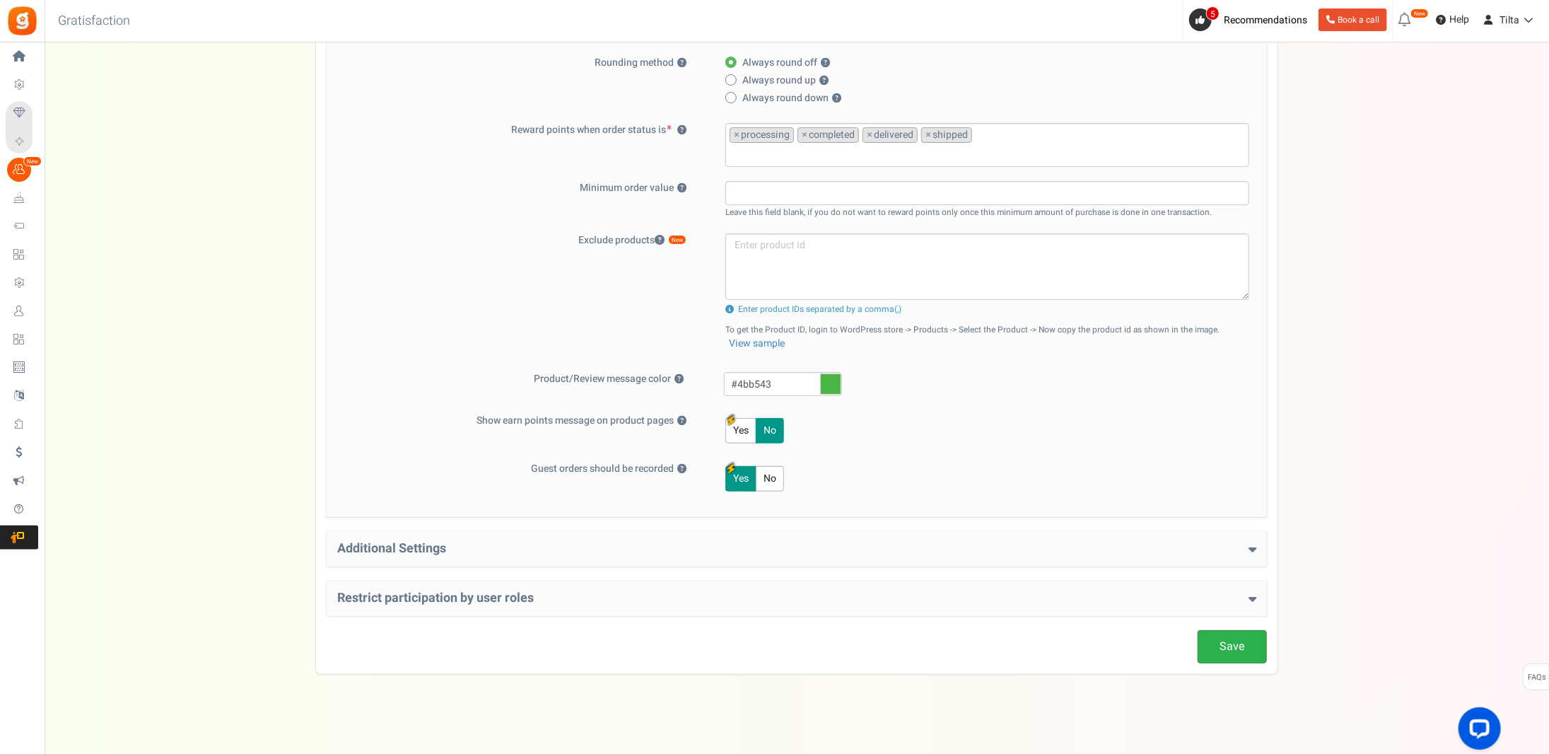
click at [1225, 639] on link "Save" at bounding box center [1232, 646] width 69 height 33
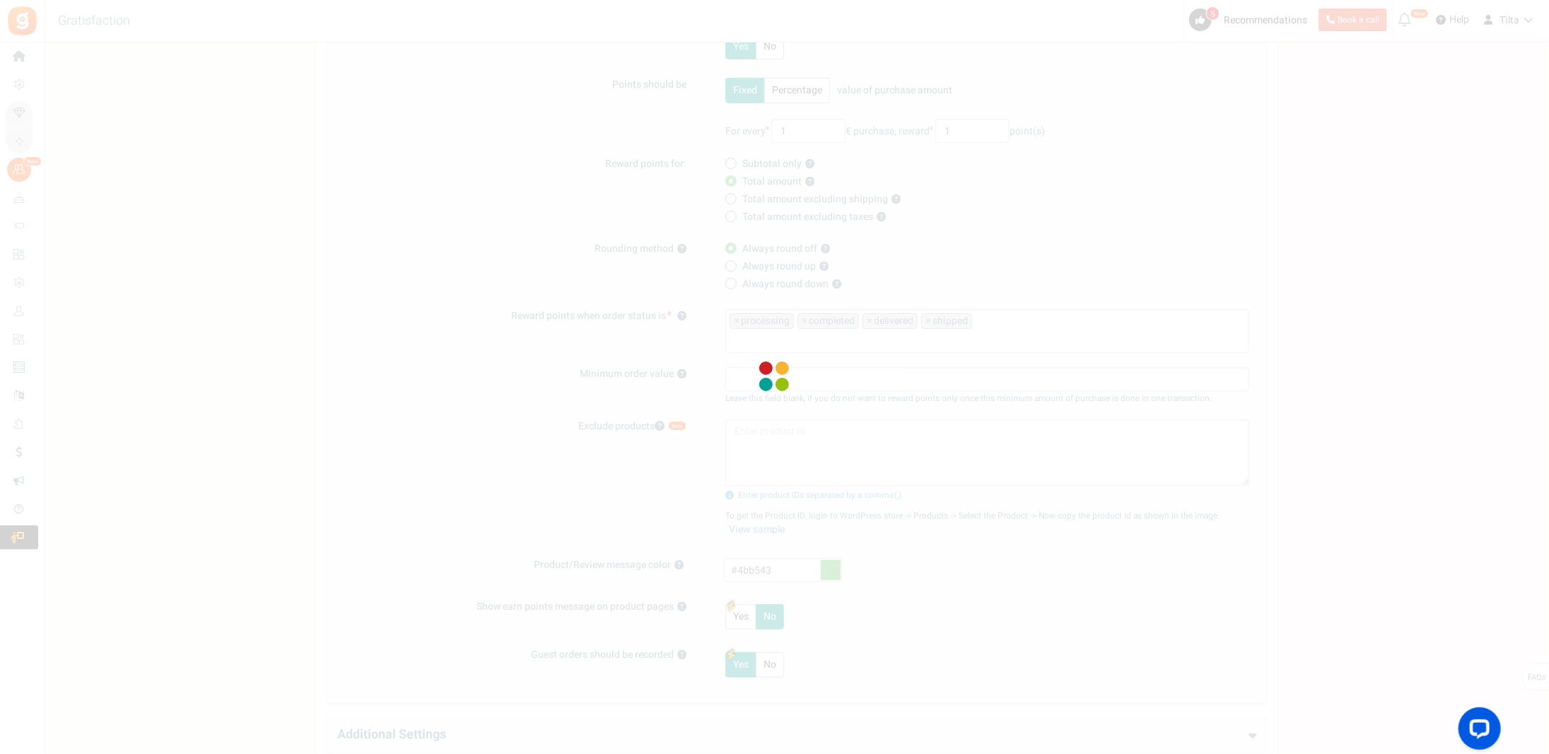
scroll to position [116, 0]
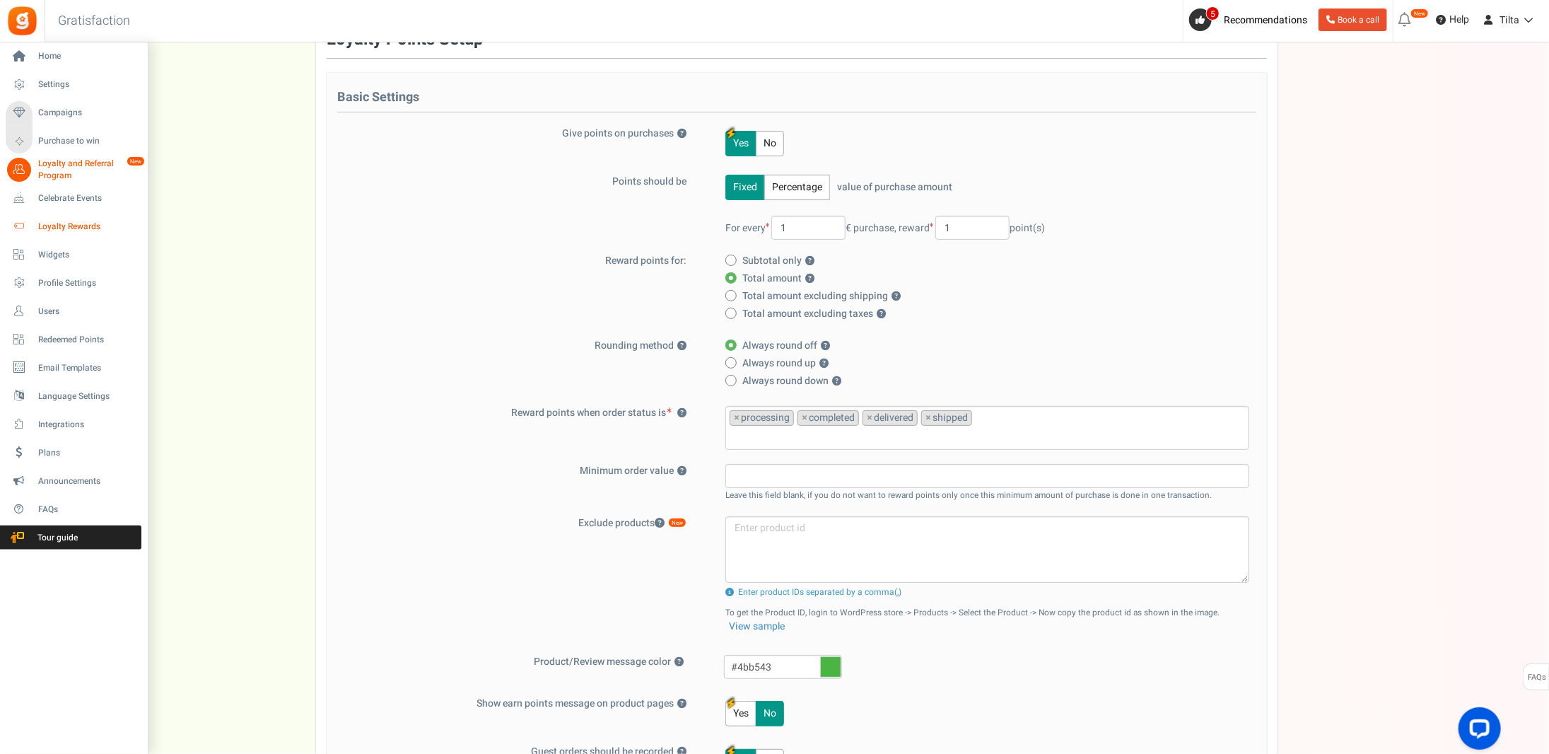
click at [47, 223] on span "Loyalty Rewards" at bounding box center [87, 227] width 99 height 12
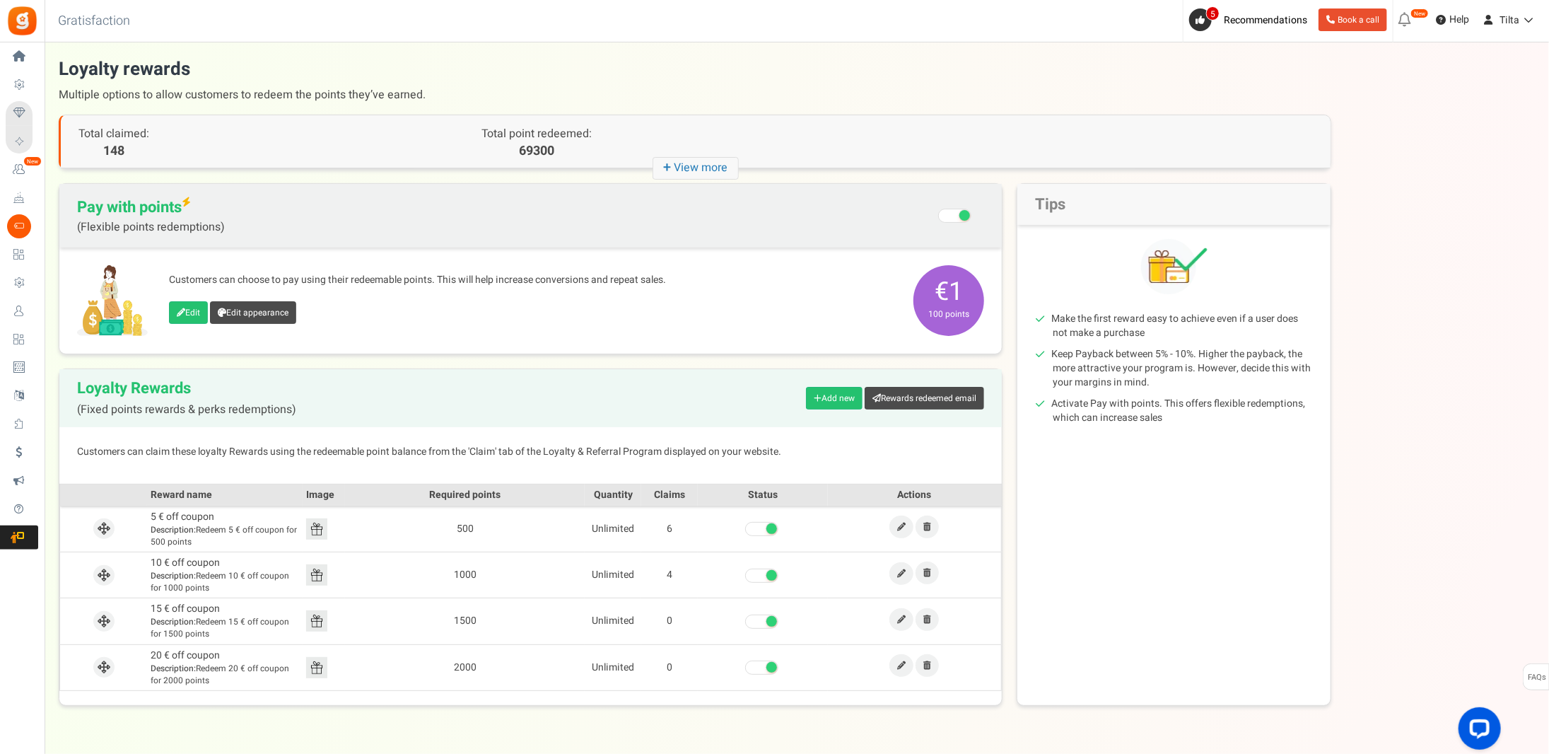
click at [702, 169] on icon "+ View more" at bounding box center [696, 168] width 86 height 23
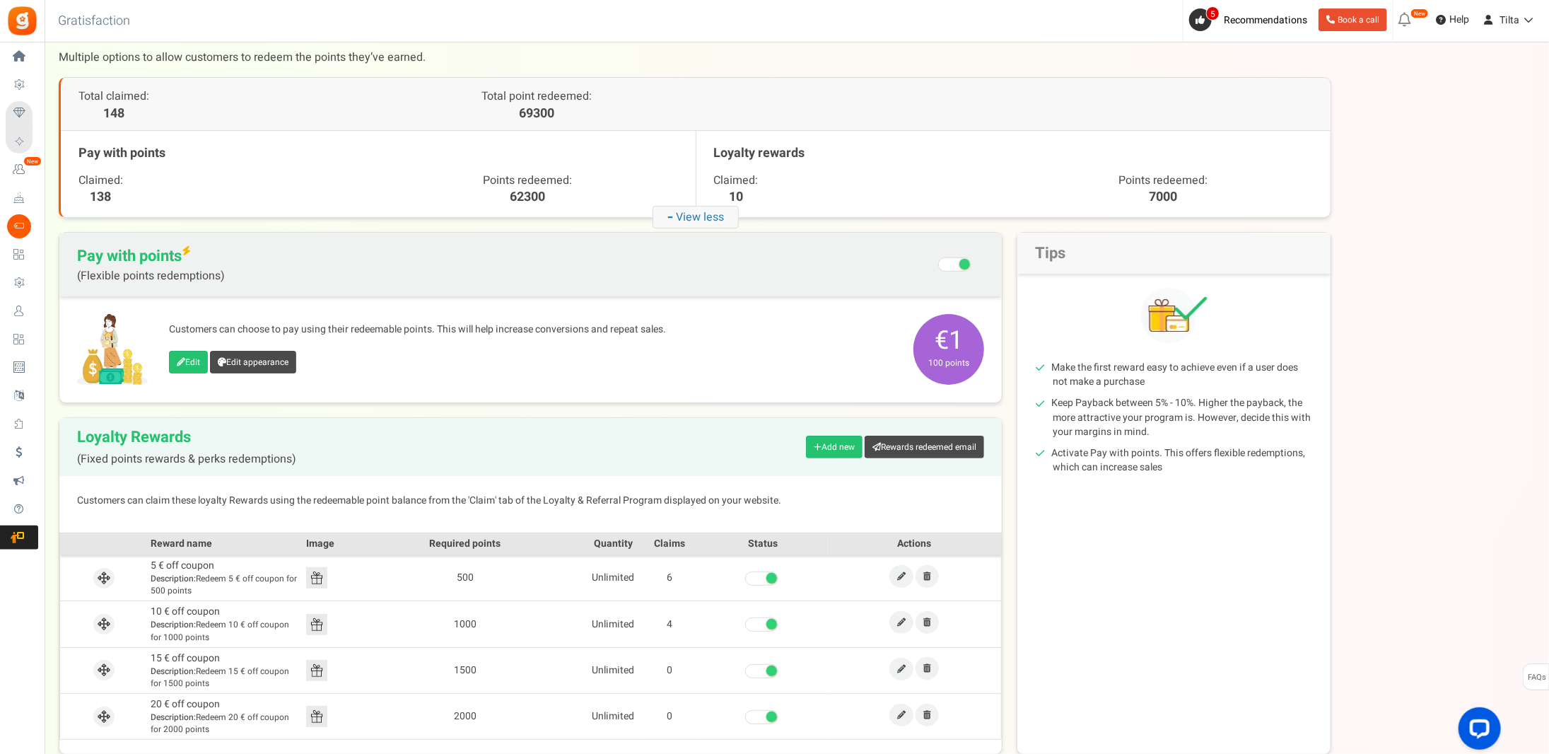
scroll to position [120, 0]
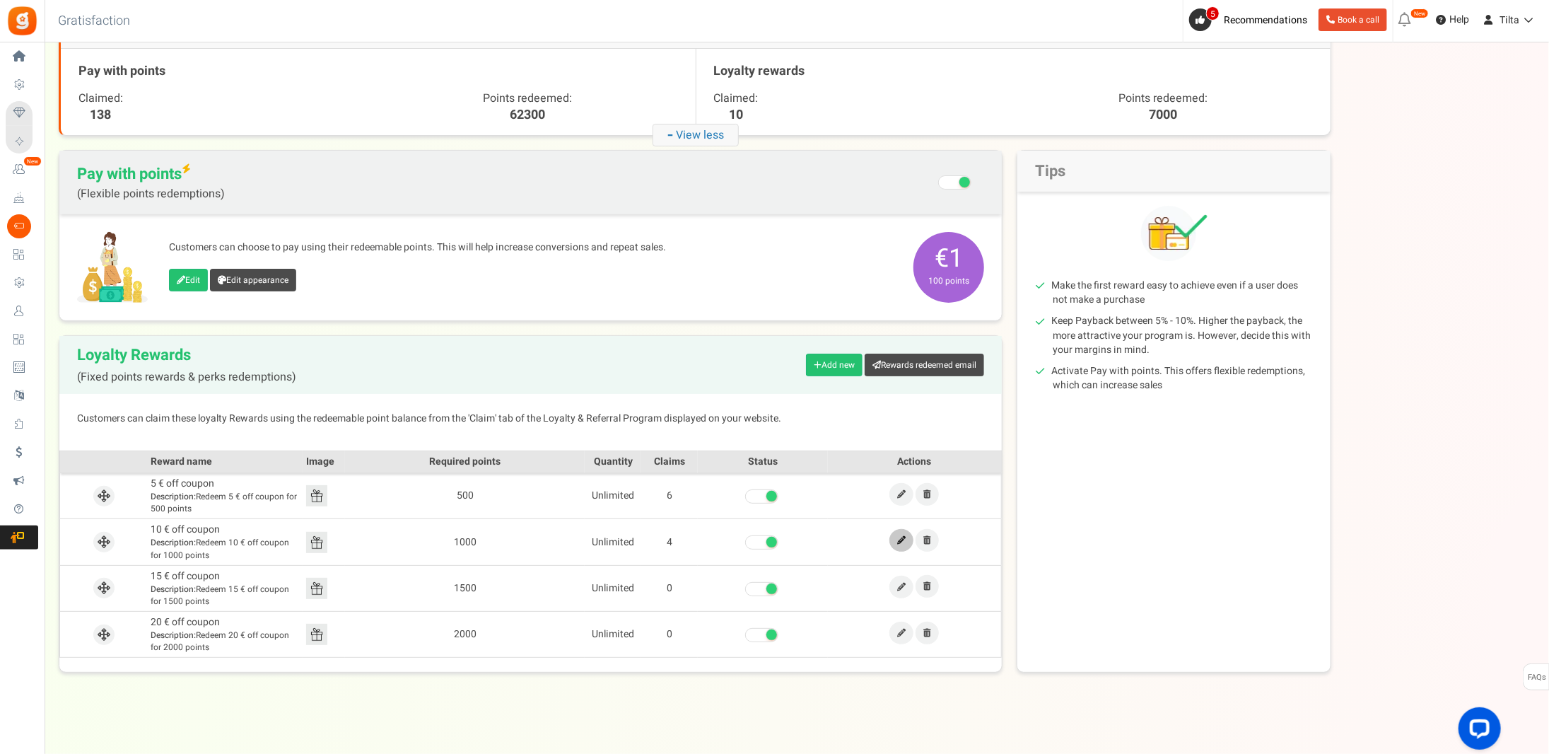
click at [902, 538] on icon at bounding box center [901, 540] width 8 height 8
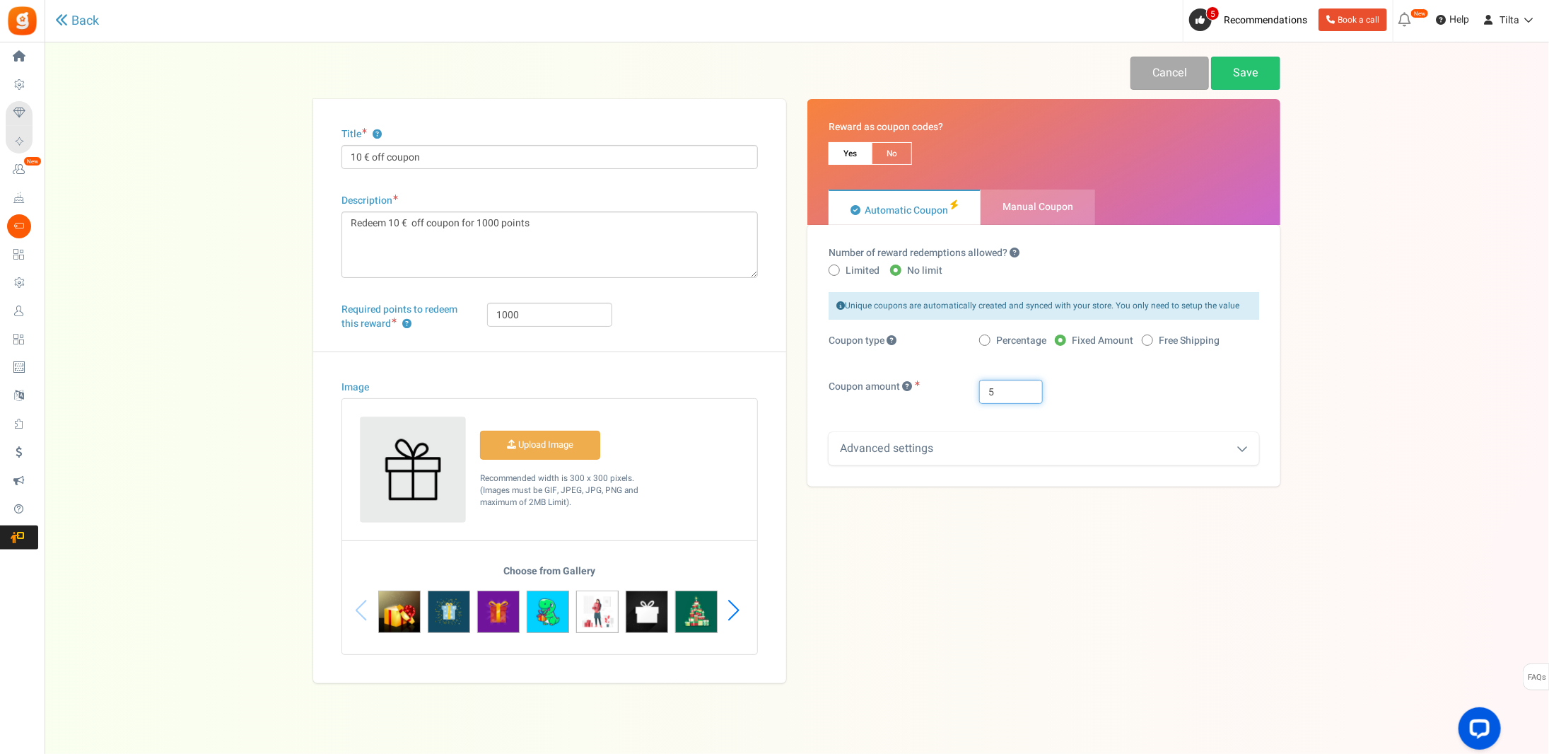
click at [1016, 382] on input "5" at bounding box center [1011, 392] width 64 height 24
type input "10"
click at [1248, 73] on link "Save" at bounding box center [1245, 73] width 69 height 33
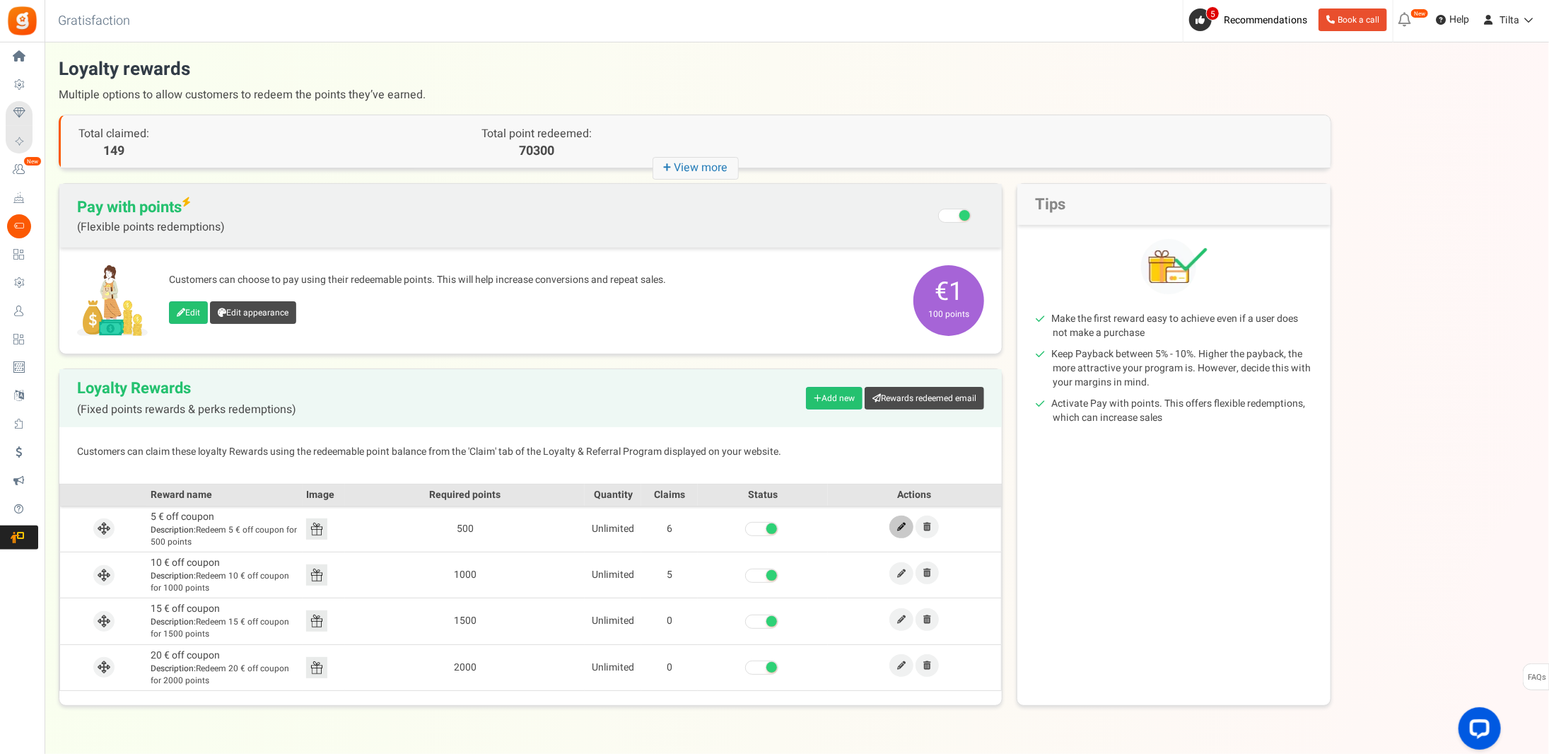
click at [902, 524] on icon at bounding box center [901, 527] width 8 height 8
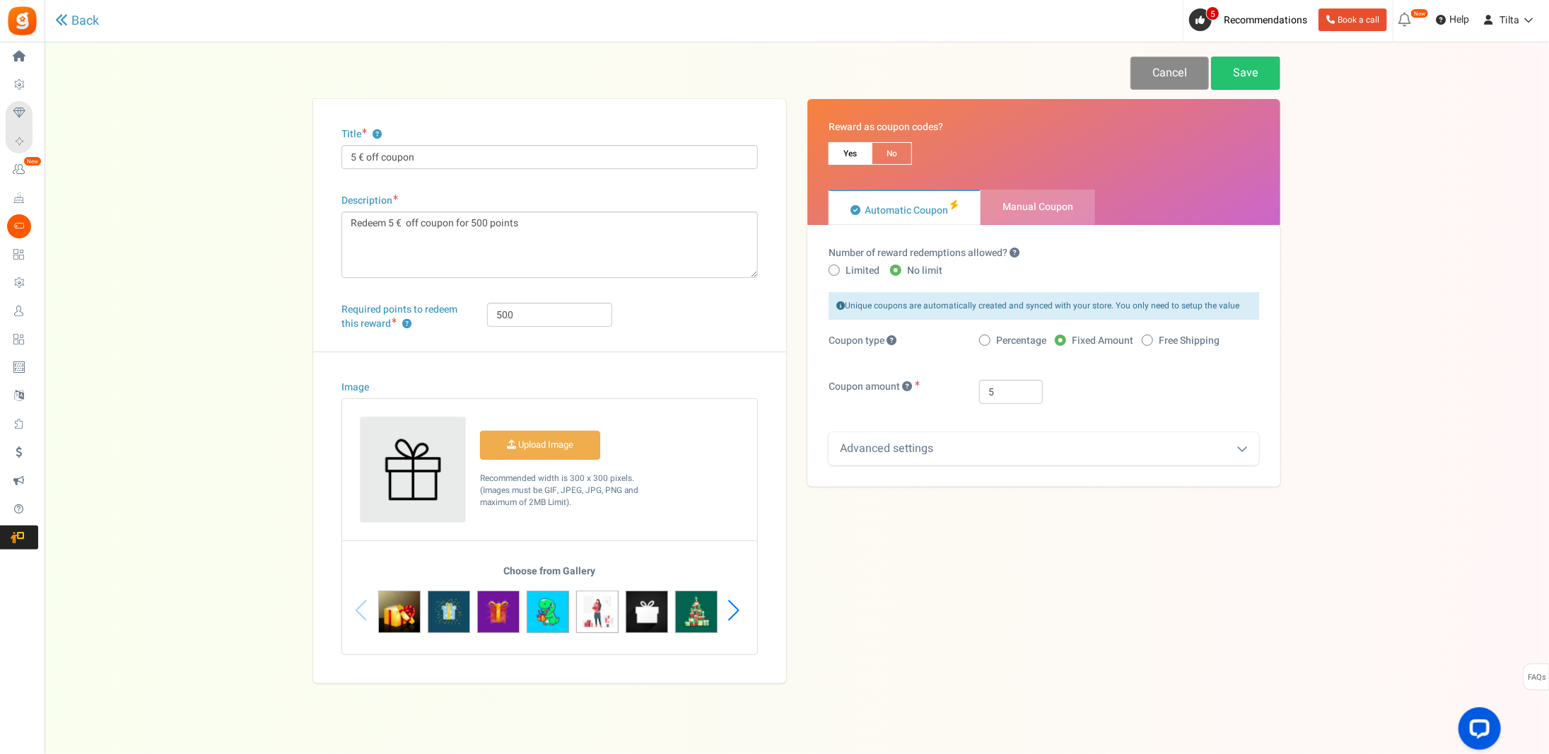
click at [1168, 76] on link "Cancel" at bounding box center [1170, 73] width 78 height 33
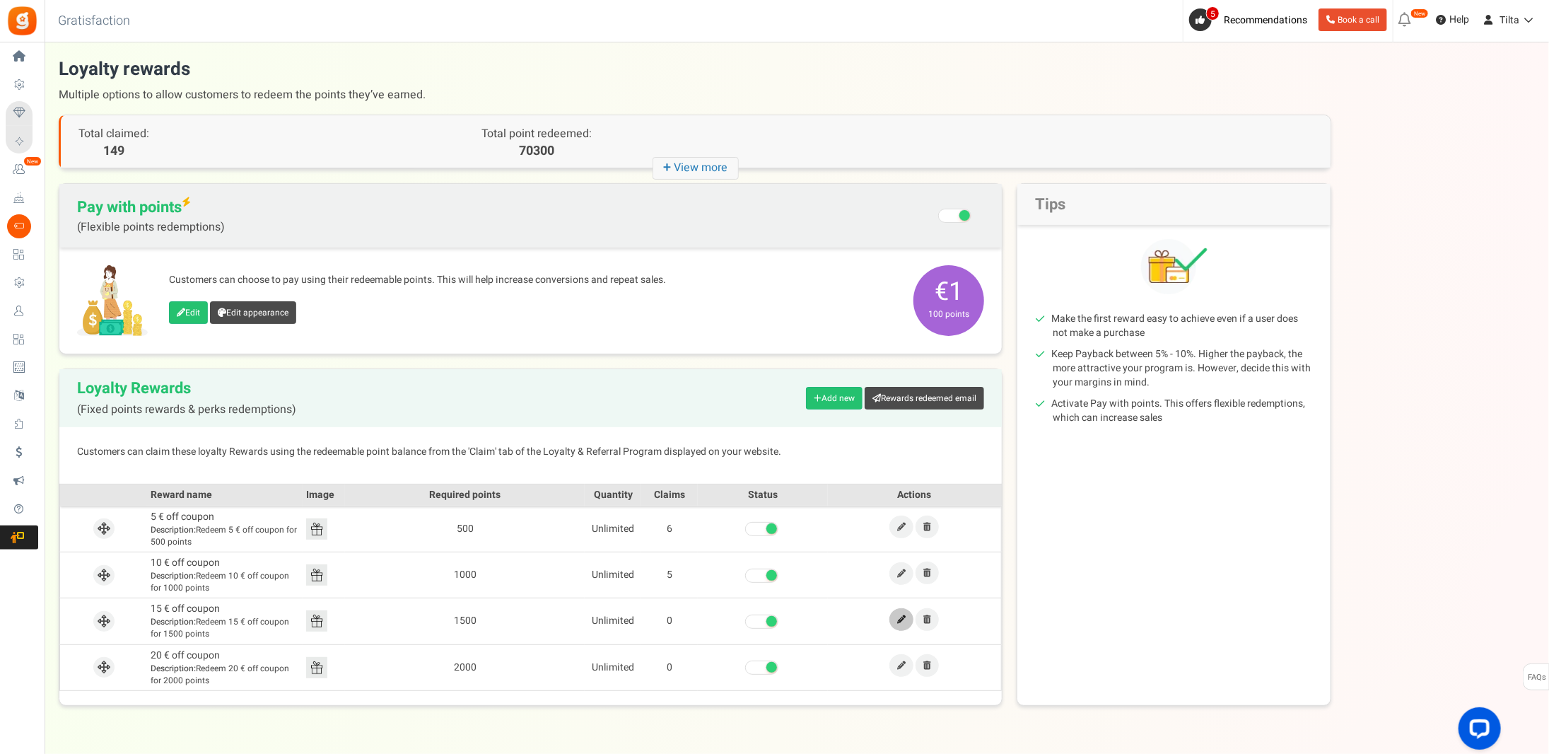
click at [907, 615] on link at bounding box center [902, 619] width 24 height 23
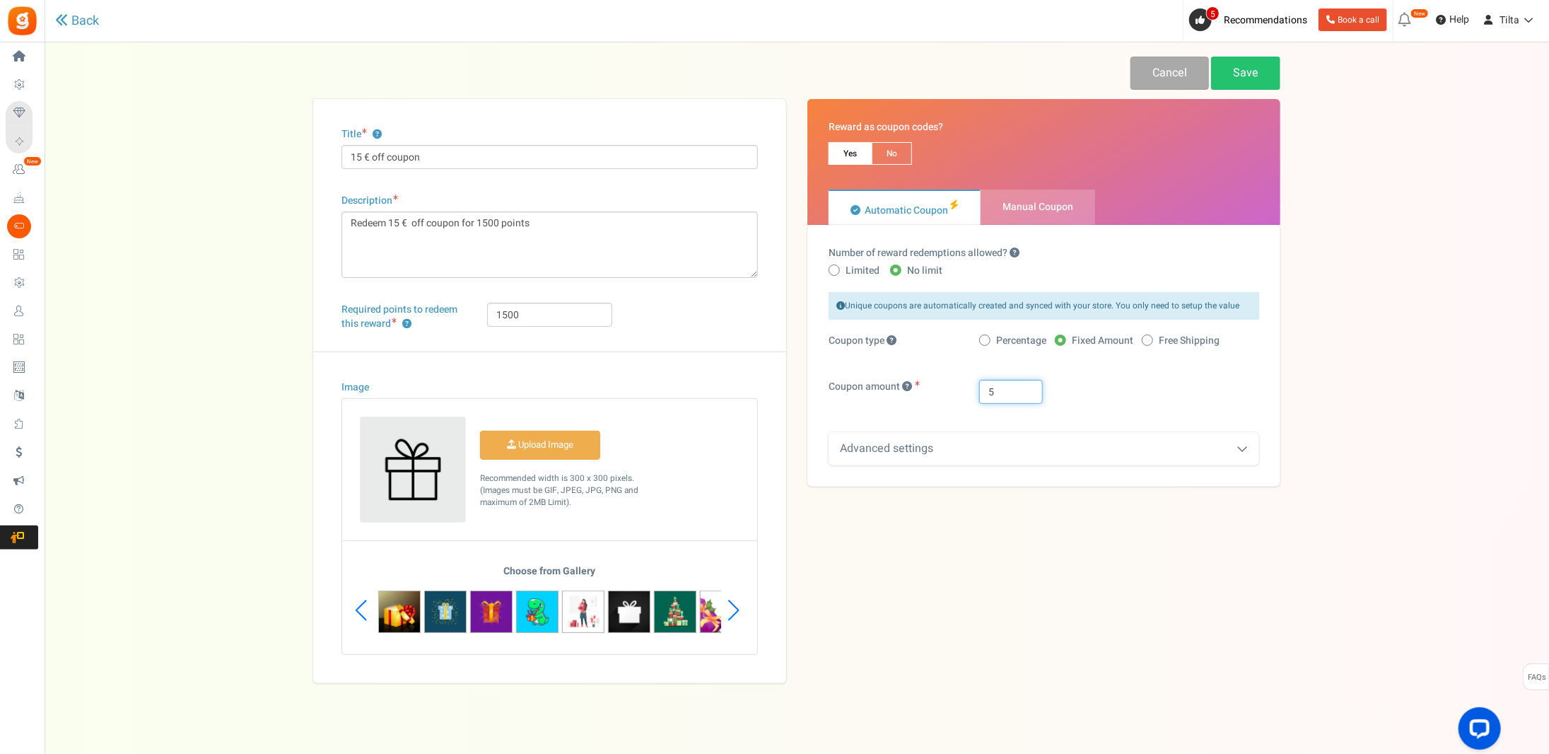
click at [1011, 399] on input "5" at bounding box center [1011, 392] width 64 height 24
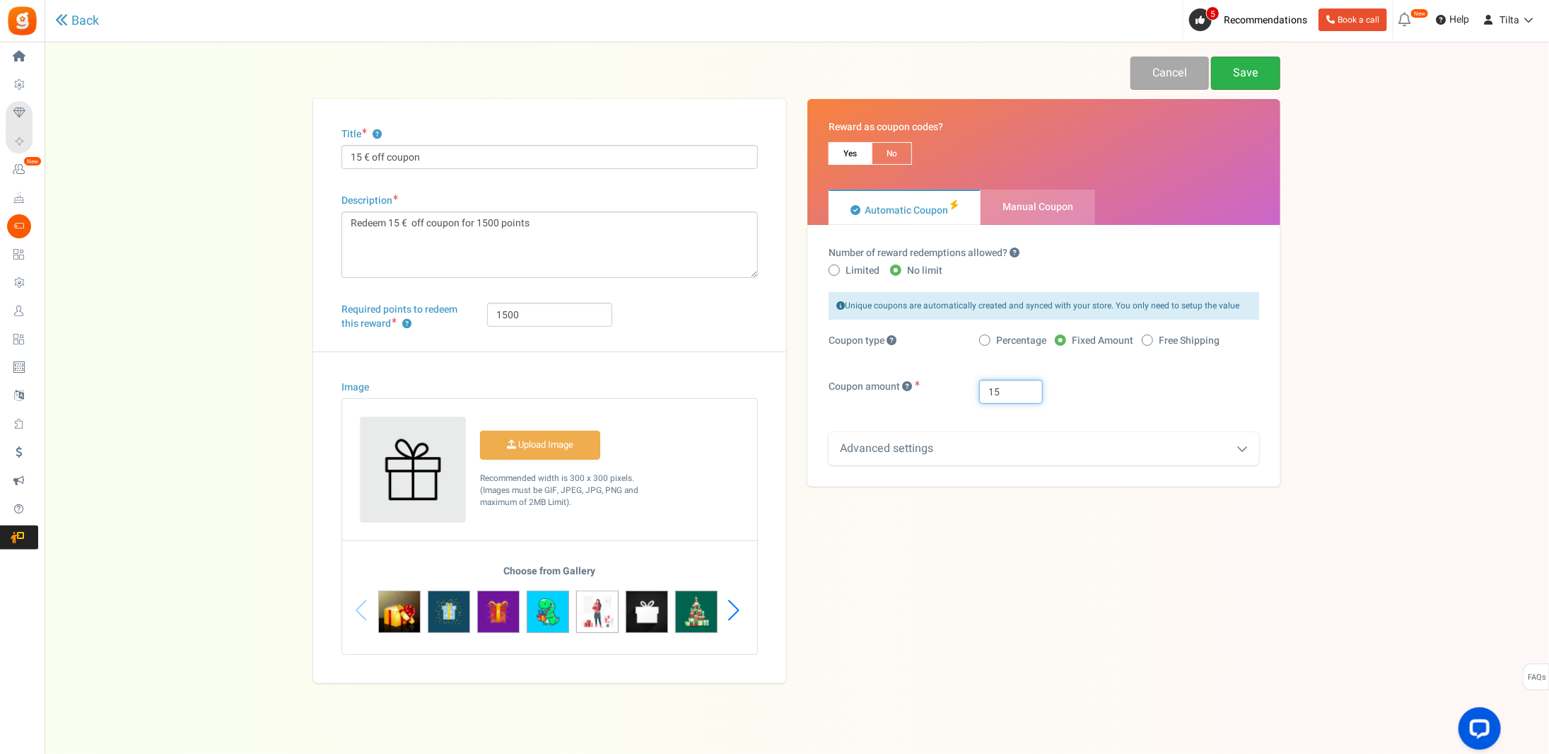
type input "15"
click at [1253, 76] on link "Save" at bounding box center [1245, 73] width 69 height 33
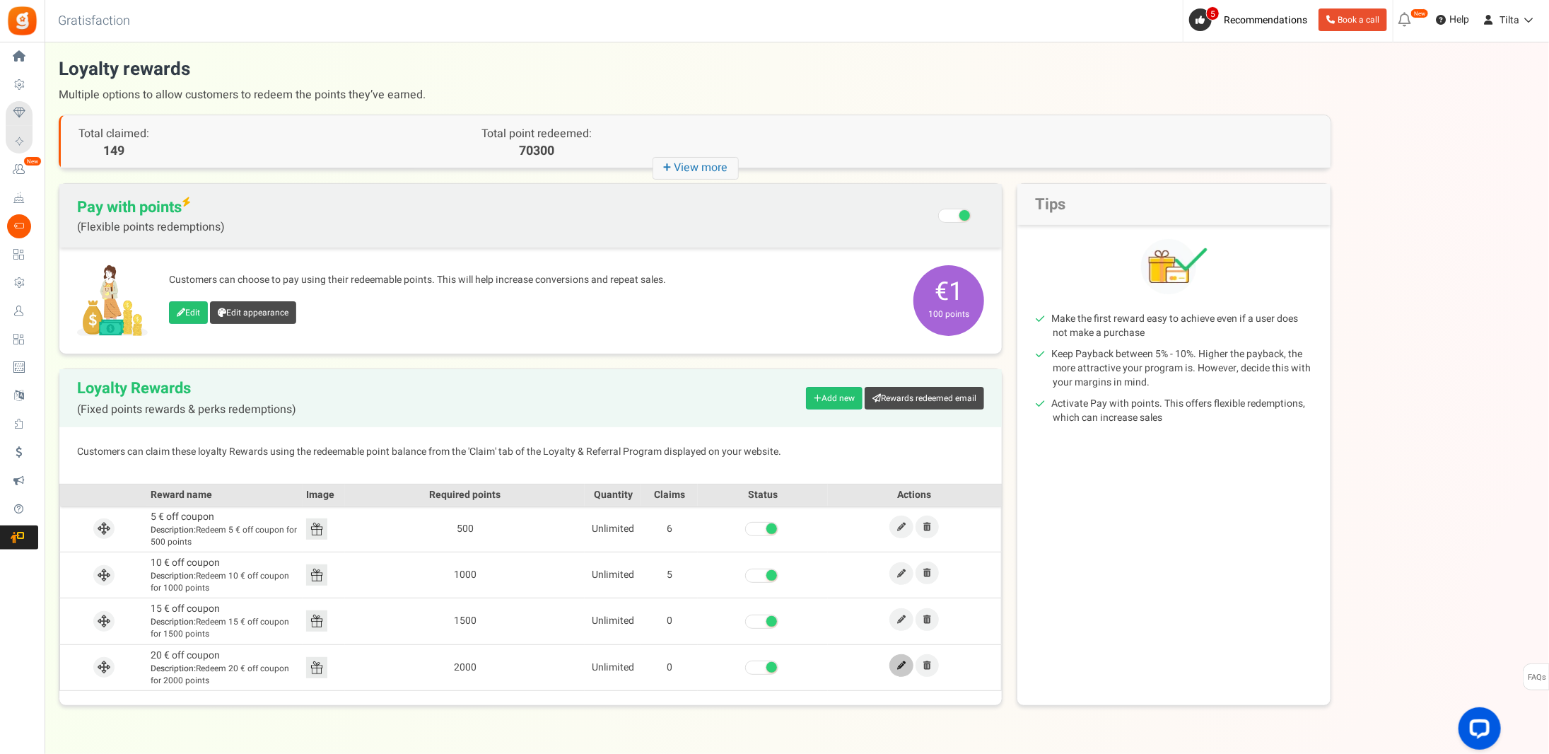
click at [904, 662] on icon at bounding box center [901, 665] width 8 height 8
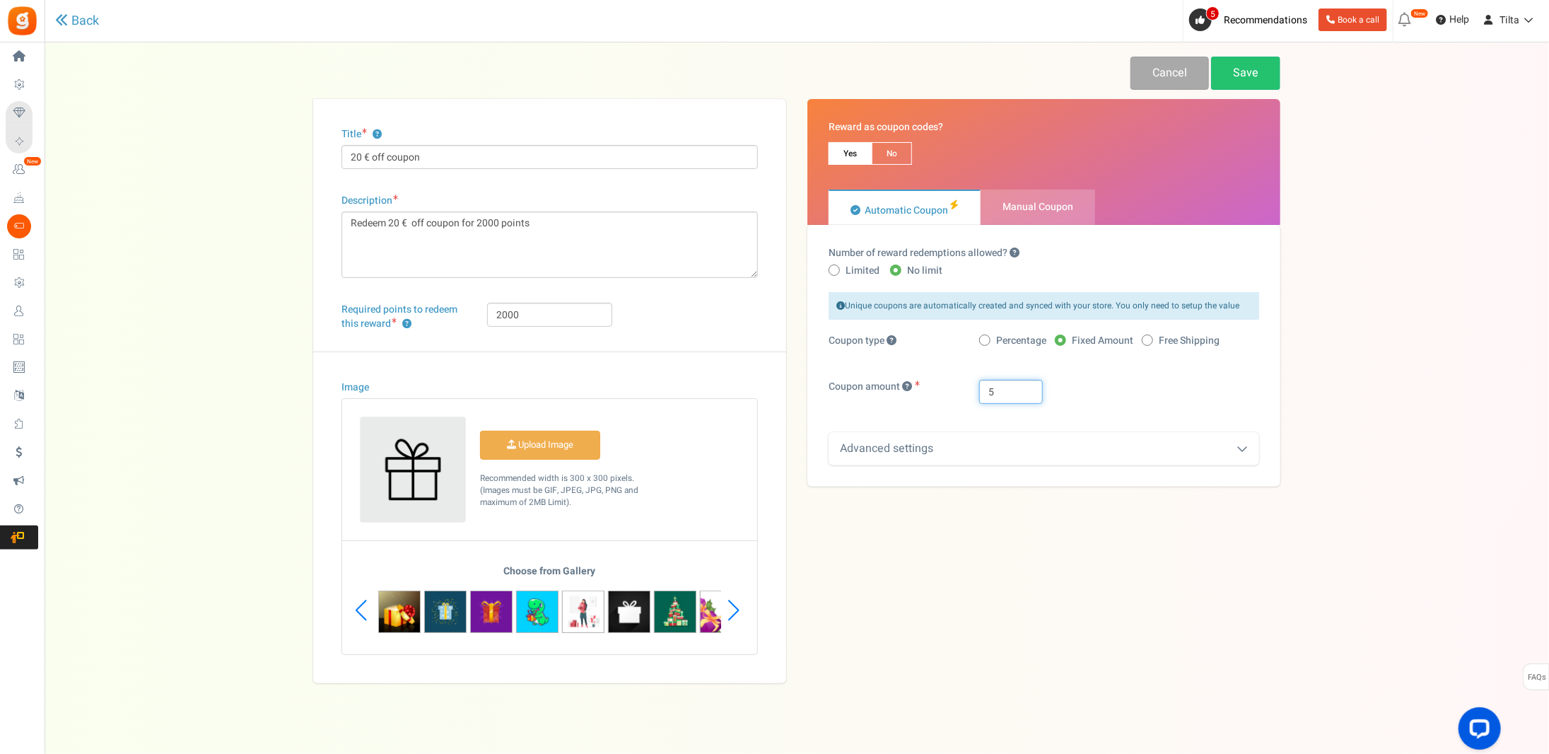
click at [1010, 390] on input "5" at bounding box center [1011, 392] width 64 height 24
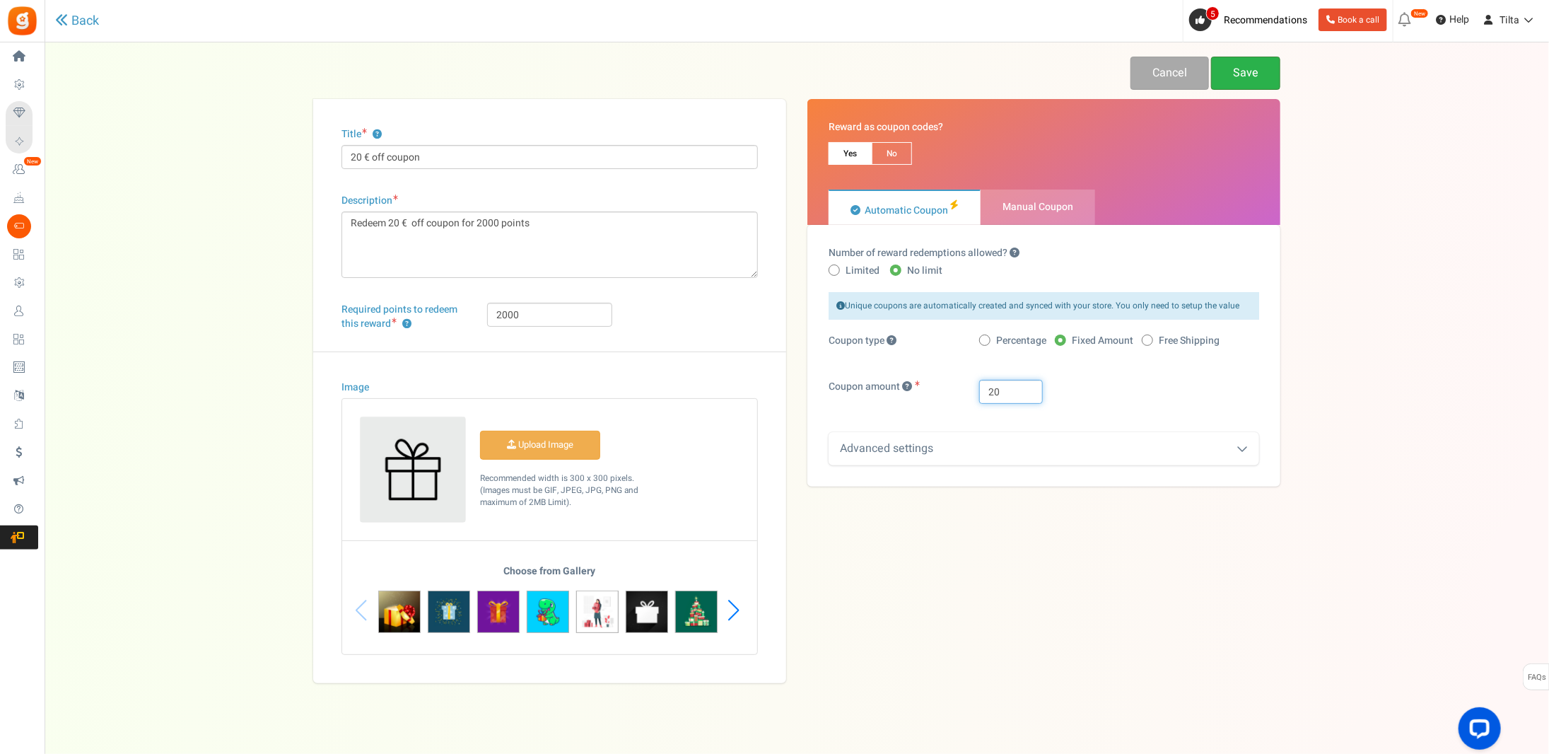
type input "20"
click at [1237, 66] on link "Save" at bounding box center [1245, 73] width 69 height 33
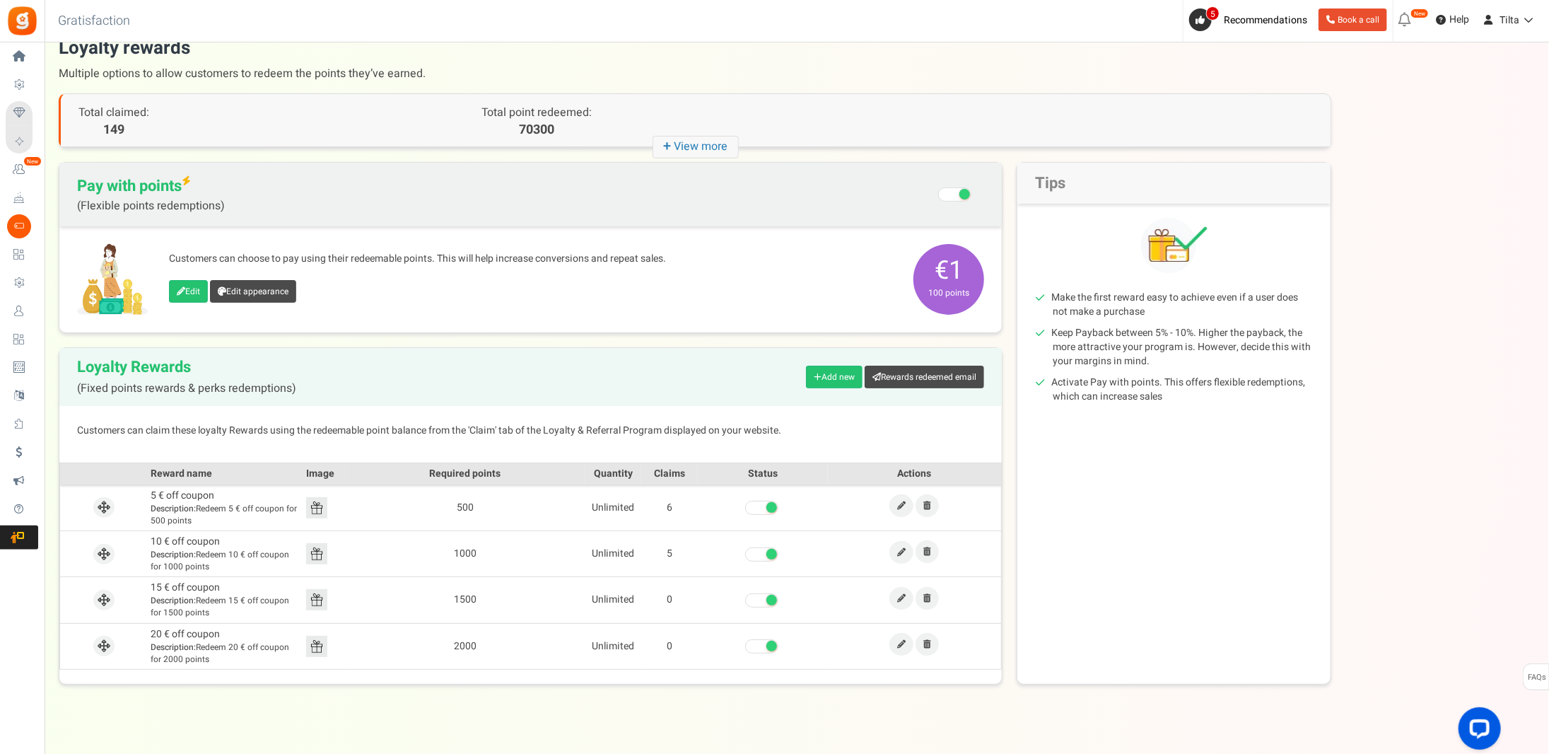
scroll to position [33, 0]
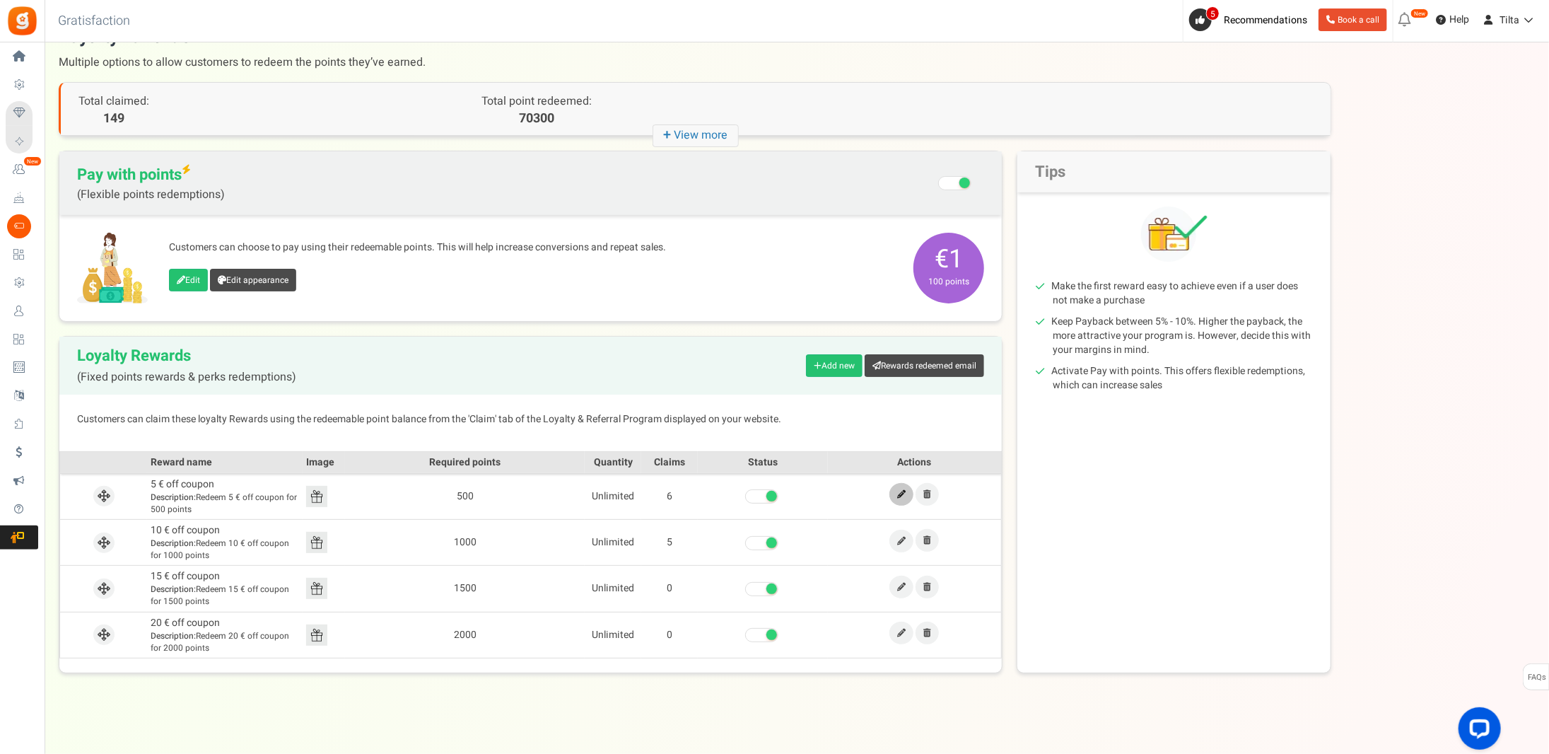
click at [899, 492] on icon at bounding box center [901, 494] width 8 height 8
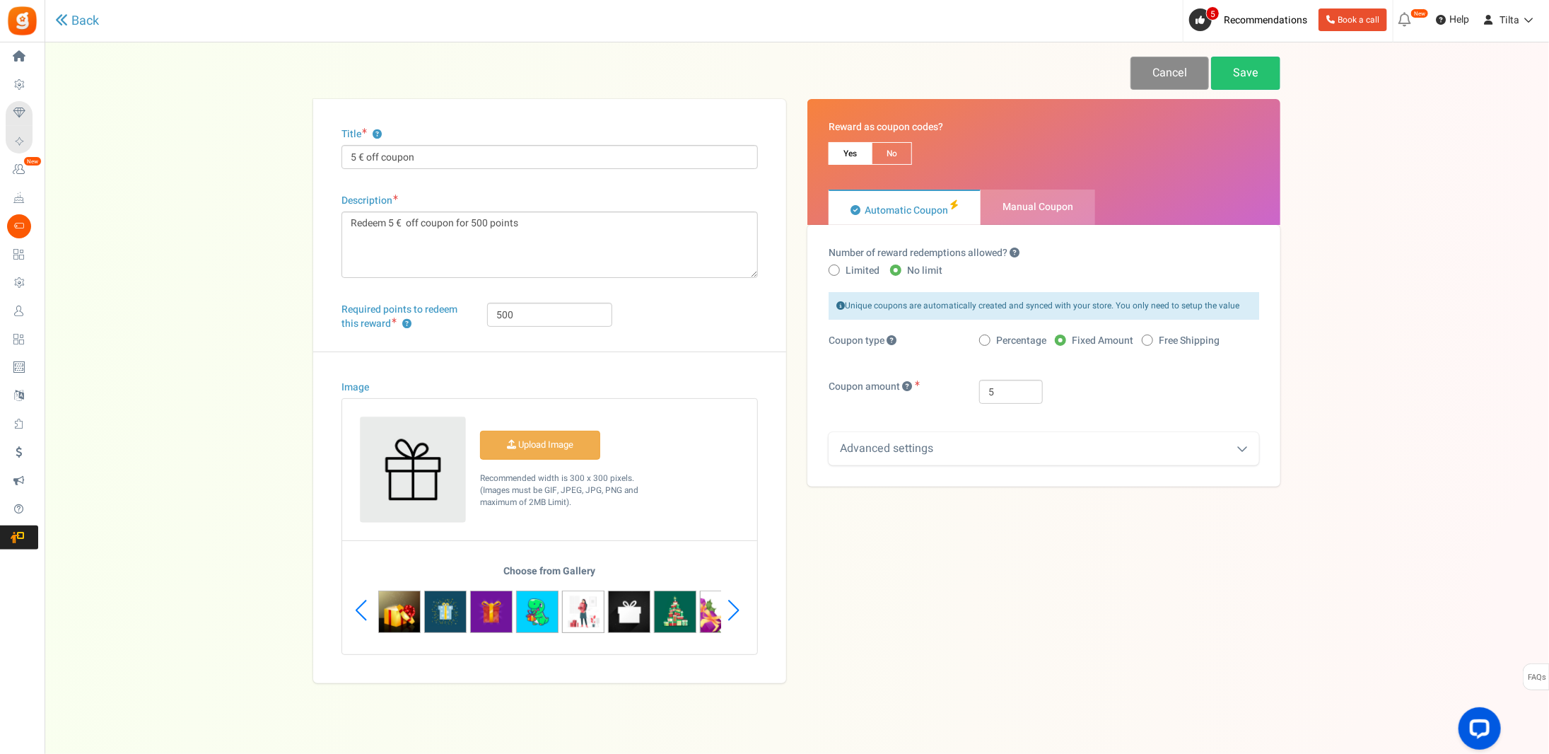
click at [1160, 69] on link "Cancel" at bounding box center [1170, 73] width 78 height 33
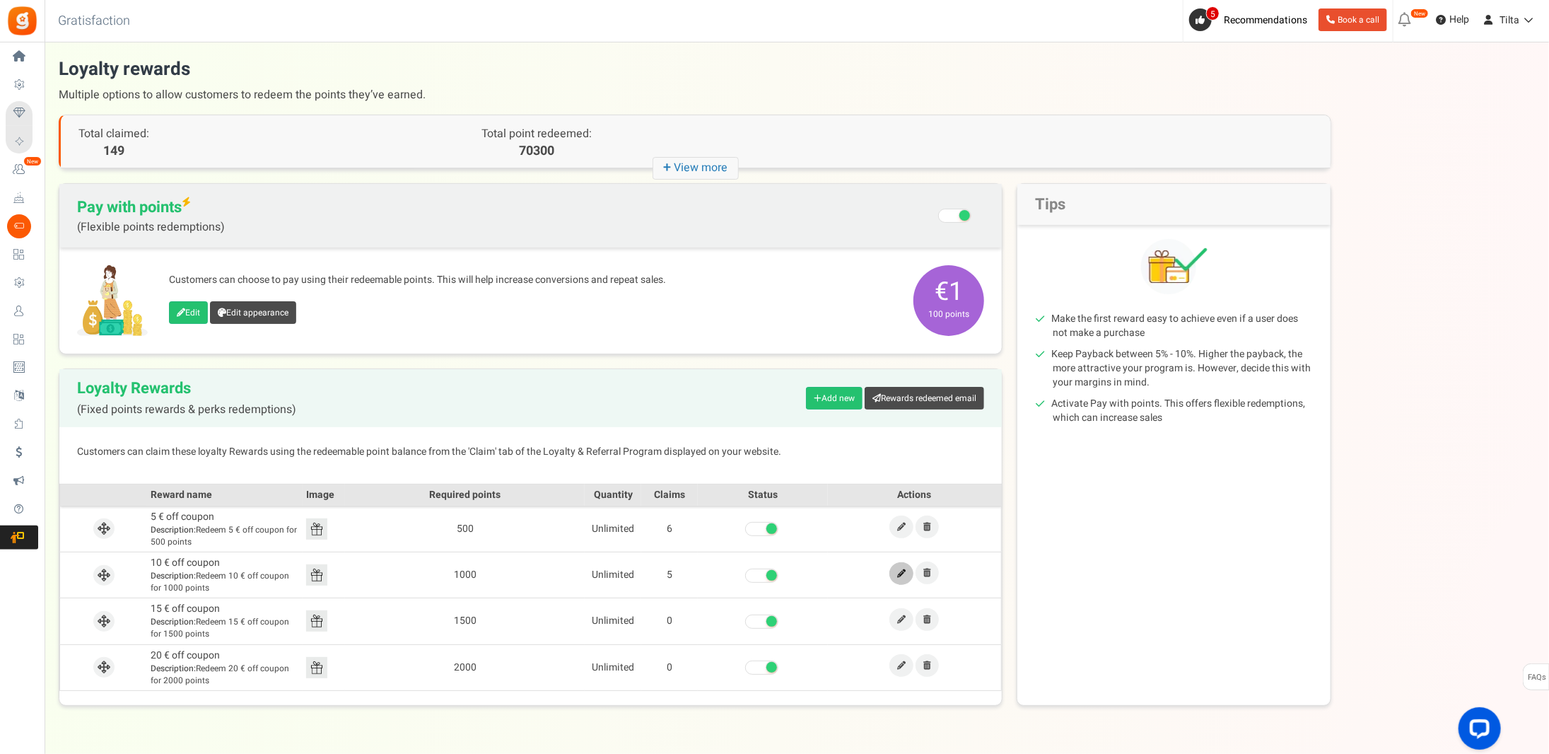
click at [902, 571] on icon at bounding box center [901, 573] width 8 height 8
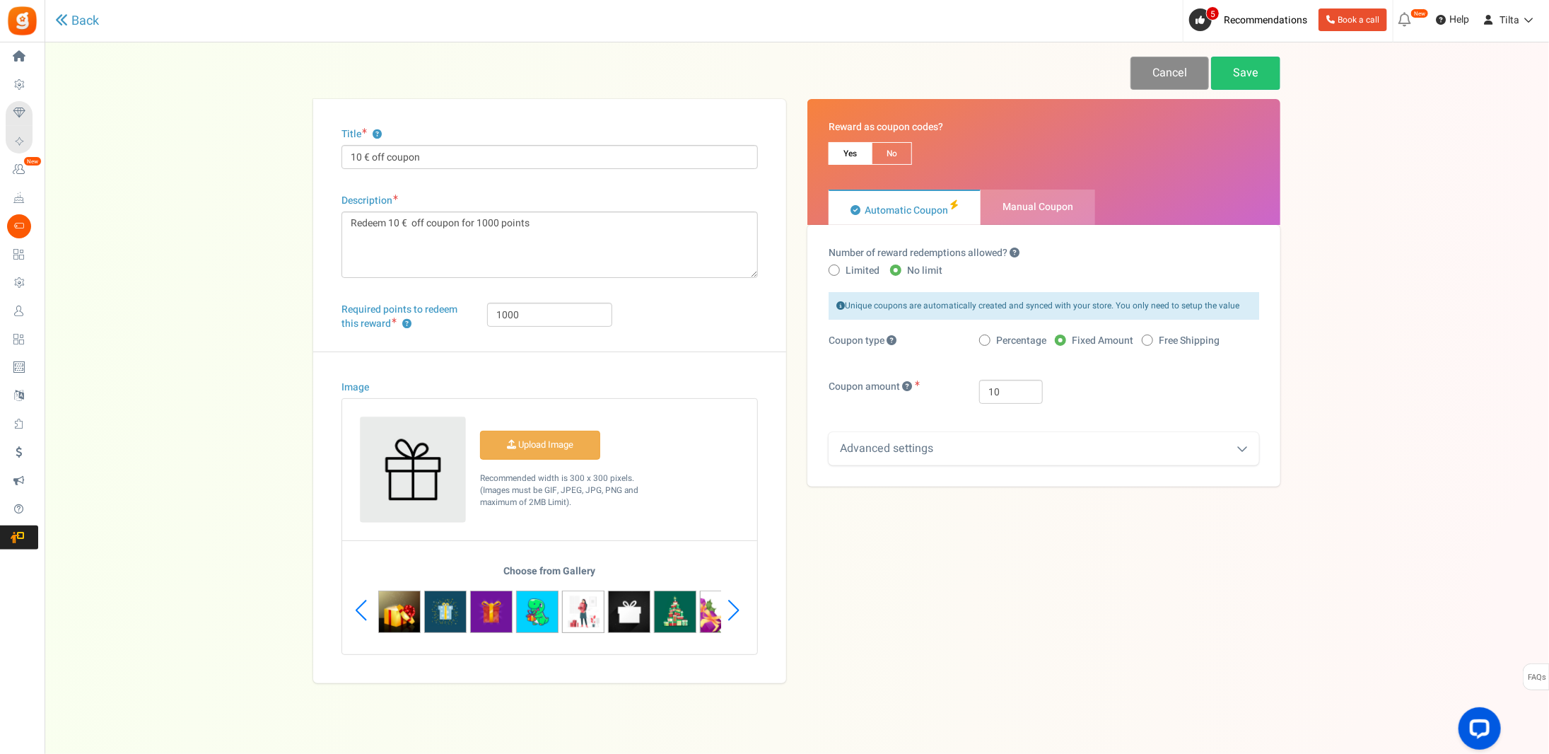
click at [1182, 79] on link "Cancel" at bounding box center [1170, 73] width 78 height 33
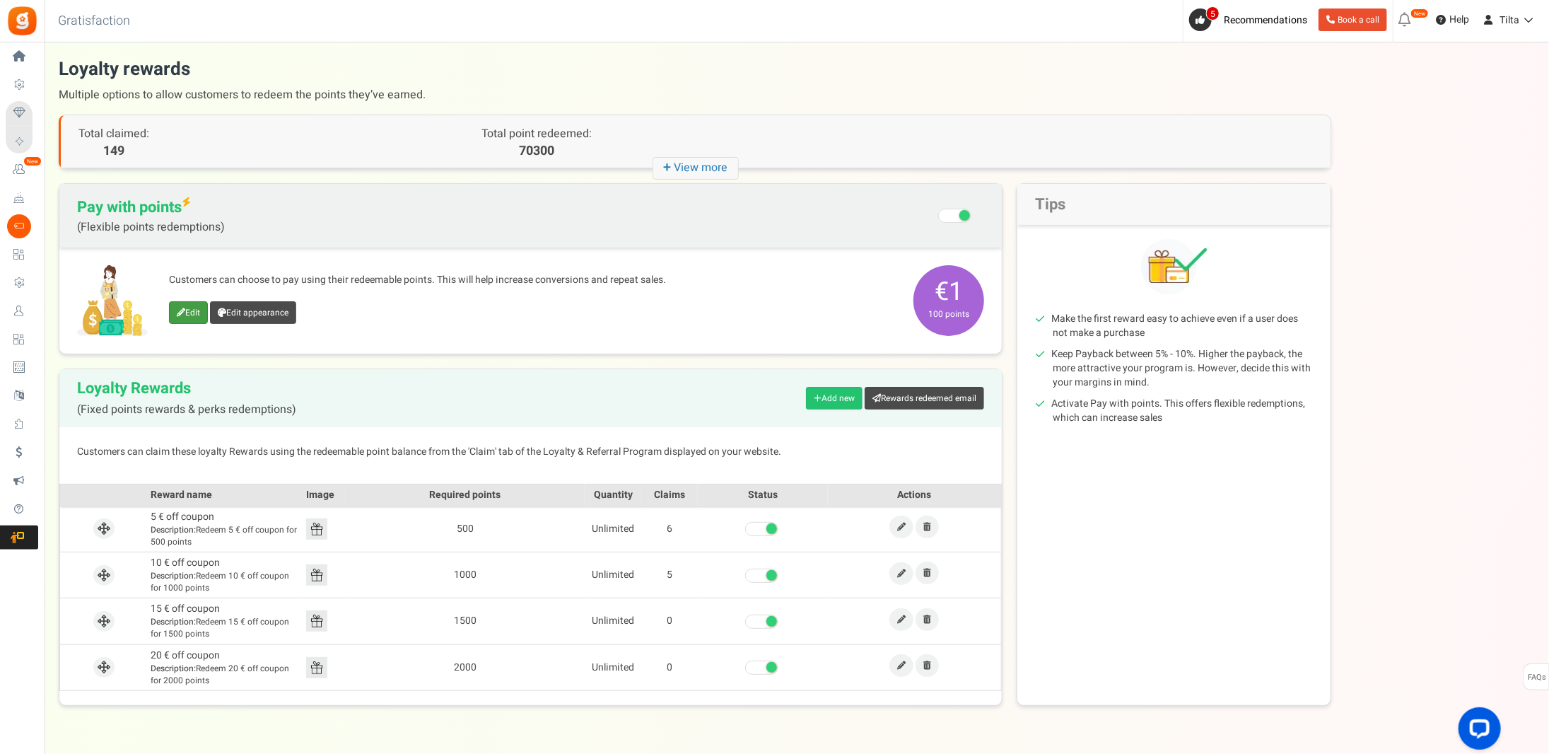
click at [194, 303] on link "Edit" at bounding box center [188, 312] width 39 height 23
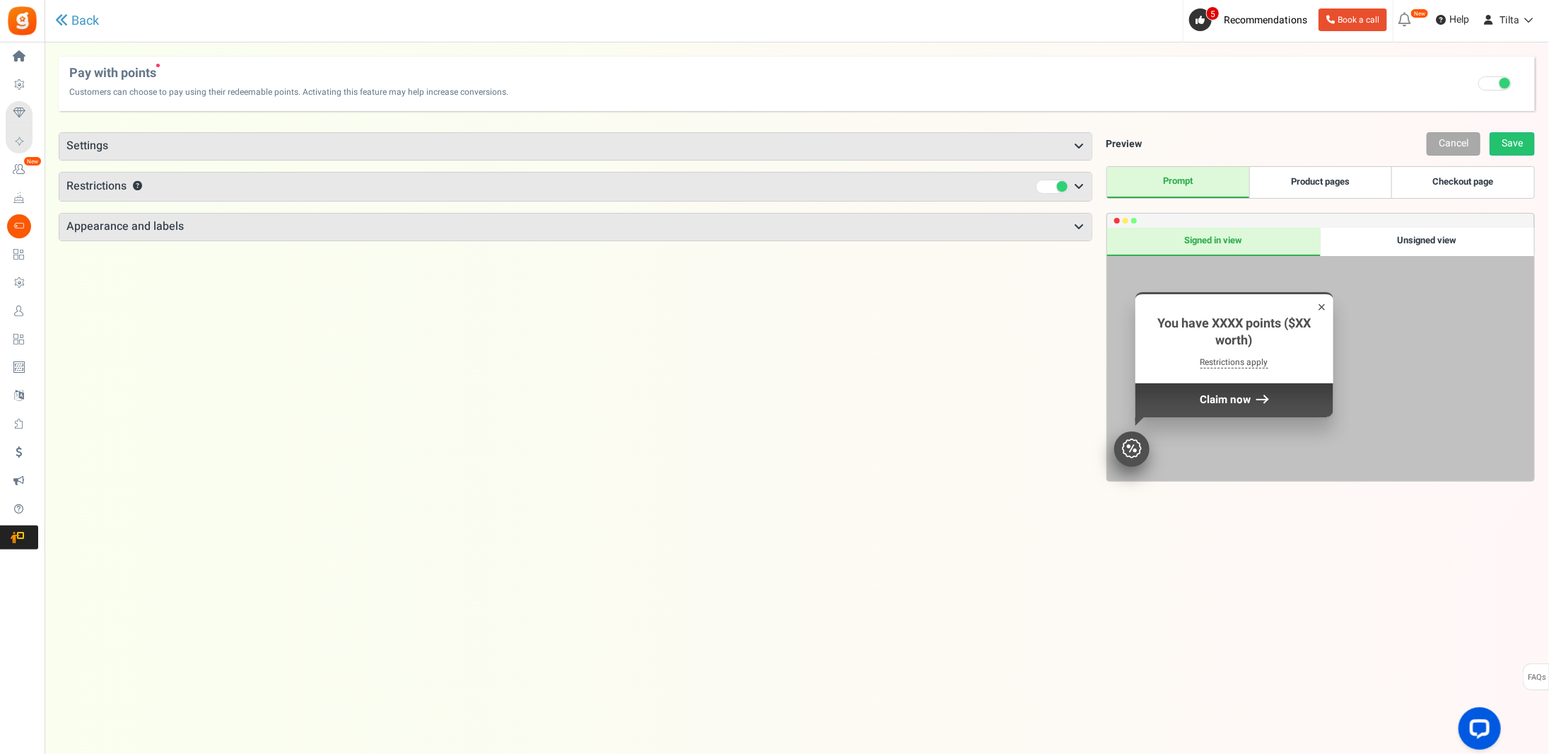
click at [1475, 167] on link "Checkout page" at bounding box center [1463, 182] width 142 height 31
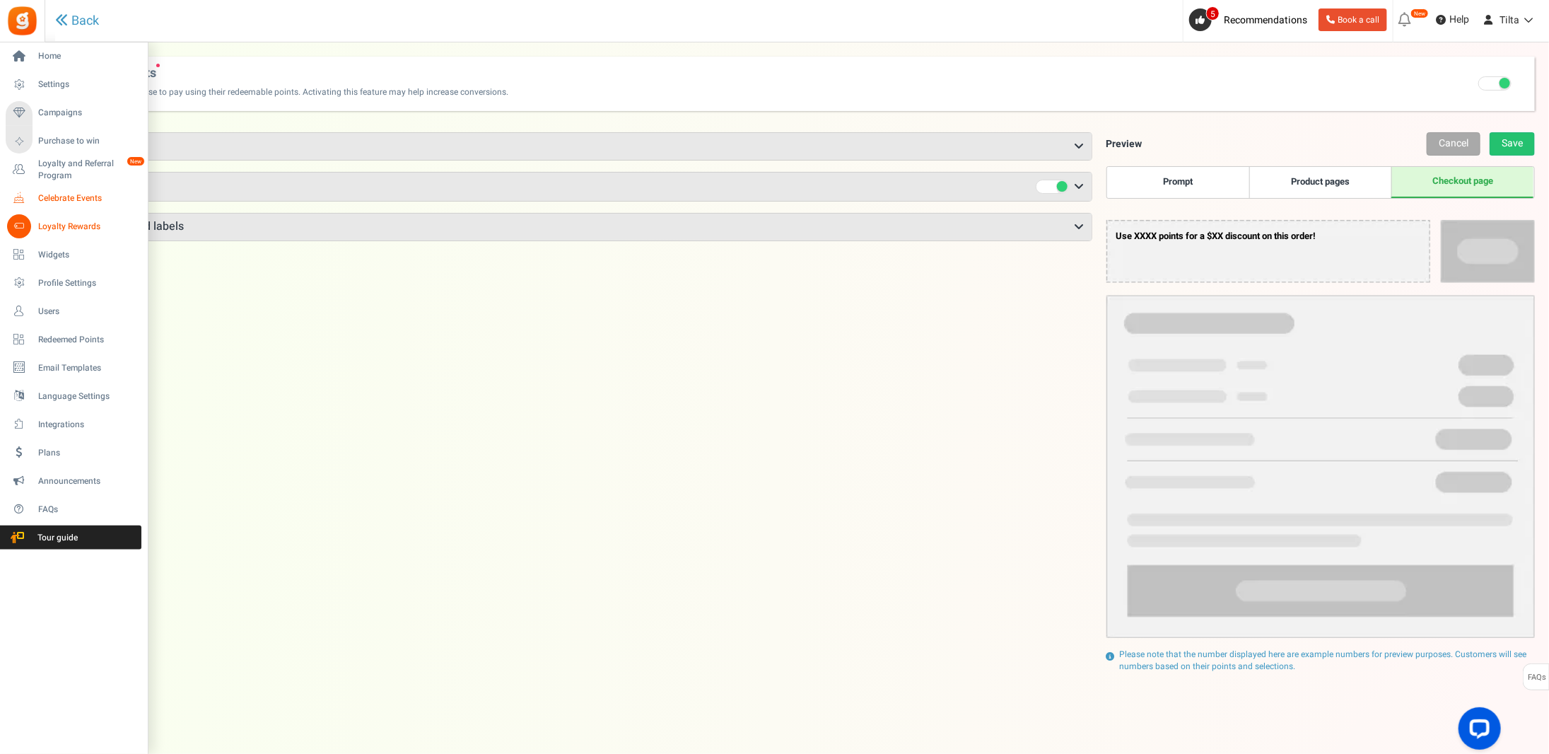
click at [59, 194] on span "Celebrate Events" at bounding box center [87, 198] width 99 height 12
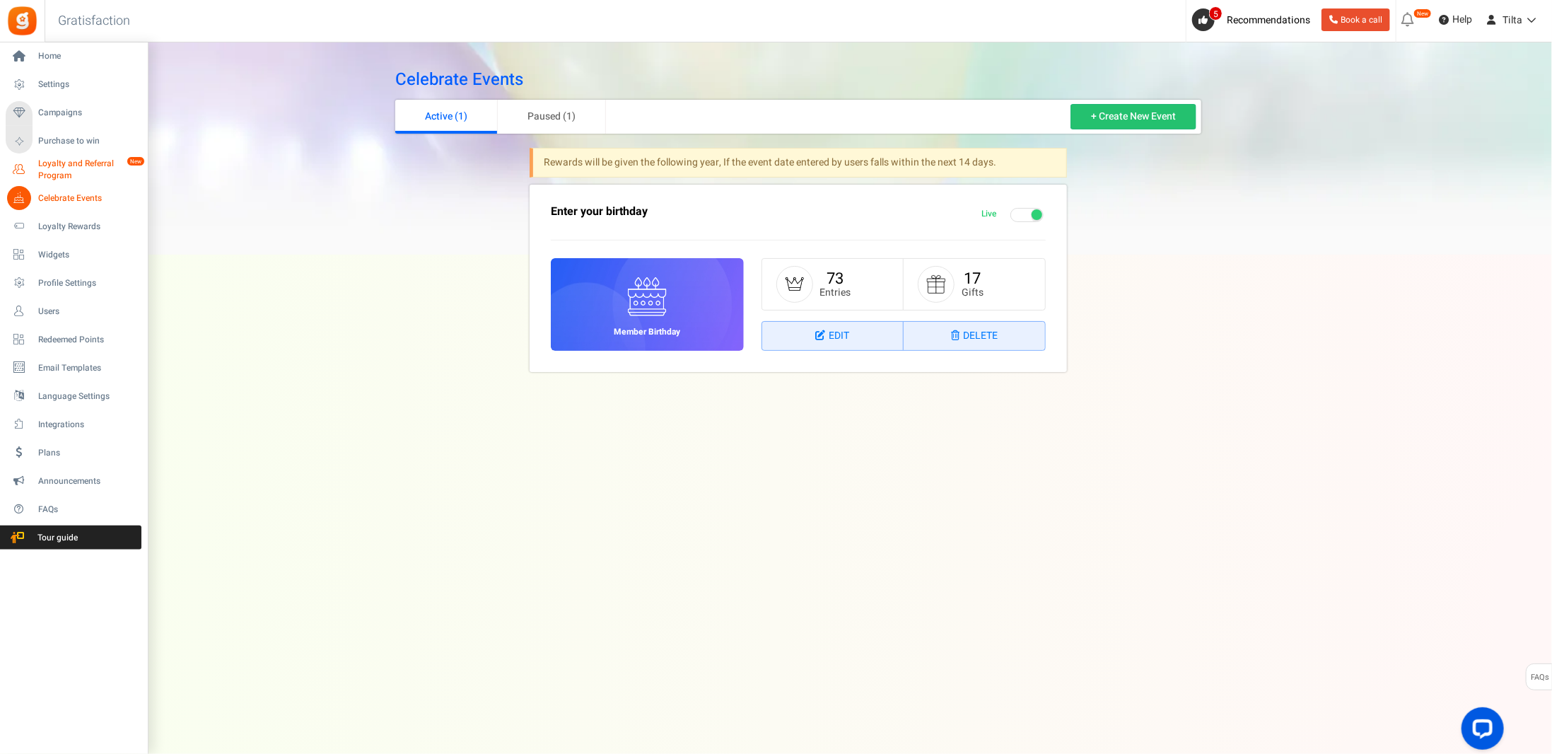
click at [66, 164] on span "Loyalty and Referral Program" at bounding box center [89, 170] width 103 height 24
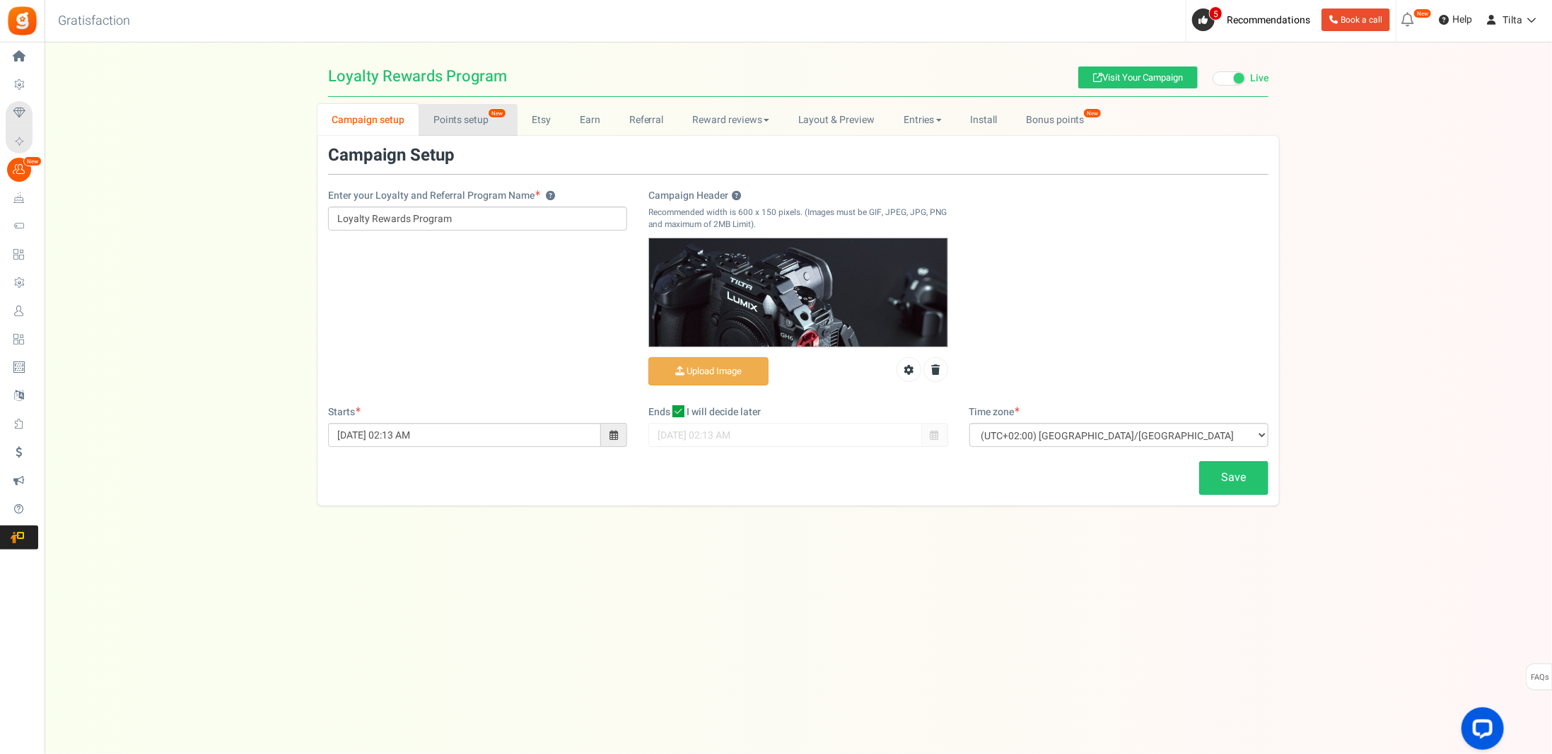
click at [459, 131] on link "Points setup New" at bounding box center [468, 120] width 98 height 32
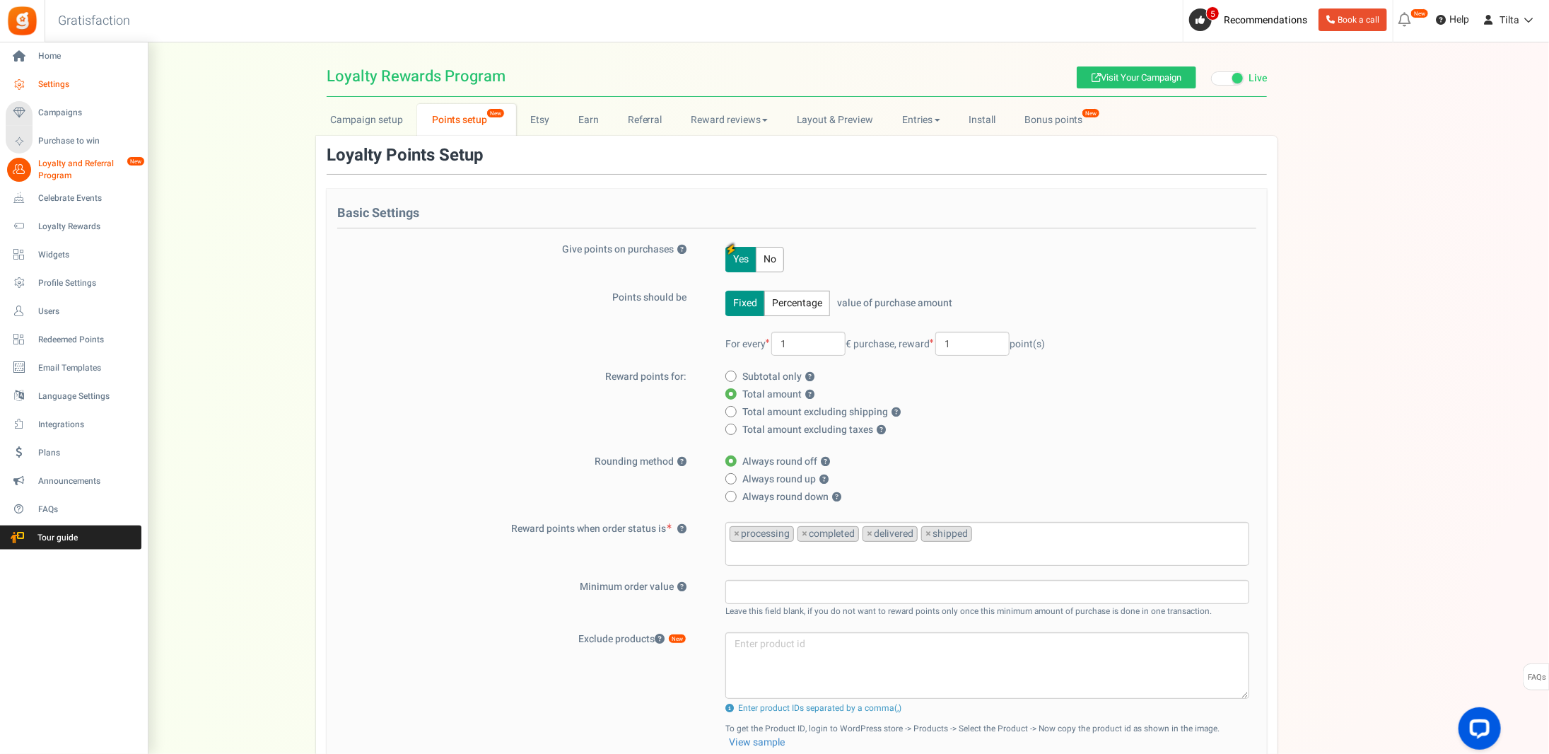
click at [59, 83] on span "Settings" at bounding box center [87, 84] width 99 height 12
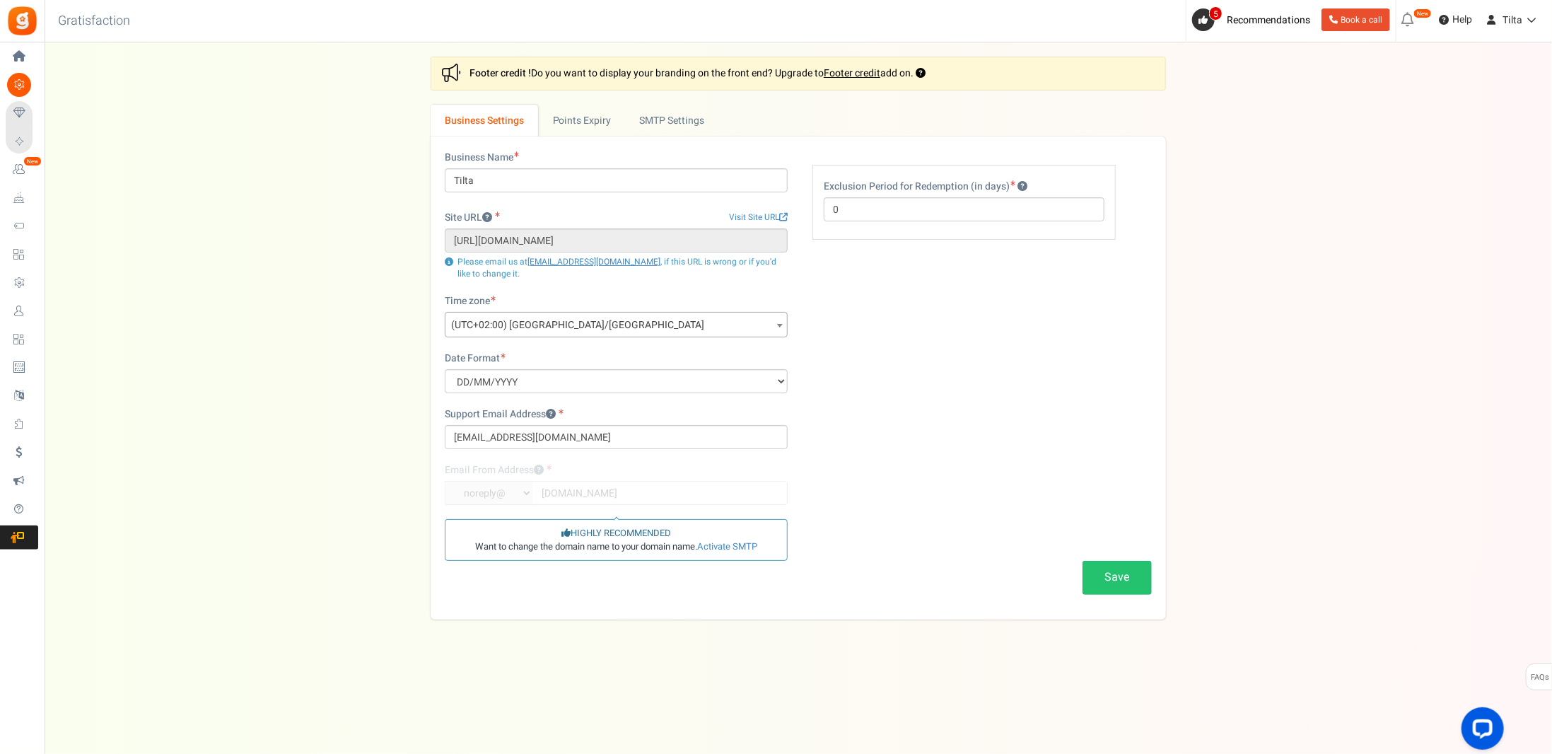
click at [363, 266] on div "Settings In this section you will setup your business details and points expiry…" at bounding box center [798, 338] width 1479 height 563
click at [573, 130] on link "Points Expiry" at bounding box center [581, 121] width 87 height 32
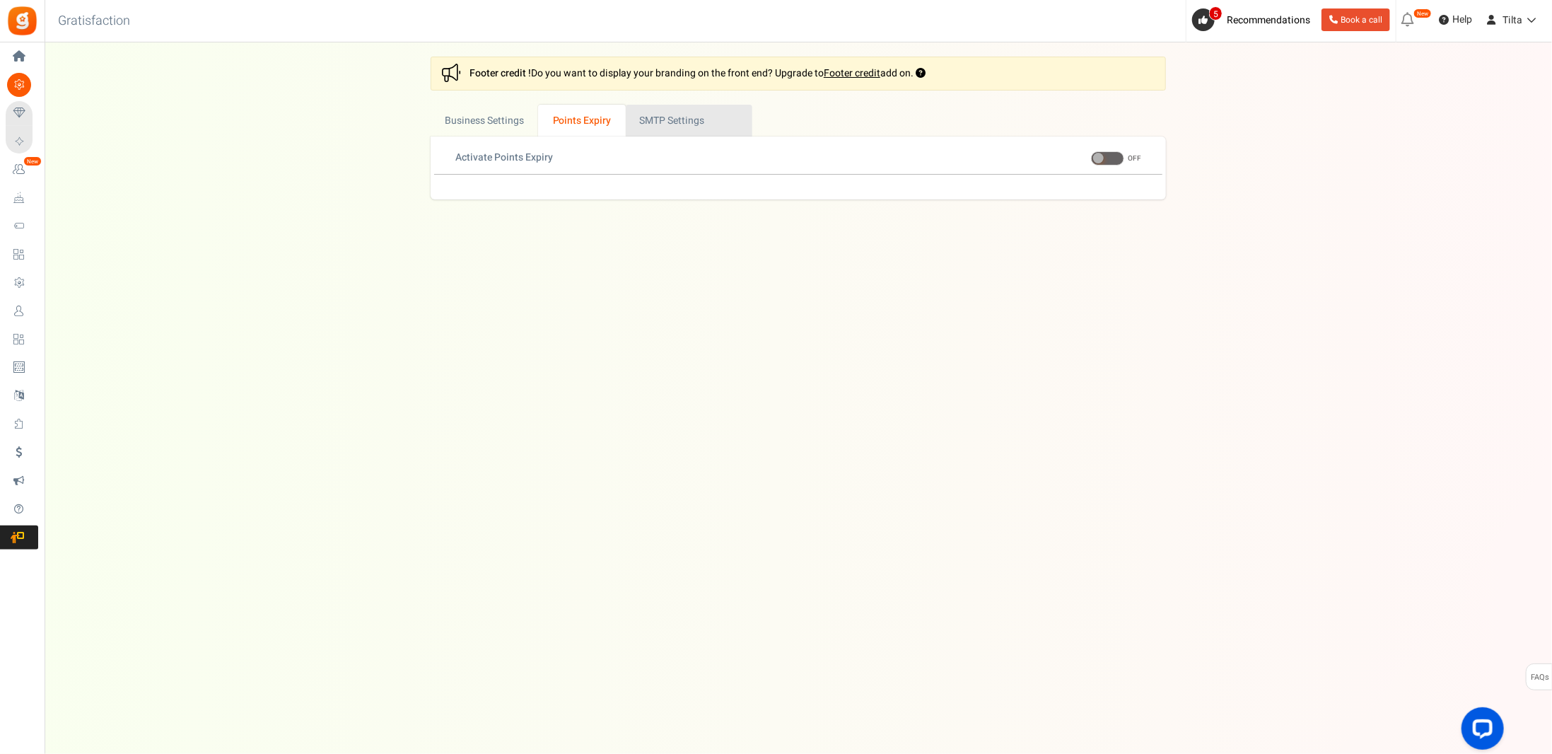
click at [683, 124] on link "Active SMTP Settings" at bounding box center [689, 121] width 127 height 32
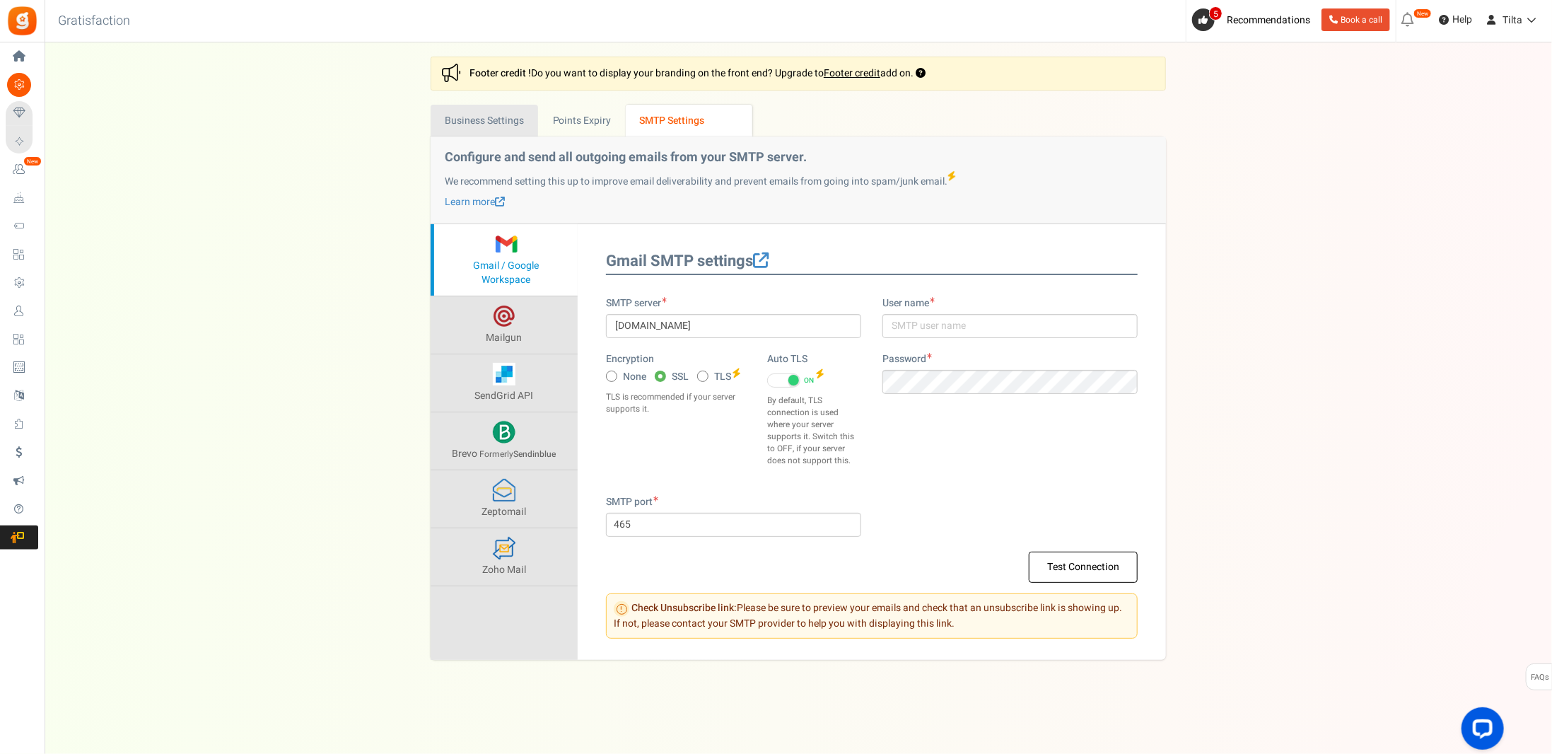
click at [537, 122] on link "Business Settings" at bounding box center [484, 121] width 107 height 32
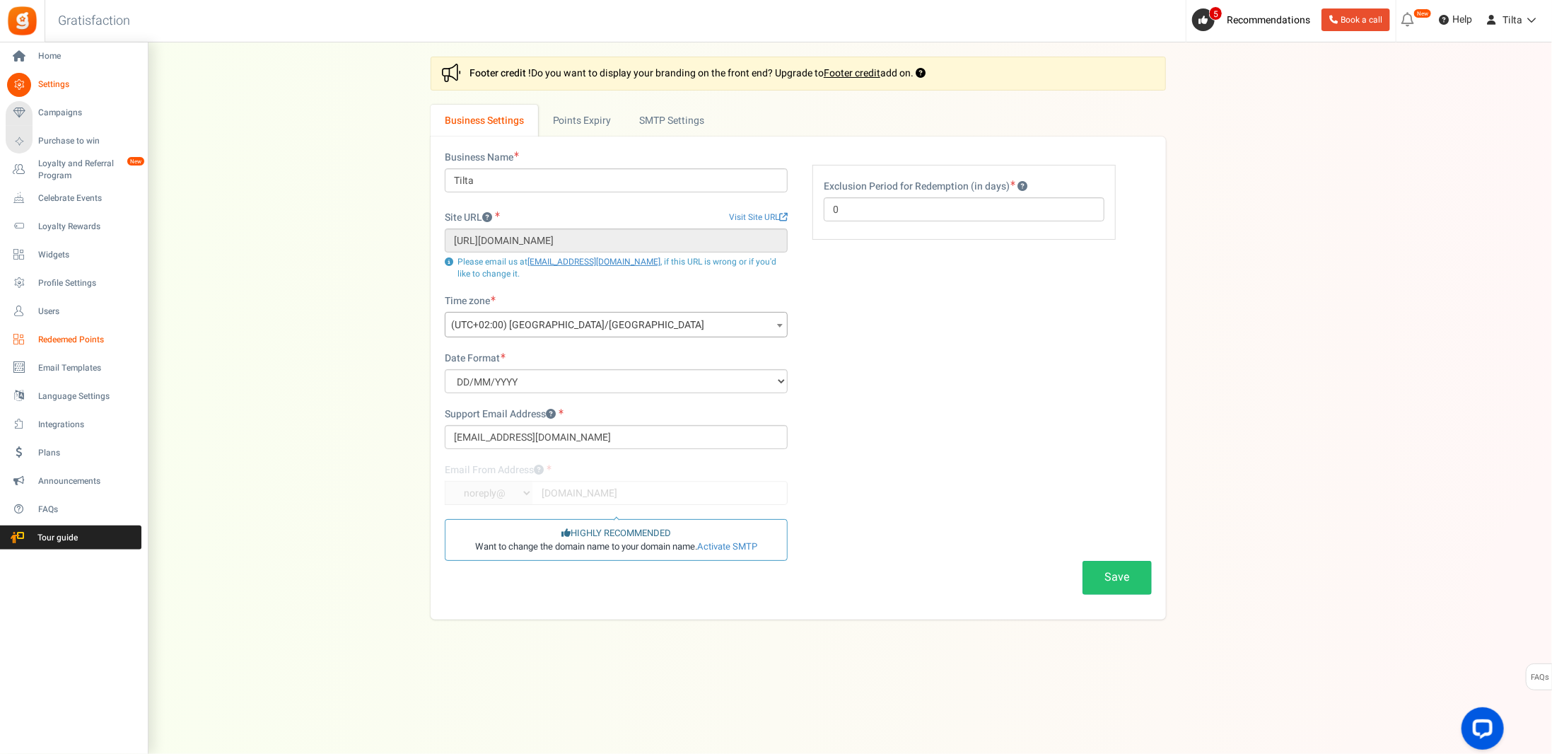
click at [69, 343] on span "Redeemed Points" at bounding box center [87, 340] width 99 height 12
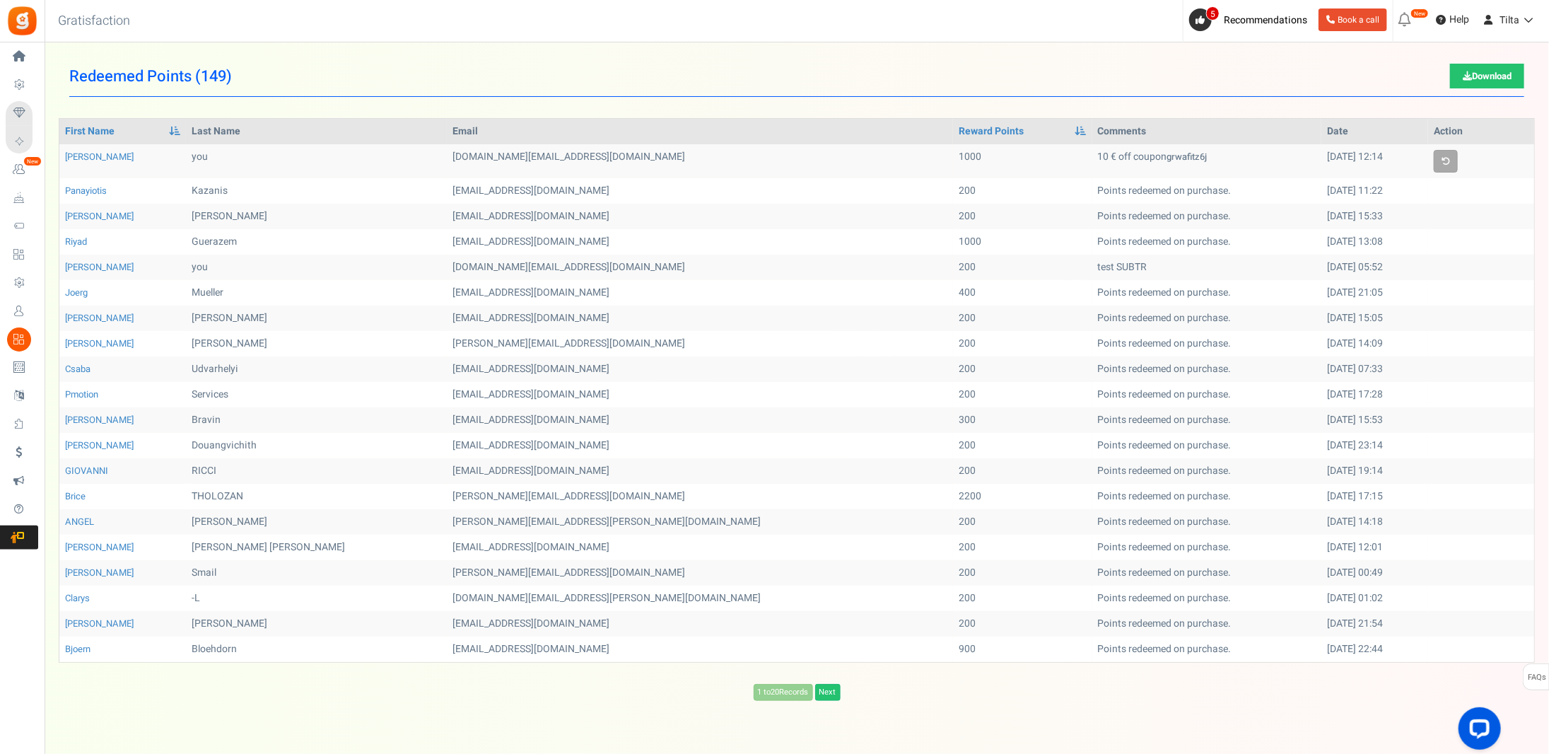
click at [1093, 262] on td "test SUBTR" at bounding box center [1208, 267] width 230 height 25
click at [1093, 259] on td "test SUBTR" at bounding box center [1208, 267] width 230 height 25
drag, startPoint x: 825, startPoint y: 442, endPoint x: 793, endPoint y: 442, distance: 31.8
click at [793, 442] on tr "Olivier Douangvichith [EMAIL_ADDRESS][DOMAIN_NAME] 200 Points redeemed on purch…" at bounding box center [796, 445] width 1475 height 25
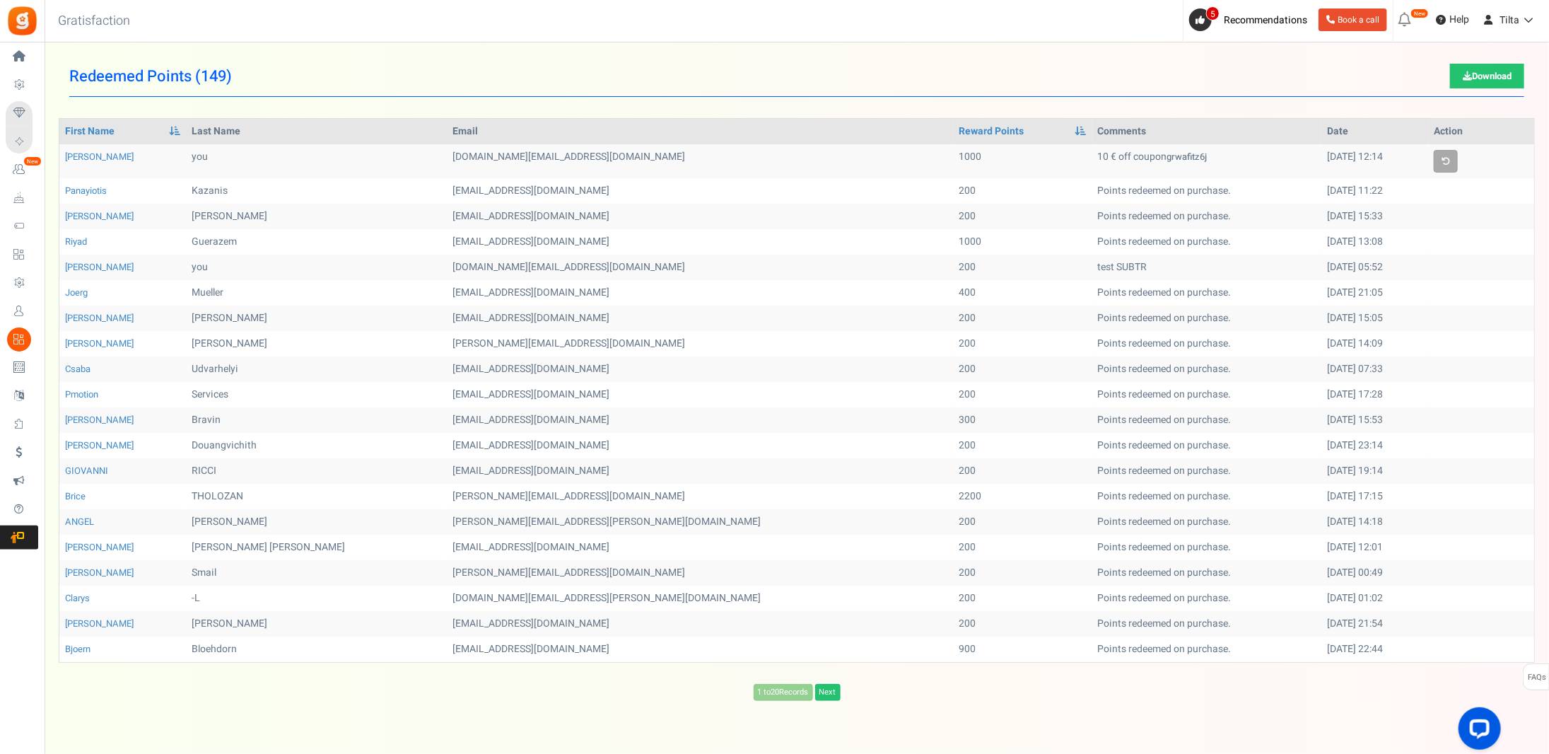
drag, startPoint x: 821, startPoint y: 419, endPoint x: 798, endPoint y: 415, distance: 23.6
click at [798, 415] on tr "[PERSON_NAME] [EMAIL_ADDRESS][DOMAIN_NAME] 300 Points redeemed on purchase. [DA…" at bounding box center [796, 419] width 1475 height 25
click at [953, 417] on td "300" at bounding box center [1022, 419] width 139 height 25
click at [953, 441] on td "200" at bounding box center [1022, 445] width 139 height 25
click at [953, 442] on td "200" at bounding box center [1022, 445] width 139 height 25
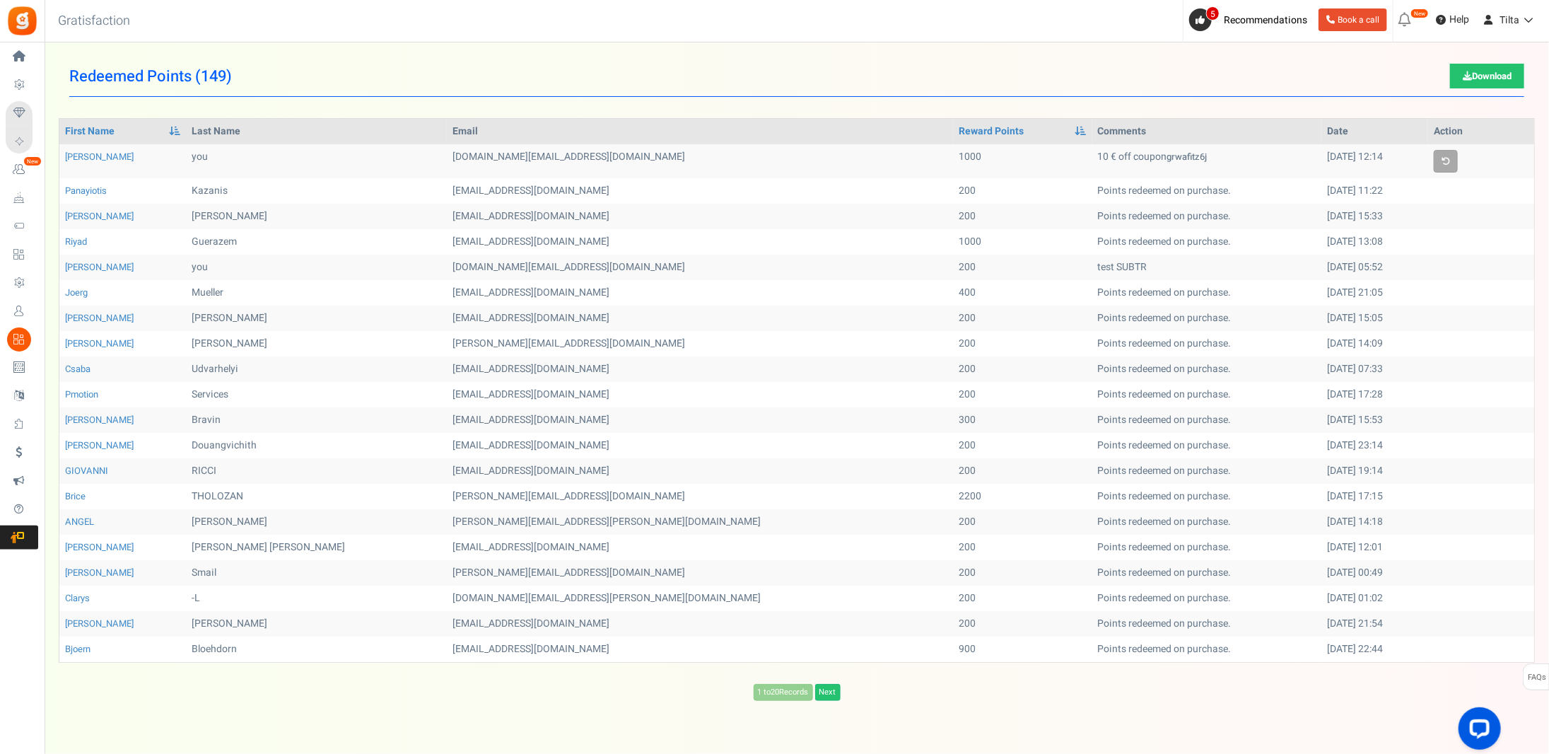
drag, startPoint x: 804, startPoint y: 450, endPoint x: 731, endPoint y: 450, distance: 73.5
click at [731, 450] on tr "Olivier Douangvichith [EMAIL_ADDRESS][DOMAIN_NAME] 200 Points redeemed on purch…" at bounding box center [796, 445] width 1475 height 25
click at [953, 446] on td "200" at bounding box center [1022, 445] width 139 height 25
drag, startPoint x: 1102, startPoint y: 448, endPoint x: 973, endPoint y: 446, distance: 129.4
click at [1093, 446] on td "Points redeemed on purchase." at bounding box center [1208, 445] width 230 height 25
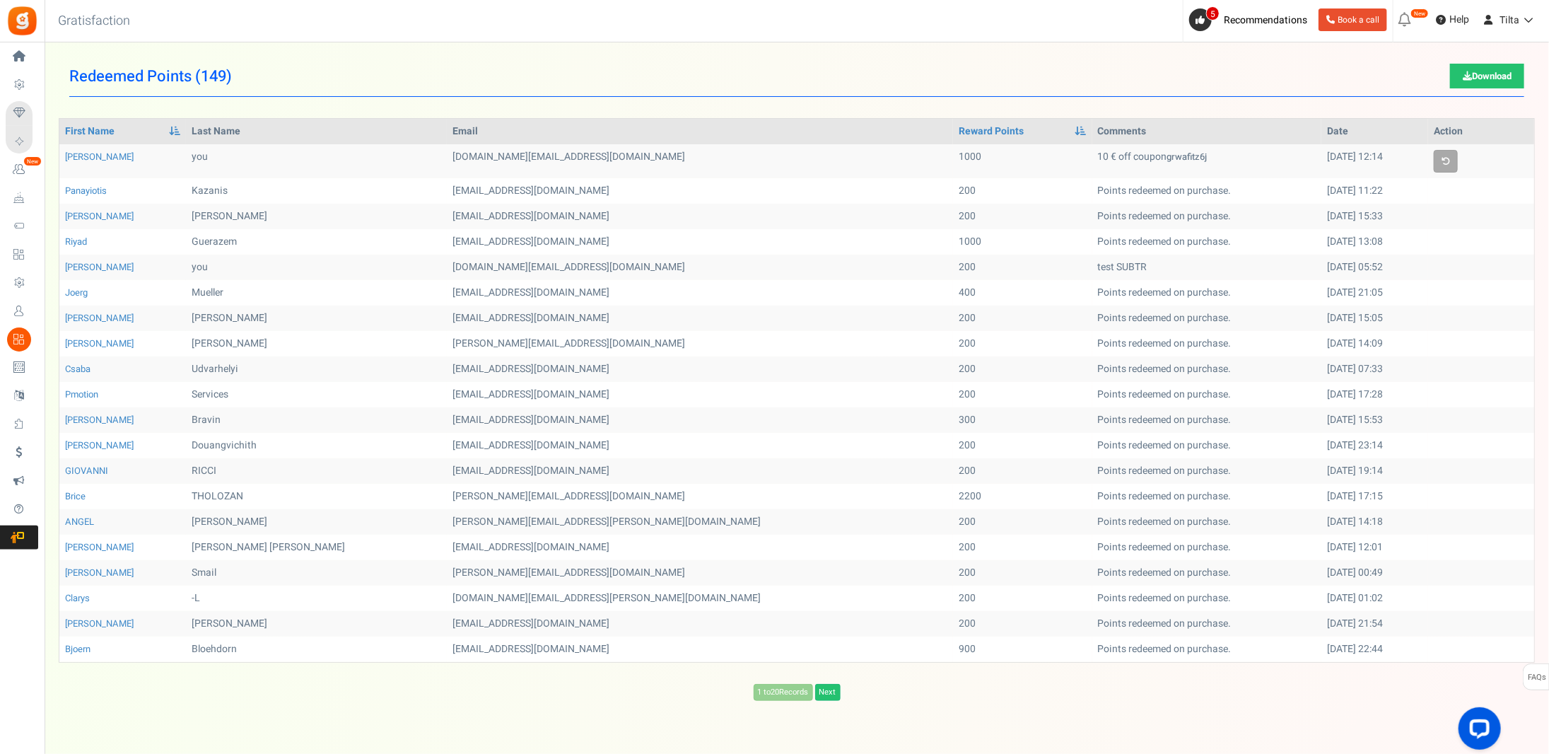
drag, startPoint x: 1129, startPoint y: 450, endPoint x: 974, endPoint y: 450, distance: 154.2
click at [1093, 450] on td "Points redeemed on purchase." at bounding box center [1208, 445] width 230 height 25
click at [983, 675] on div "1 to 20 Records Next Loading... First Name Last Name Email Reward Points Commen…" at bounding box center [797, 409] width 1477 height 583
click at [457, 38] on div "Back to Home Back to program setup Gratisfaction 0 WARNING 5 Recommendations Bo…" at bounding box center [795, 21] width 1507 height 42
click at [479, 18] on div "Back to Home Back to program setup Gratisfaction 0 WARNING 5 Recommendations Bo…" at bounding box center [795, 21] width 1507 height 42
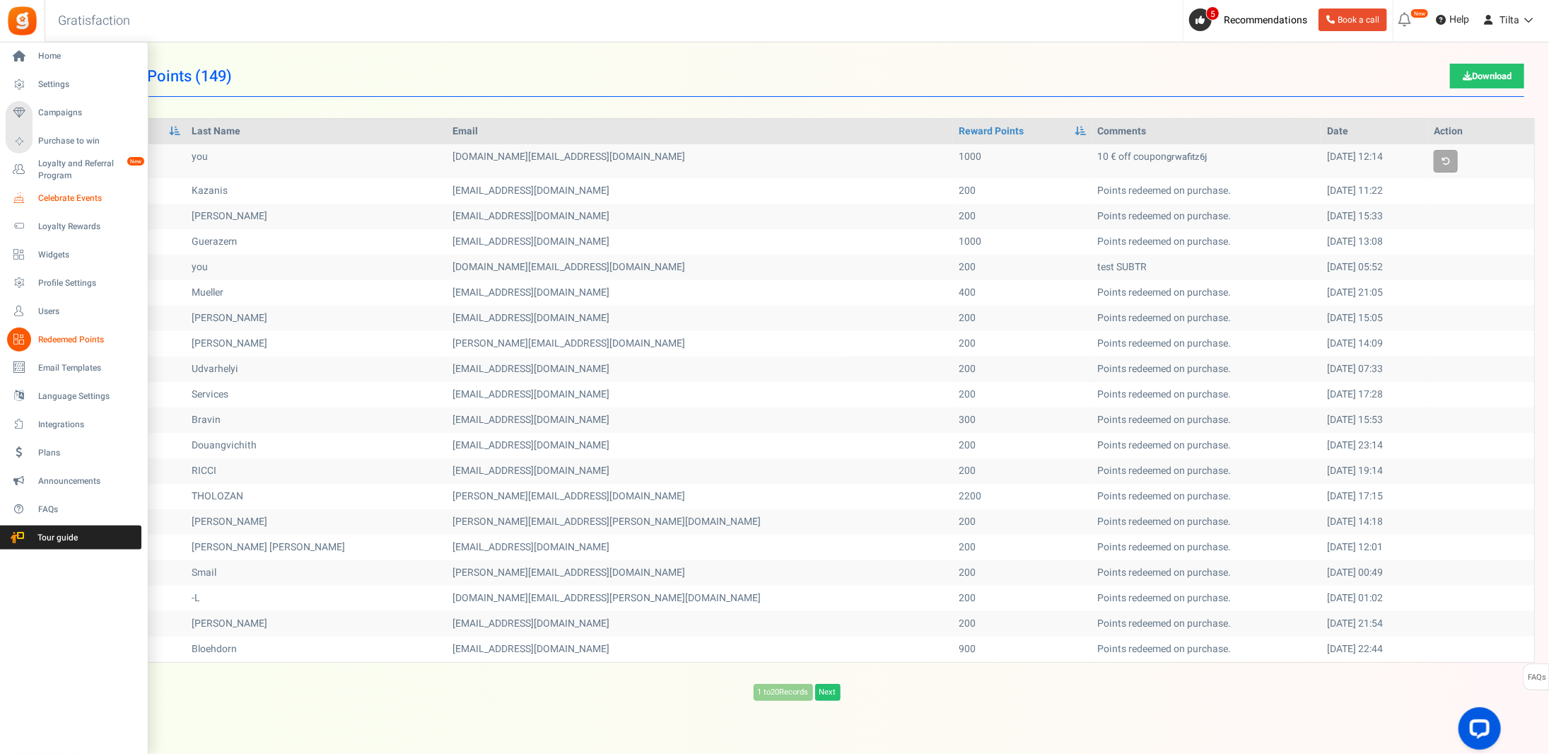
click at [79, 192] on span "Celebrate Events" at bounding box center [87, 198] width 99 height 12
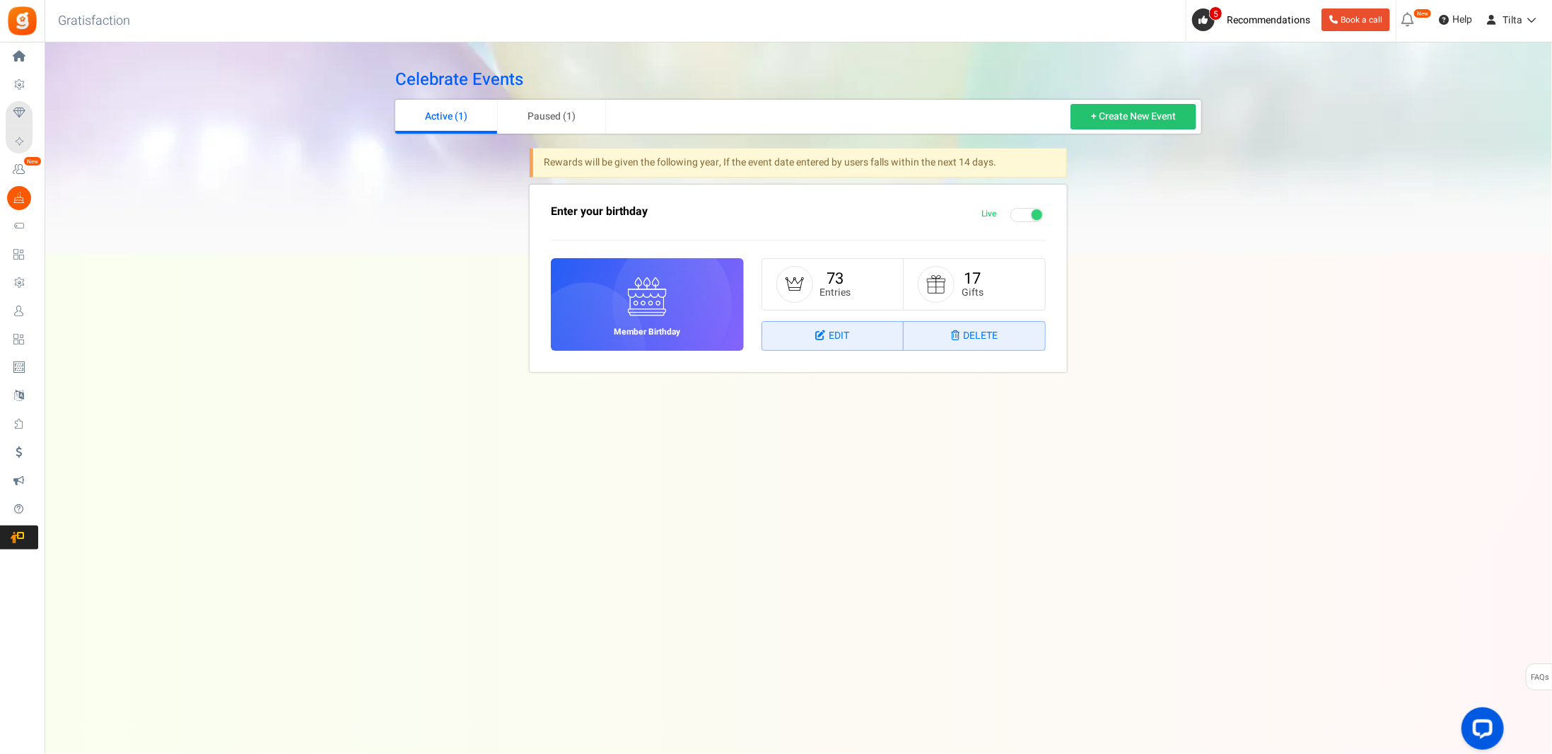
click at [344, 378] on div "Celebrate Events Active (1) Paused (1) + Create New Event Rewards will be given…" at bounding box center [799, 224] width 1508 height 365
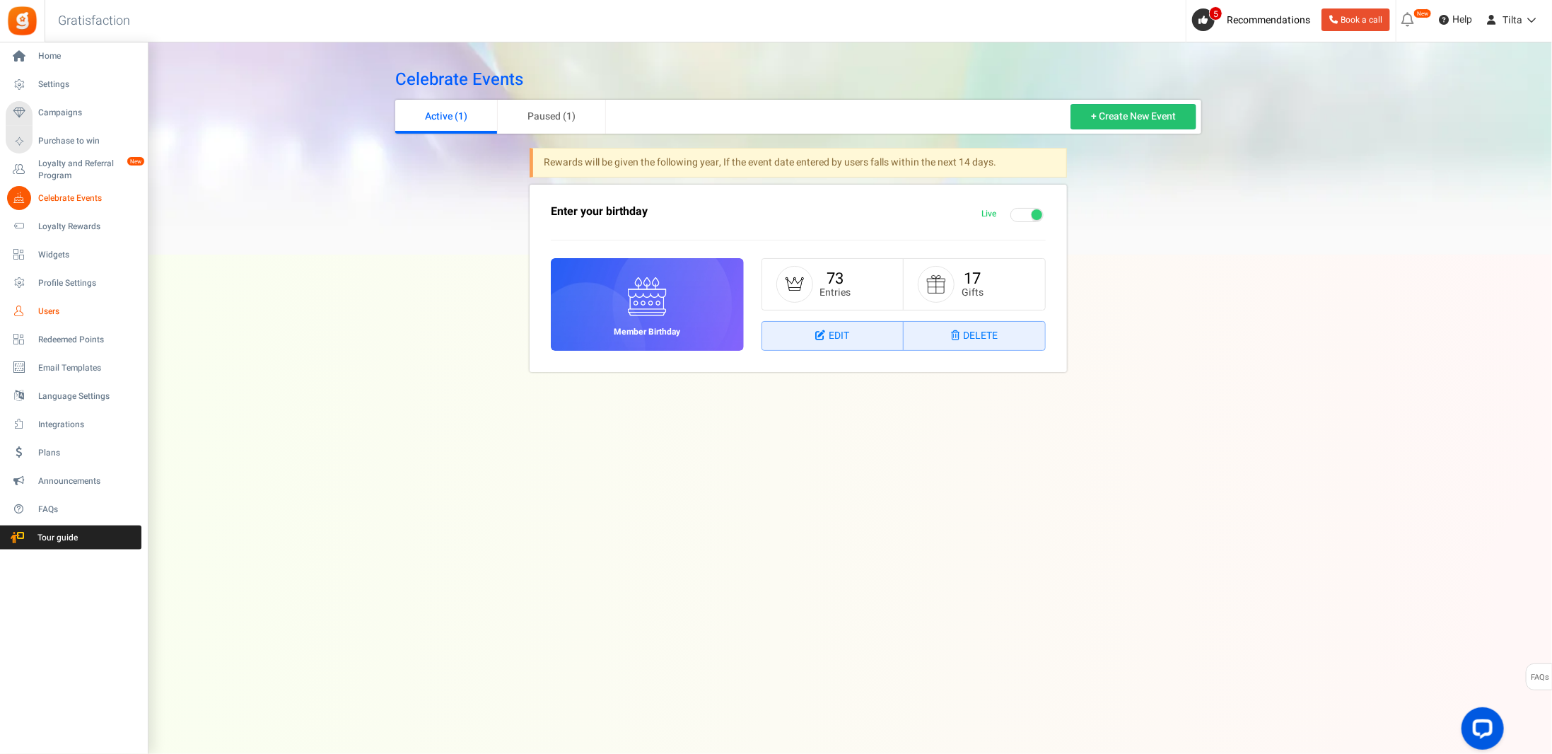
click at [57, 306] on span "Users" at bounding box center [87, 312] width 99 height 12
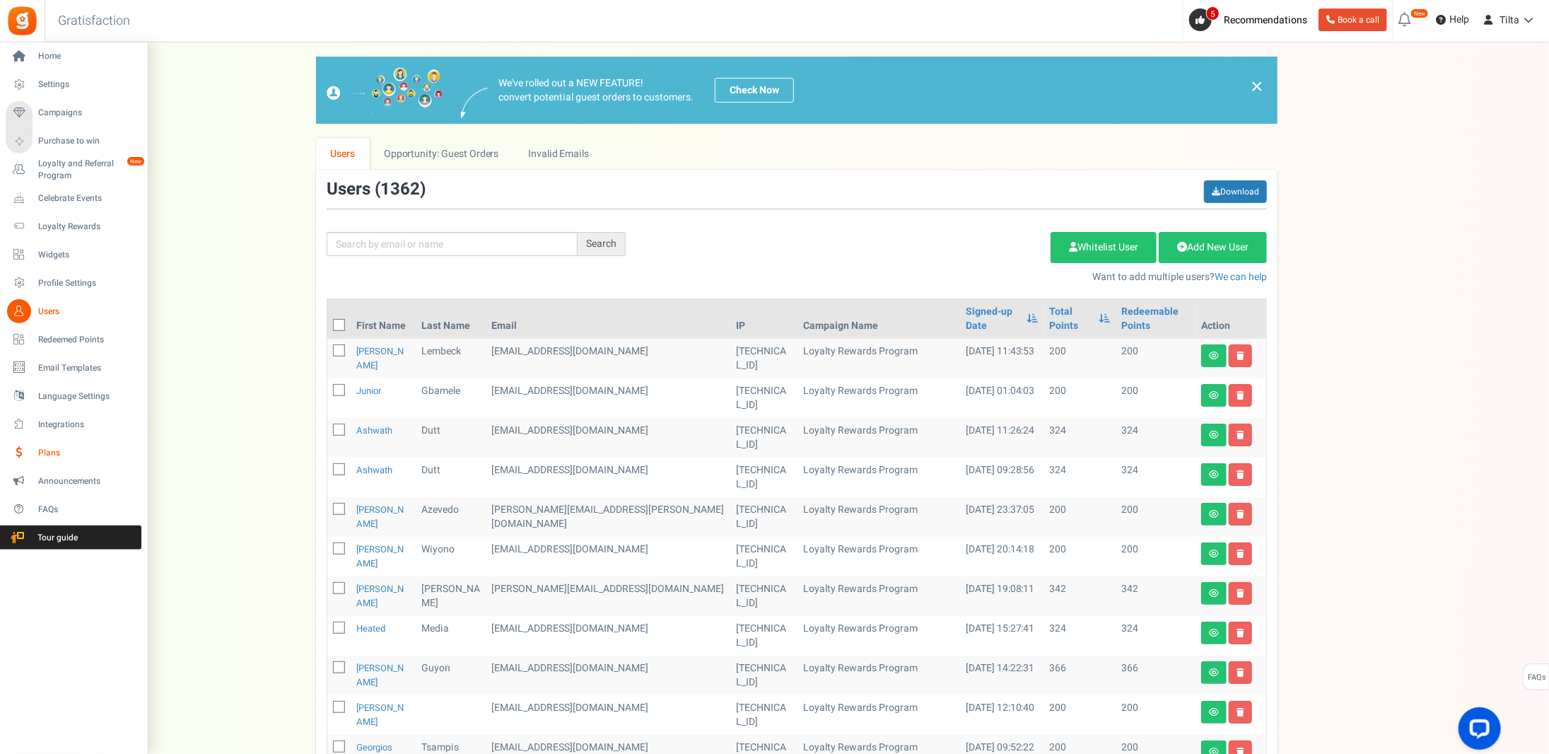
click at [54, 452] on span "Plans" at bounding box center [87, 453] width 99 height 12
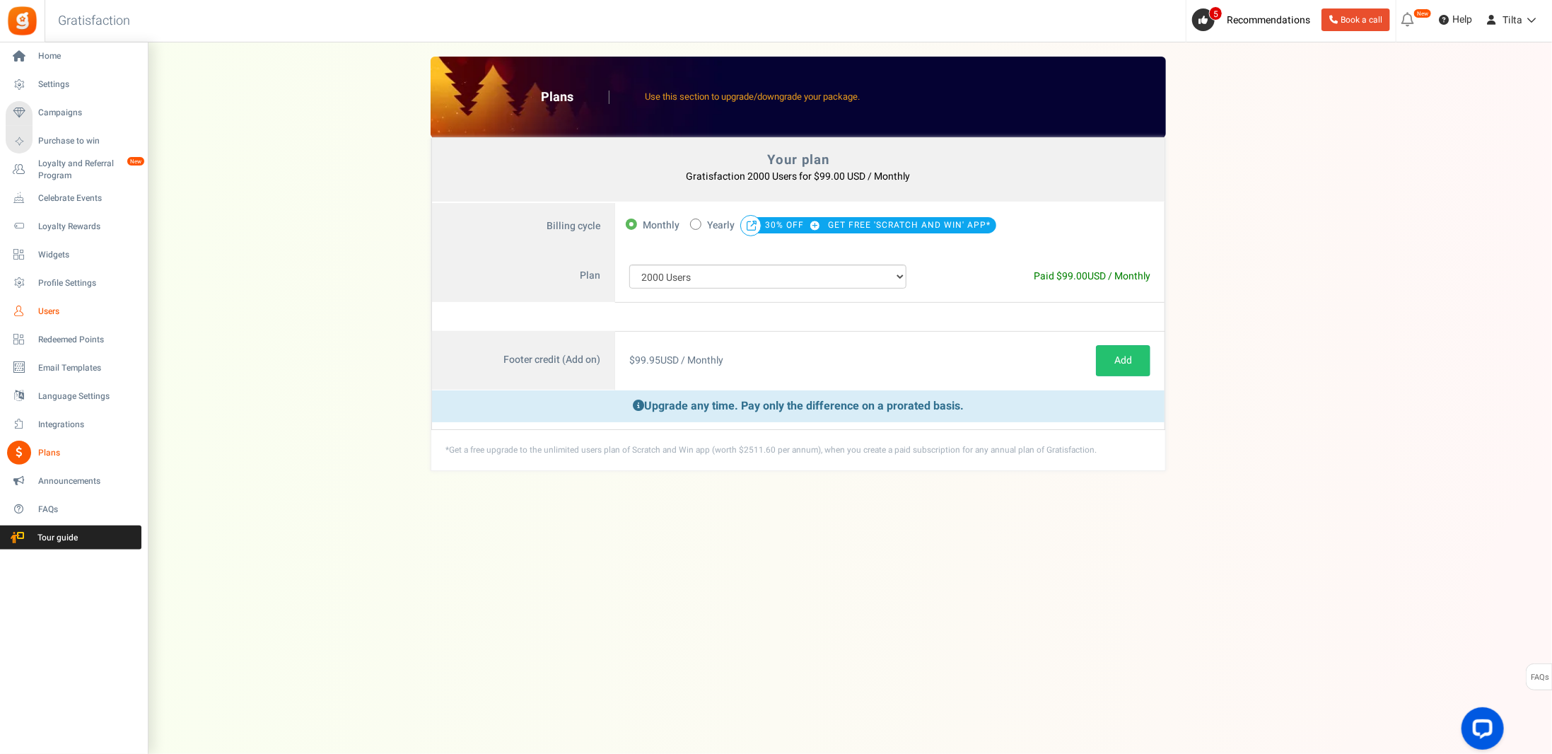
click at [54, 304] on link "Users" at bounding box center [74, 311] width 136 height 24
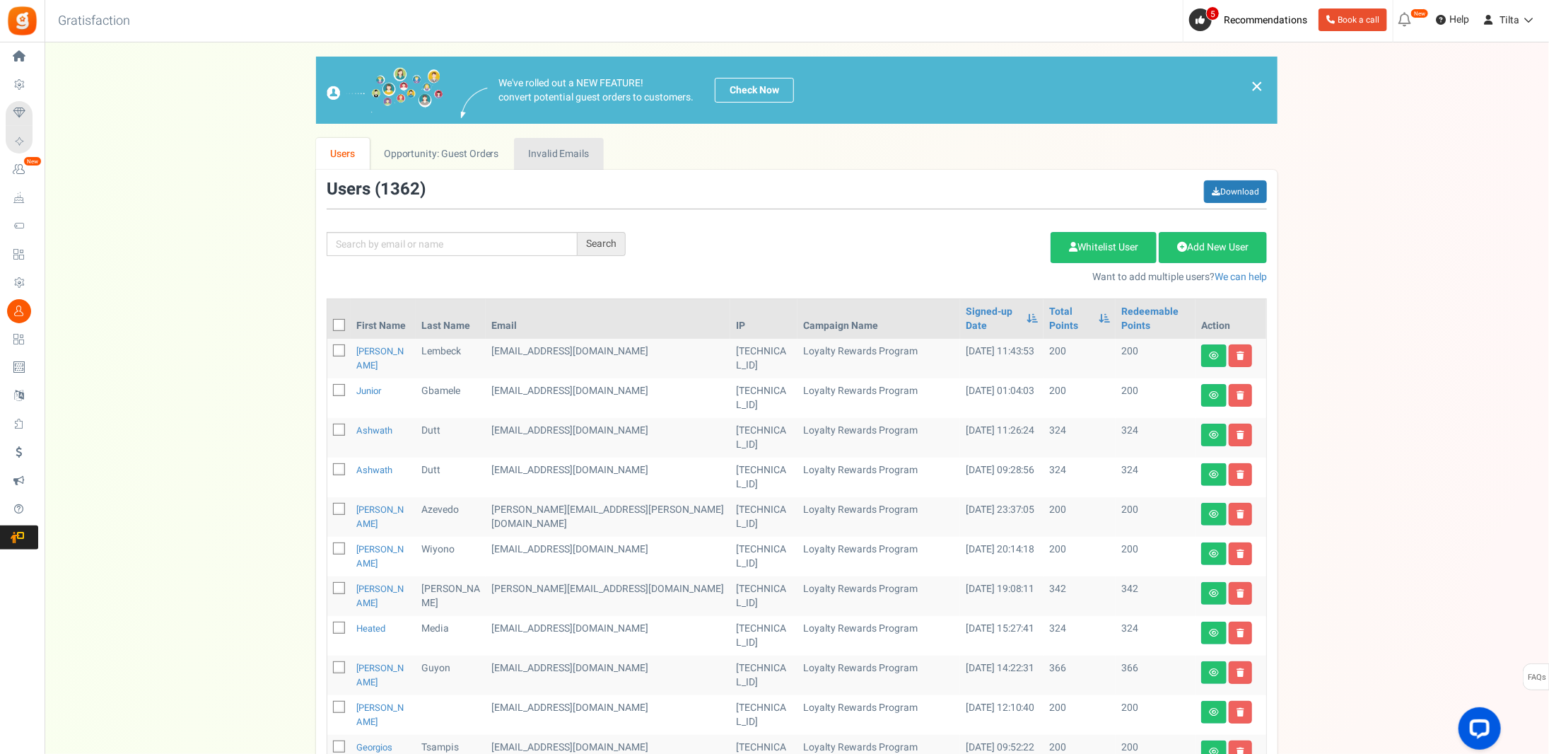
click at [553, 158] on link "Invalid Emails" at bounding box center [559, 154] width 90 height 32
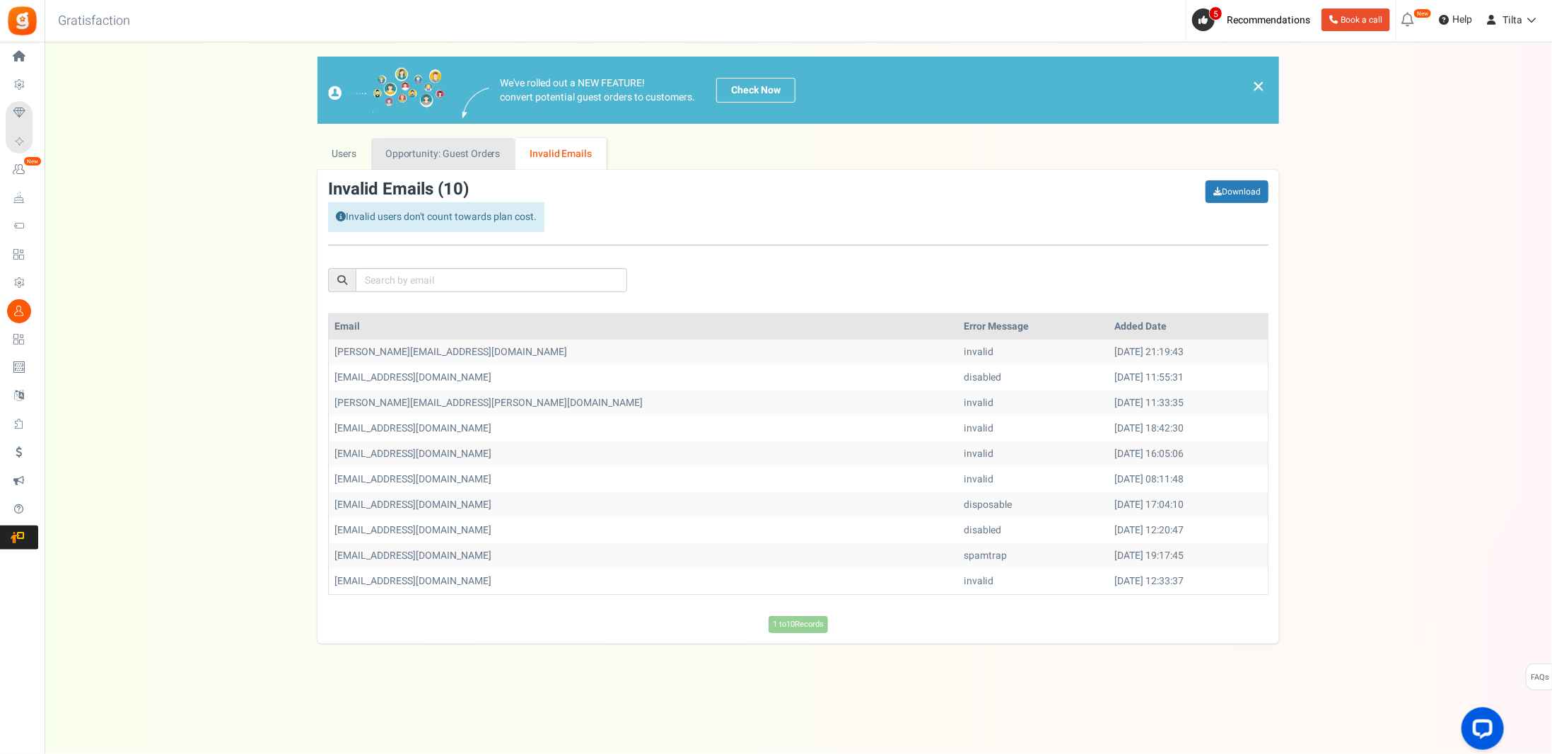
click at [447, 155] on link "Opportunity: Guest Orders" at bounding box center [443, 154] width 144 height 32
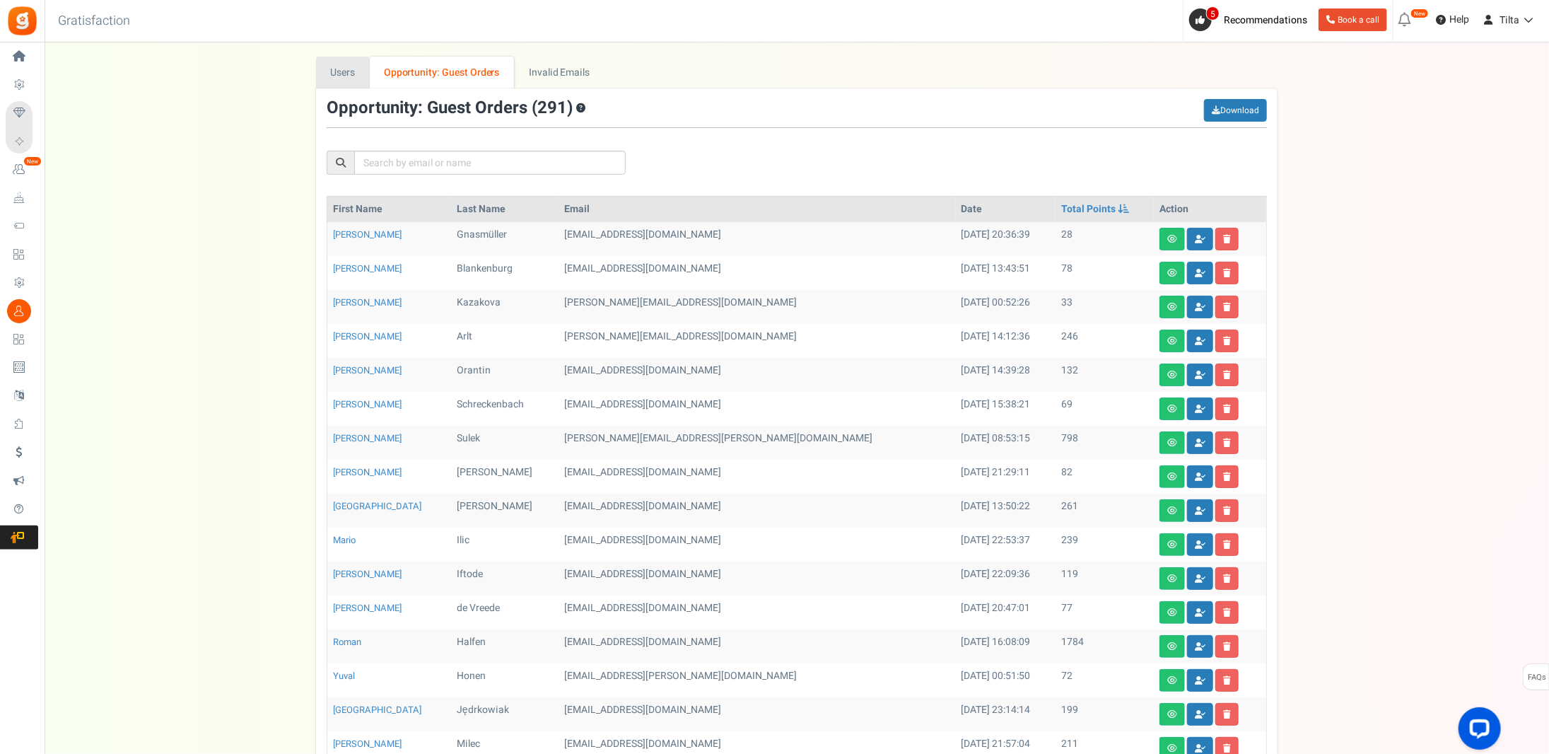
click at [344, 76] on link "Users" at bounding box center [343, 73] width 54 height 32
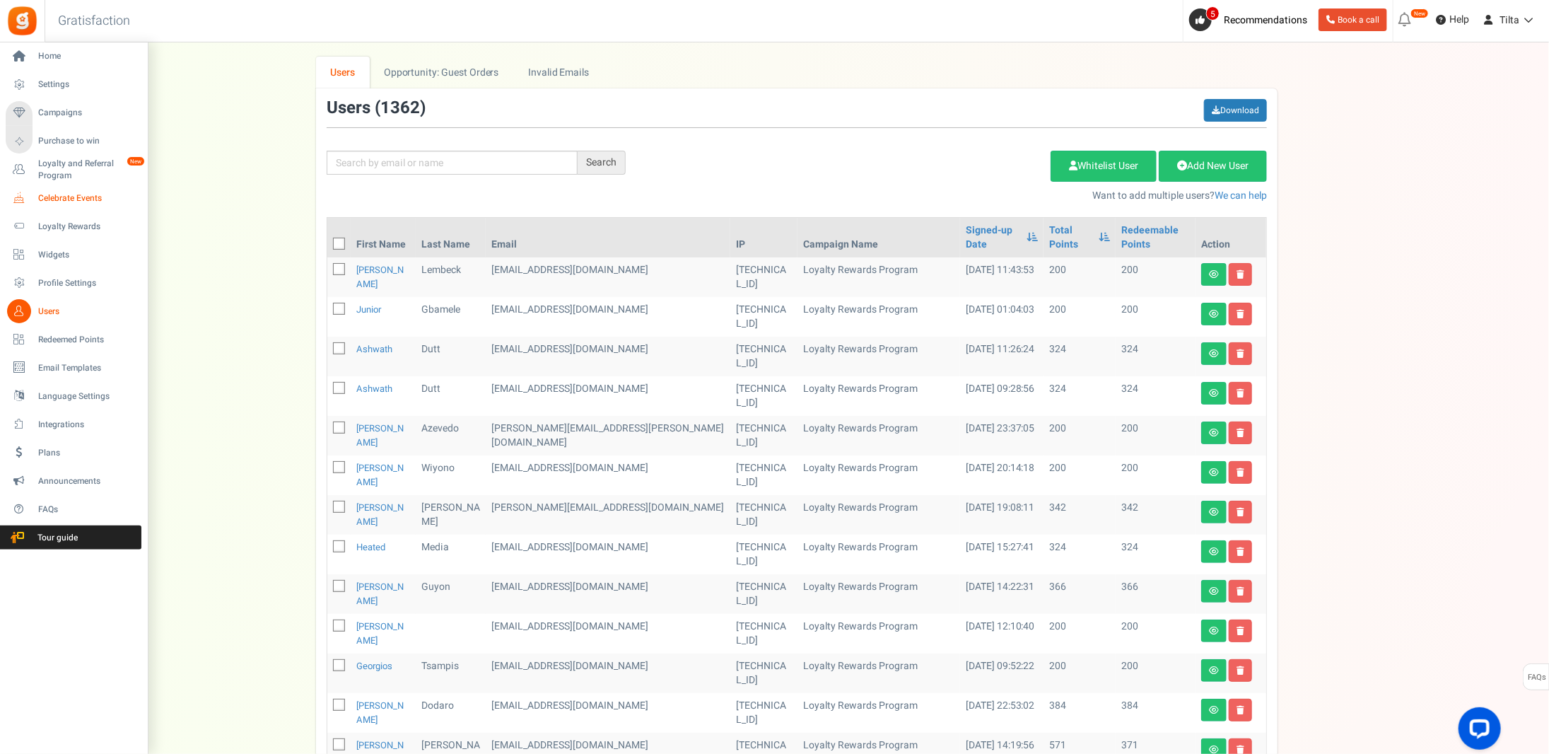
click at [55, 195] on span "Celebrate Events" at bounding box center [87, 198] width 99 height 12
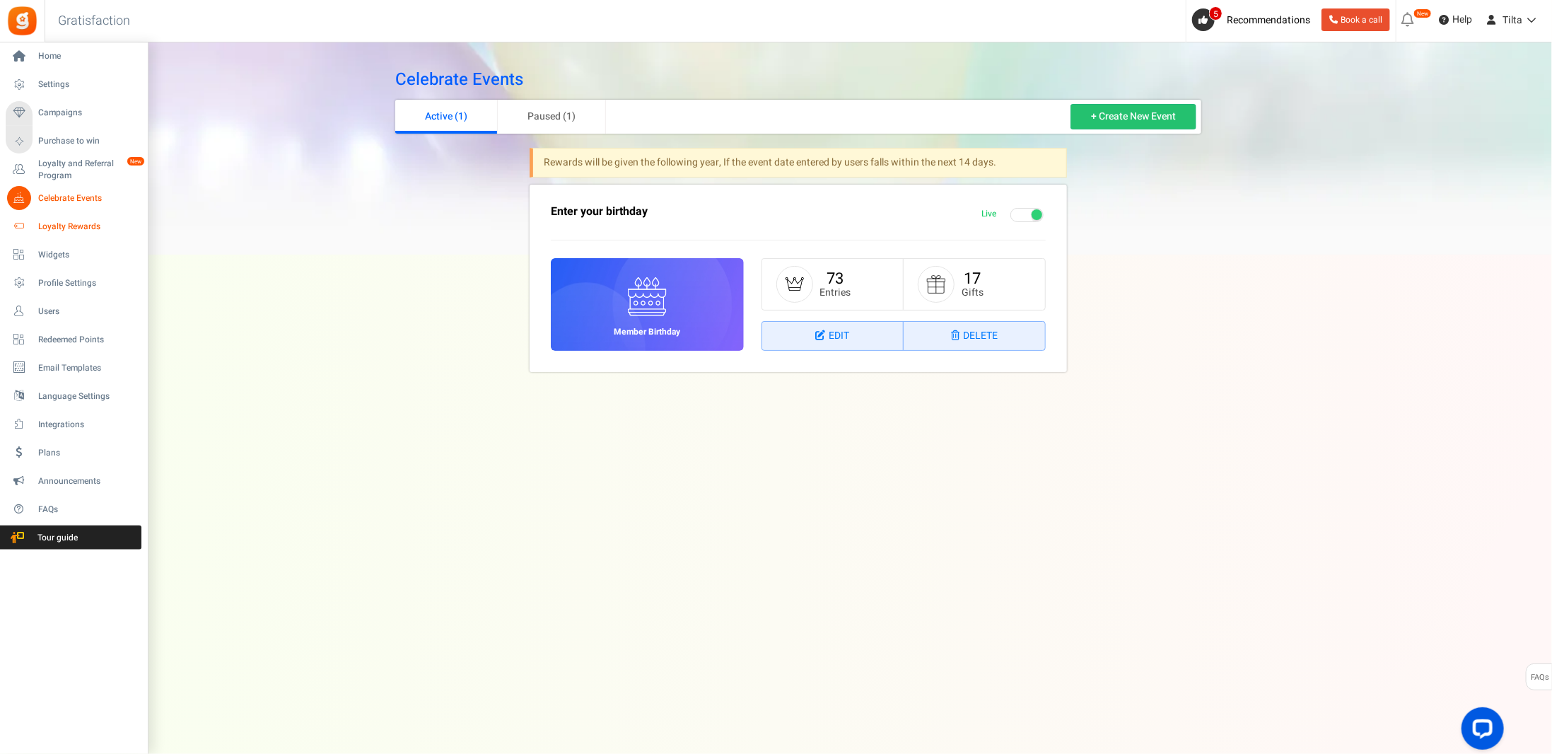
click at [71, 224] on span "Loyalty Rewards" at bounding box center [87, 227] width 99 height 12
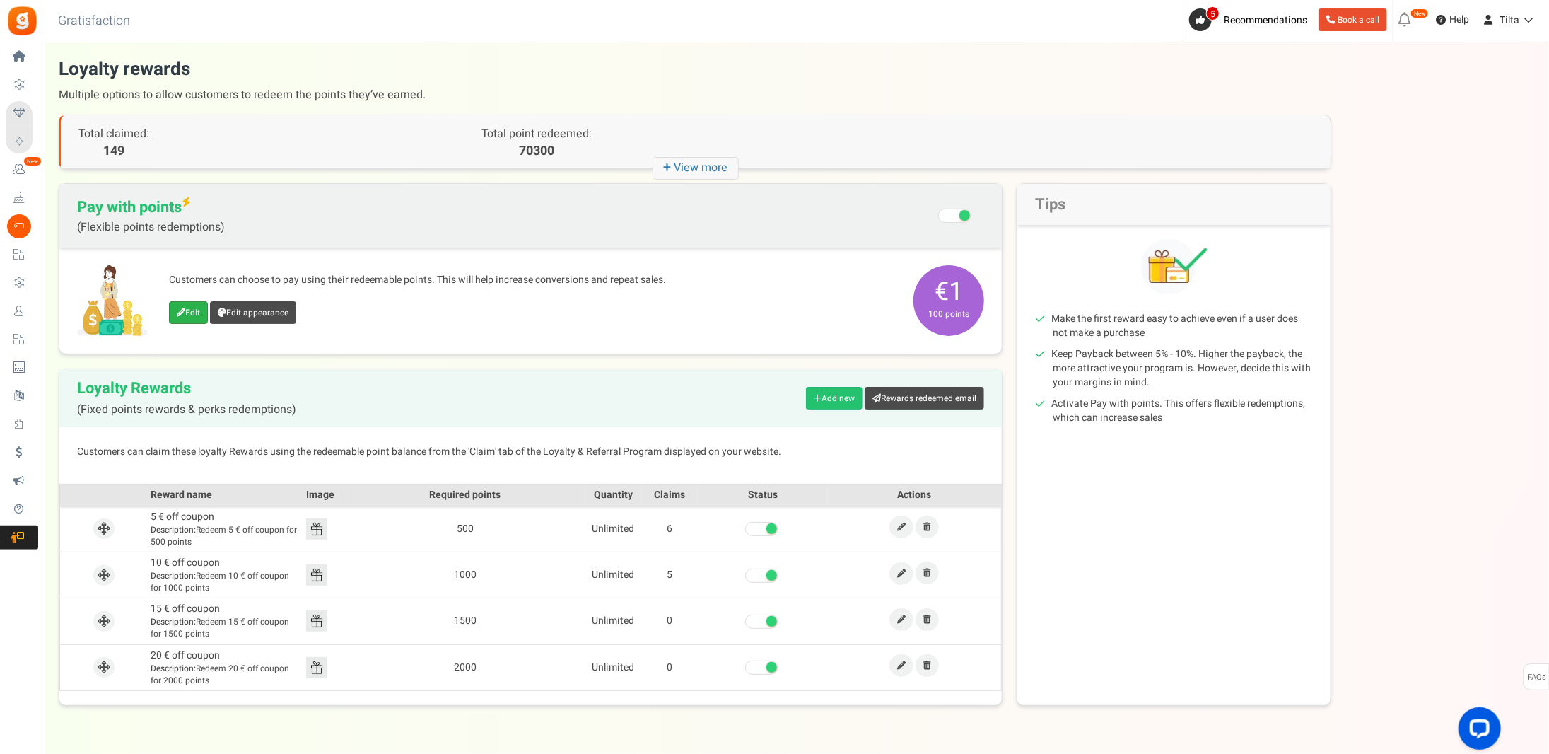
click at [191, 317] on link "Edit" at bounding box center [188, 312] width 39 height 23
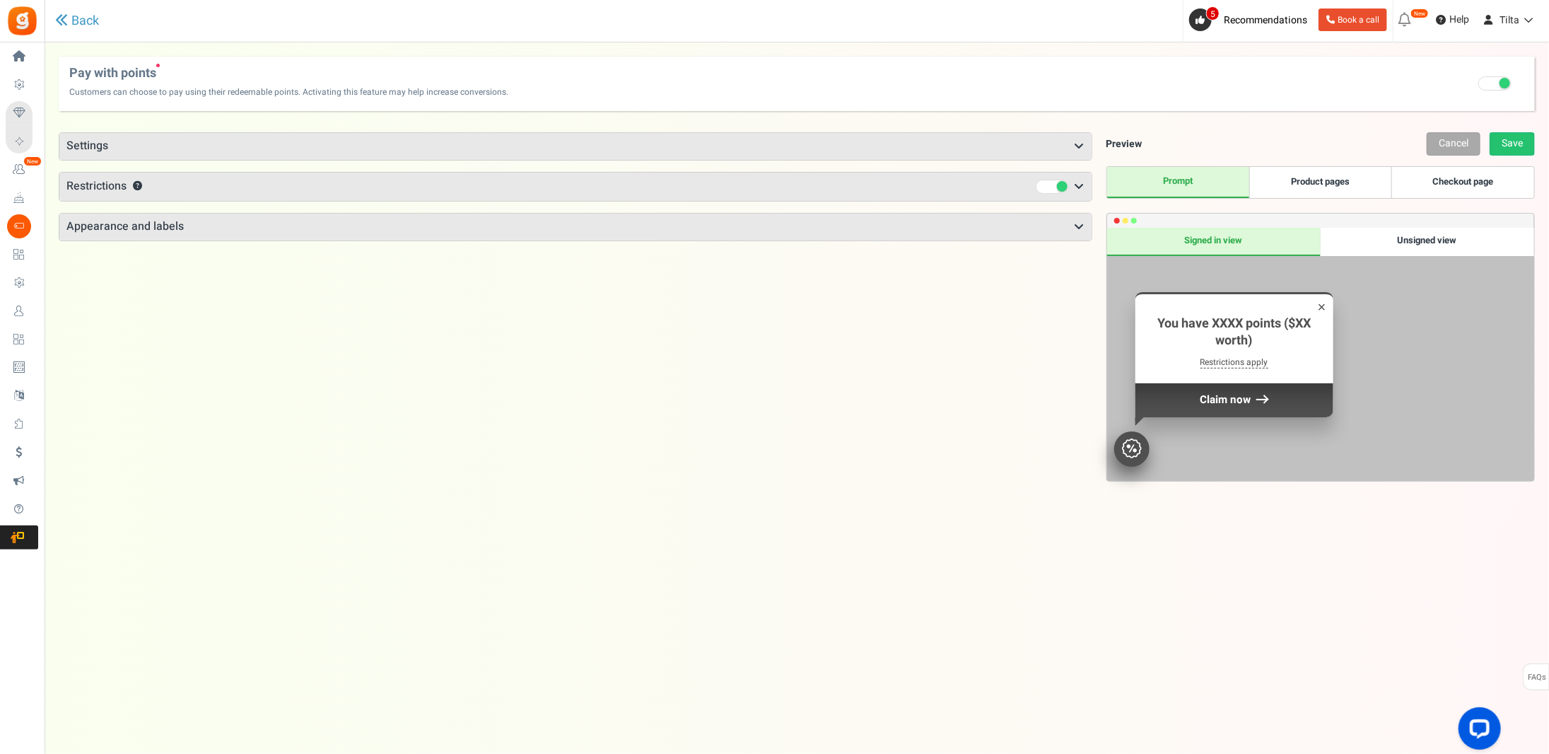
click at [1463, 167] on link "Checkout page" at bounding box center [1463, 182] width 142 height 31
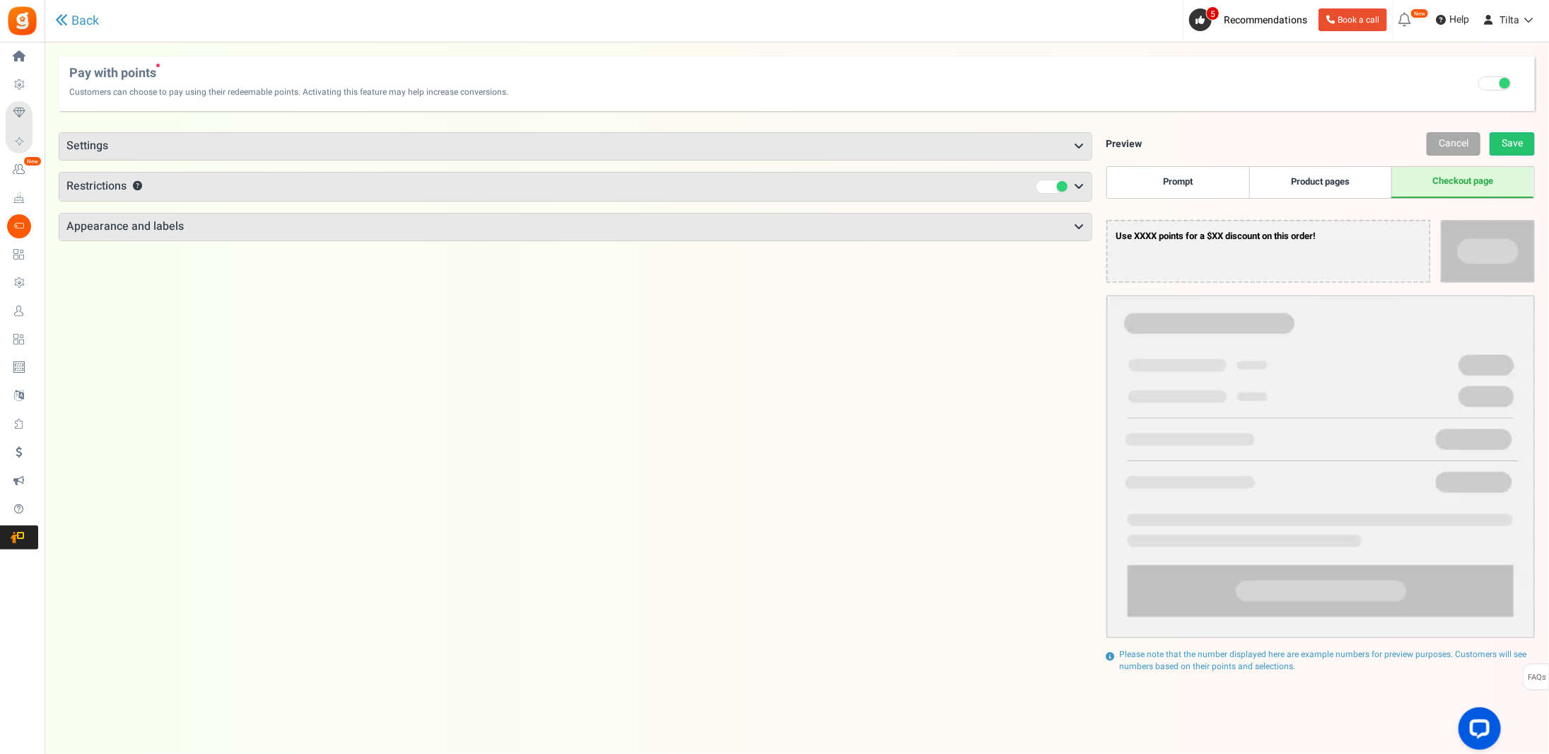
click at [967, 190] on h3 "Restrictions ?" at bounding box center [575, 187] width 1032 height 28
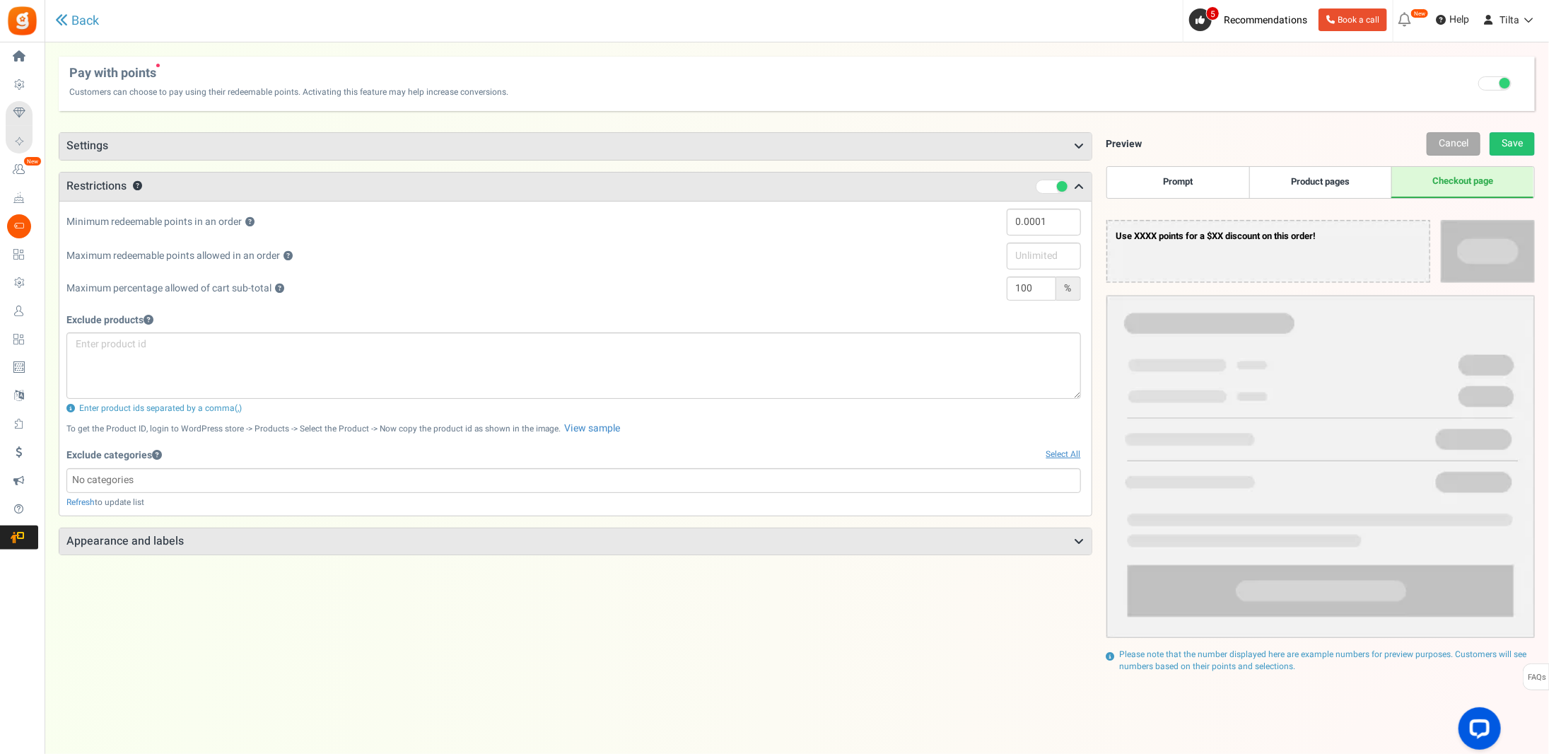
click at [232, 540] on h3 "Appearance and labels" at bounding box center [575, 541] width 1032 height 27
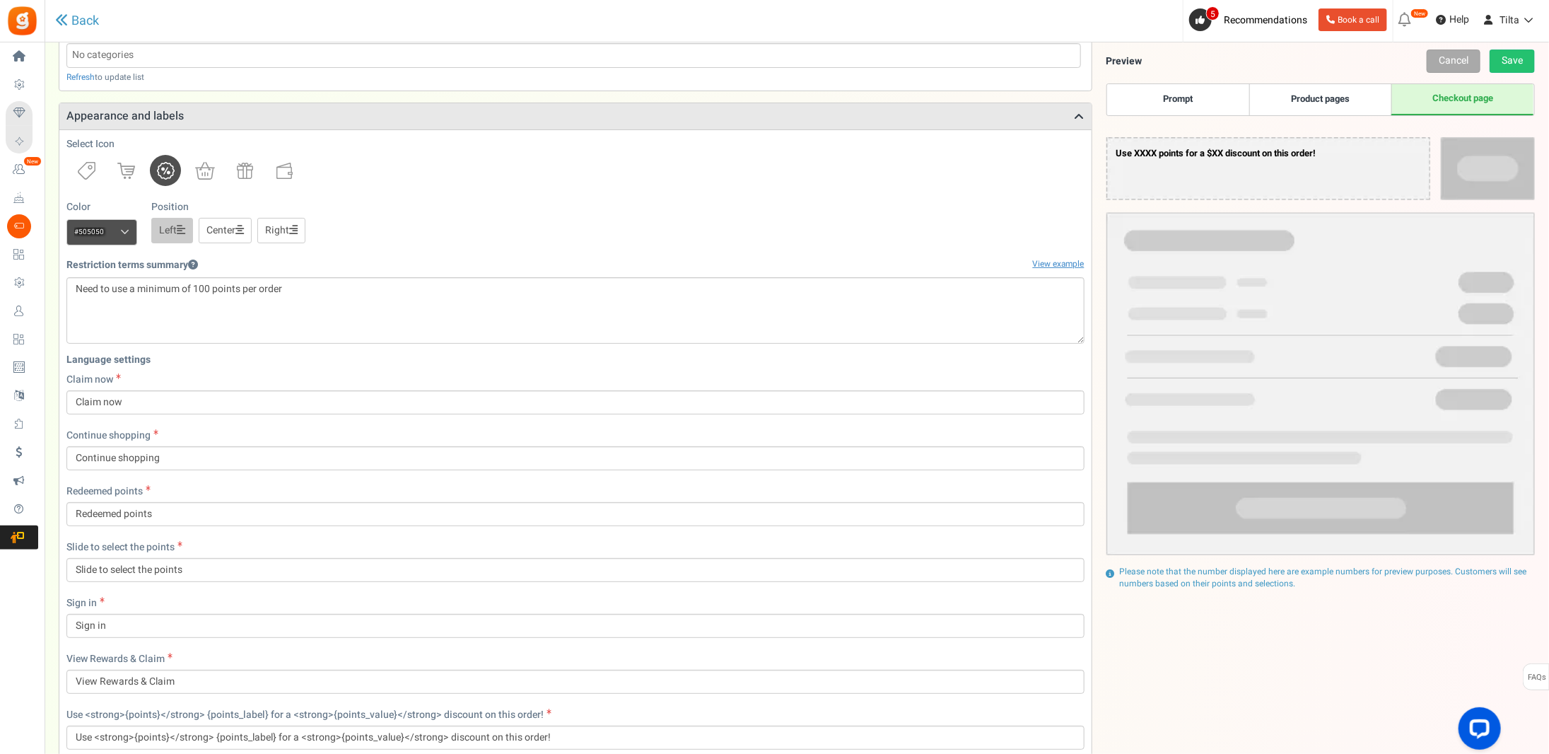
scroll to position [752, 0]
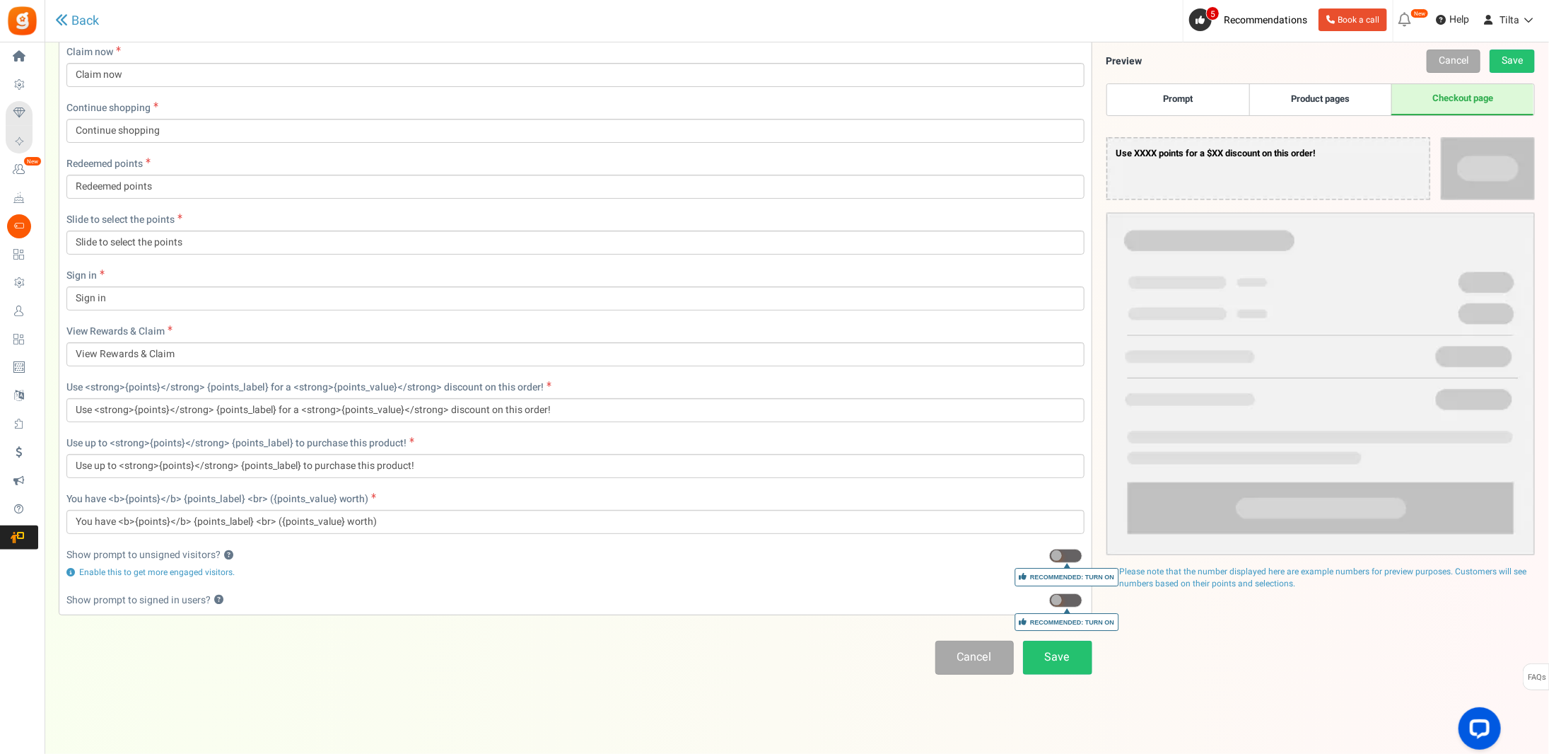
click at [561, 625] on div "Points mode Recommended Selecting this may reduce participation Allow customers…" at bounding box center [797, 3] width 1477 height 1275
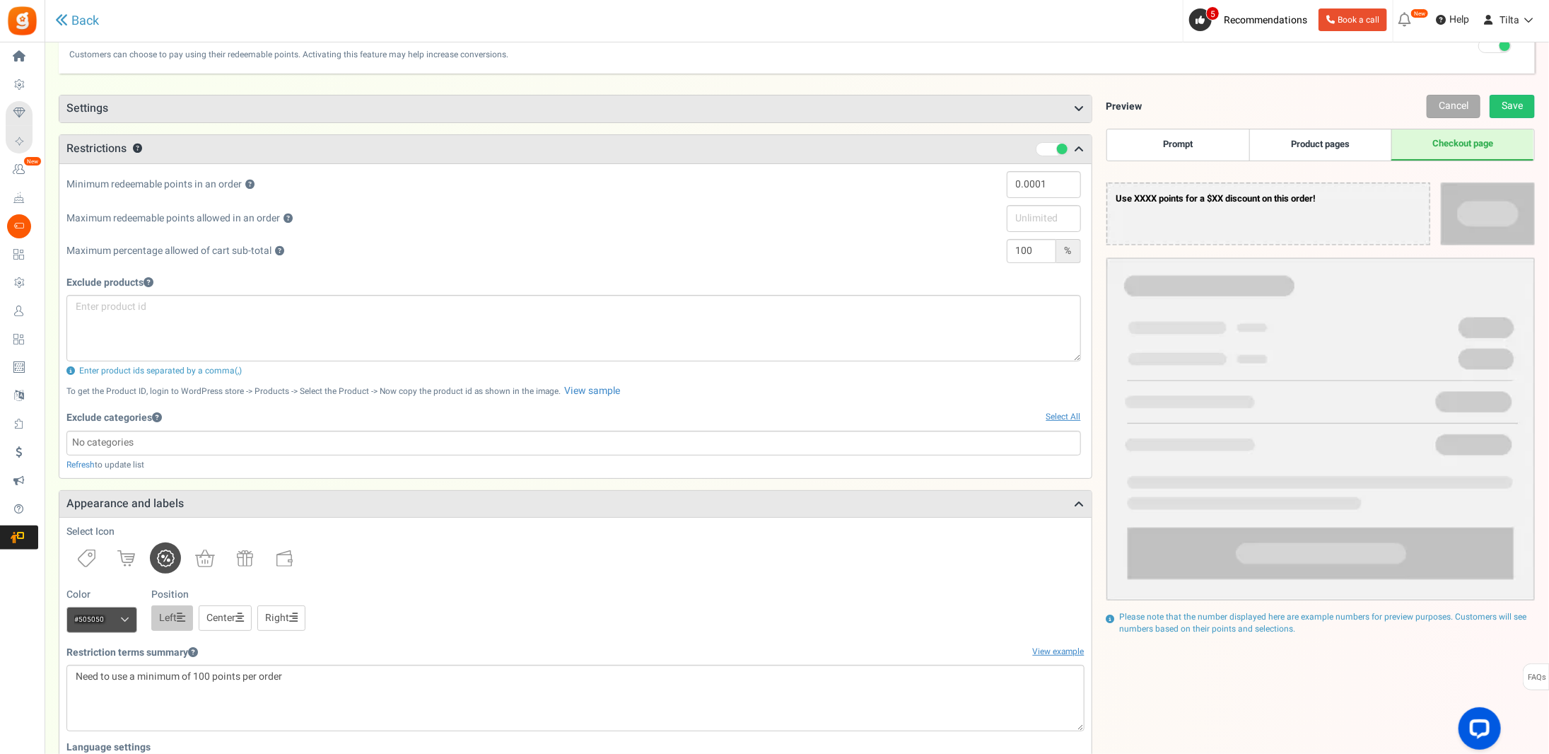
scroll to position [0, 0]
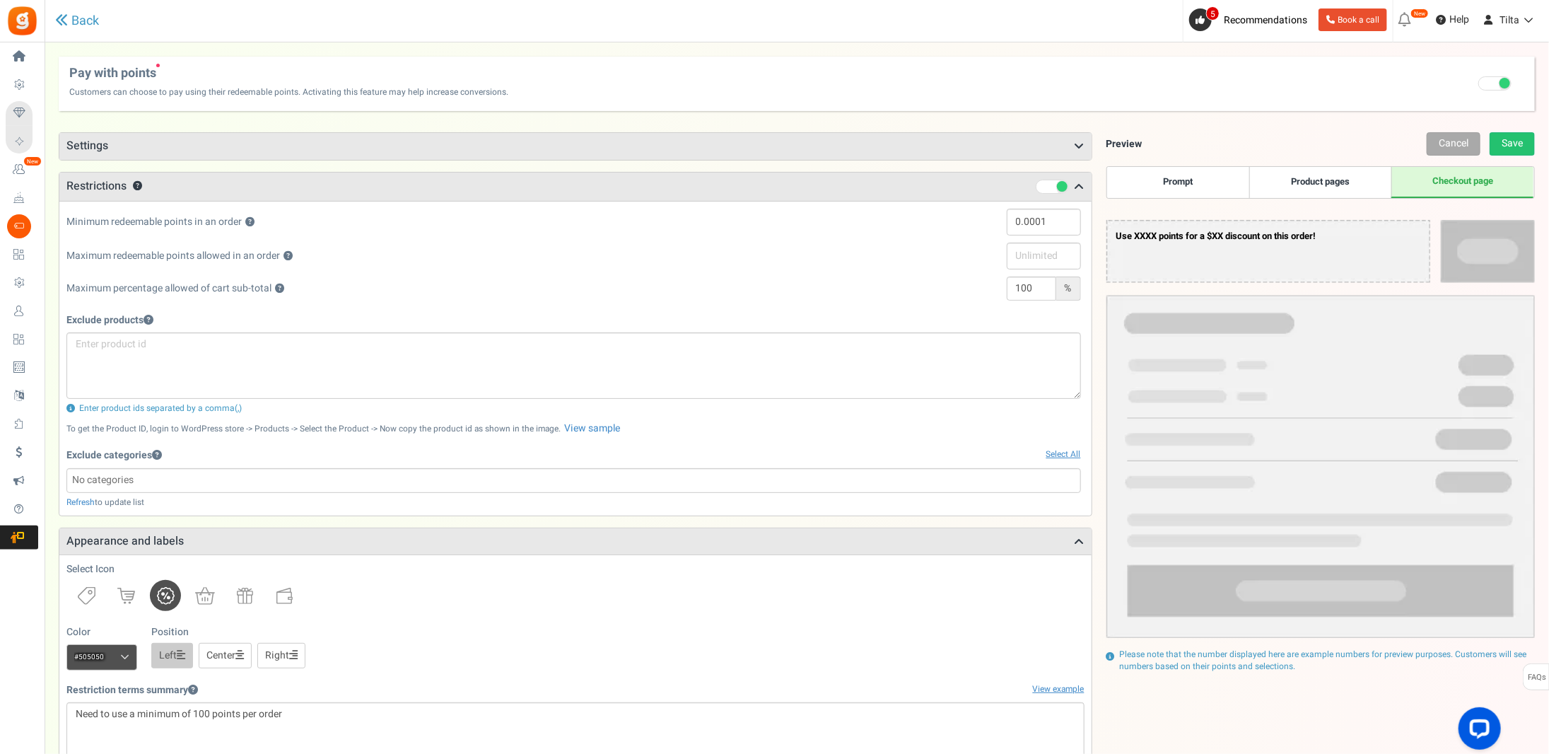
click at [774, 153] on h3 "Settings" at bounding box center [575, 146] width 1032 height 27
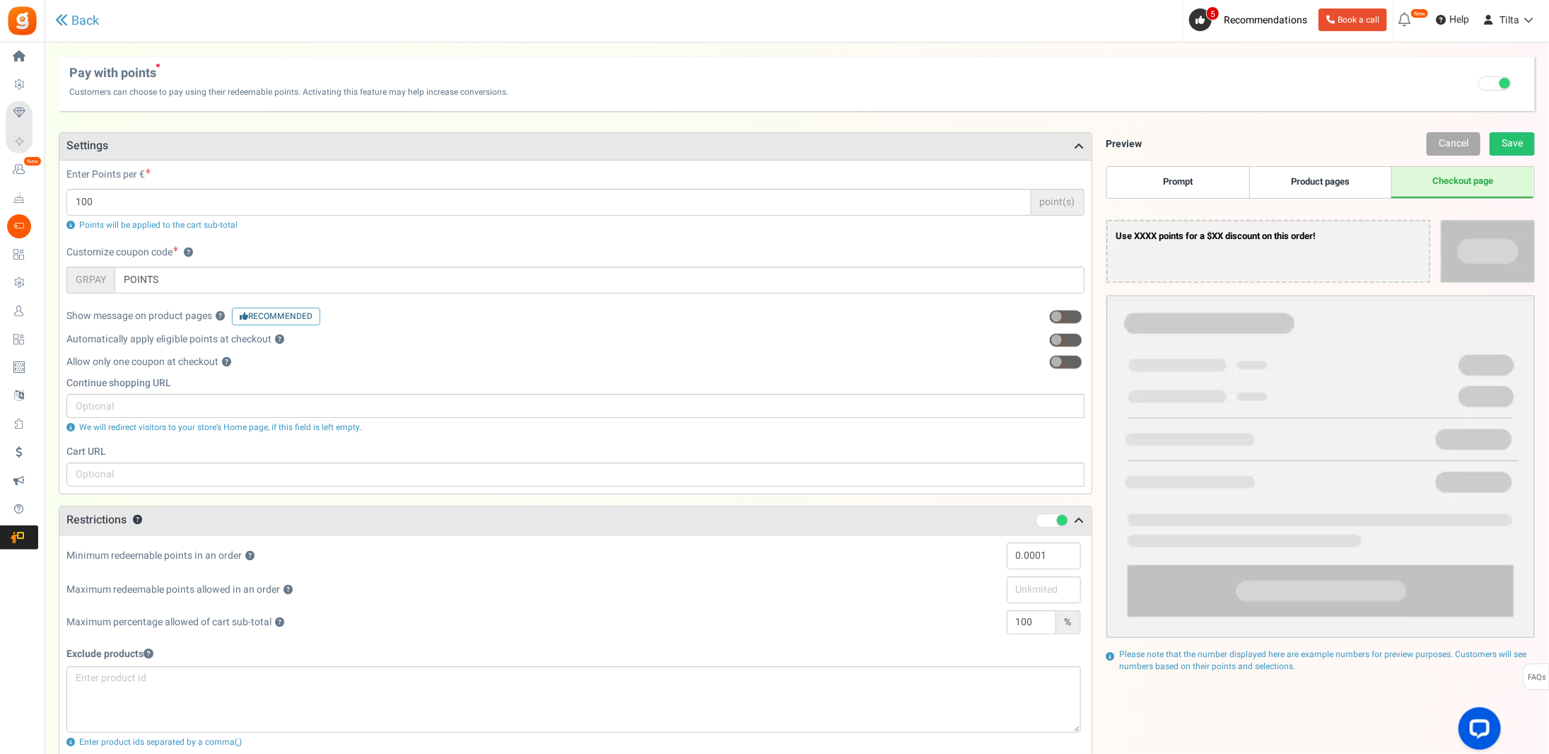
click at [1066, 337] on span at bounding box center [1065, 340] width 33 height 14
click at [1049, 337] on input "checkbox" at bounding box center [1049, 340] width 0 height 9
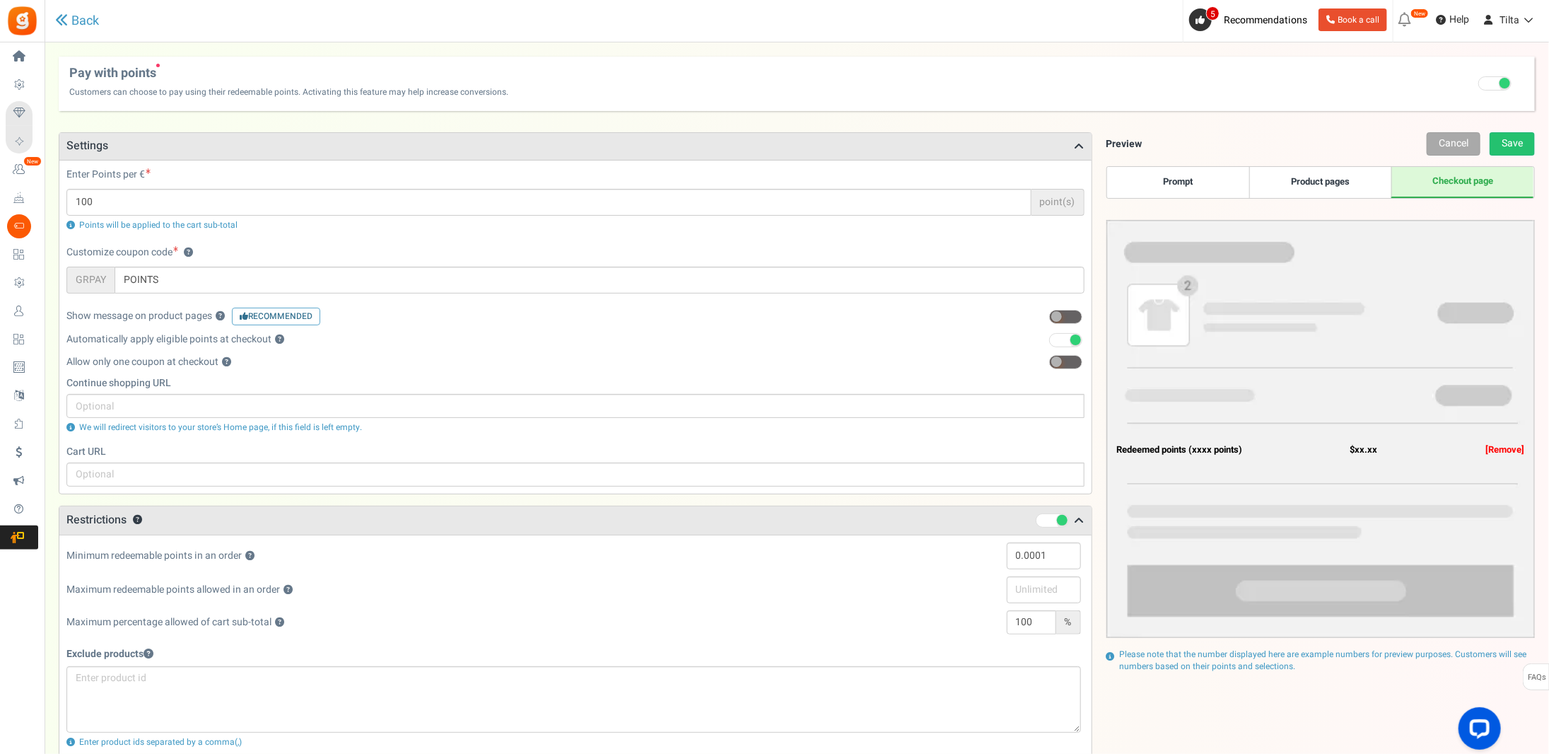
click at [1058, 337] on span at bounding box center [1065, 340] width 33 height 14
click at [1049, 337] on input "checkbox" at bounding box center [1049, 340] width 0 height 9
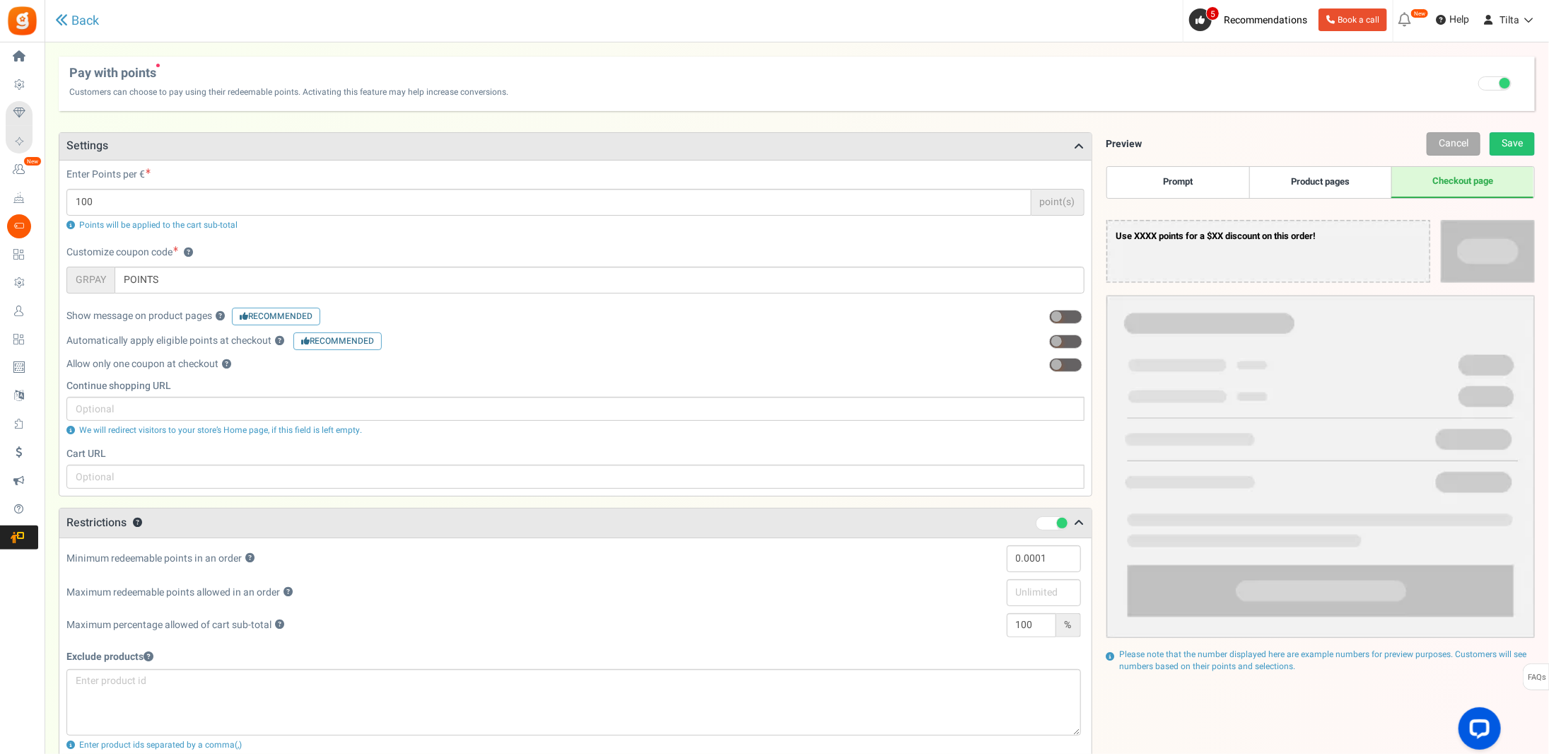
click at [1064, 359] on span at bounding box center [1065, 365] width 33 height 14
click at [1049, 361] on input "checkbox" at bounding box center [1049, 365] width 0 height 9
click at [1065, 317] on span at bounding box center [1065, 317] width 33 height 14
click at [1048, 317] on input "0" at bounding box center [1048, 317] width 0 height 9
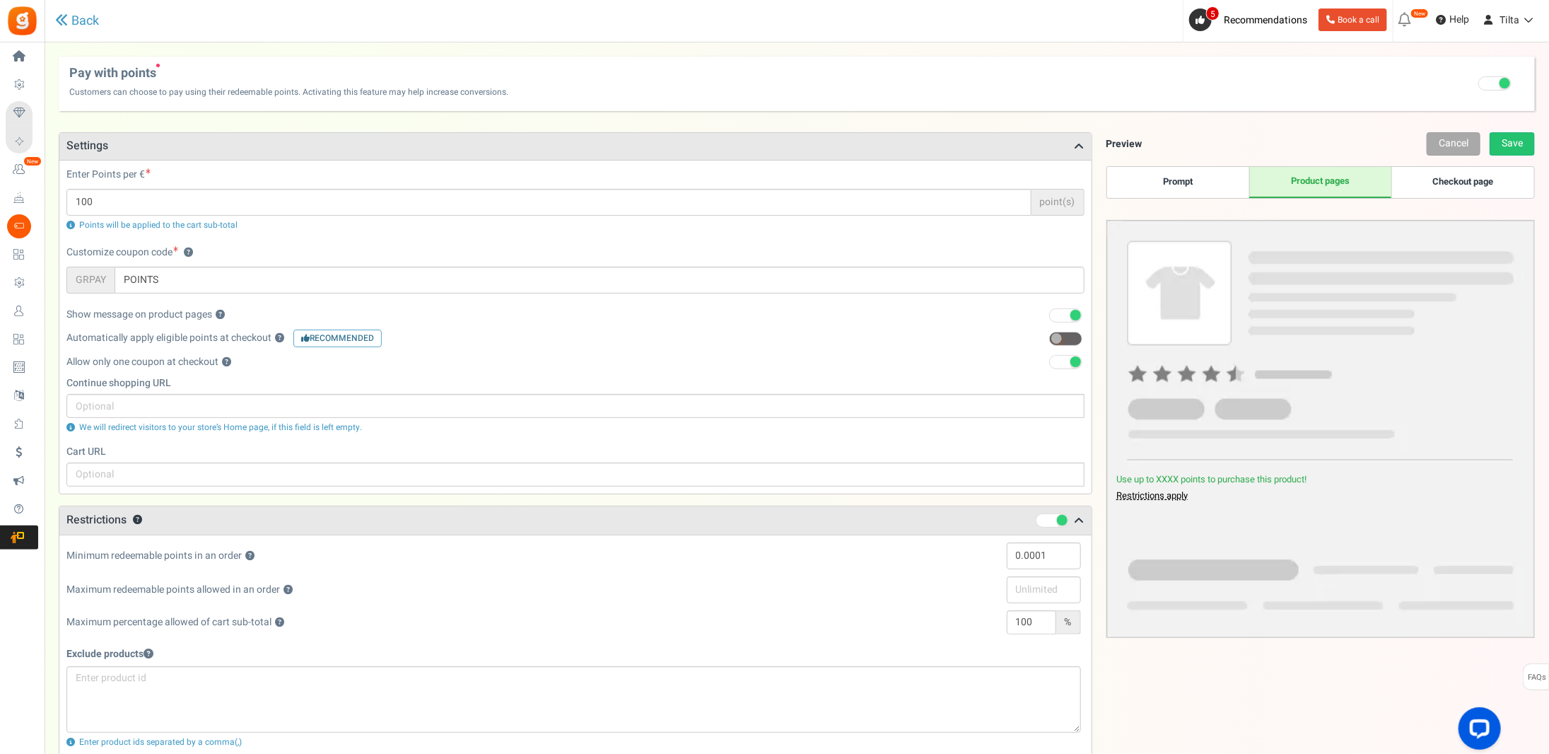
click at [1061, 316] on span at bounding box center [1065, 315] width 33 height 14
click at [1048, 316] on input "1" at bounding box center [1048, 315] width 0 height 9
click at [1061, 363] on span at bounding box center [1065, 365] width 33 height 14
click at [1049, 363] on input "checkbox" at bounding box center [1049, 365] width 0 height 9
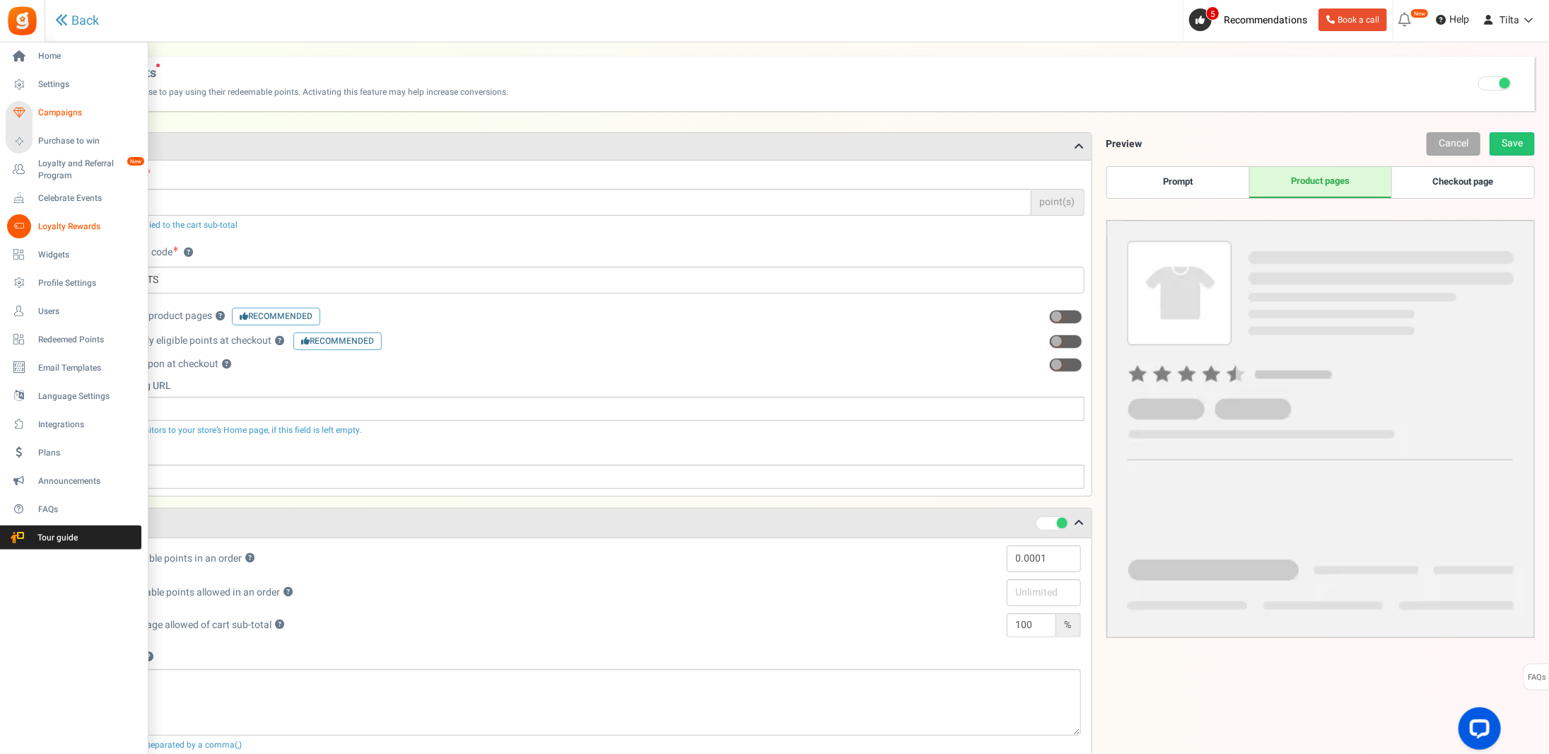
click at [59, 113] on span "Campaigns" at bounding box center [87, 113] width 99 height 12
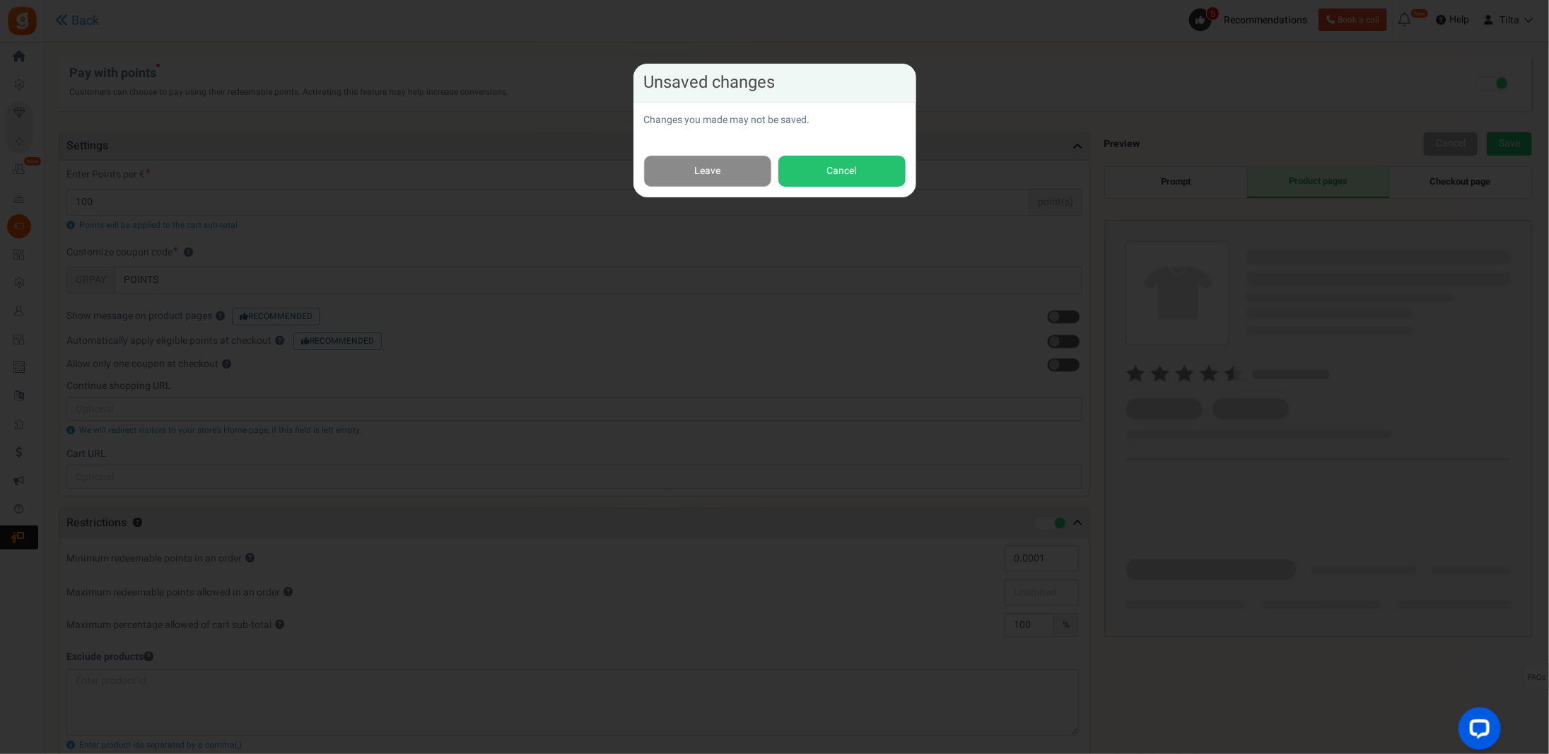
click at [685, 162] on link "Leave" at bounding box center [707, 172] width 127 height 32
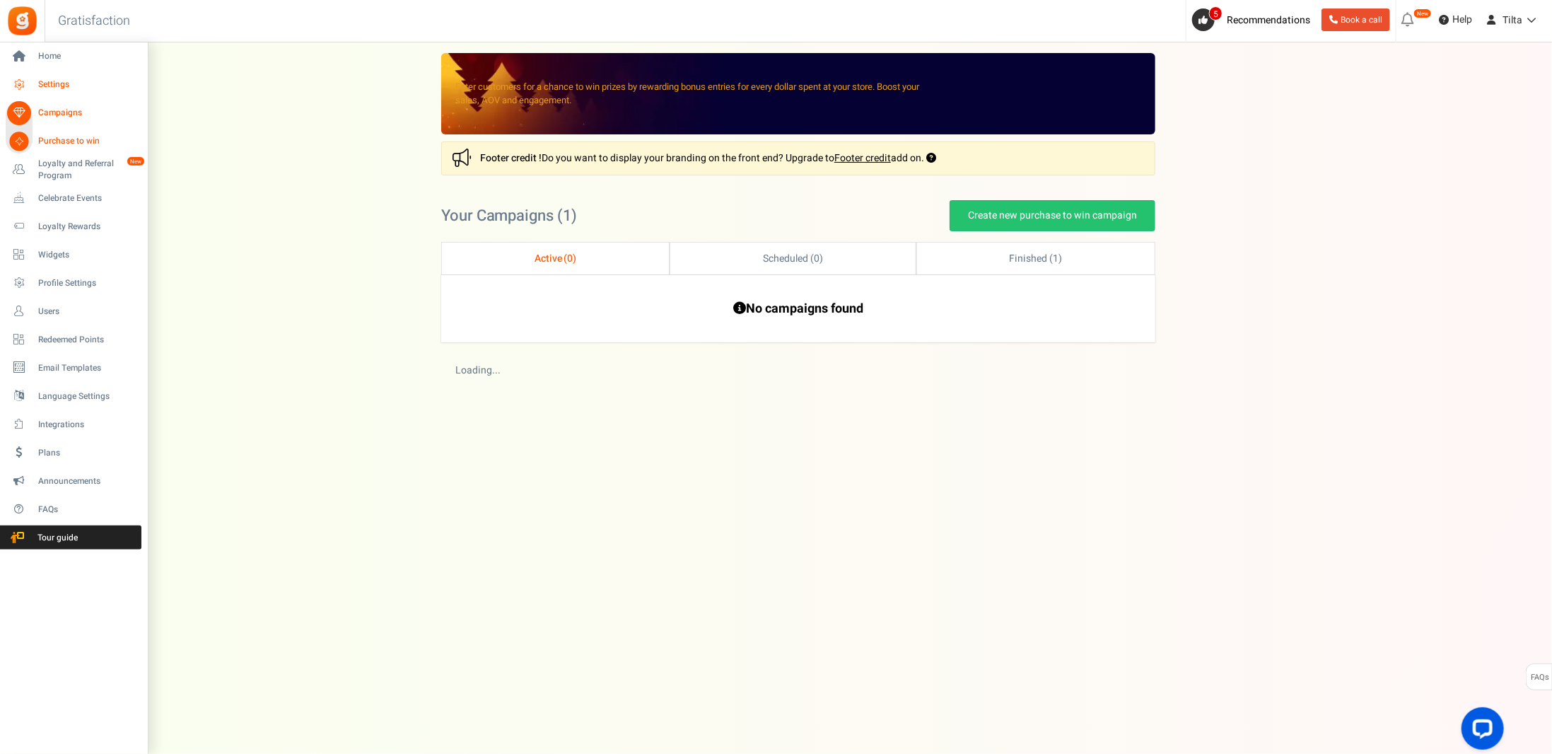
click at [50, 80] on span "Settings" at bounding box center [87, 84] width 99 height 12
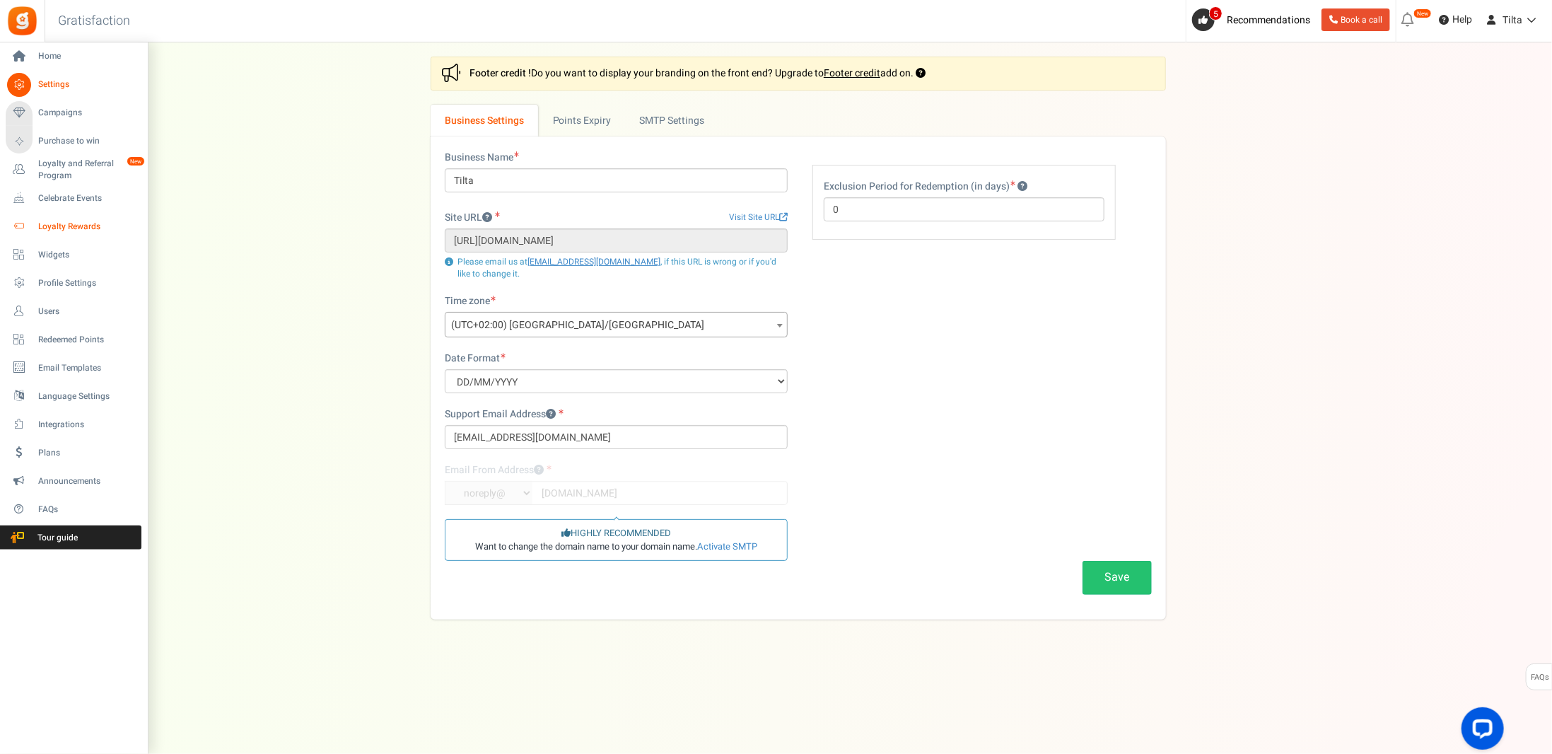
click at [52, 221] on span "Loyalty Rewards" at bounding box center [87, 227] width 99 height 12
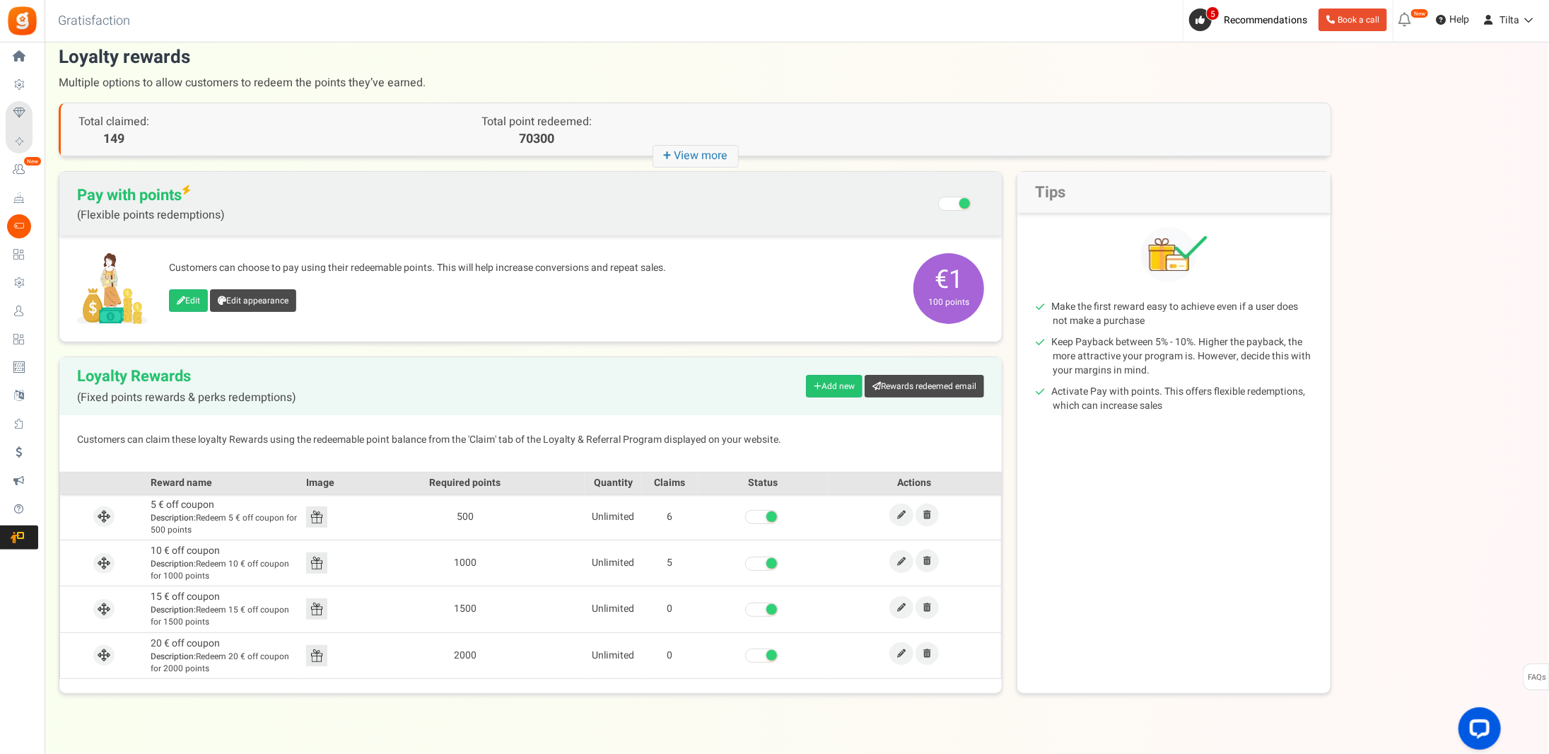
scroll to position [33, 0]
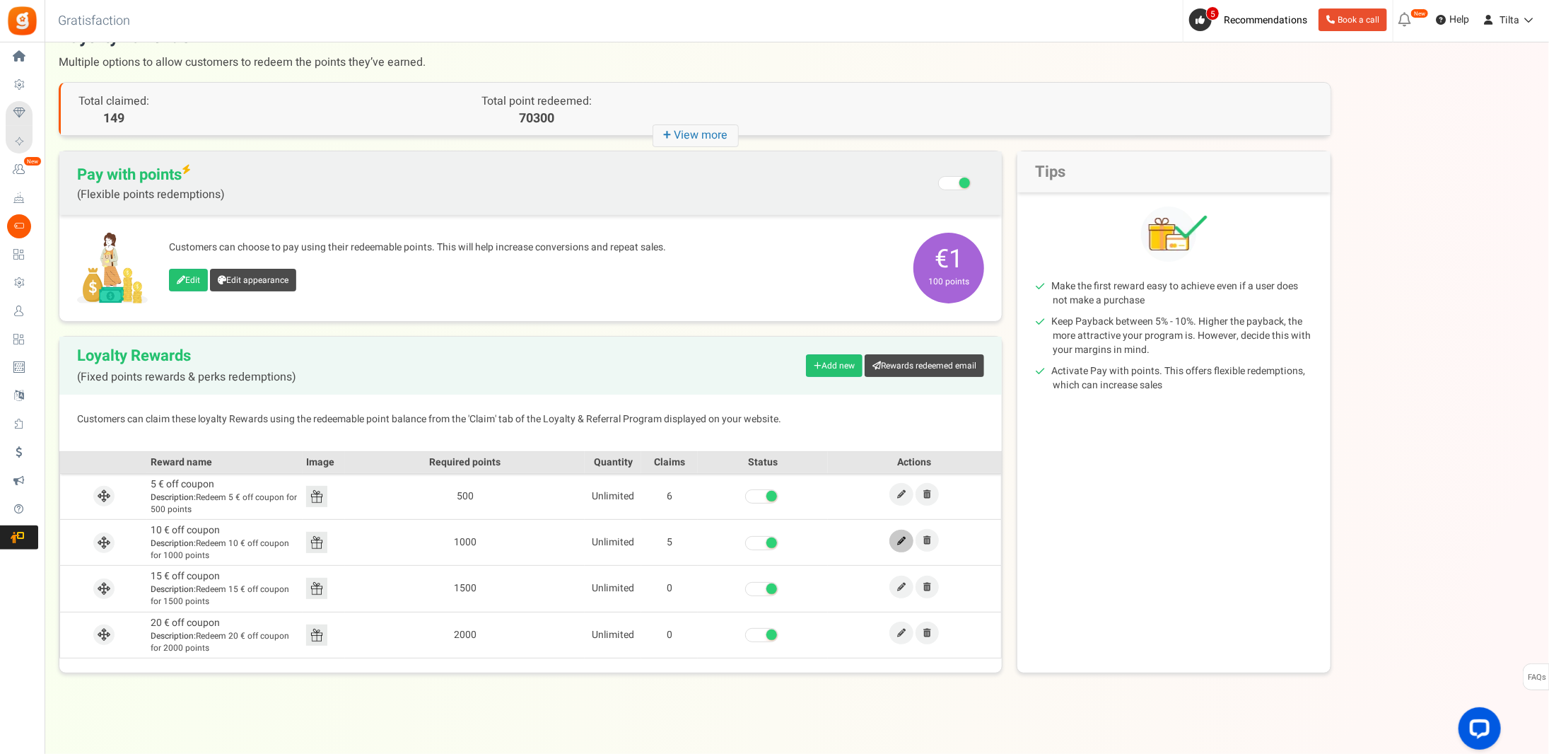
click at [900, 539] on icon at bounding box center [901, 541] width 8 height 8
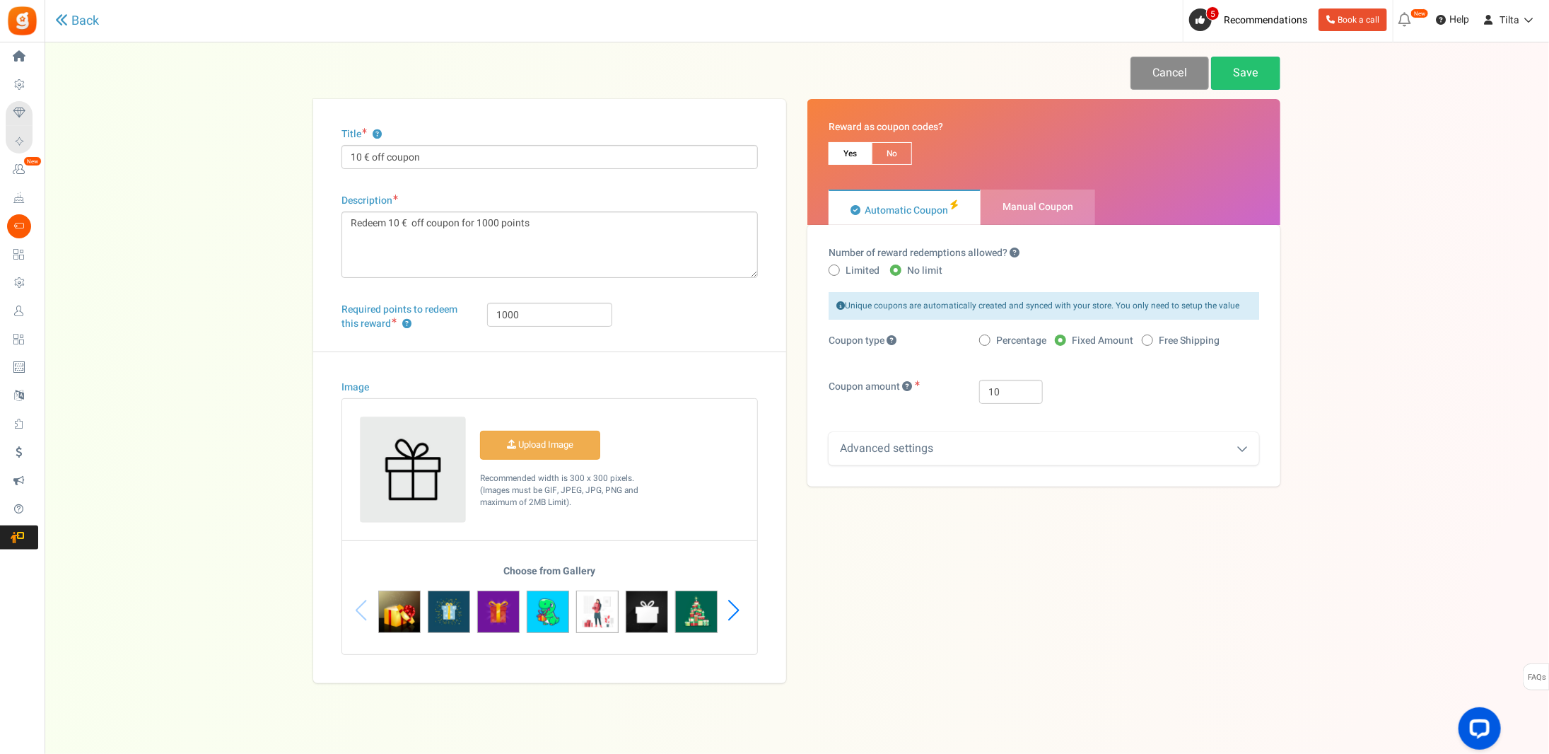
click at [1161, 72] on link "Cancel" at bounding box center [1170, 73] width 78 height 33
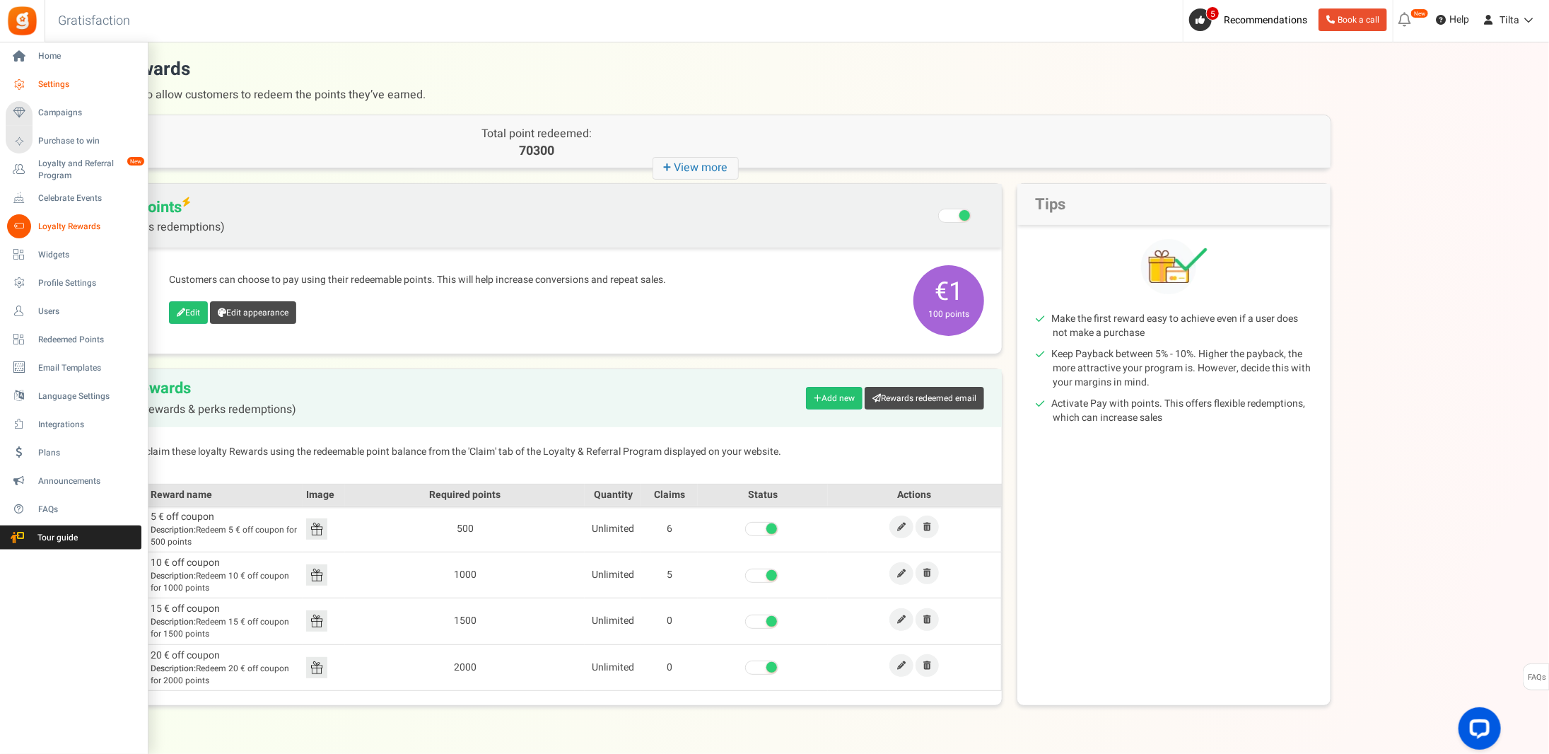
click at [50, 84] on span "Settings" at bounding box center [87, 84] width 99 height 12
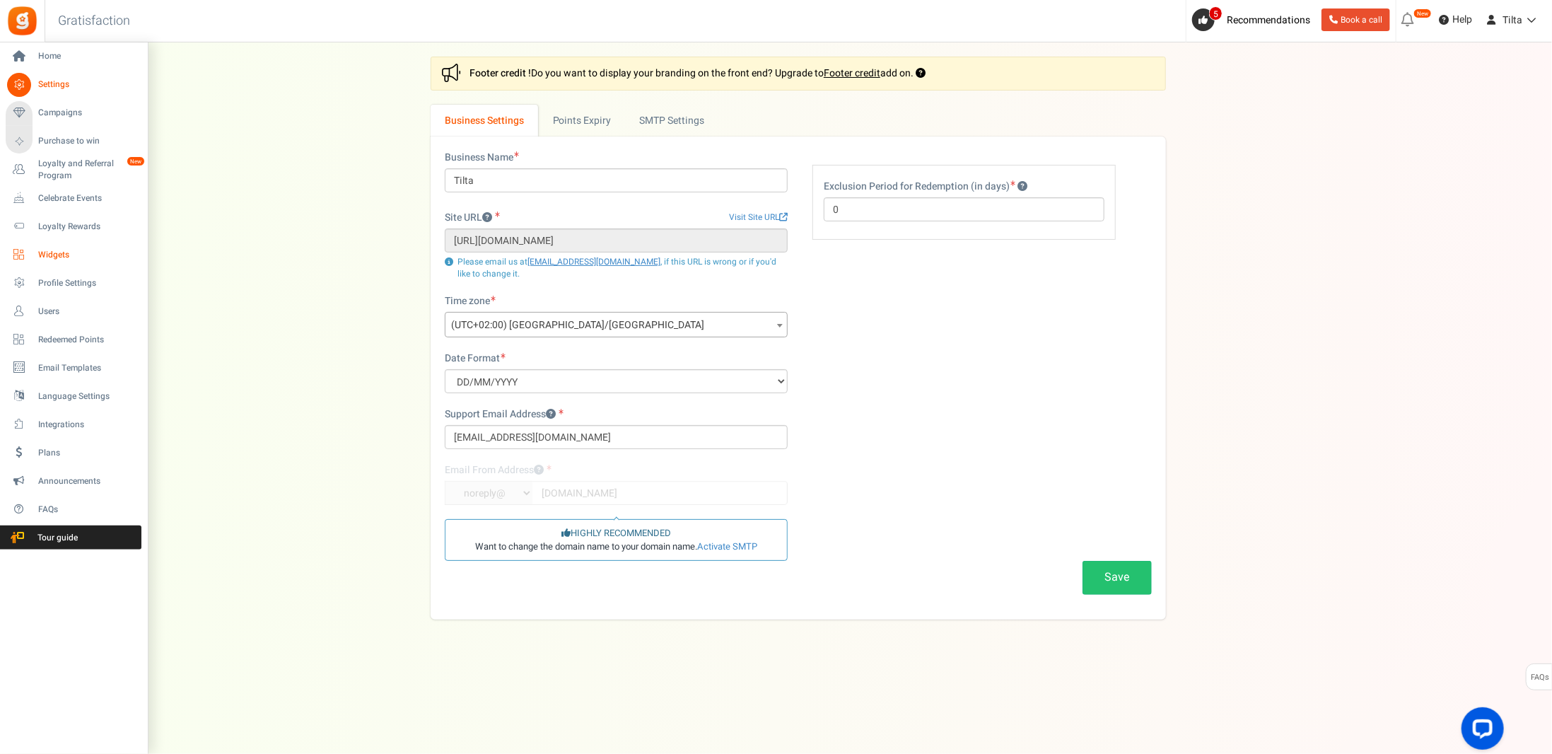
click at [48, 250] on span "Widgets" at bounding box center [87, 255] width 99 height 12
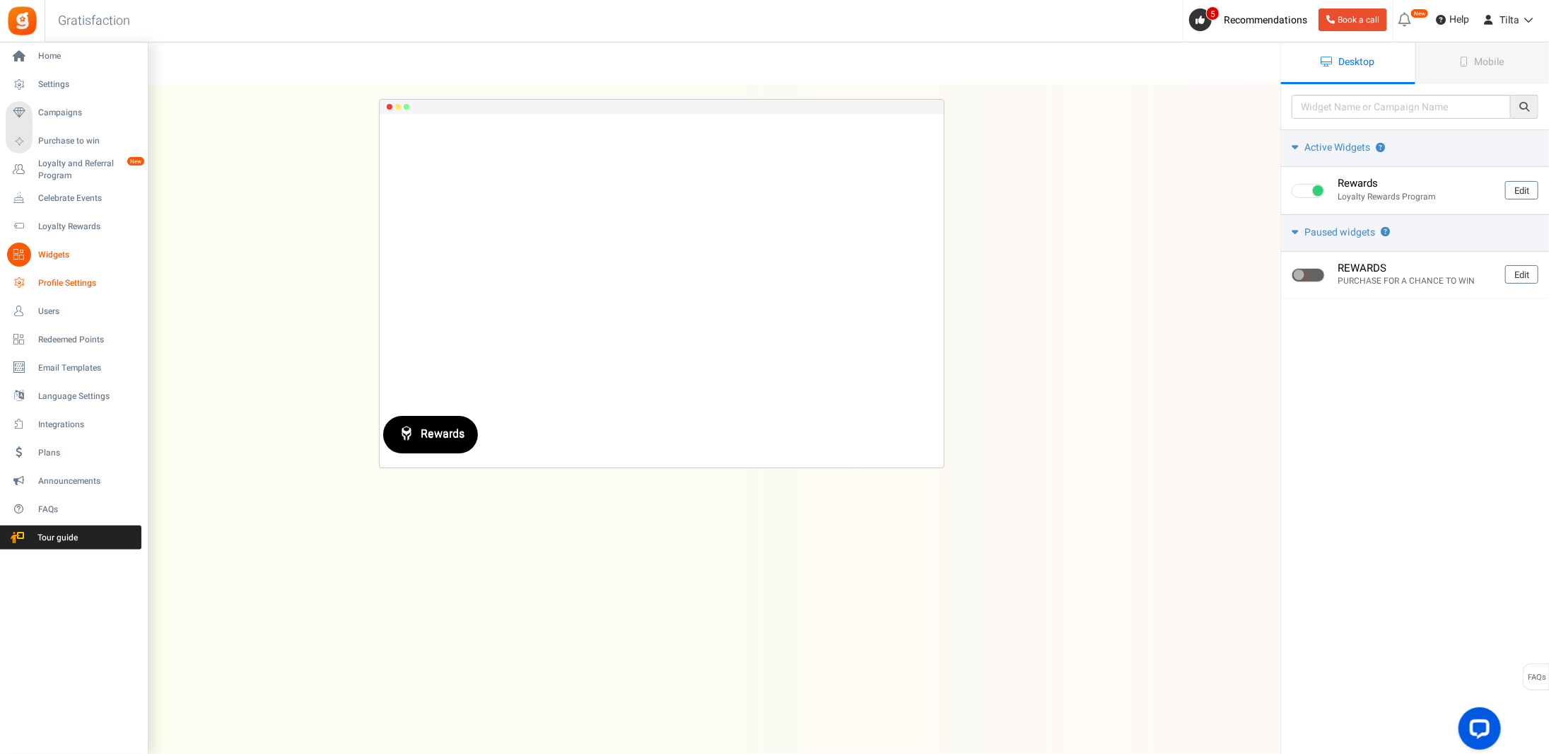
click at [57, 278] on span "Profile Settings" at bounding box center [87, 283] width 99 height 12
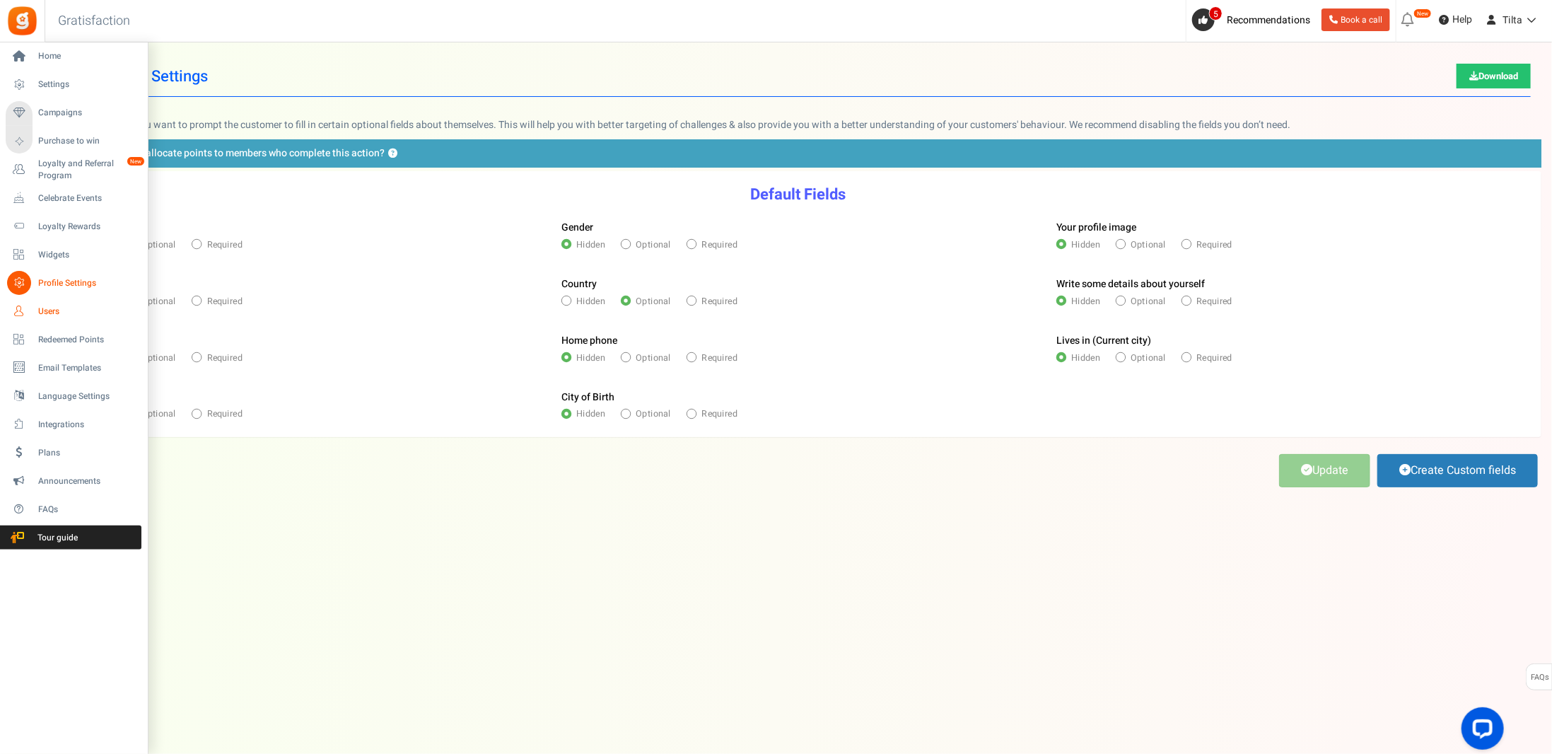
click at [51, 310] on span "Users" at bounding box center [87, 312] width 99 height 12
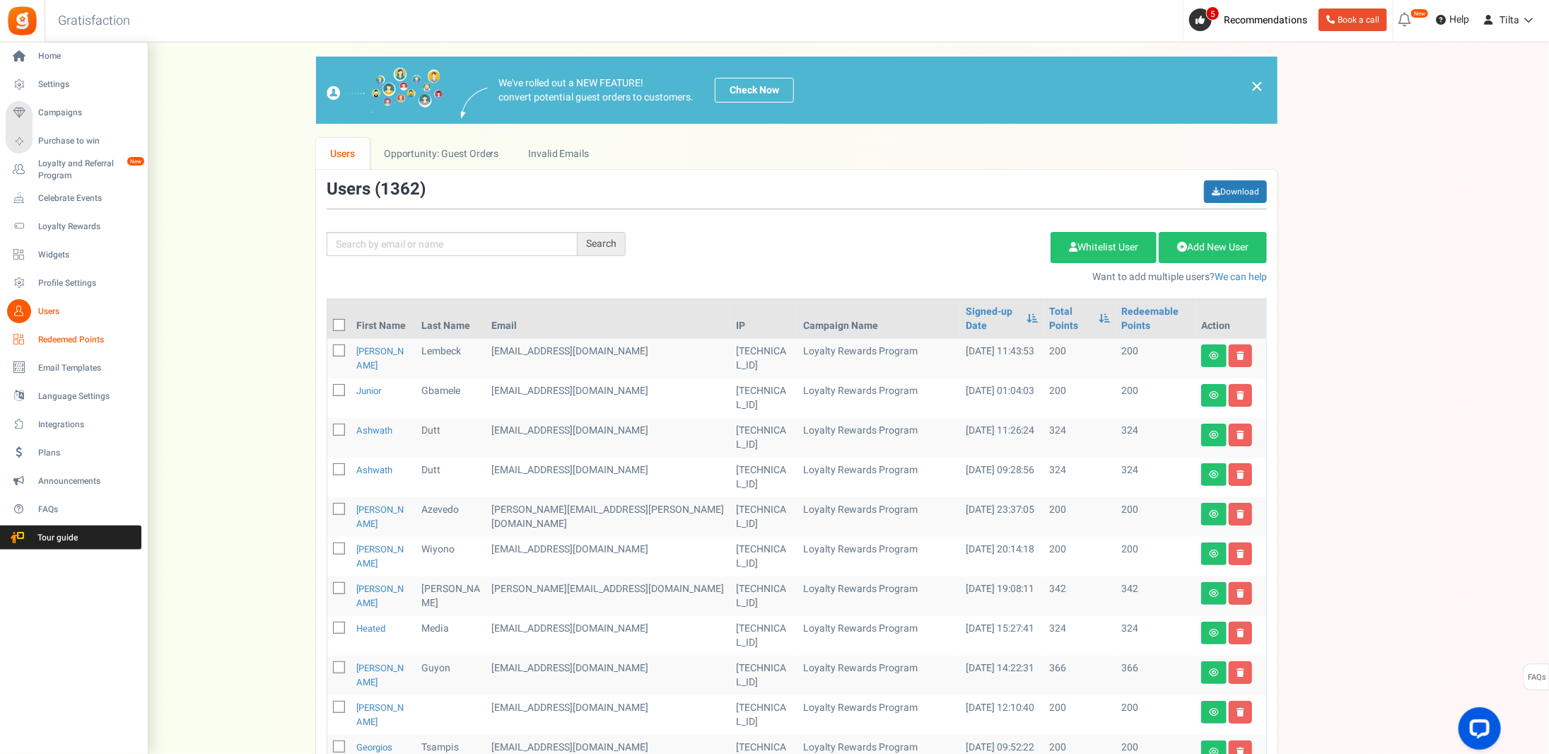
click at [74, 334] on span "Redeemed Points" at bounding box center [87, 340] width 99 height 12
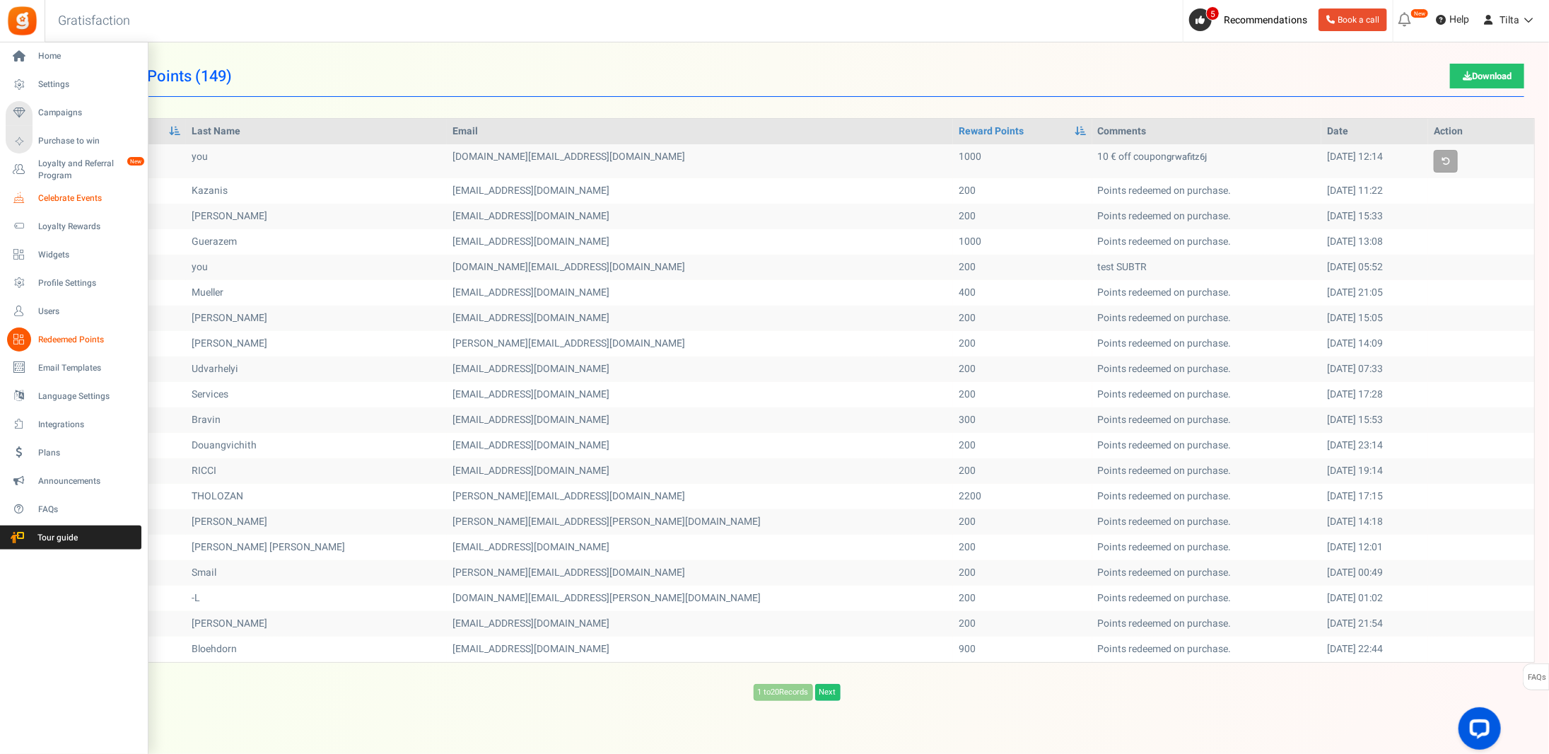
click at [69, 206] on link "Celebrate Events" at bounding box center [74, 198] width 136 height 24
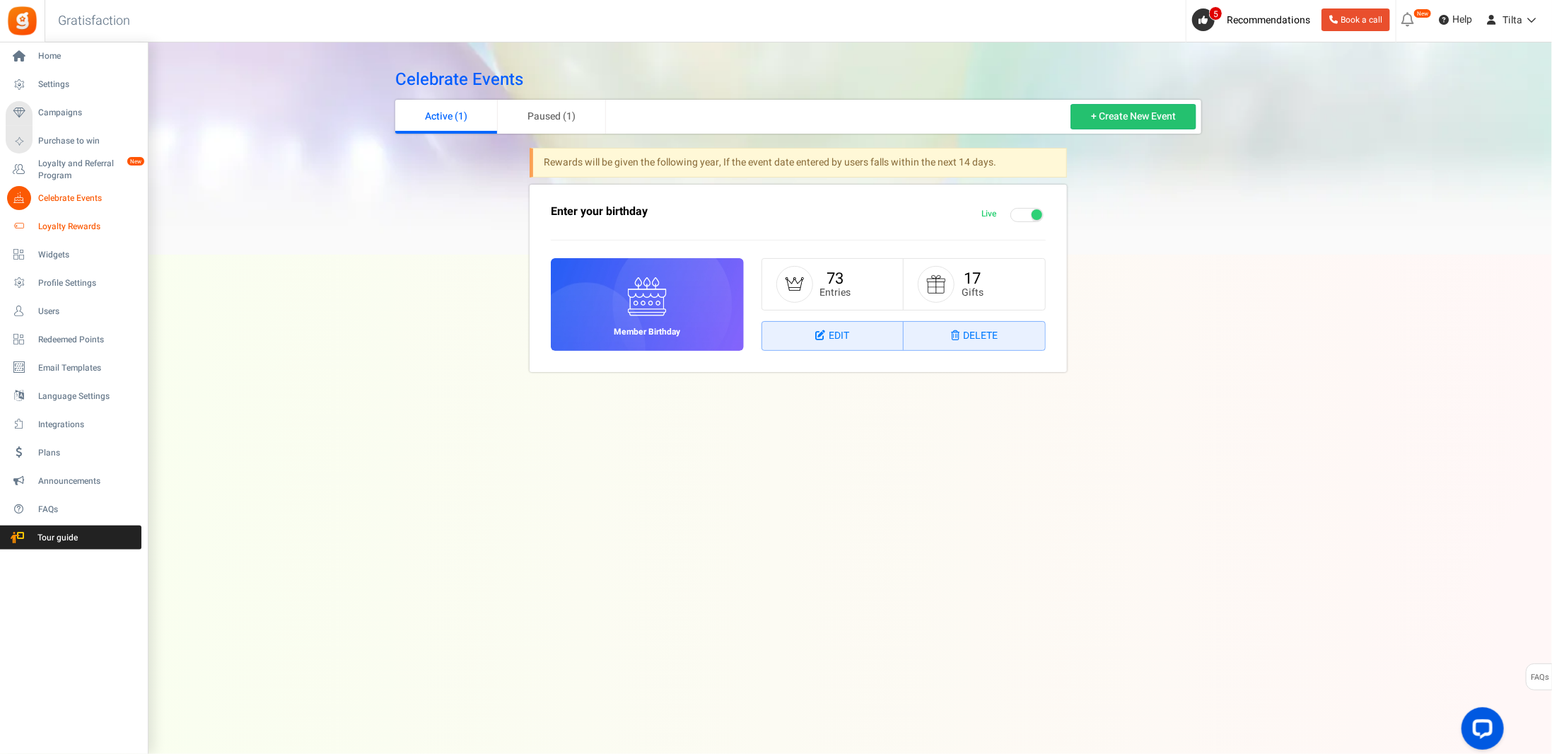
click at [74, 223] on span "Loyalty Rewards" at bounding box center [87, 227] width 99 height 12
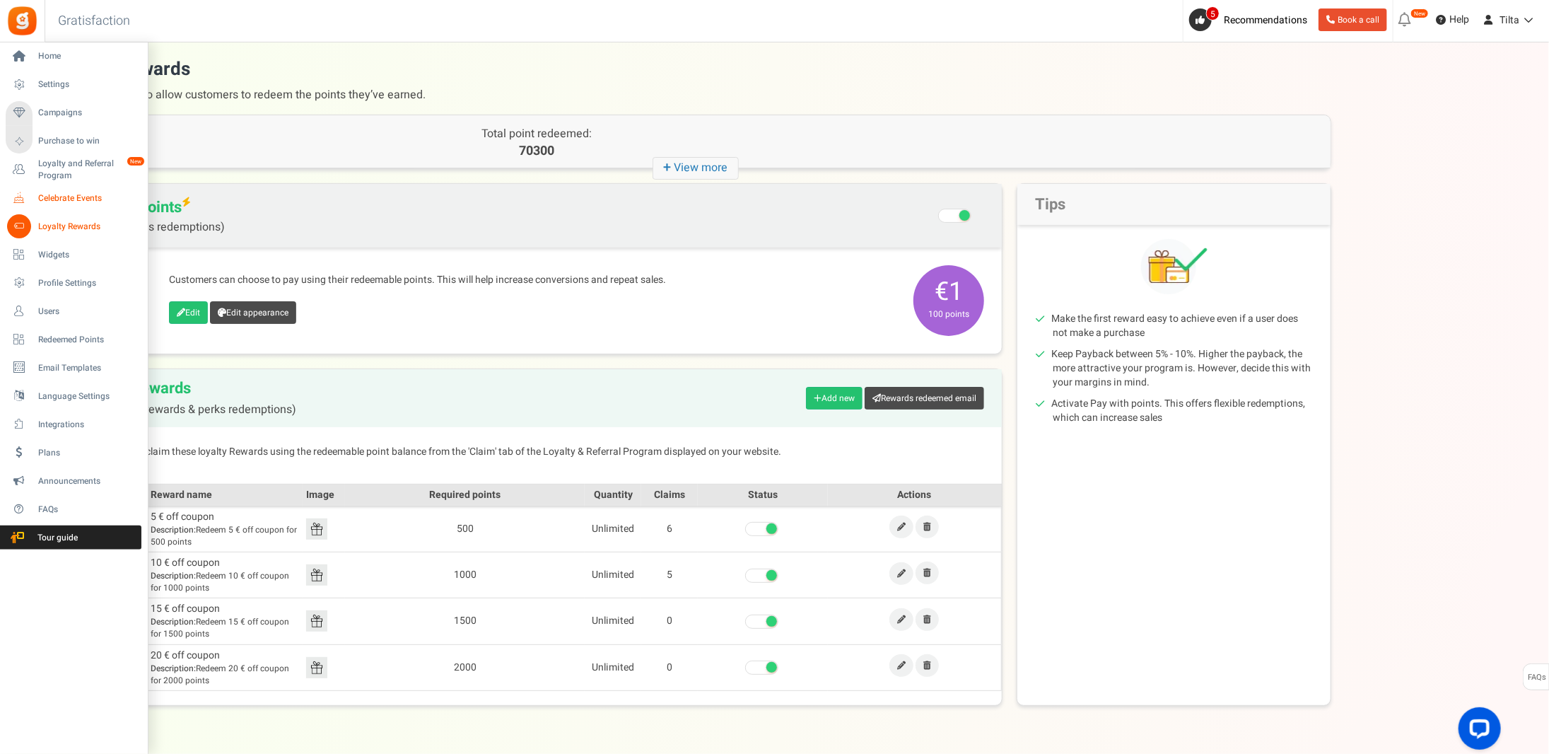
click at [58, 192] on span "Celebrate Events" at bounding box center [87, 198] width 99 height 12
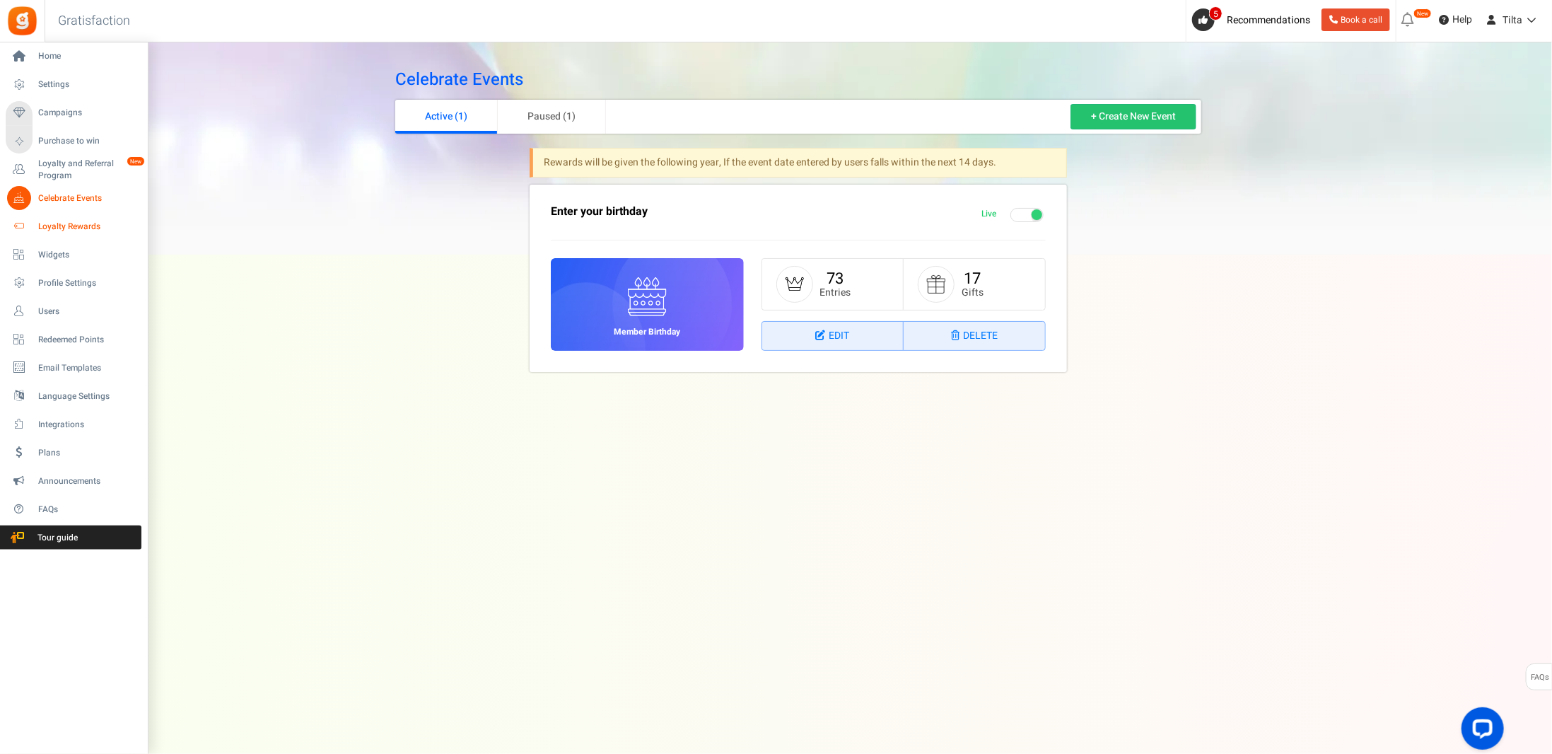
click at [68, 223] on span "Loyalty Rewards" at bounding box center [87, 227] width 99 height 12
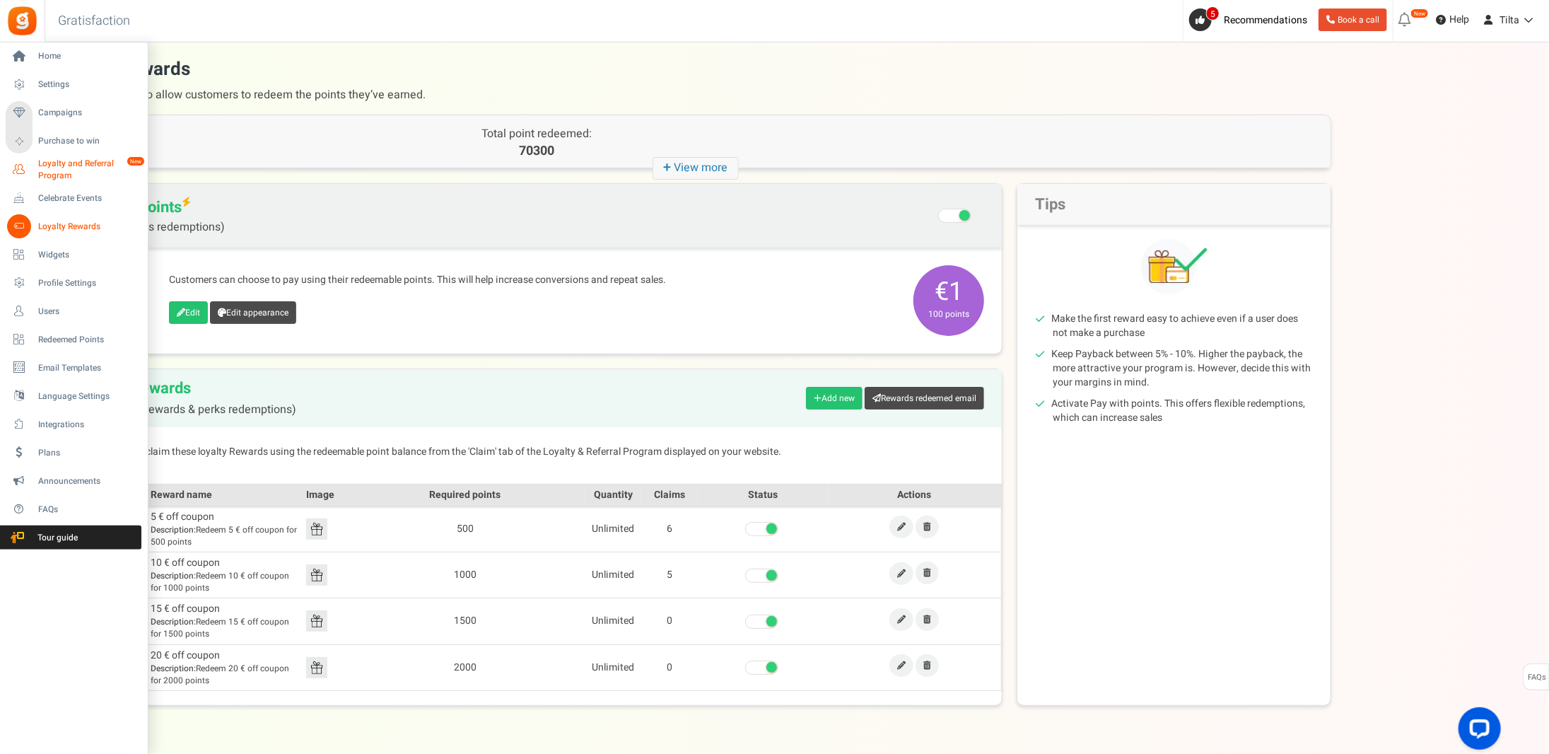
click at [71, 166] on span "Loyalty and Referral Program" at bounding box center [89, 170] width 103 height 24
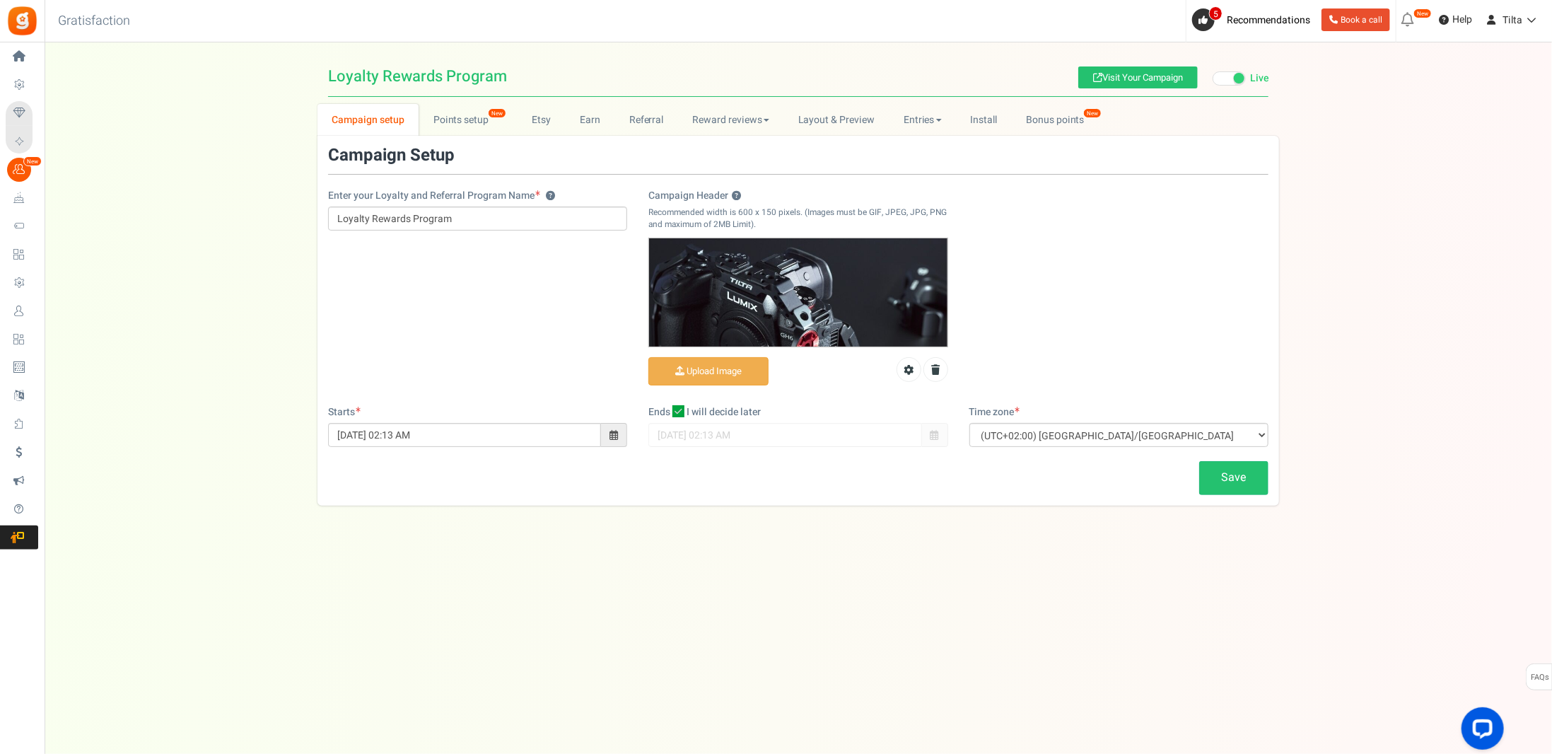
click at [468, 136] on div "Campaign Setup Enter your Loyalty and Referral Program Name ? Loyalty Rewards P…" at bounding box center [799, 321] width 962 height 370
click at [465, 125] on link "Points setup New" at bounding box center [468, 120] width 98 height 32
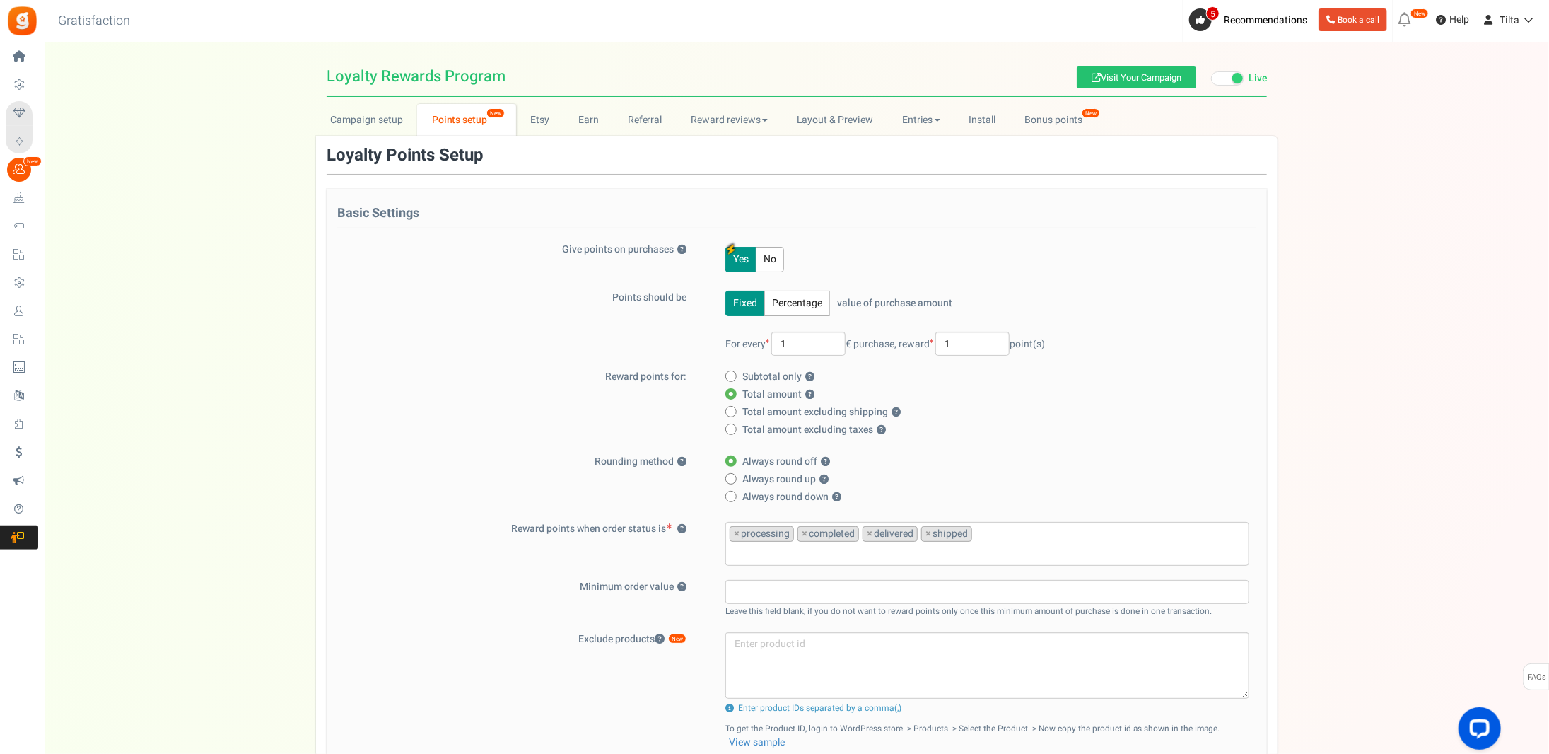
click at [810, 415] on span "Total amount excluding shipping ?" at bounding box center [822, 412] width 158 height 14
click at [735, 415] on input "Total amount excluding shipping ?" at bounding box center [730, 412] width 9 height 9
radio input "true"
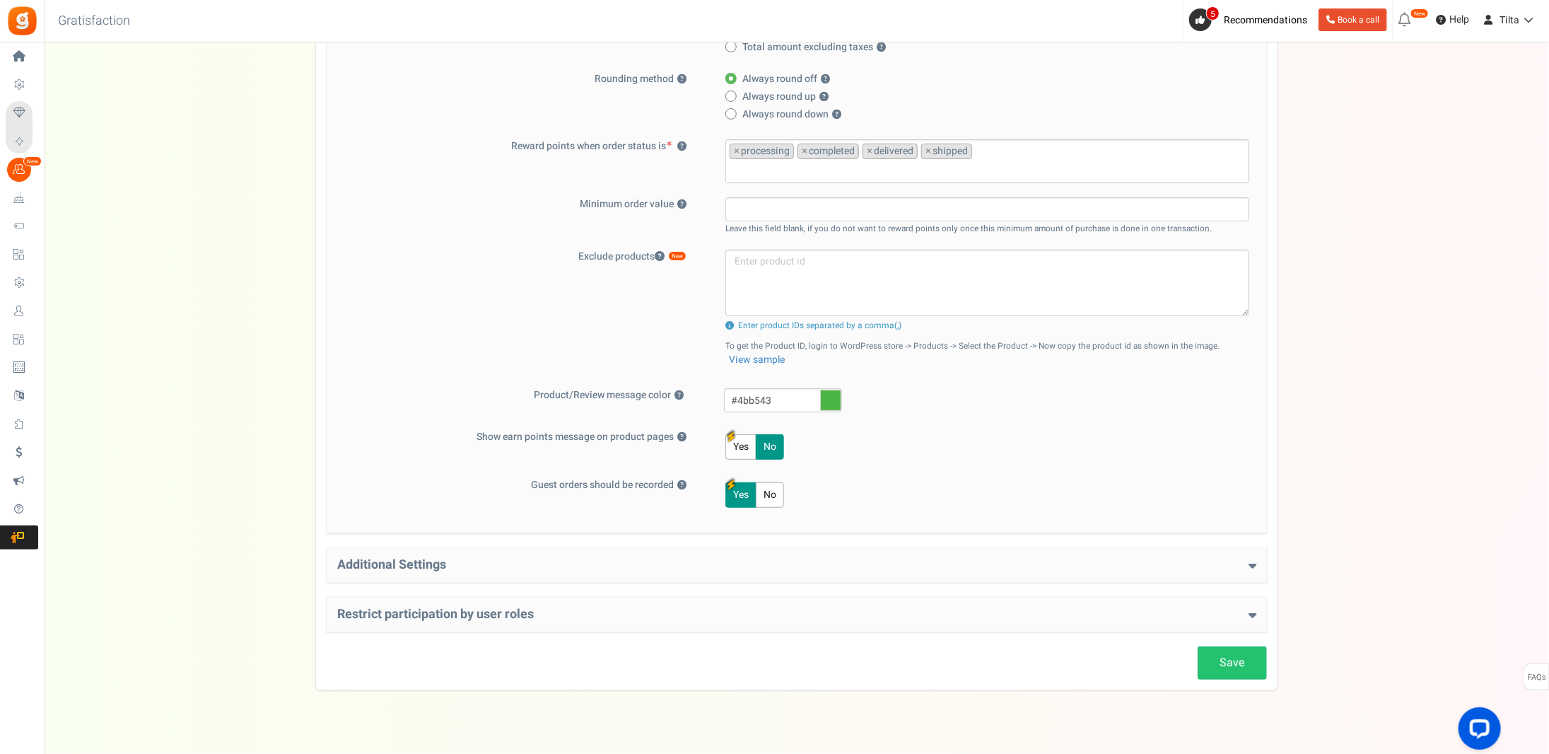
scroll to position [399, 0]
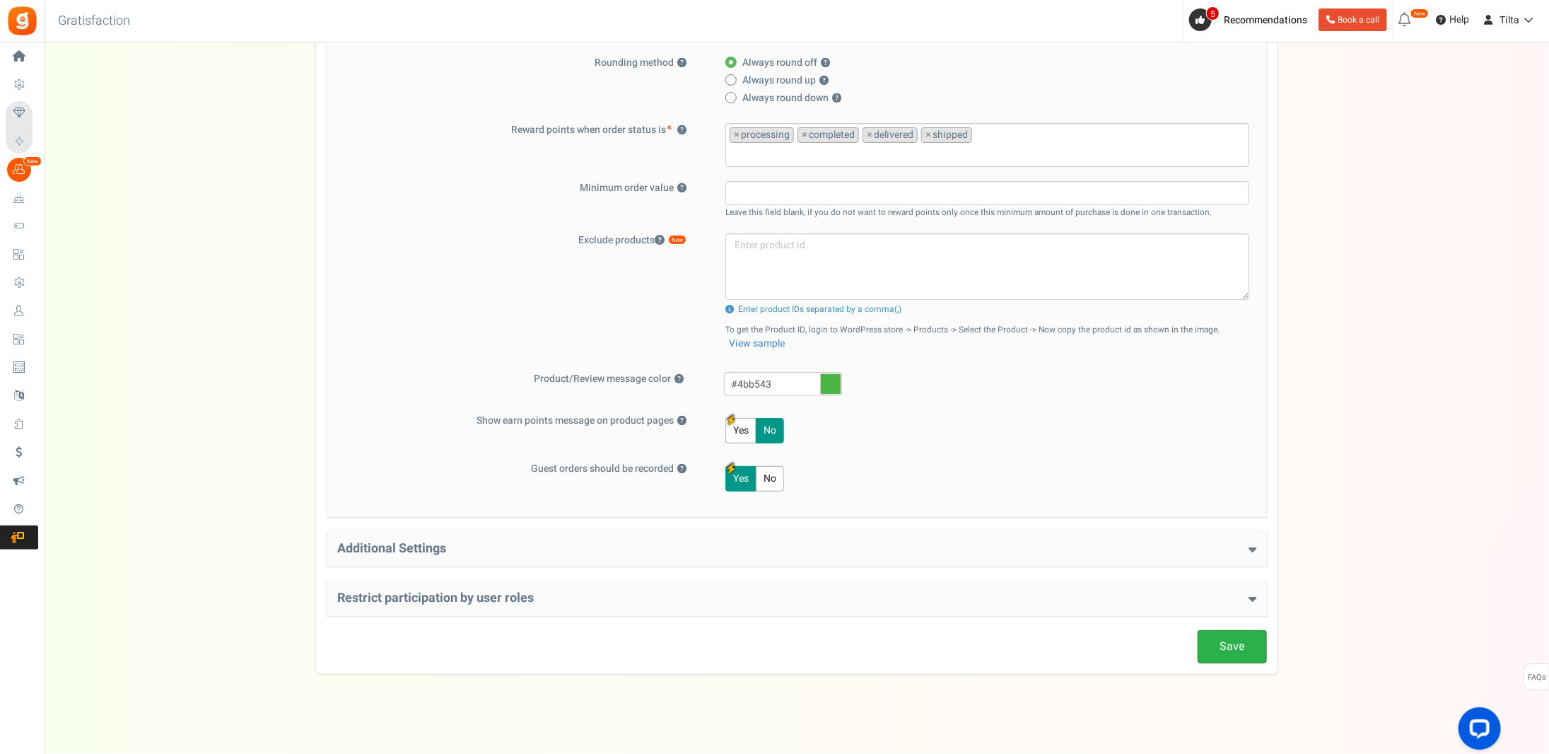
click at [1228, 635] on link "Save" at bounding box center [1232, 646] width 69 height 33
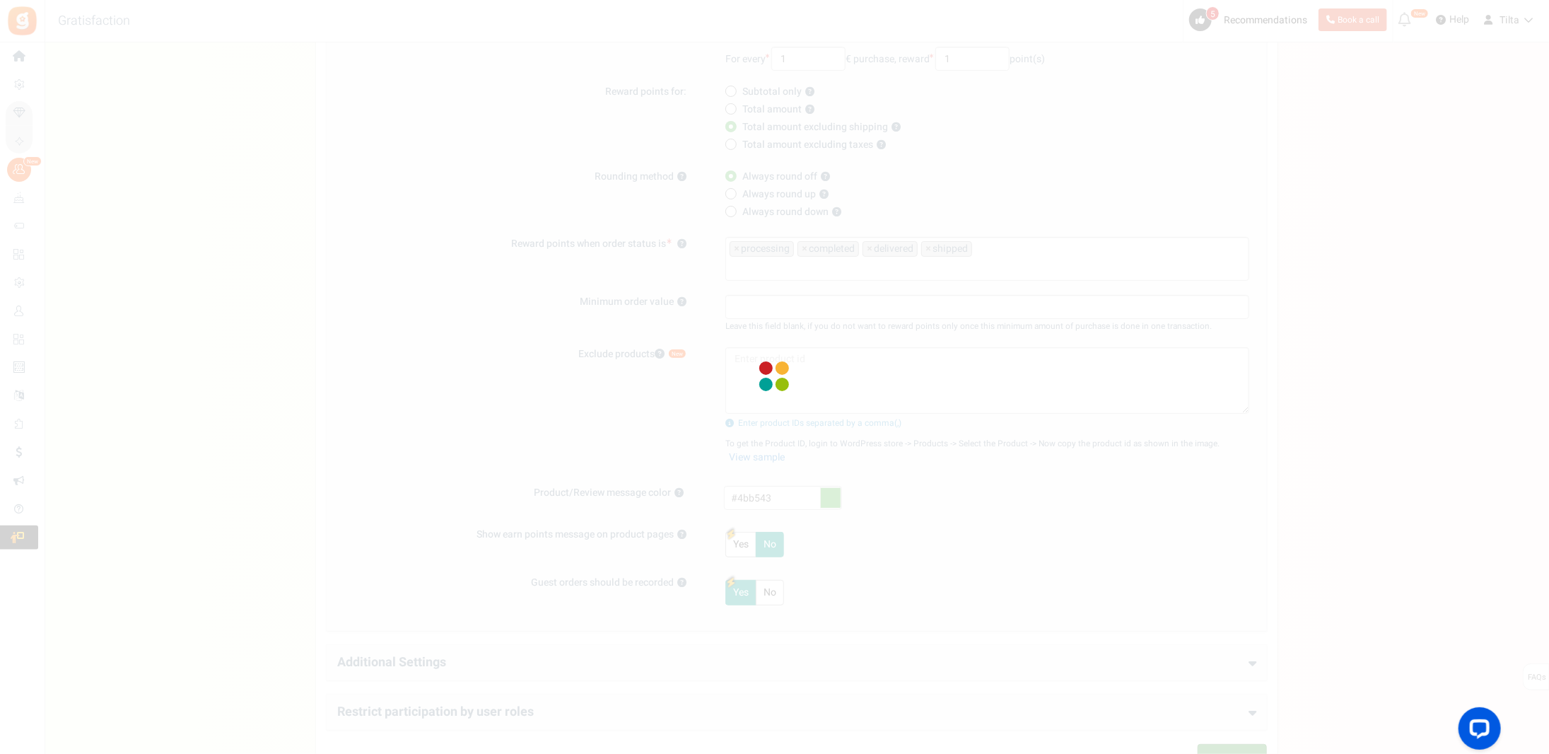
scroll to position [116, 0]
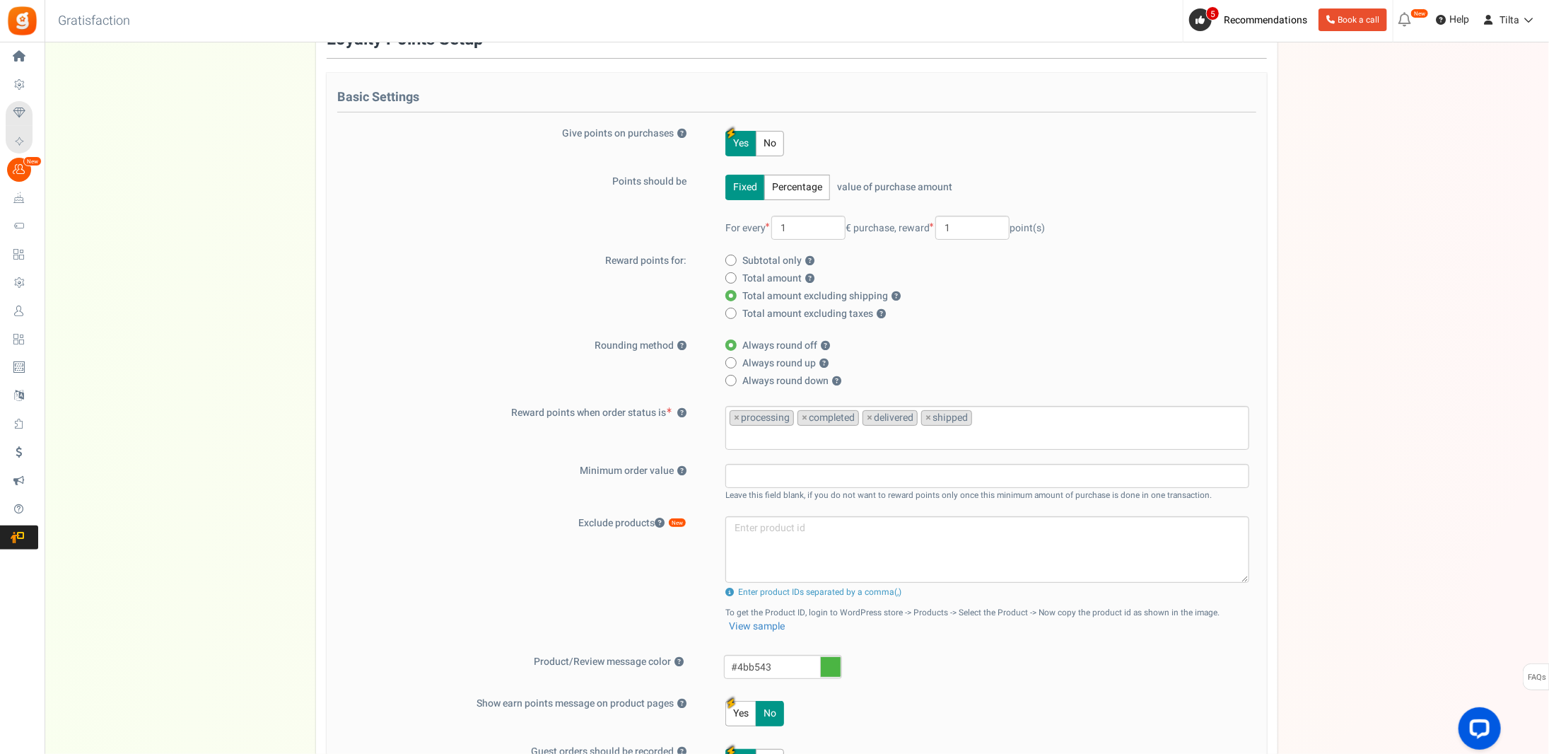
click at [784, 279] on span "Total amount ?" at bounding box center [779, 279] width 72 height 14
click at [735, 279] on input "Total amount ?" at bounding box center [730, 278] width 9 height 9
radio input "true"
radio input "false"
click at [785, 257] on span "Subtotal only ?" at bounding box center [779, 261] width 72 height 14
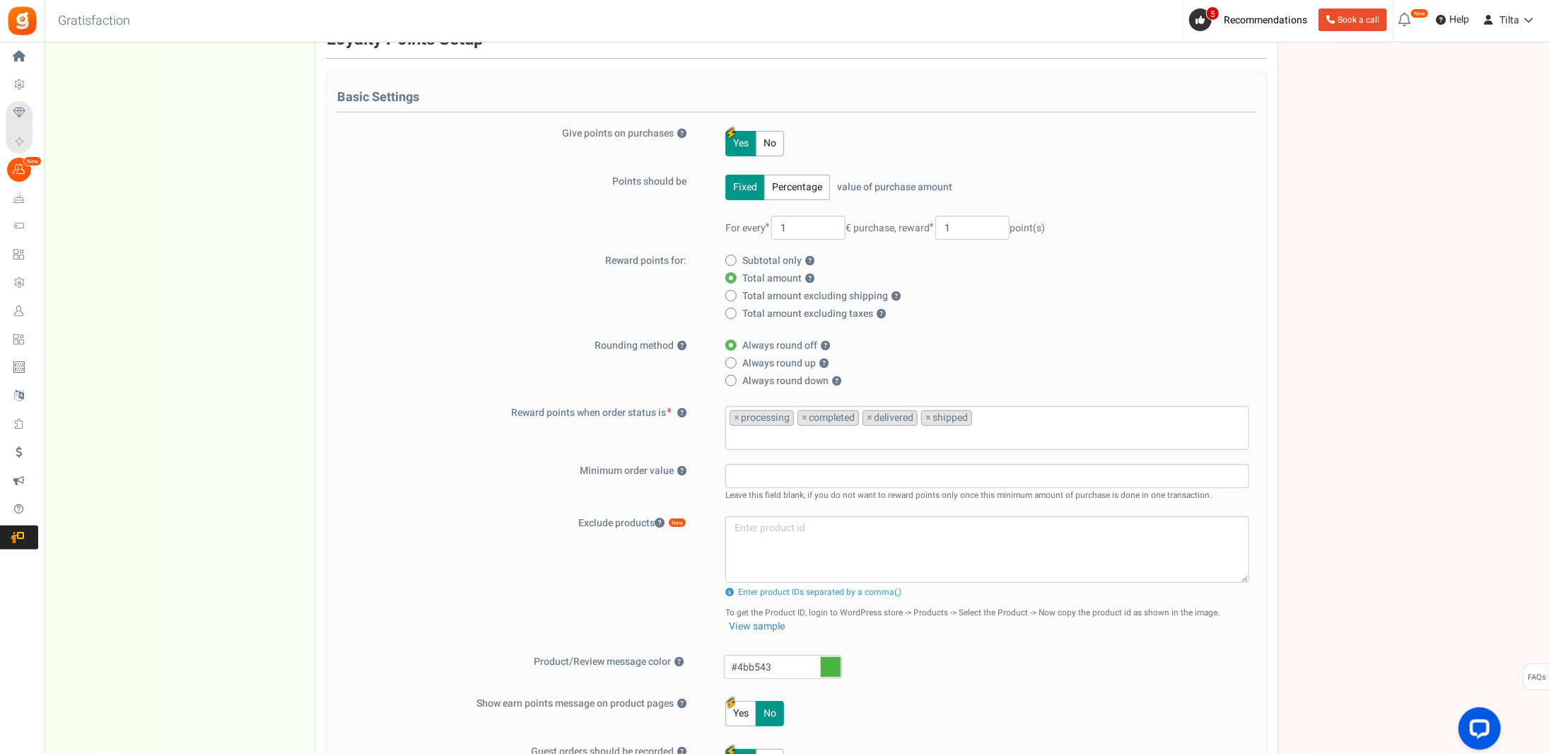
click at [735, 257] on input "Subtotal only ?" at bounding box center [730, 261] width 9 height 9
radio input "true"
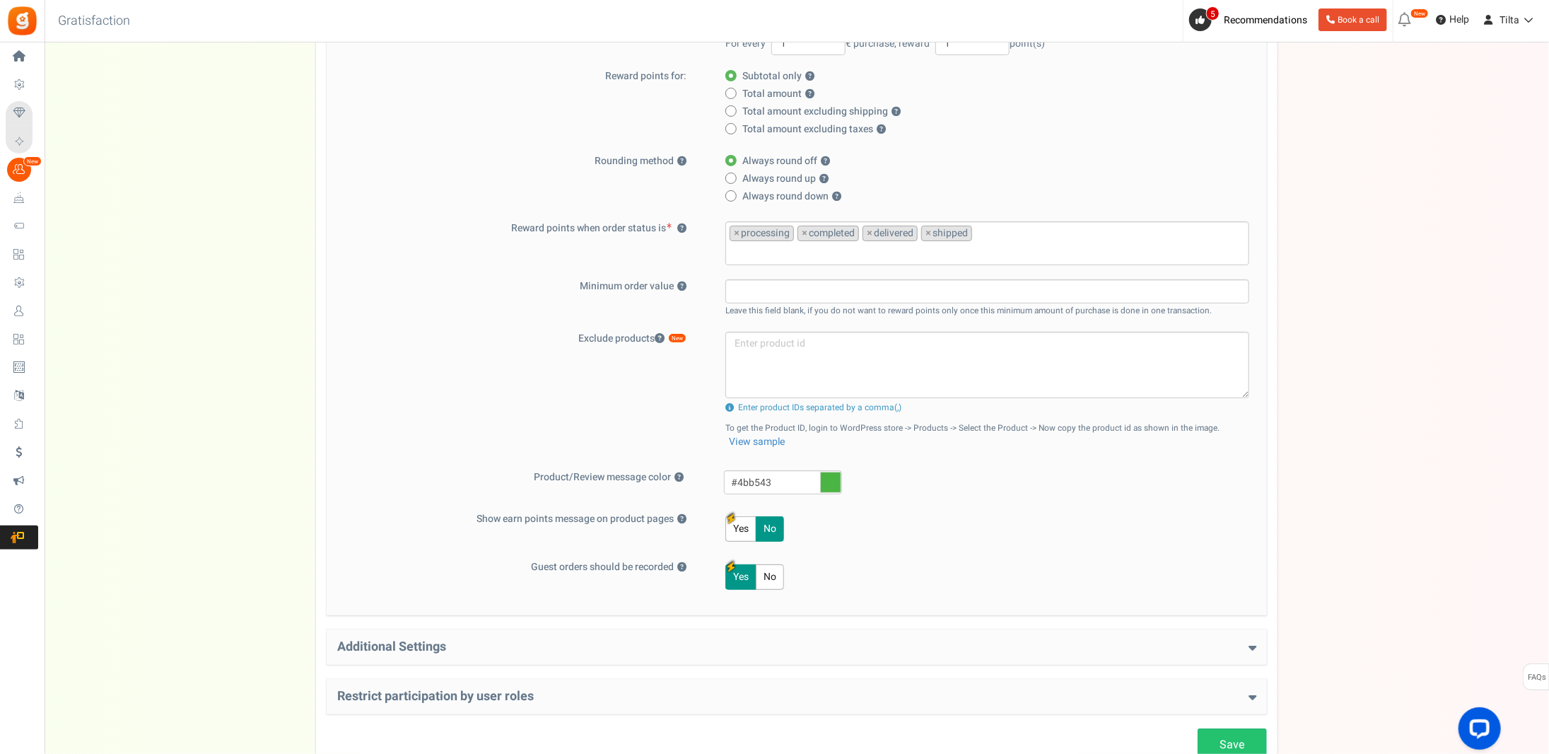
scroll to position [399, 0]
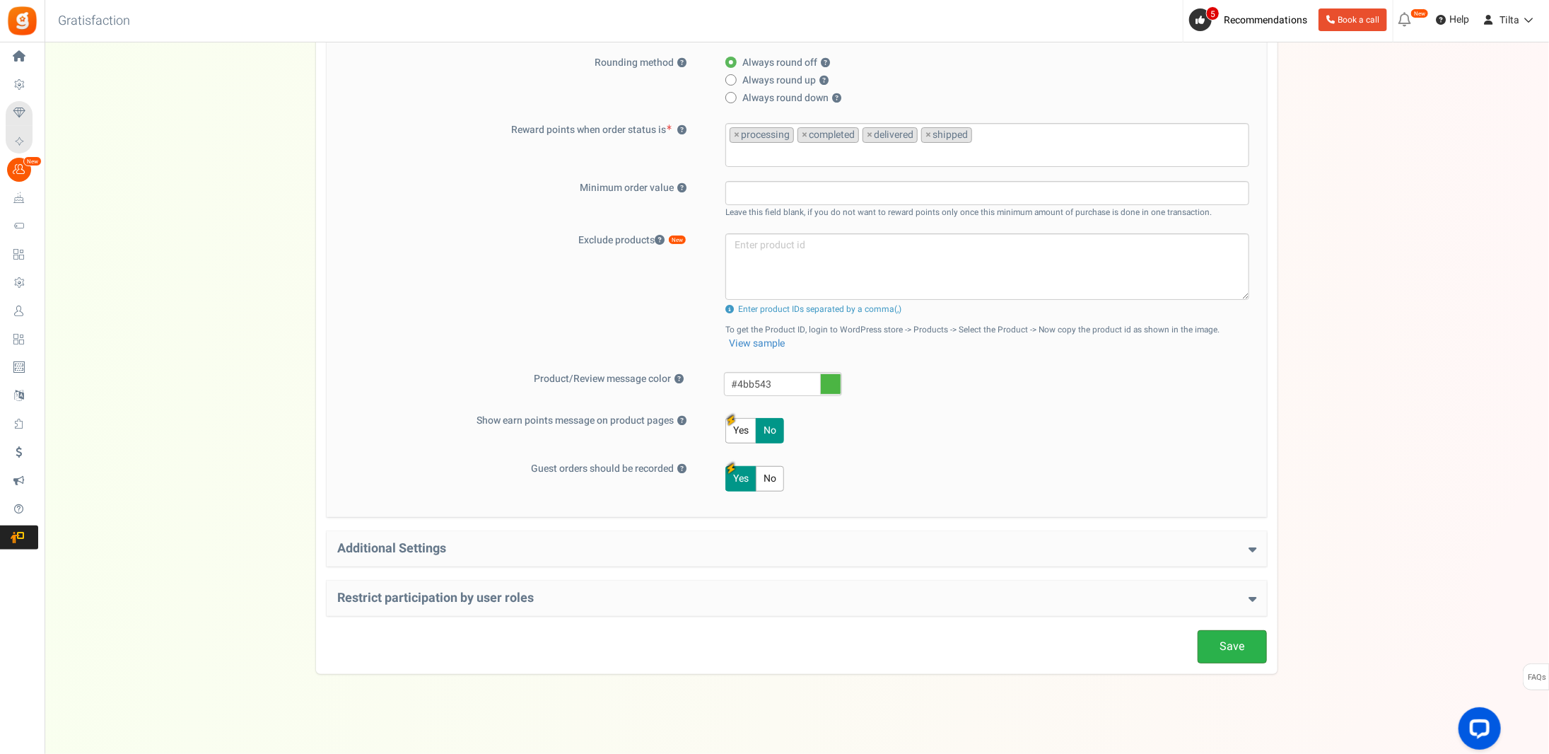
click at [1253, 654] on link "Save" at bounding box center [1232, 646] width 69 height 33
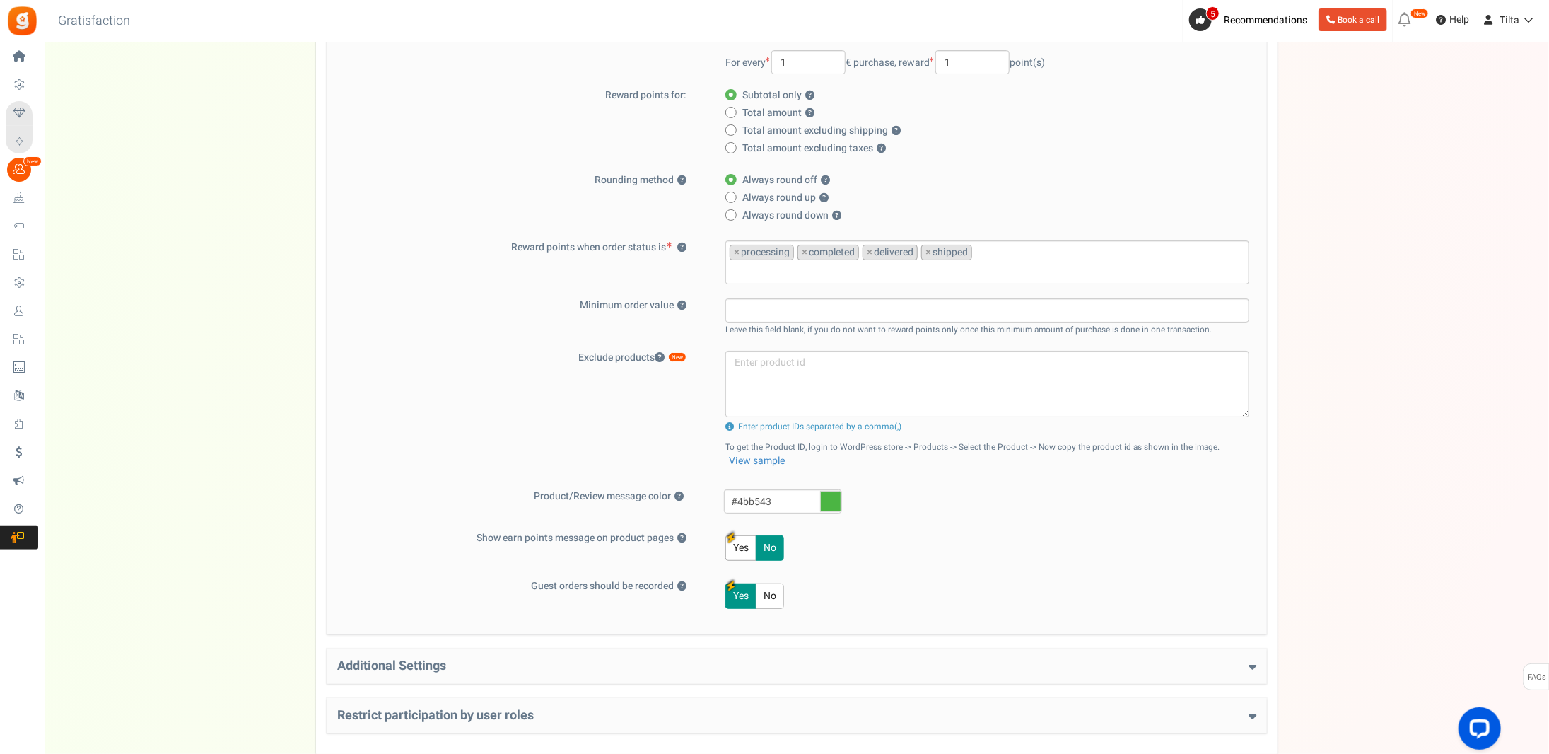
scroll to position [170, 0]
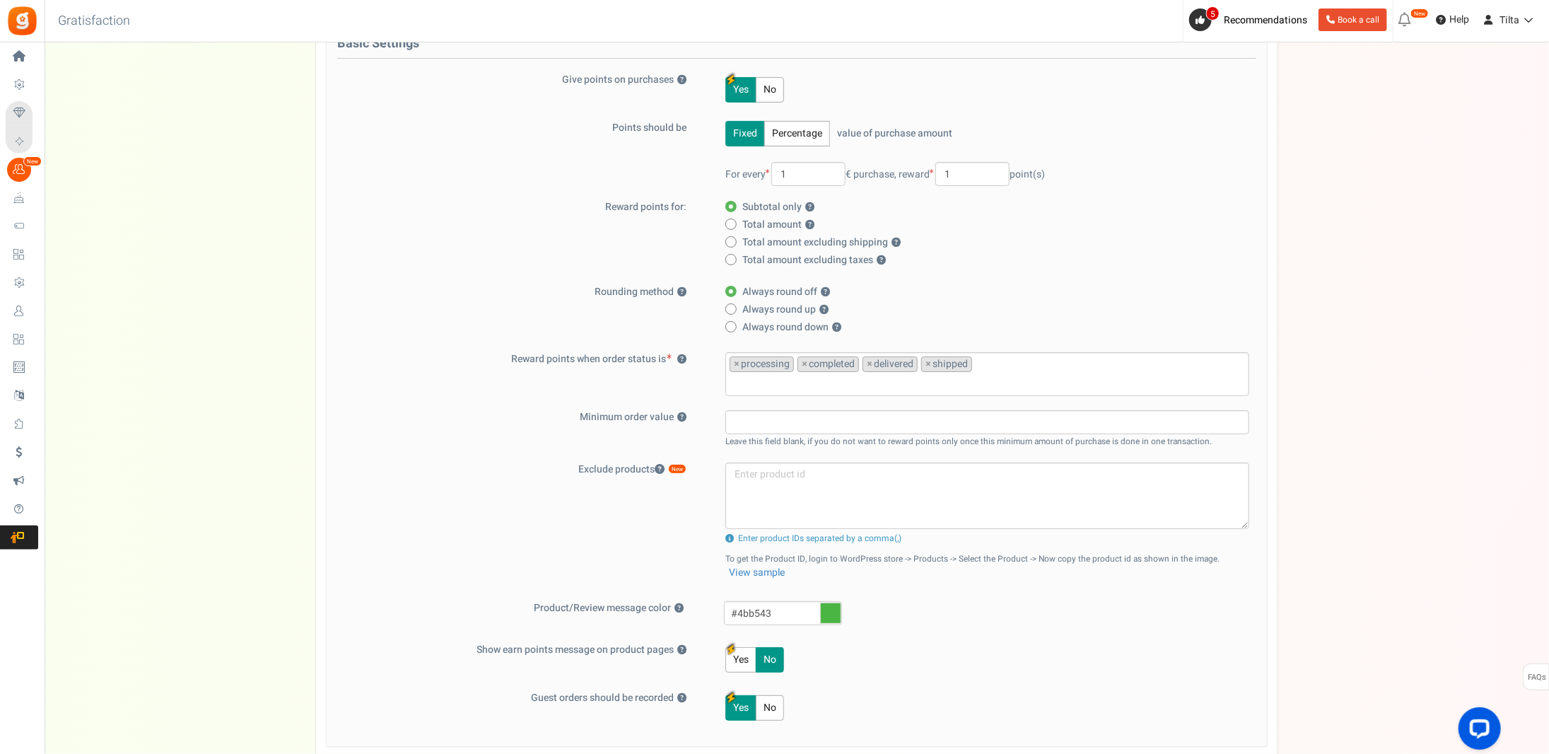
click at [740, 221] on label "Total amount ?" at bounding box center [984, 225] width 516 height 14
click at [735, 221] on input "Total amount ?" at bounding box center [730, 225] width 9 height 9
radio input "true"
radio input "false"
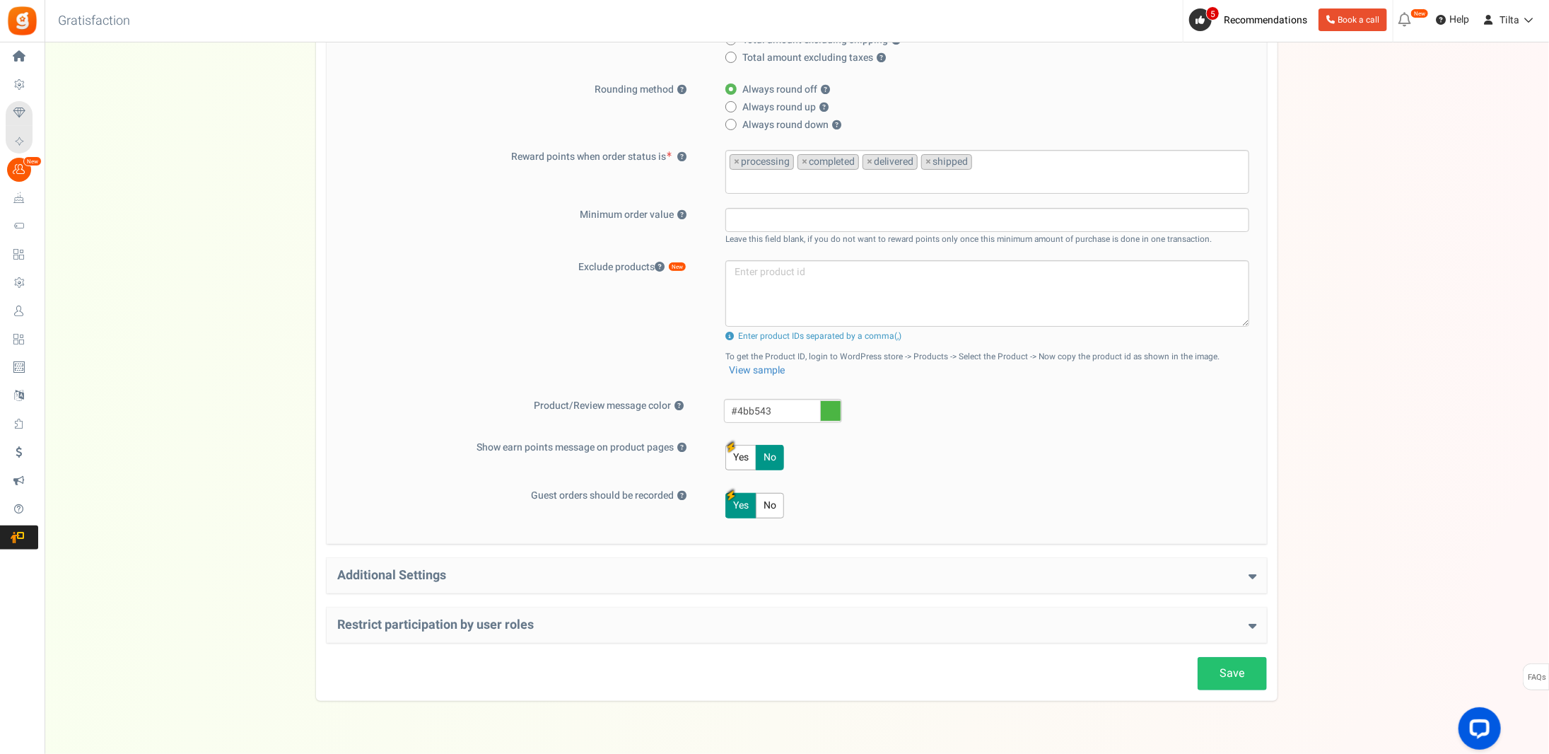
scroll to position [399, 0]
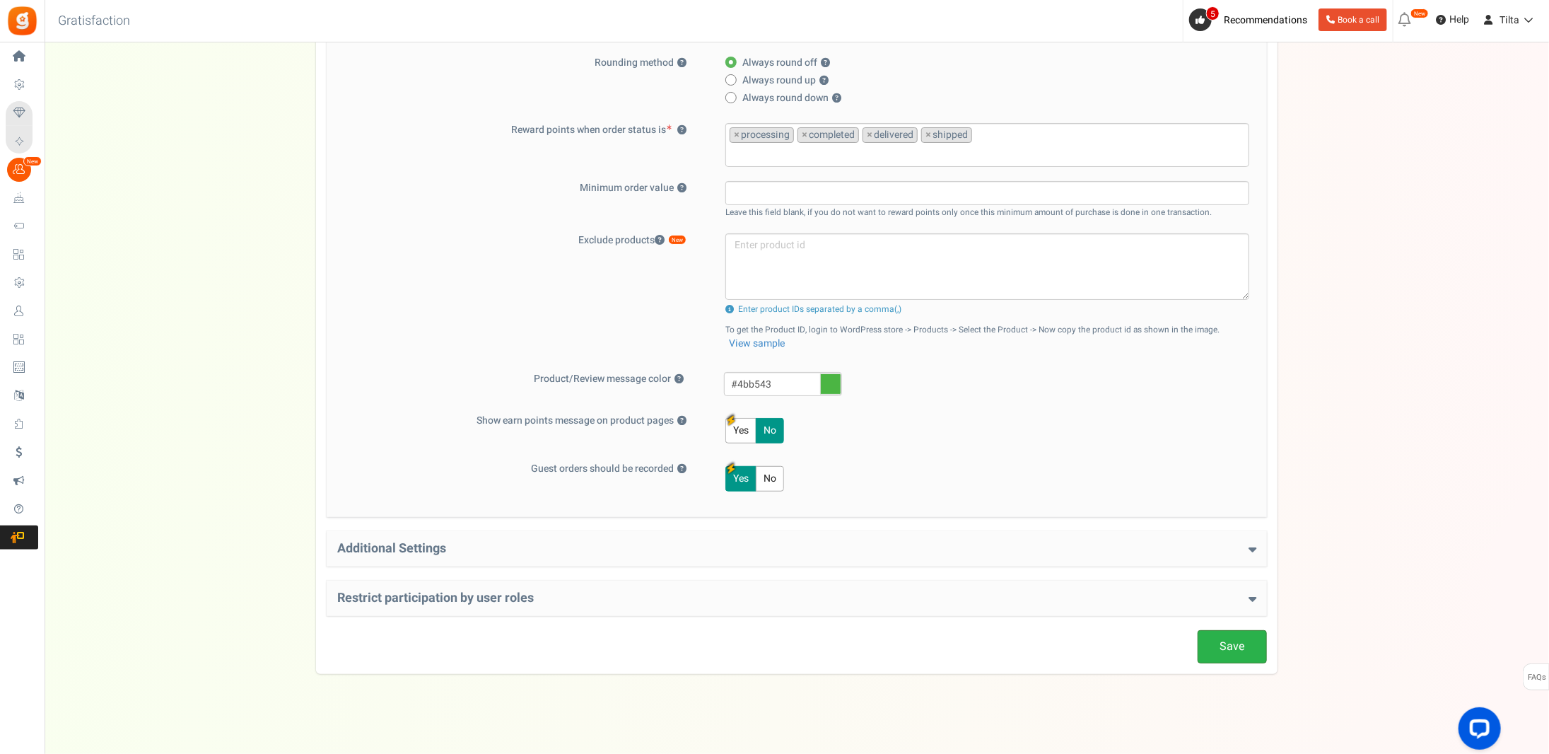
click at [1223, 646] on link "Save" at bounding box center [1232, 646] width 69 height 33
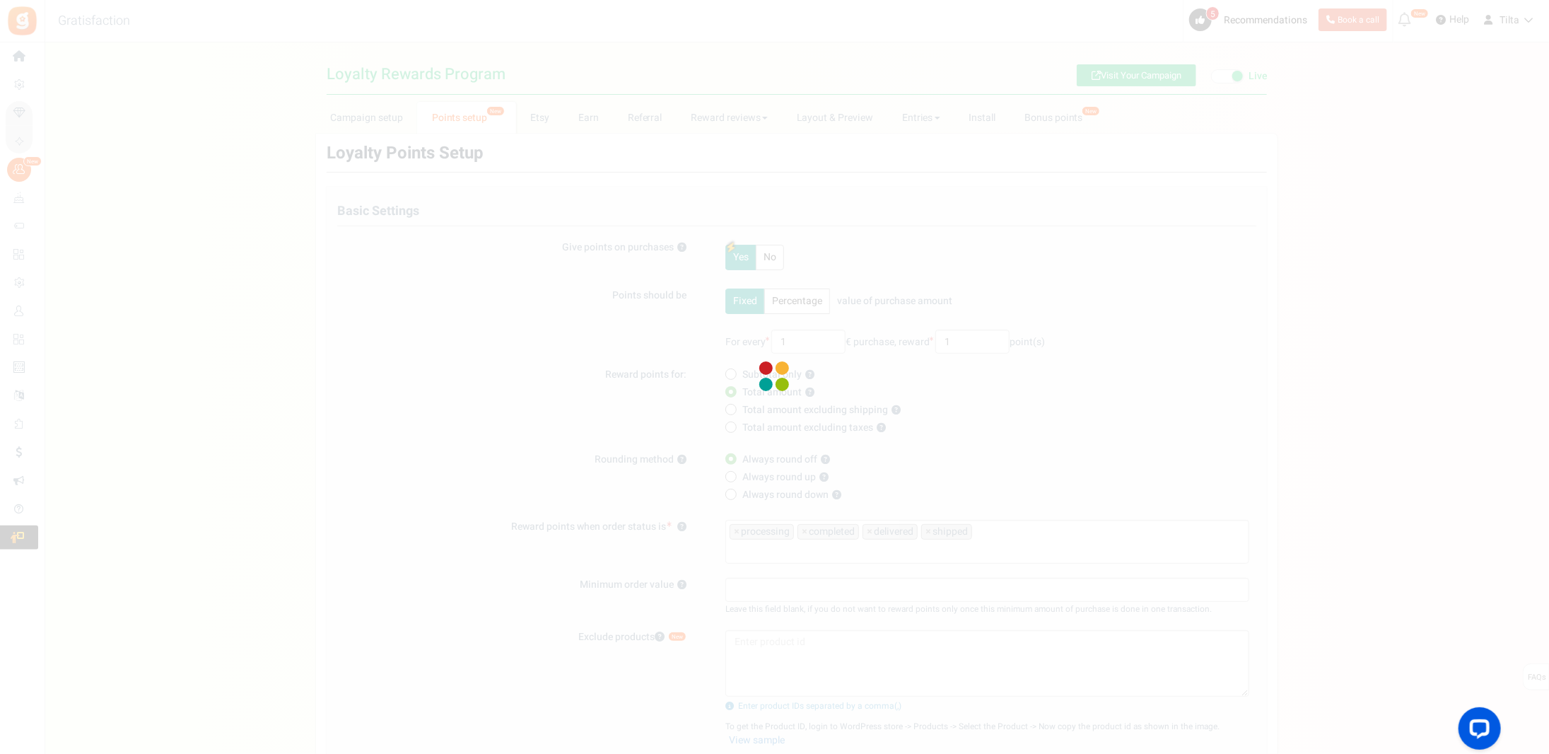
scroll to position [0, 0]
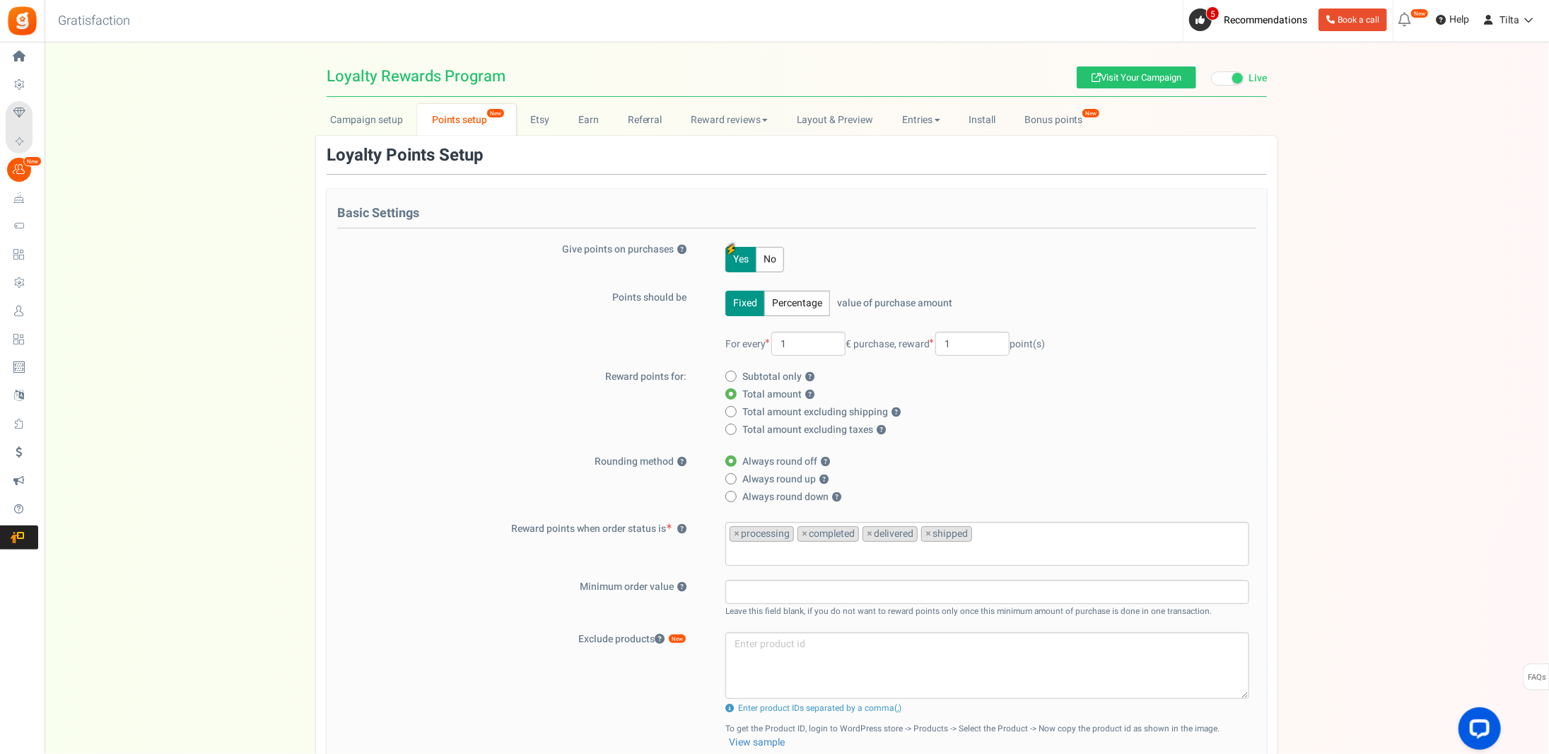
click at [263, 243] on div "Campaign setup Points setup New Etsy Earn Referral Reward reviews WOO LOOX [DOM…" at bounding box center [797, 588] width 1505 height 969
click at [368, 116] on link "Campaign setup" at bounding box center [366, 120] width 101 height 32
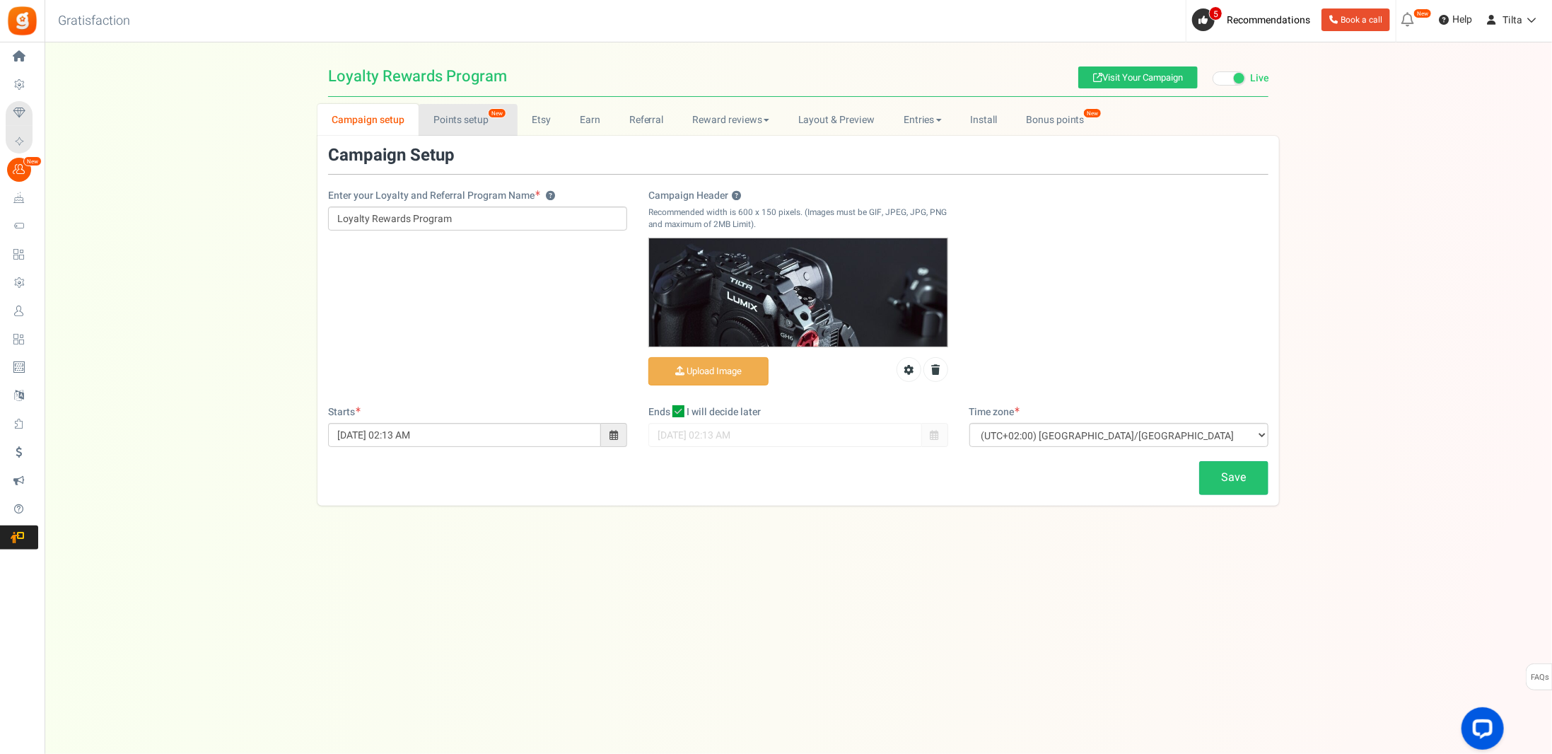
click at [448, 123] on link "Points setup New" at bounding box center [468, 120] width 98 height 32
